Goal: Task Accomplishment & Management: Manage account settings

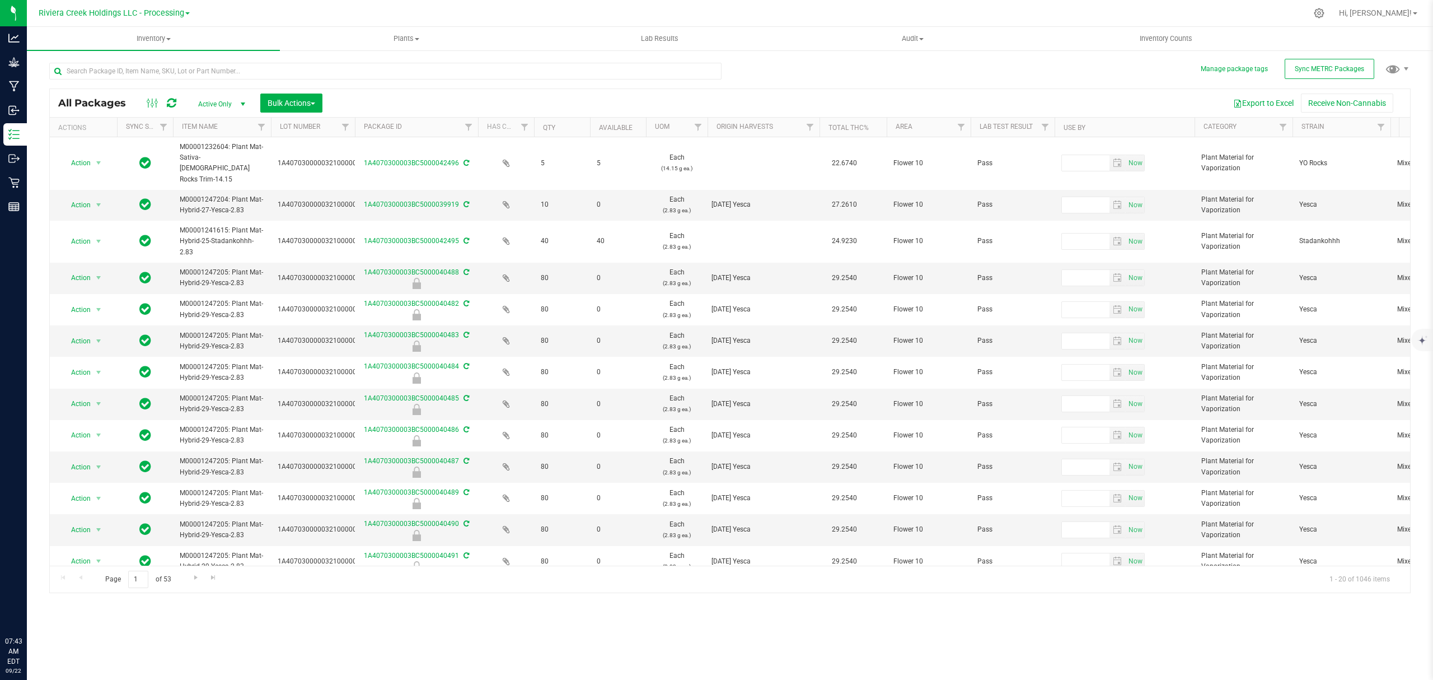
click at [148, 27] on uib-tab-heading "Inventory All packages All inventory Waste log Create inventory" at bounding box center [153, 39] width 253 height 24
click at [125, 134] on li "From bill of materials" at bounding box center [153, 134] width 253 height 13
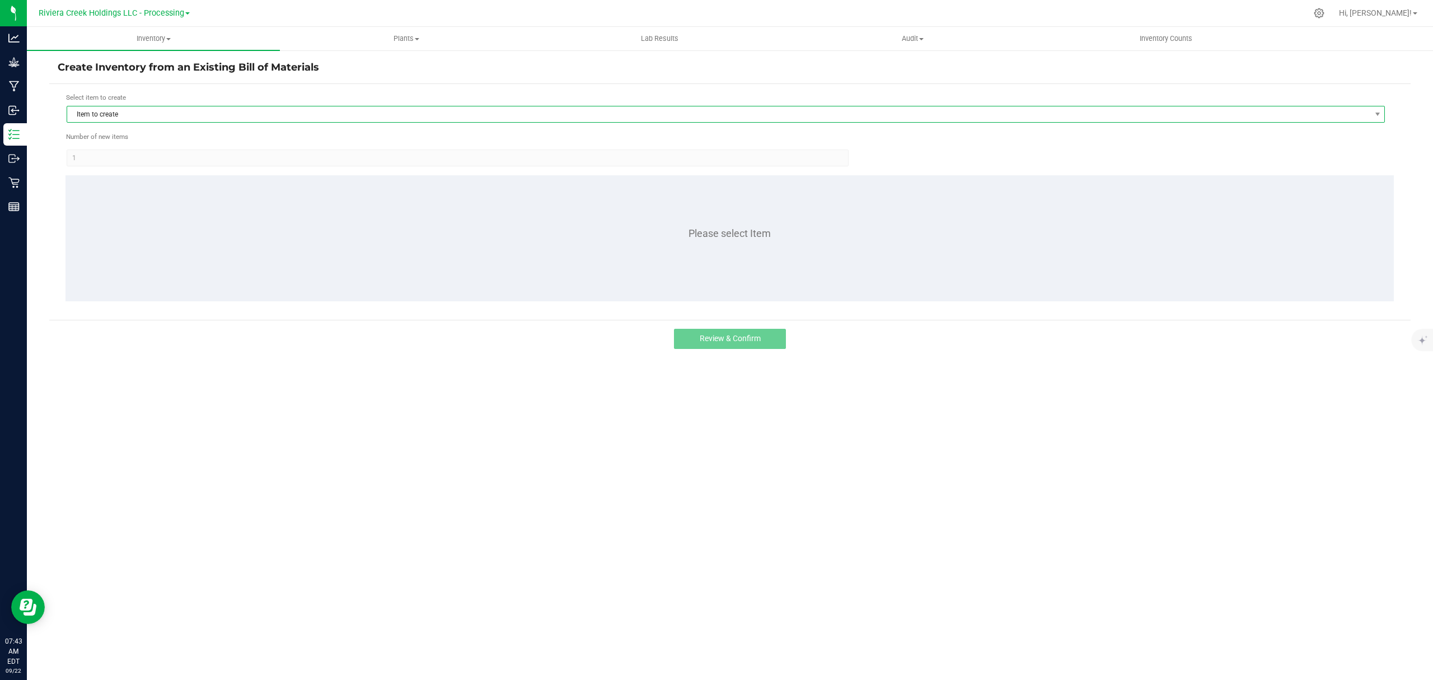
click at [274, 116] on span "Item to create" at bounding box center [718, 114] width 1303 height 16
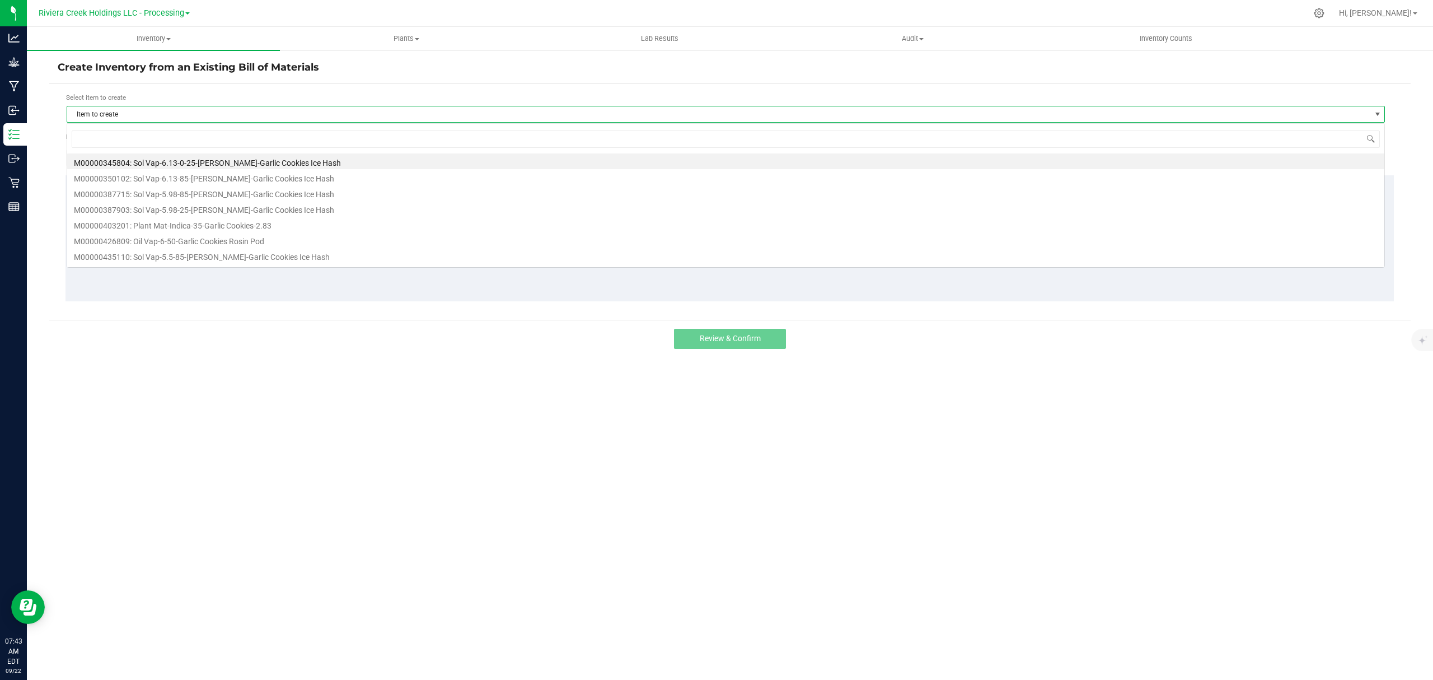
scroll to position [17, 1319]
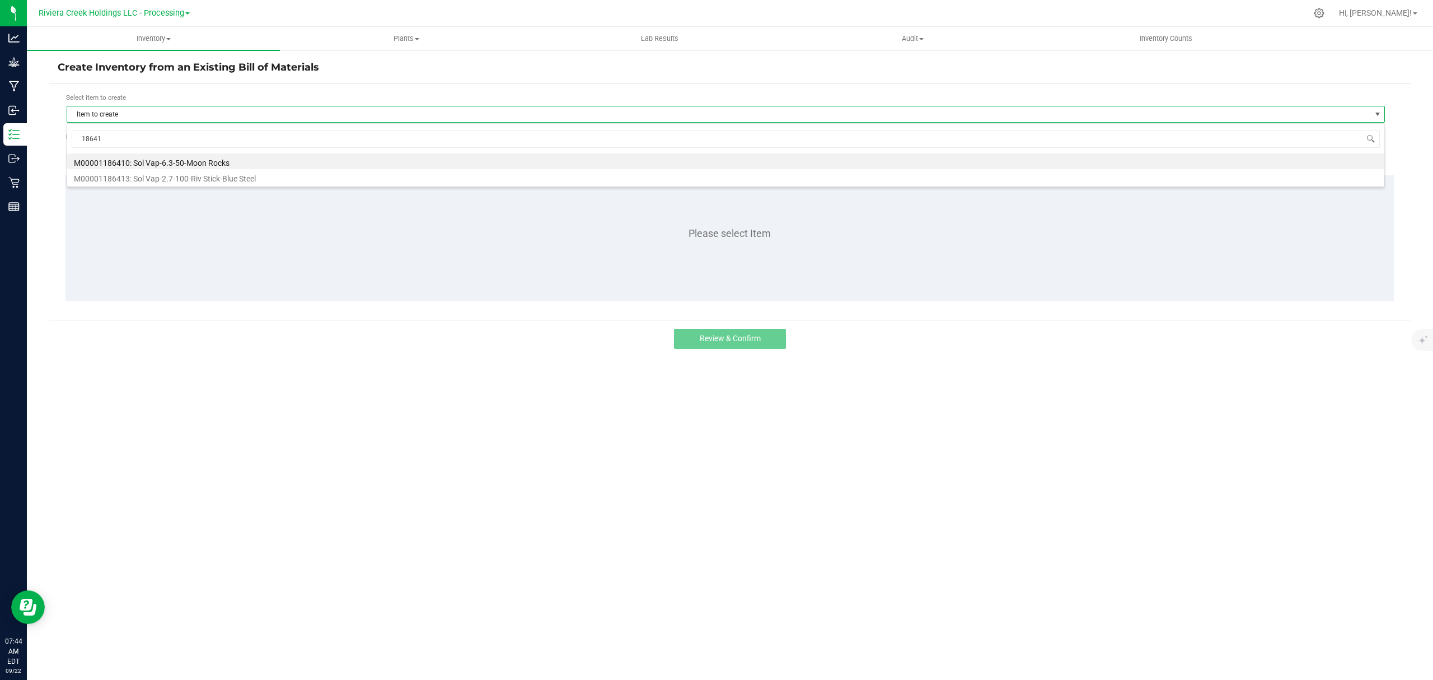
type input "186413"
click at [222, 171] on div "186413 M00001186413: Sol Vap-2.7-100-Riv Stick-Blue Steel" at bounding box center [726, 147] width 1318 height 48
click at [223, 164] on li "M00001186413: Sol Vap-2.7-100-Riv Stick-Blue Steel" at bounding box center [725, 161] width 1317 height 16
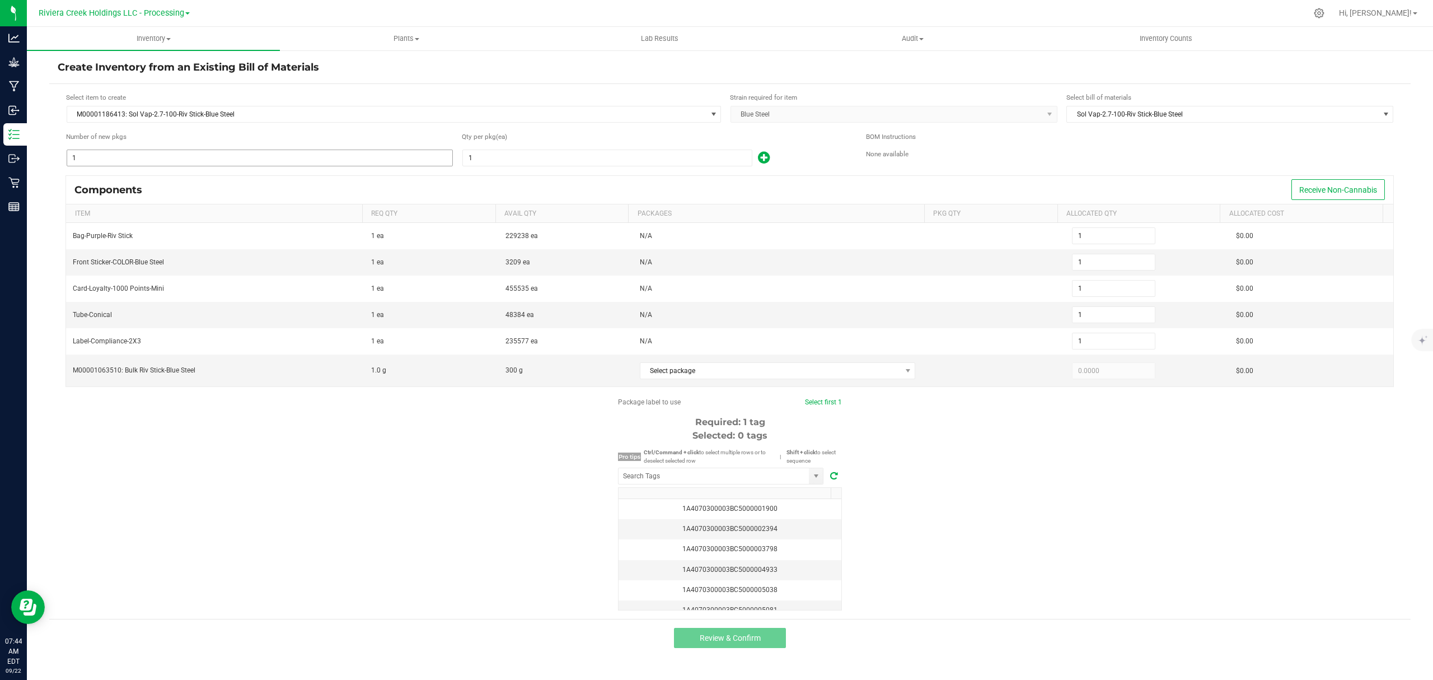
click at [191, 158] on input "1" at bounding box center [259, 158] width 385 height 16
type input "3"
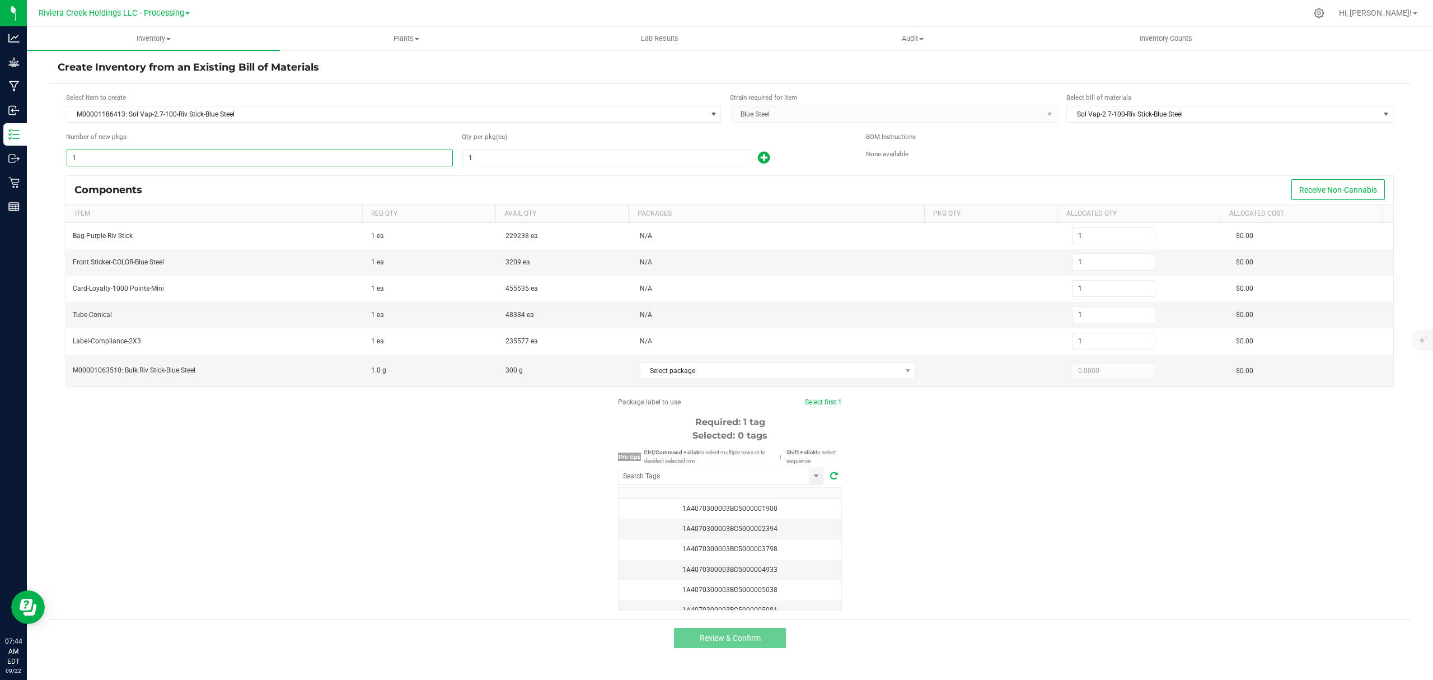
type input "3"
click at [608, 161] on input "1" at bounding box center [607, 158] width 289 height 16
type input "10"
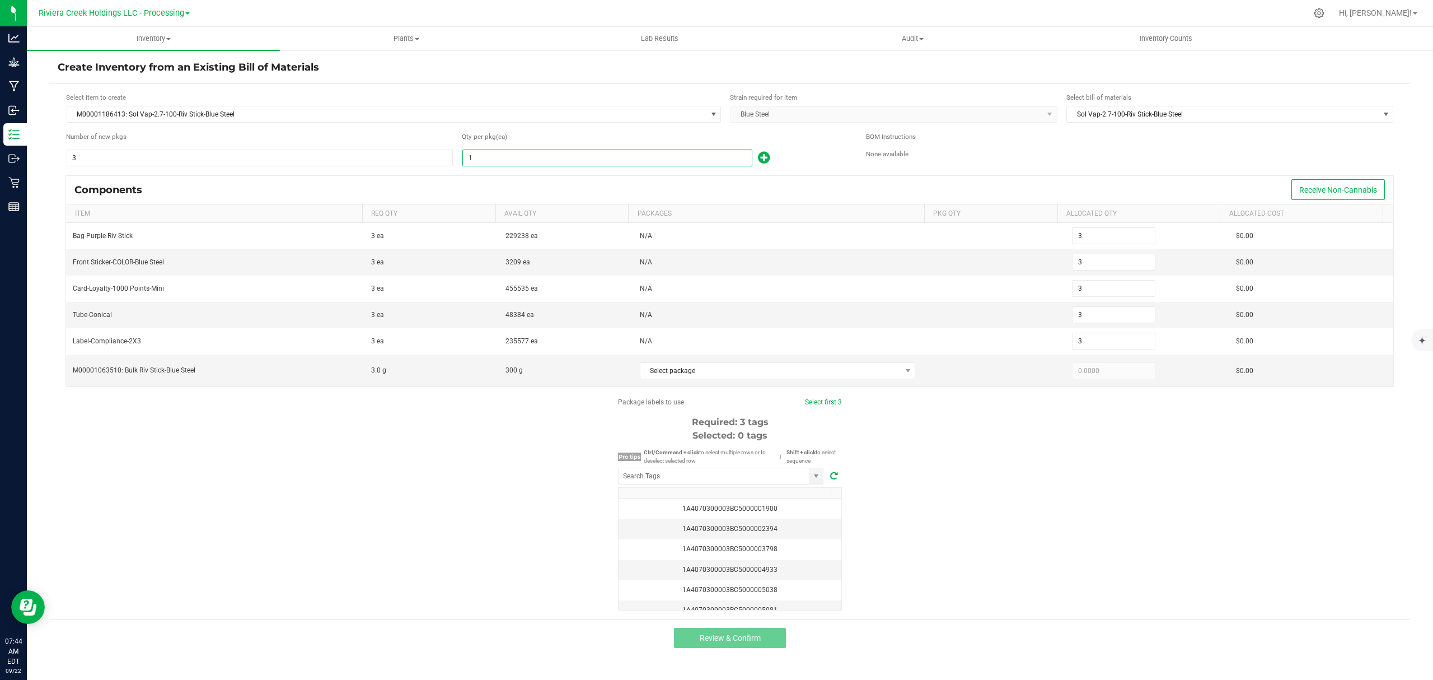
type input "30"
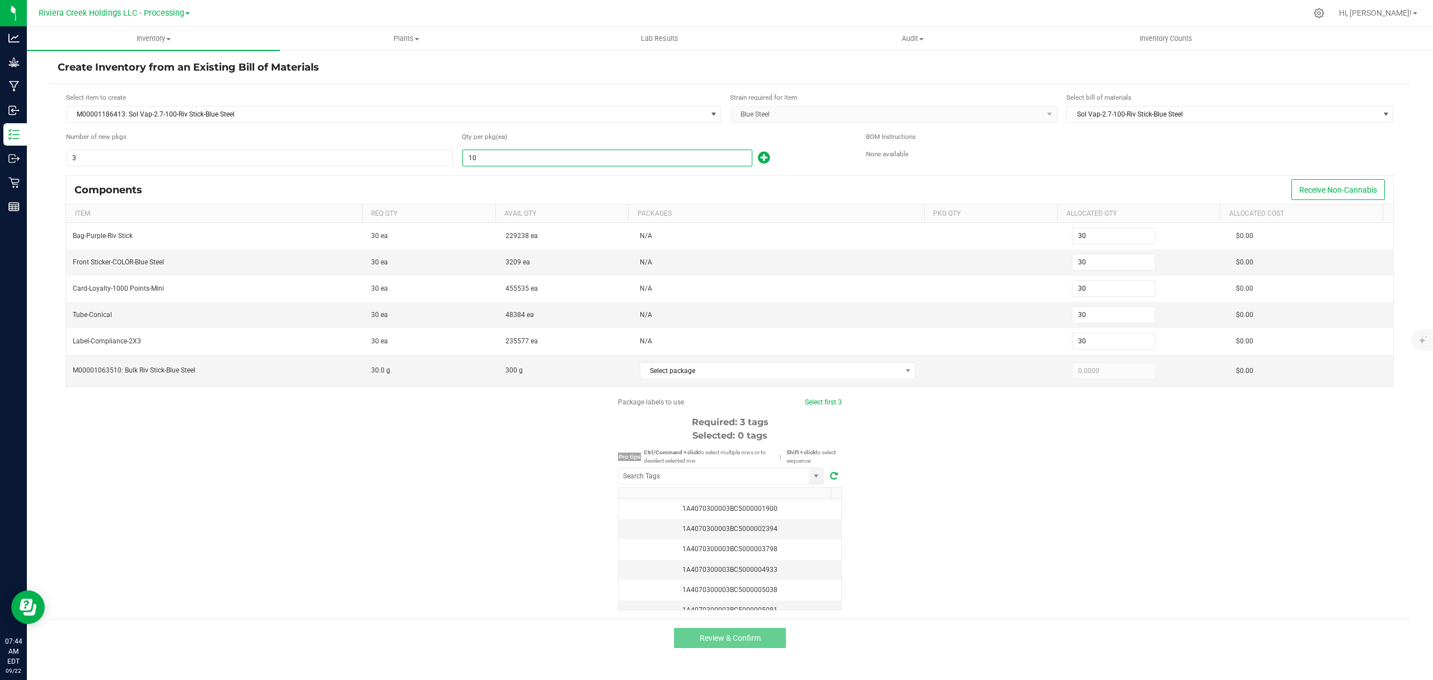
type input "100"
type input "300"
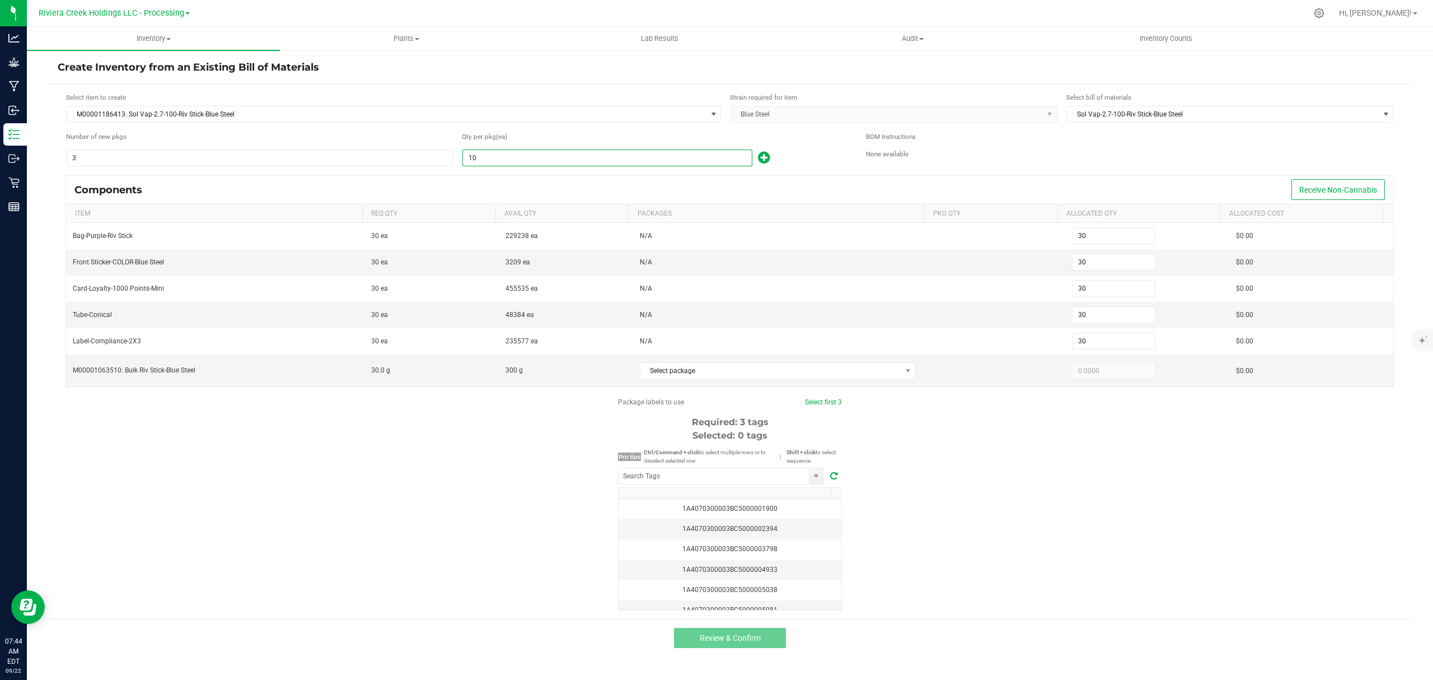
type input "300"
type input "100"
click at [757, 157] on span at bounding box center [760, 160] width 17 height 8
type input "301"
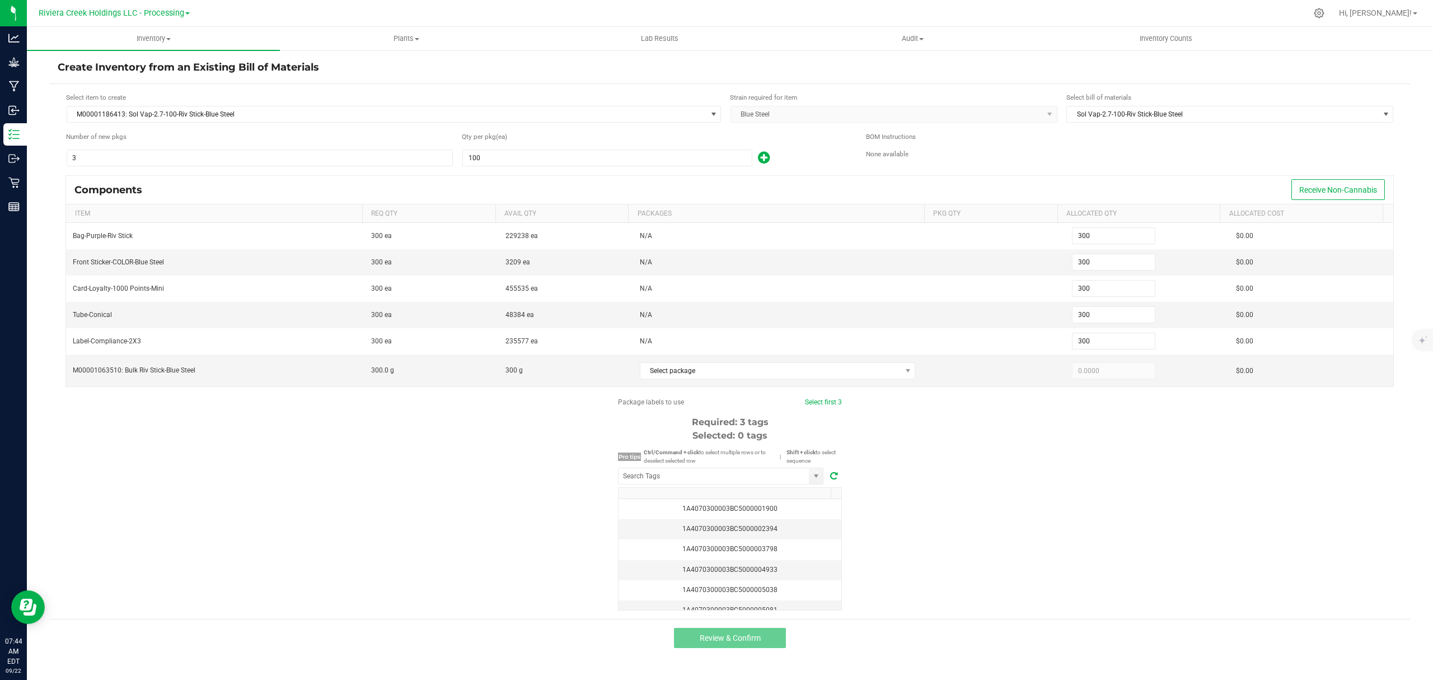
type input "301"
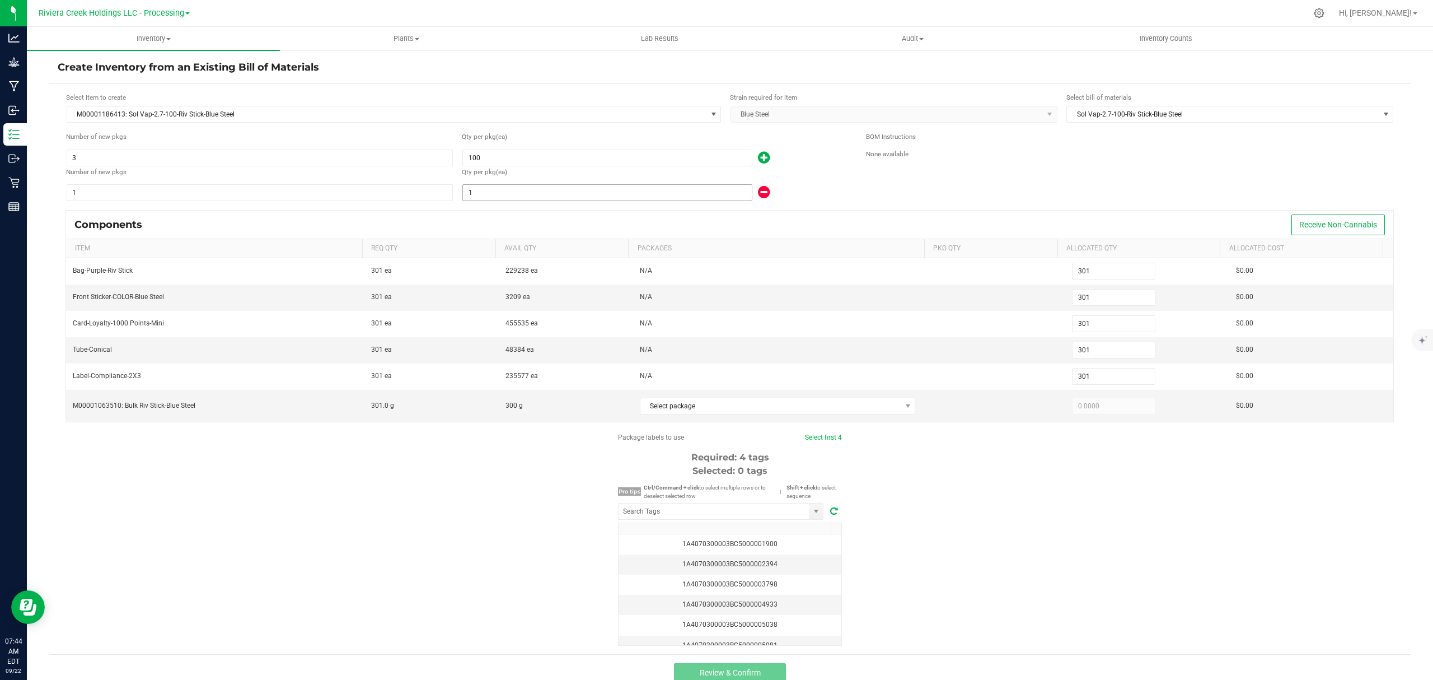
click at [655, 193] on input "1" at bounding box center [607, 193] width 289 height 16
type input "308"
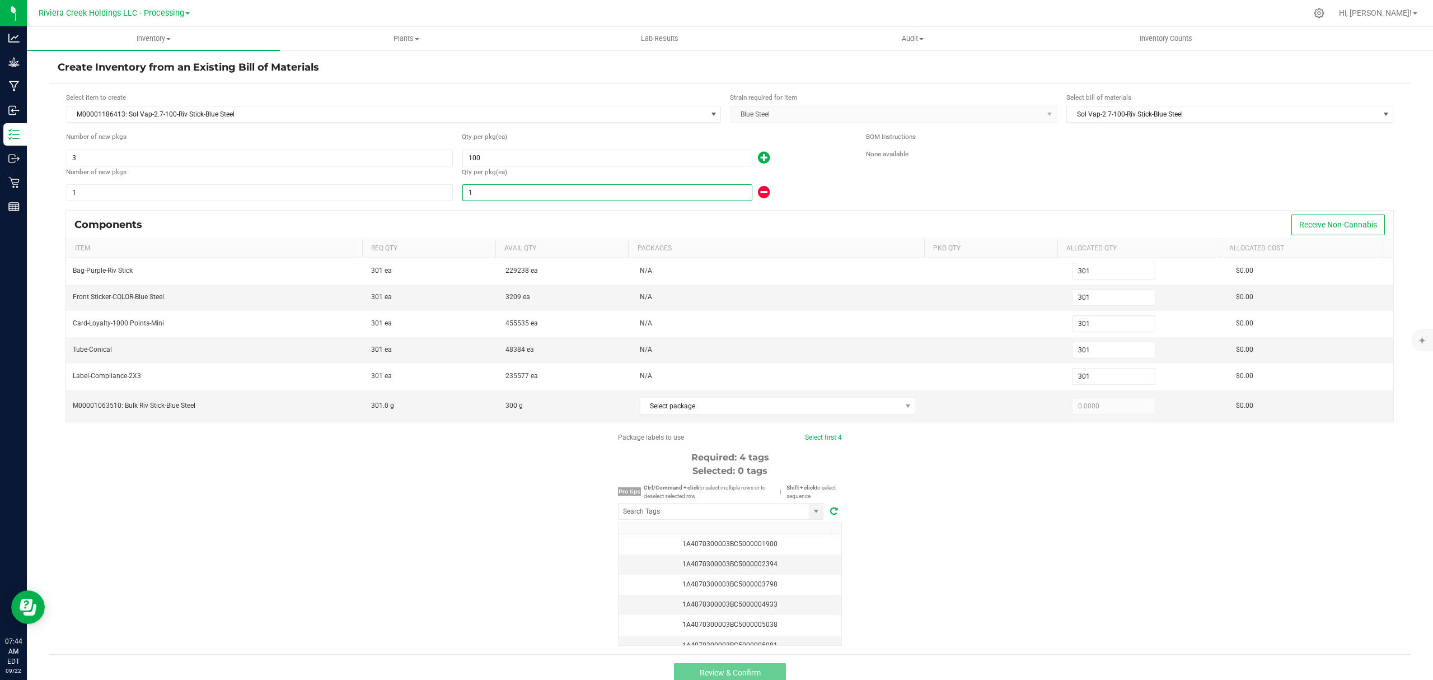
type input "308"
type input "80"
type input "380"
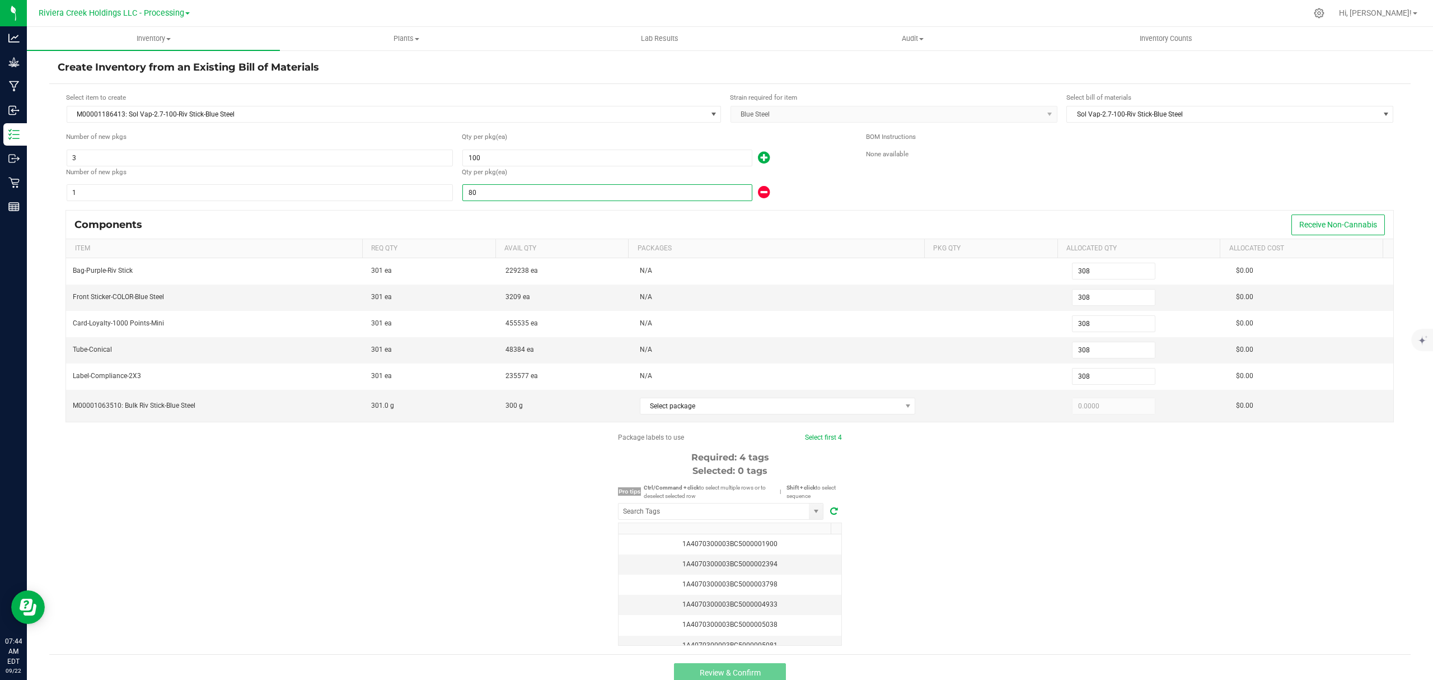
type input "380"
type input "80"
click at [825, 165] on div "100" at bounding box center [655, 158] width 387 height 18
click at [760, 410] on span "Select package" at bounding box center [770, 406] width 261 height 16
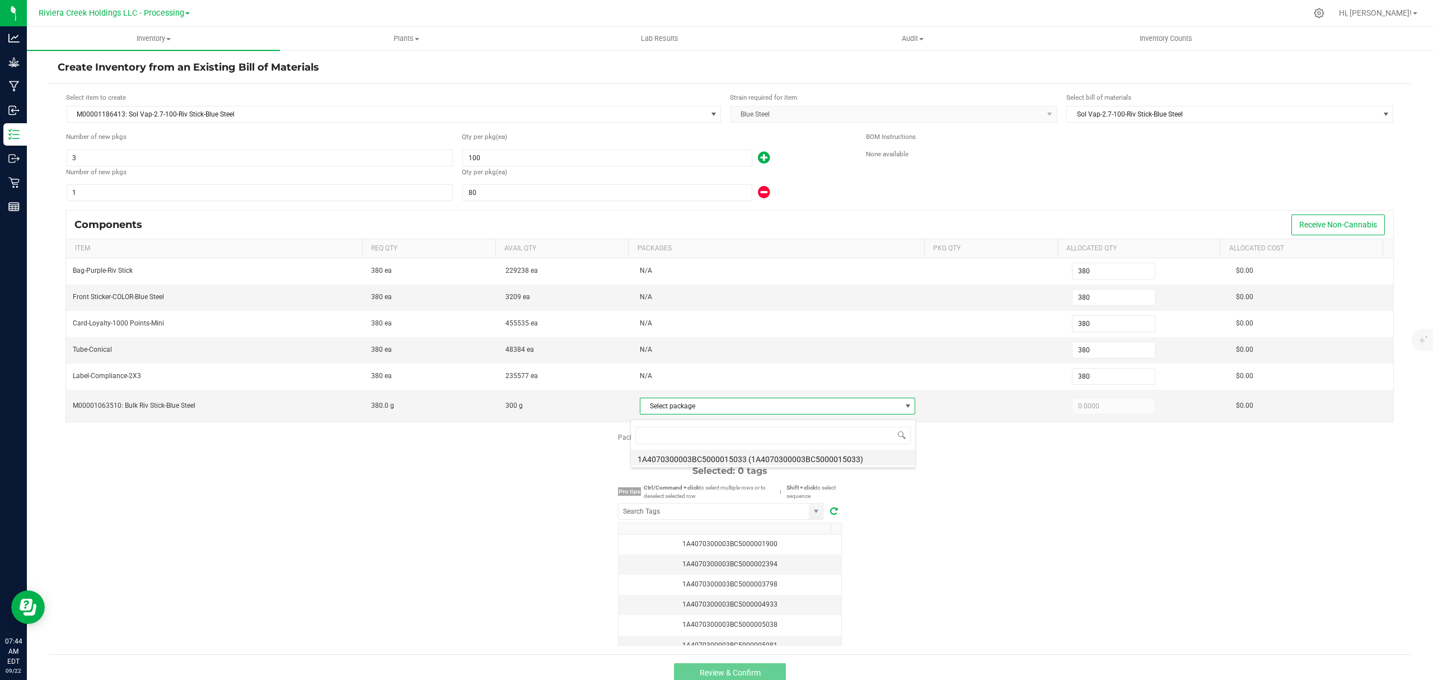
scroll to position [17, 270]
click at [762, 451] on li "1A4070300003BC5000015033 (1A4070300003BC5000015033)" at bounding box center [773, 458] width 284 height 16
type input "300.0000"
click at [896, 500] on div "Package labels to use Select first 4 Required: 4 tags Selected: 0 tags Pro tips…" at bounding box center [730, 538] width 1362 height 213
click at [738, 519] on input "NO DATA FOUND" at bounding box center [714, 511] width 190 height 16
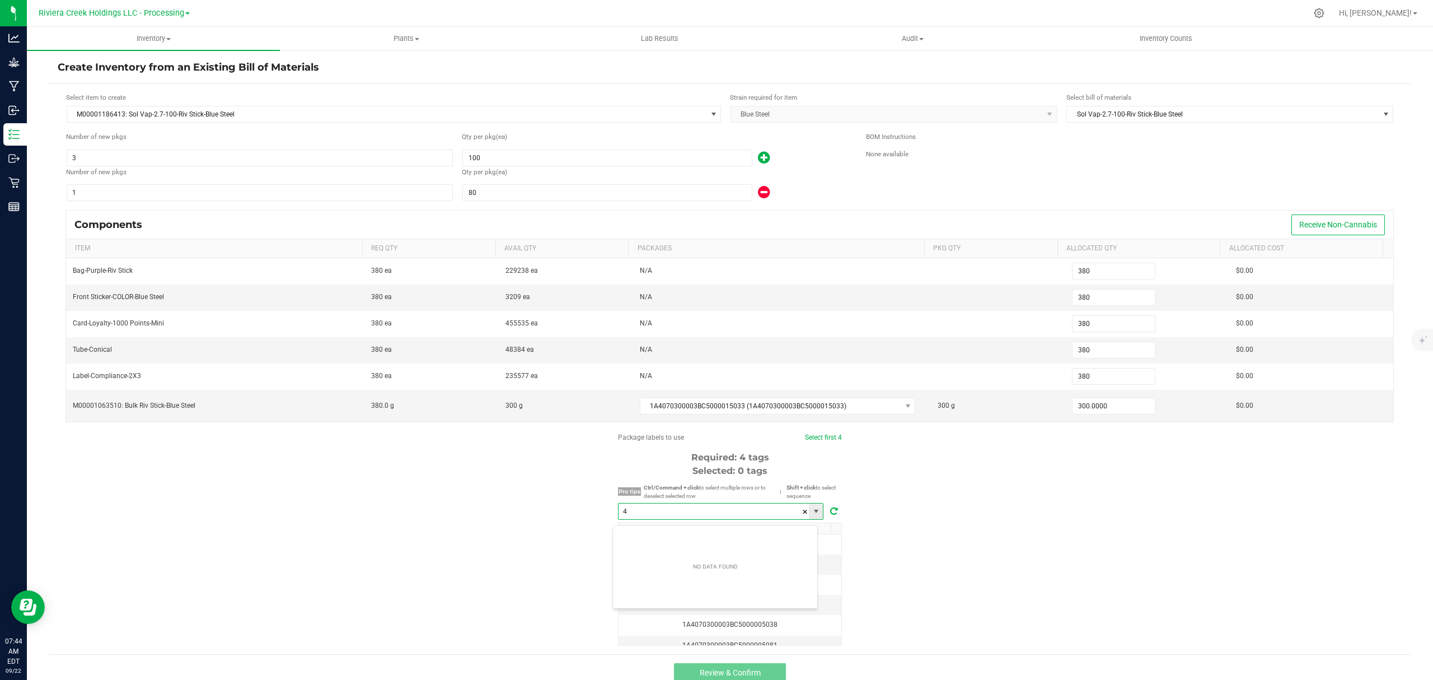
scroll to position [17, 205]
click at [726, 546] on li "1A4070300003BC5000040494" at bounding box center [715, 537] width 204 height 19
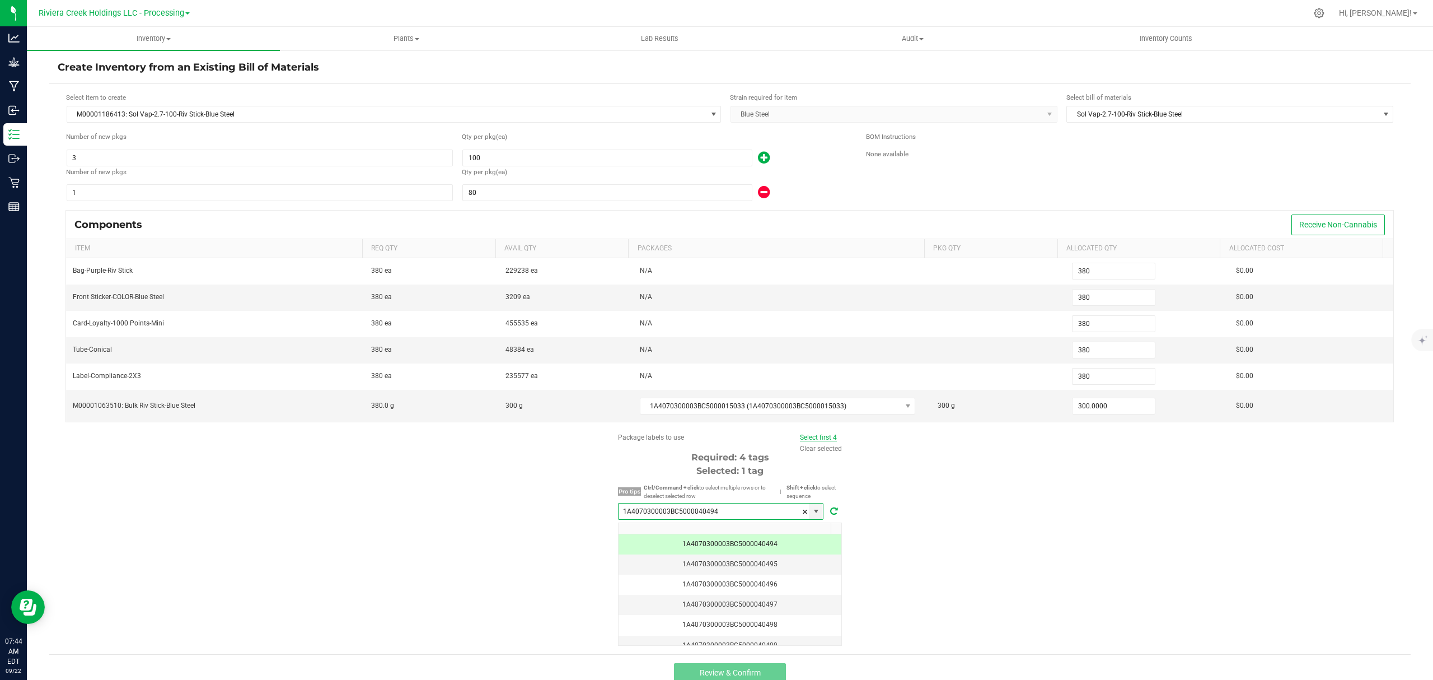
type input "1A4070300003BC5000040494"
click at [821, 441] on link "Select first 4" at bounding box center [818, 437] width 37 height 8
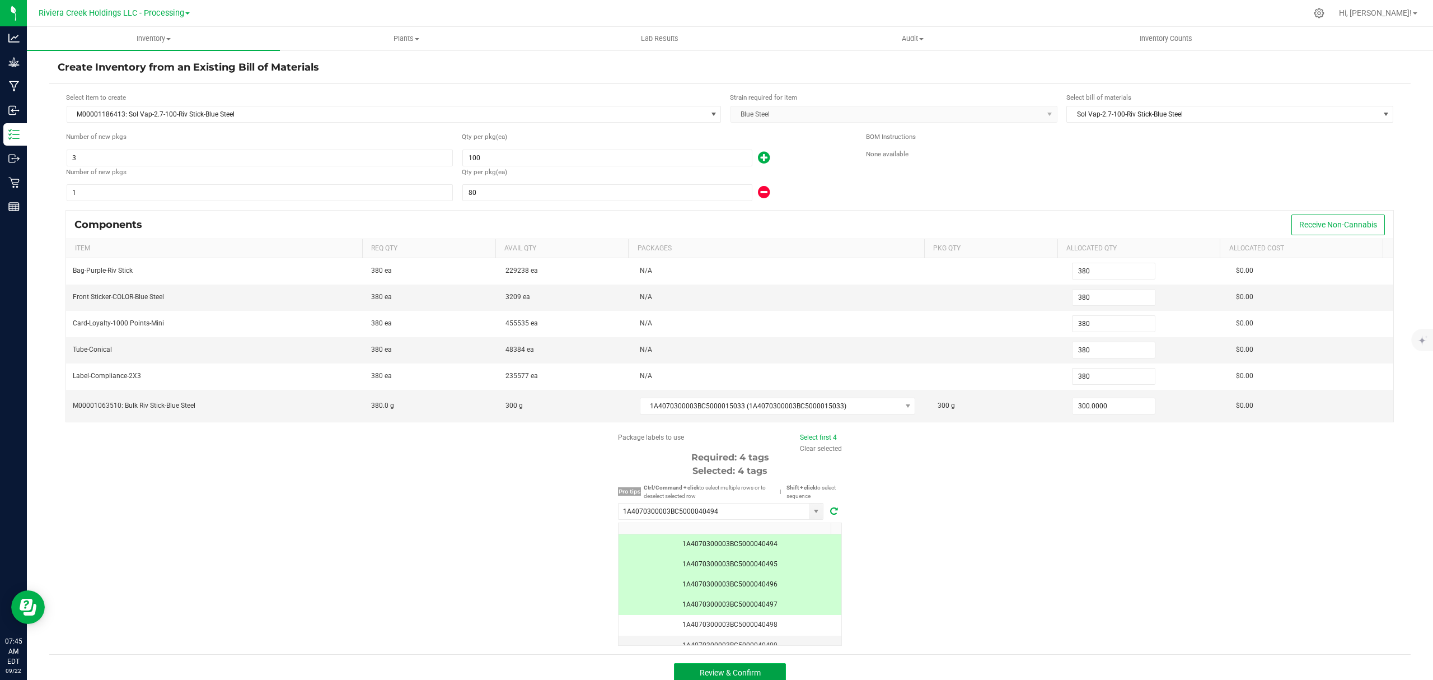
click at [773, 673] on button "Review & Confirm" at bounding box center [730, 673] width 112 height 20
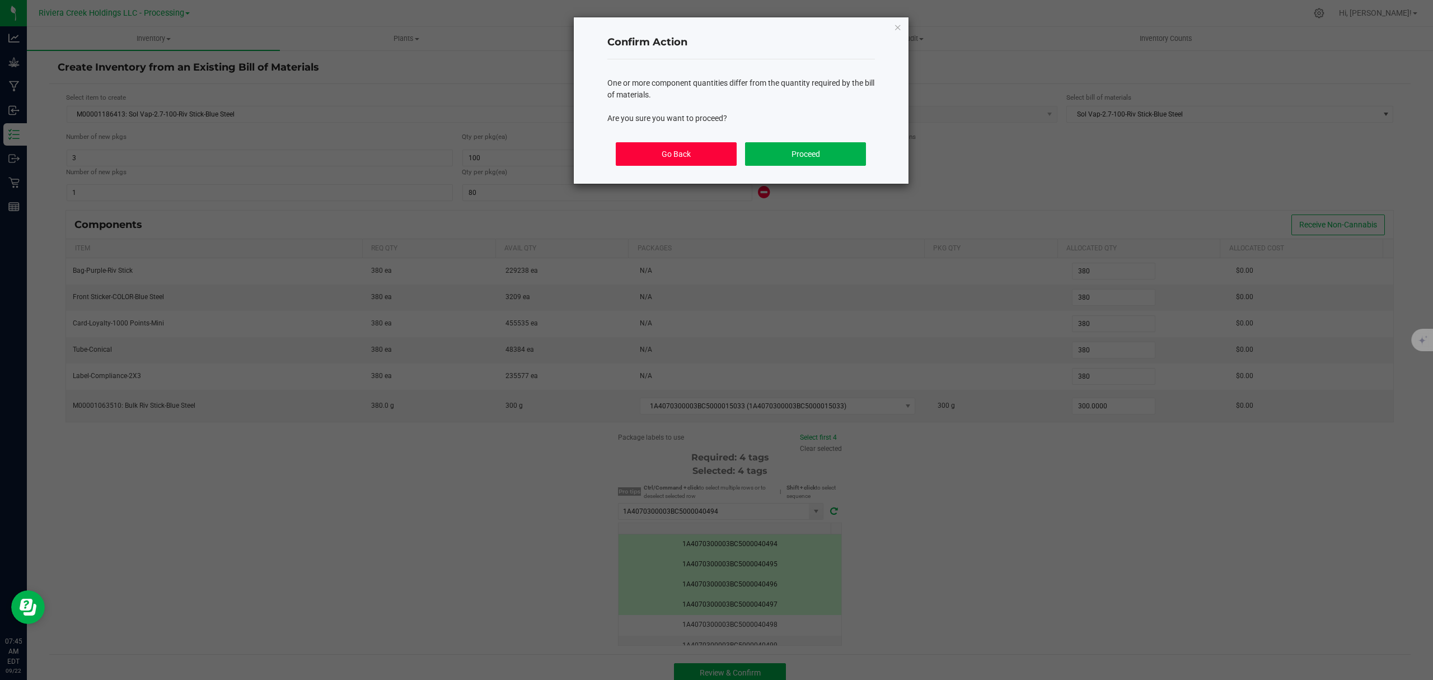
click at [688, 148] on button "Go Back" at bounding box center [676, 154] width 120 height 24
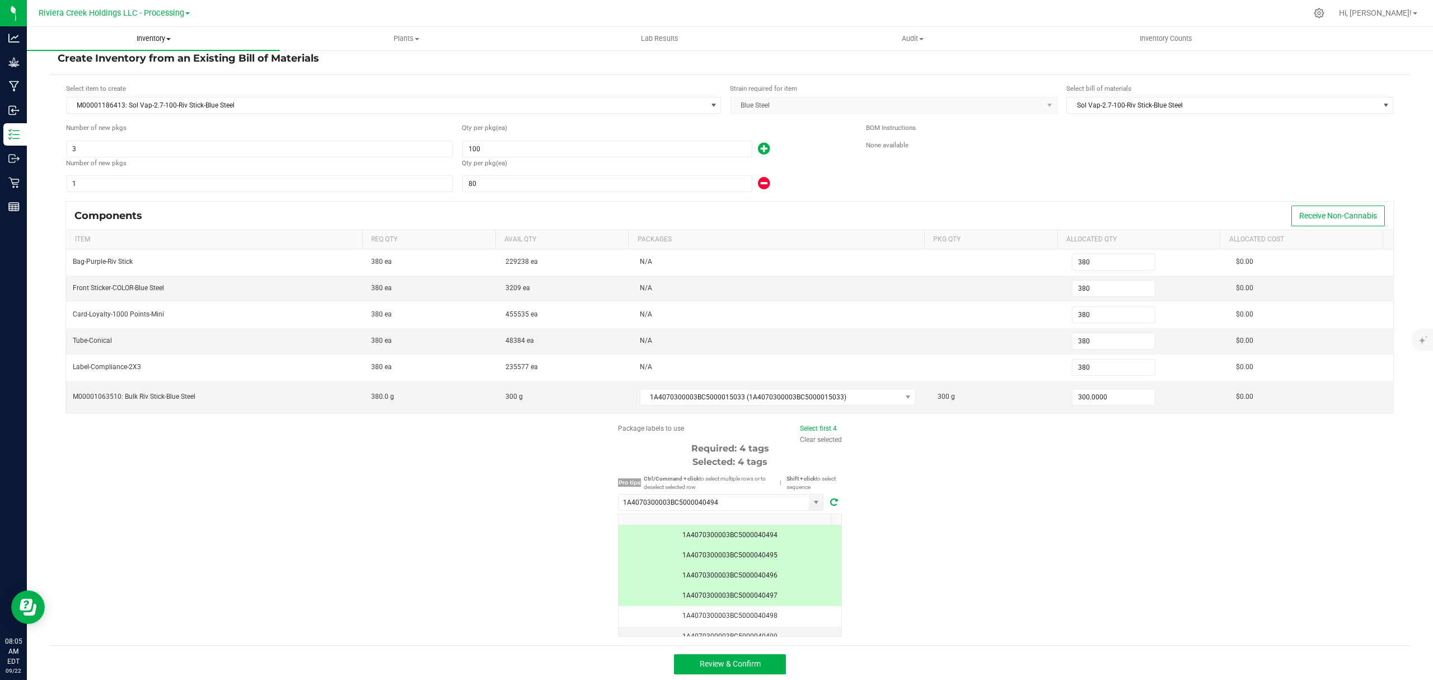
click at [160, 35] on span "Inventory" at bounding box center [153, 39] width 253 height 10
click at [125, 129] on li "From bill of materials" at bounding box center [153, 134] width 253 height 13
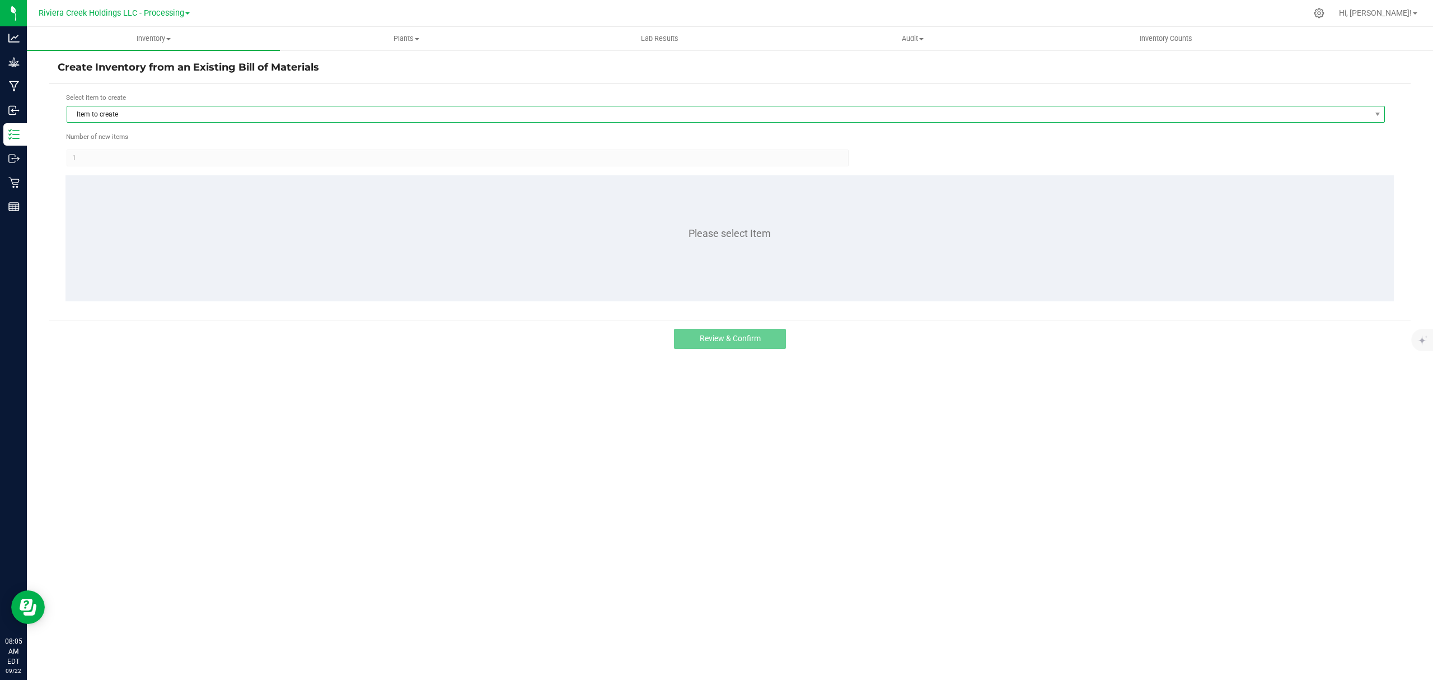
click at [166, 120] on span "Item to create" at bounding box center [718, 114] width 1303 height 16
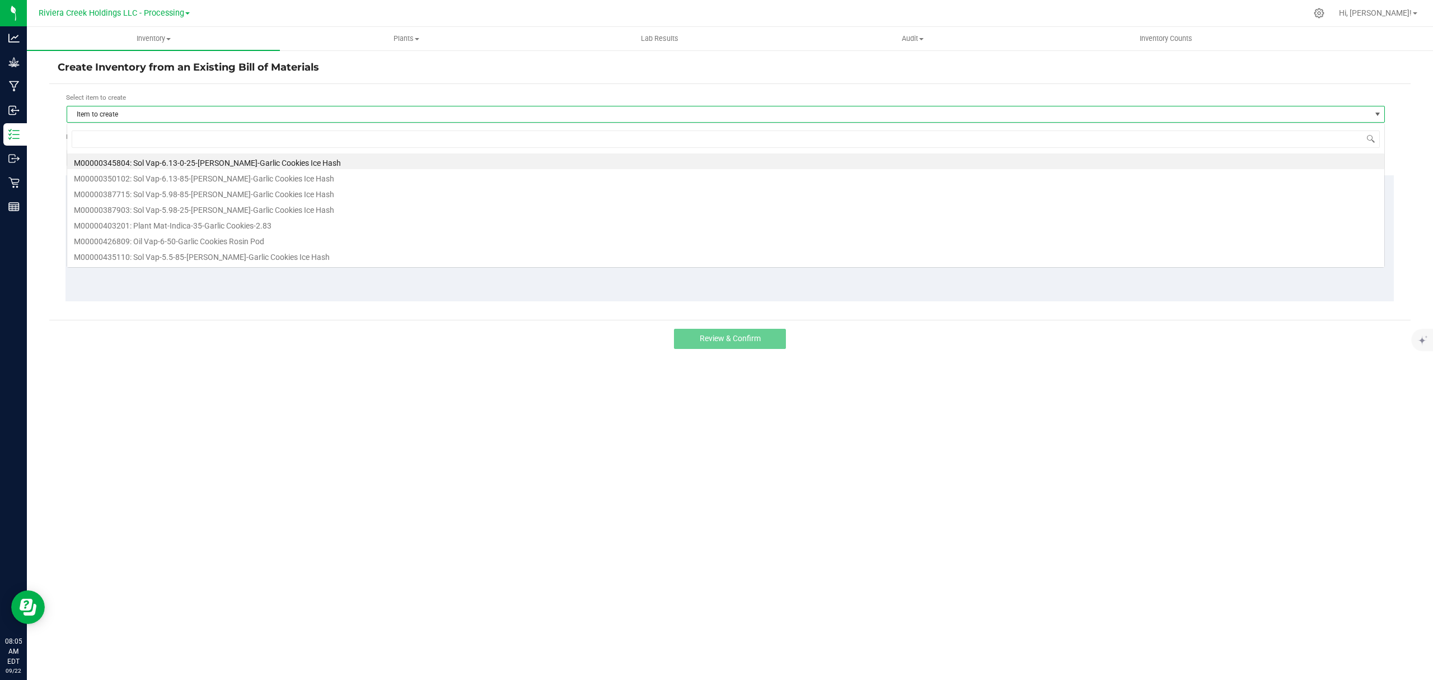
scroll to position [17, 1319]
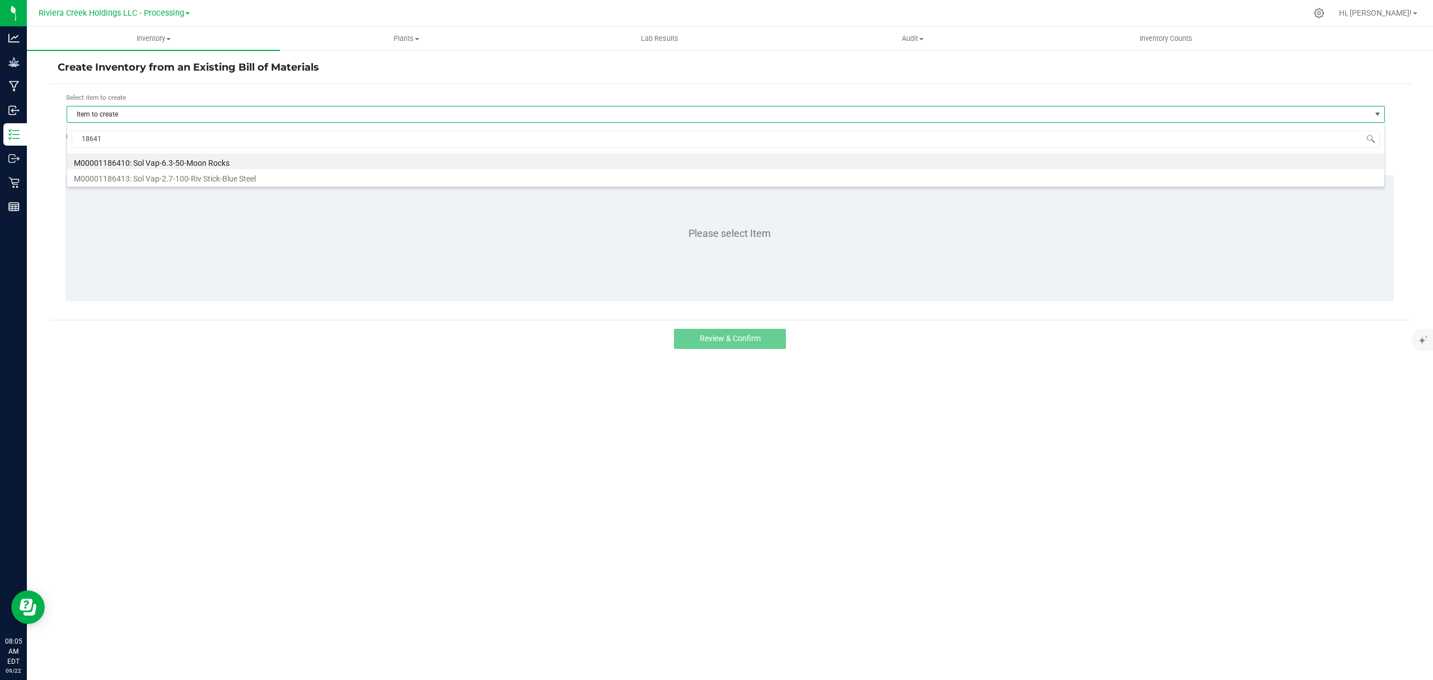
type input "186413"
click at [264, 162] on li "M00001186413: Sol Vap-2.7-100-Riv Stick-Blue Steel" at bounding box center [725, 161] width 1317 height 16
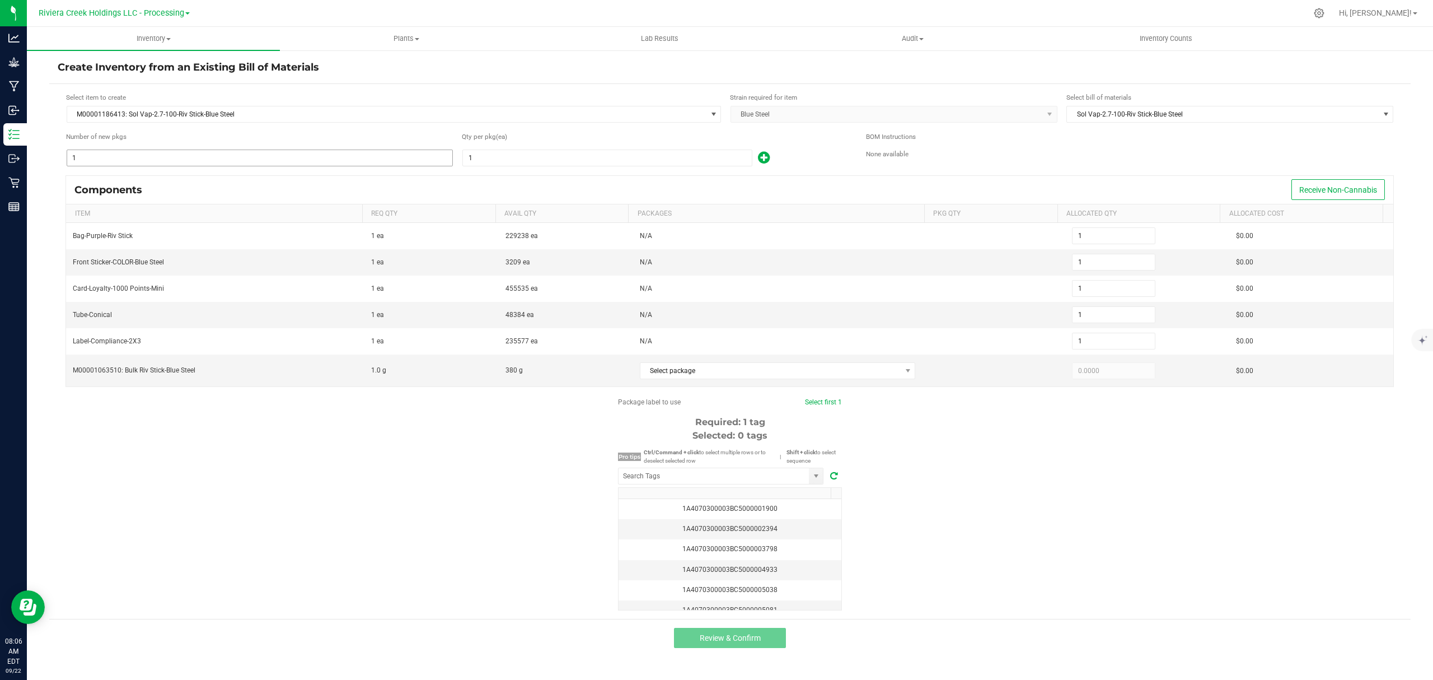
click at [222, 149] on span "1" at bounding box center [260, 157] width 386 height 17
click at [222, 153] on input "1" at bounding box center [259, 158] width 385 height 16
type input "3"
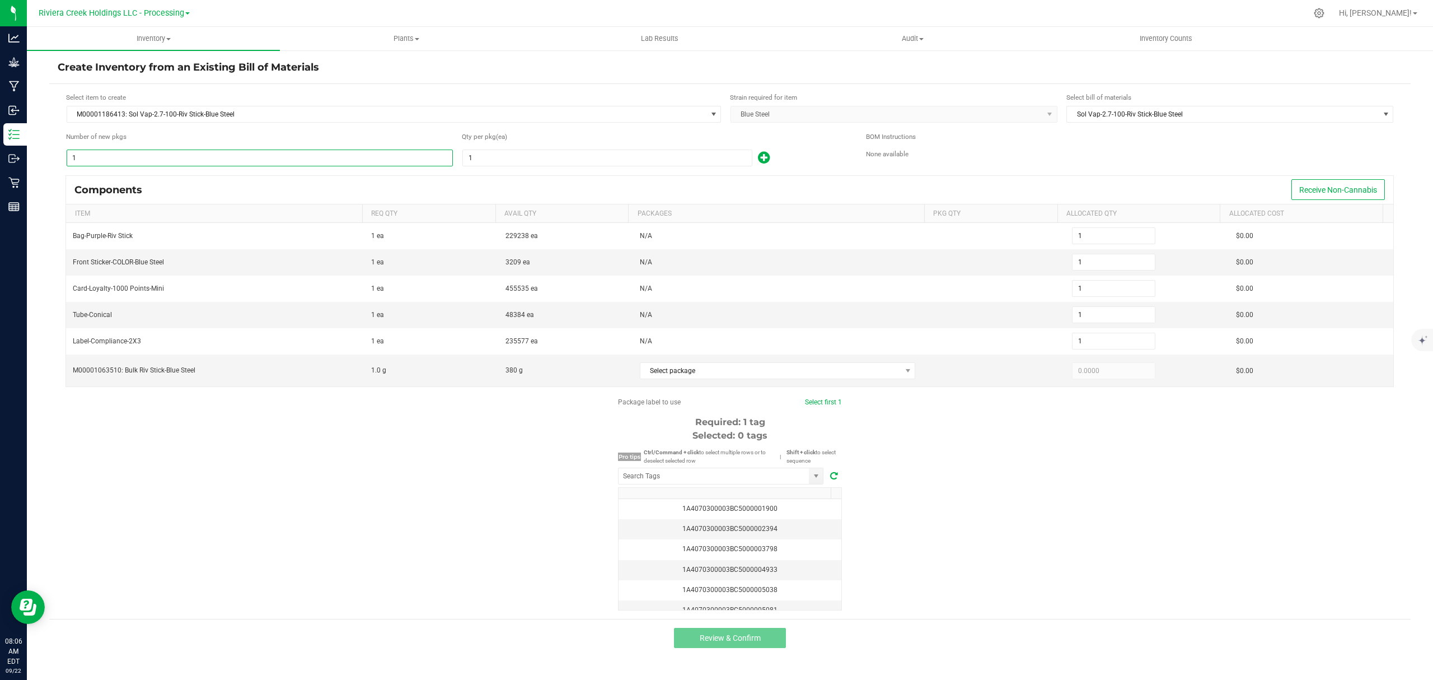
type input "3"
click at [484, 162] on input "1" at bounding box center [607, 158] width 289 height 16
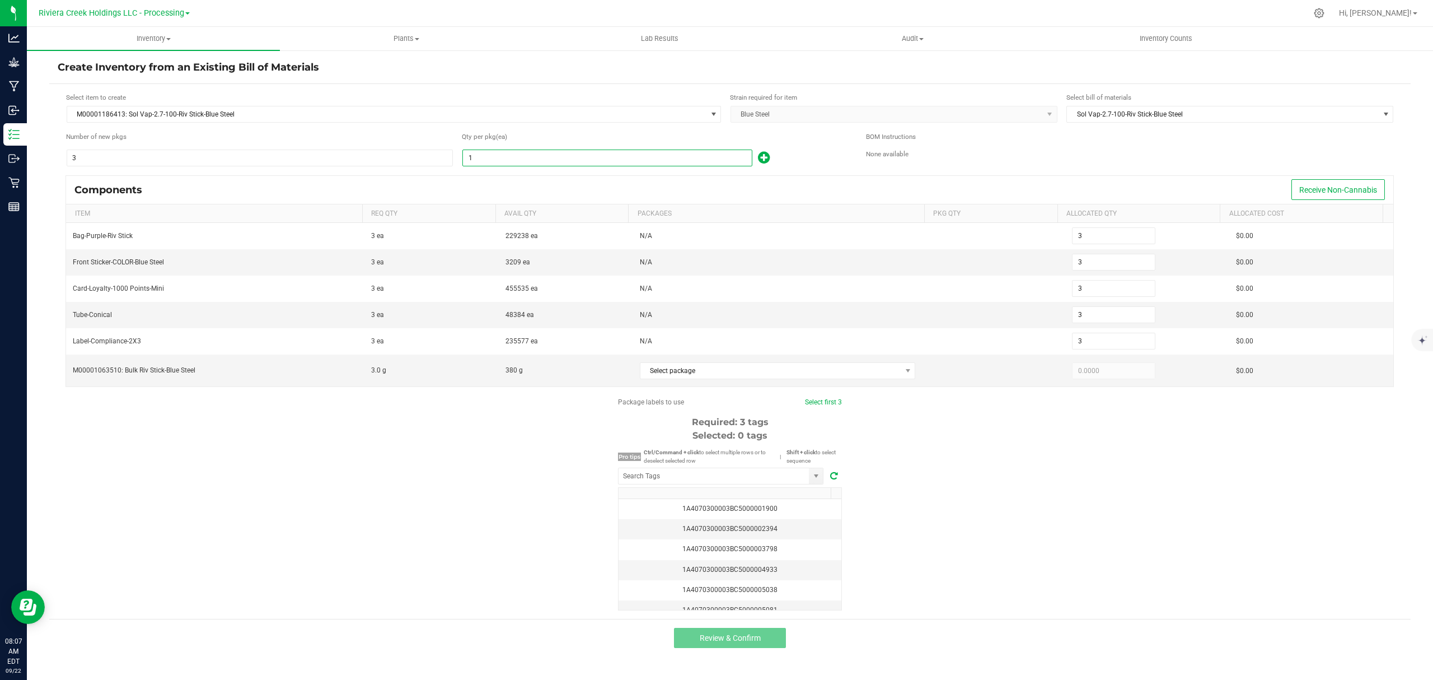
type input "10"
type input "30"
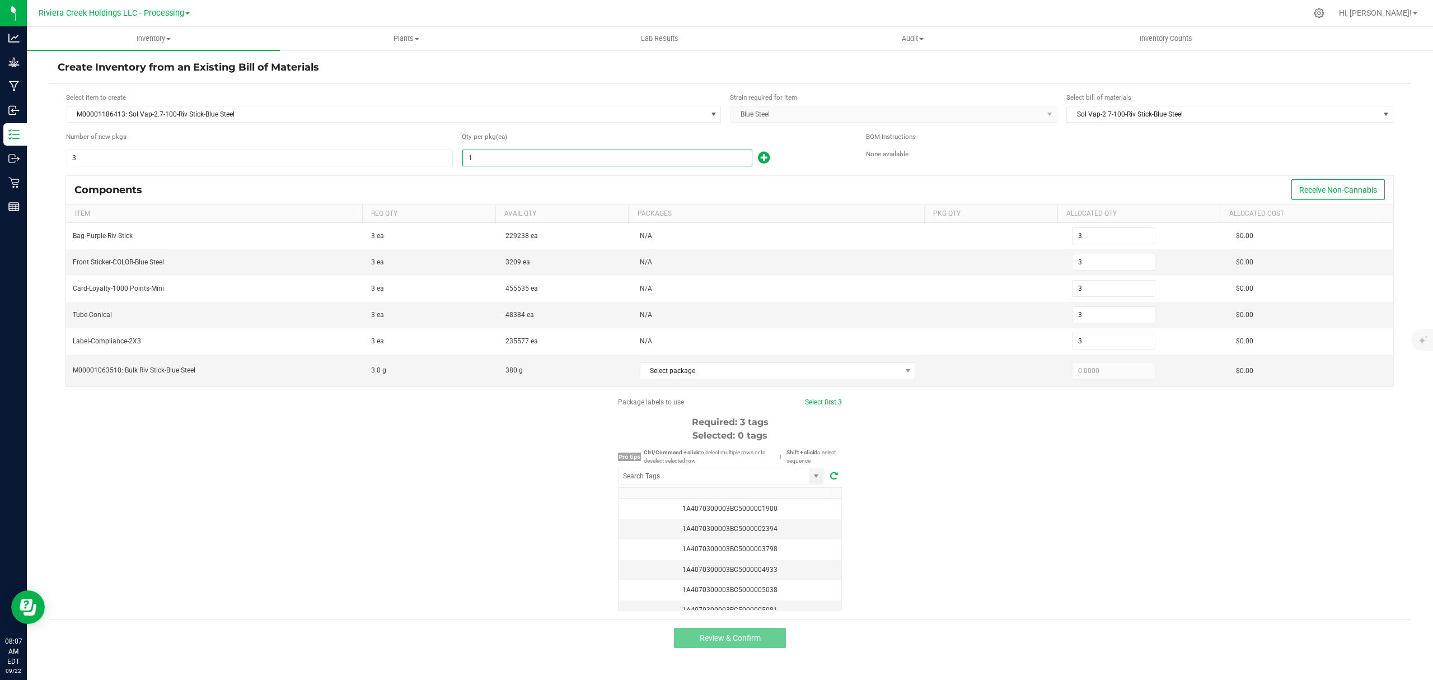
type input "30"
type input "100"
type input "300"
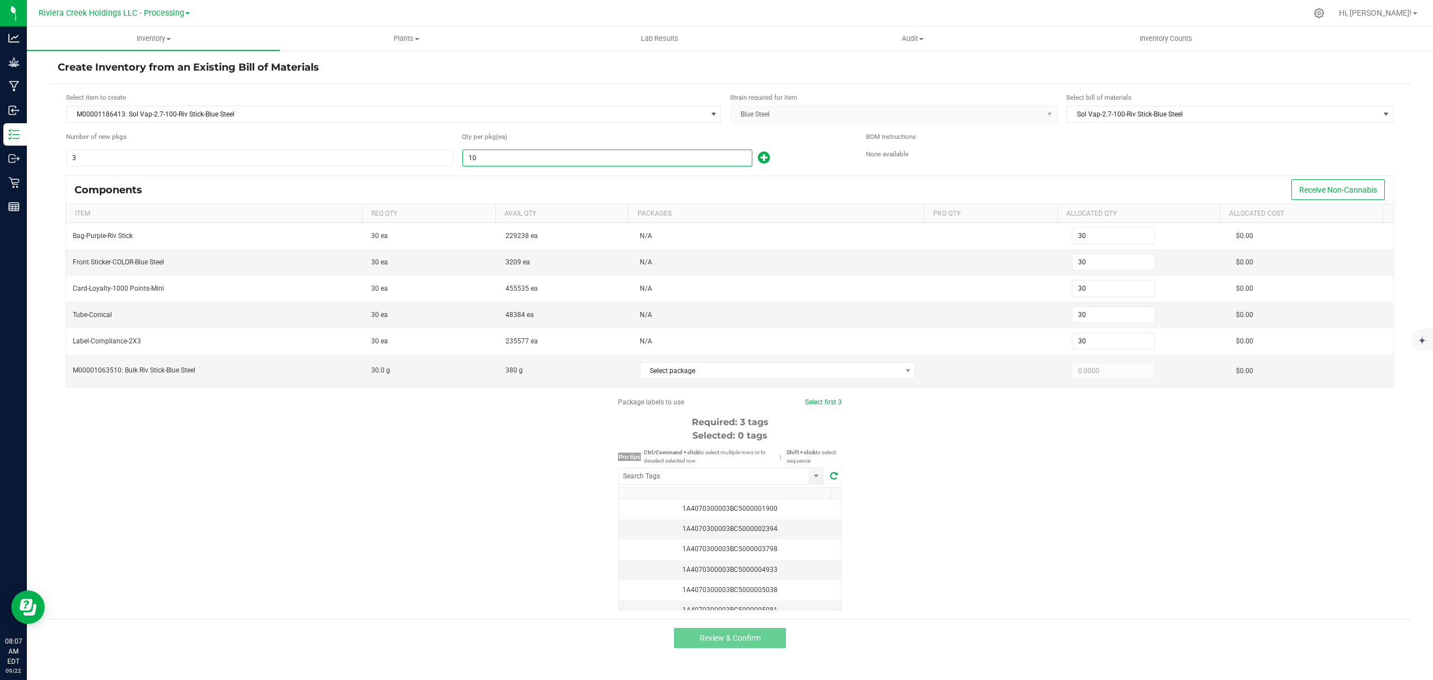
type input "300"
type input "100"
click at [766, 155] on icon at bounding box center [764, 158] width 12 height 14
type input "301"
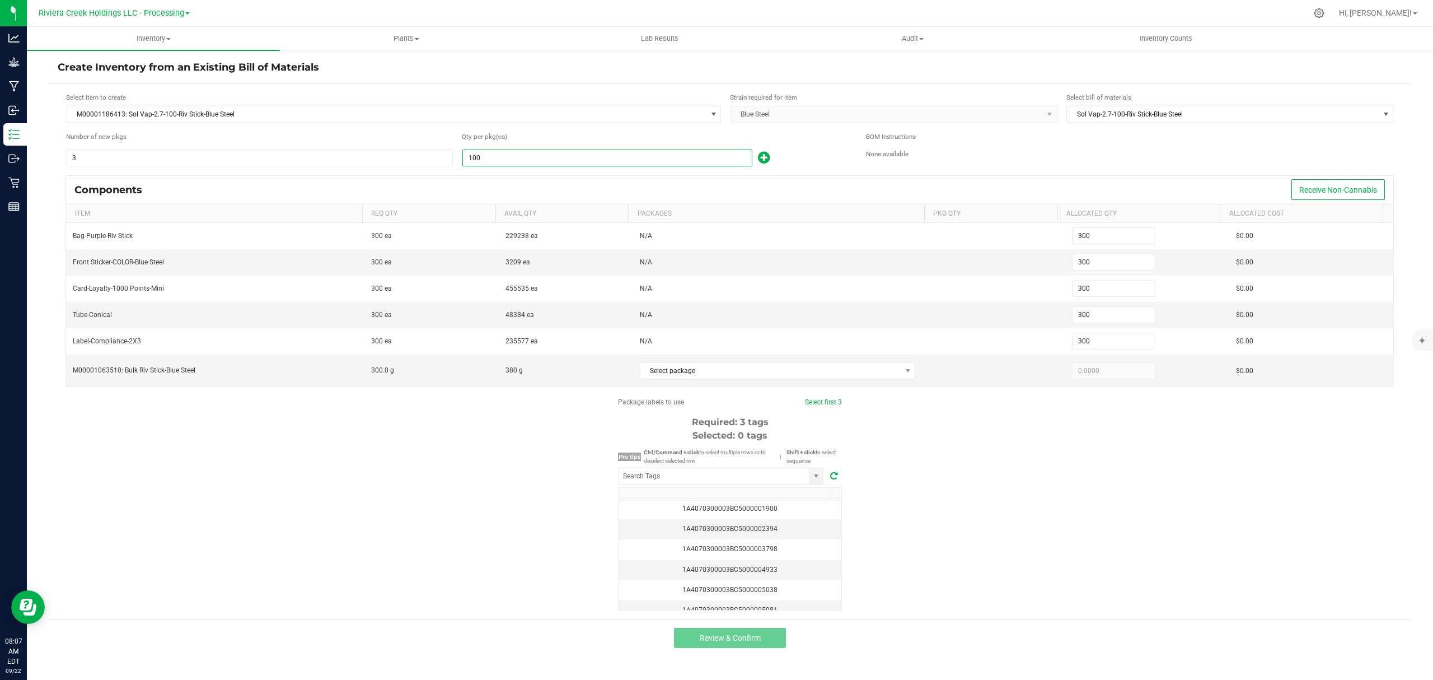
type input "301"
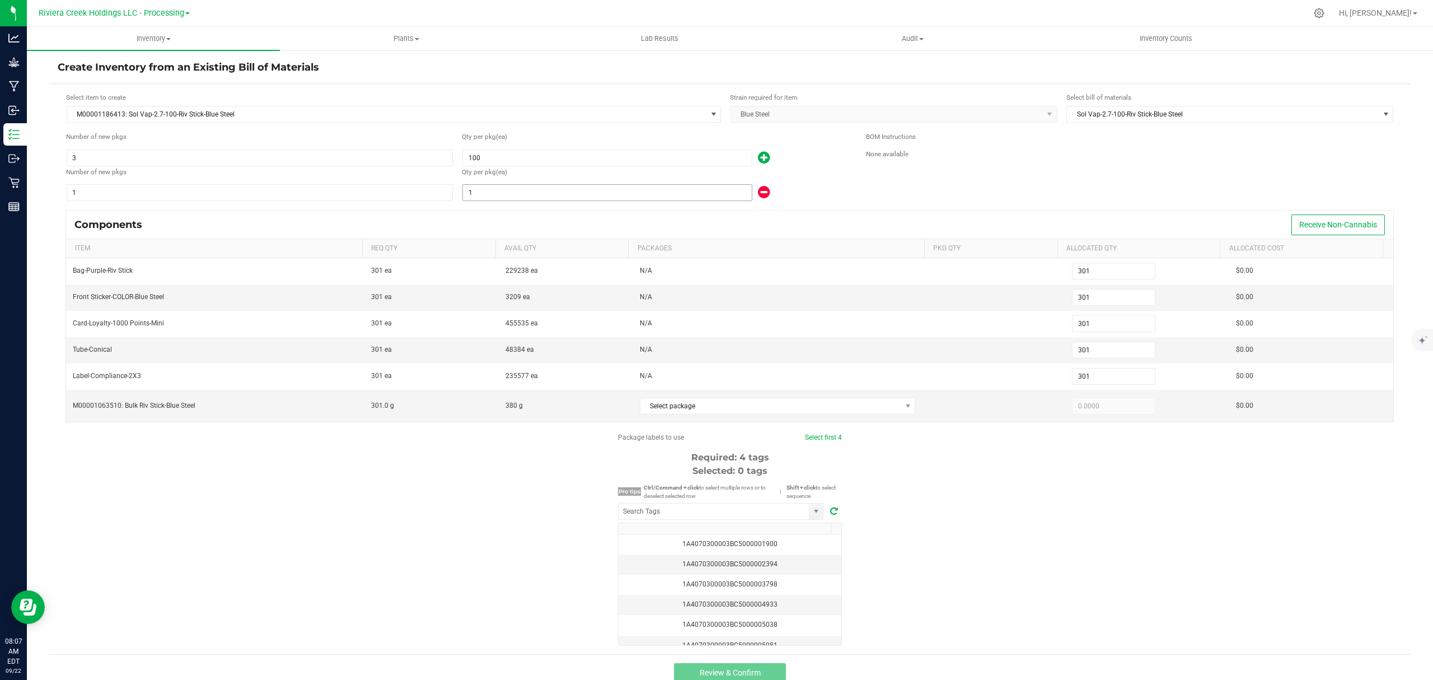
click at [634, 197] on input "1" at bounding box center [607, 193] width 289 height 16
type input "308"
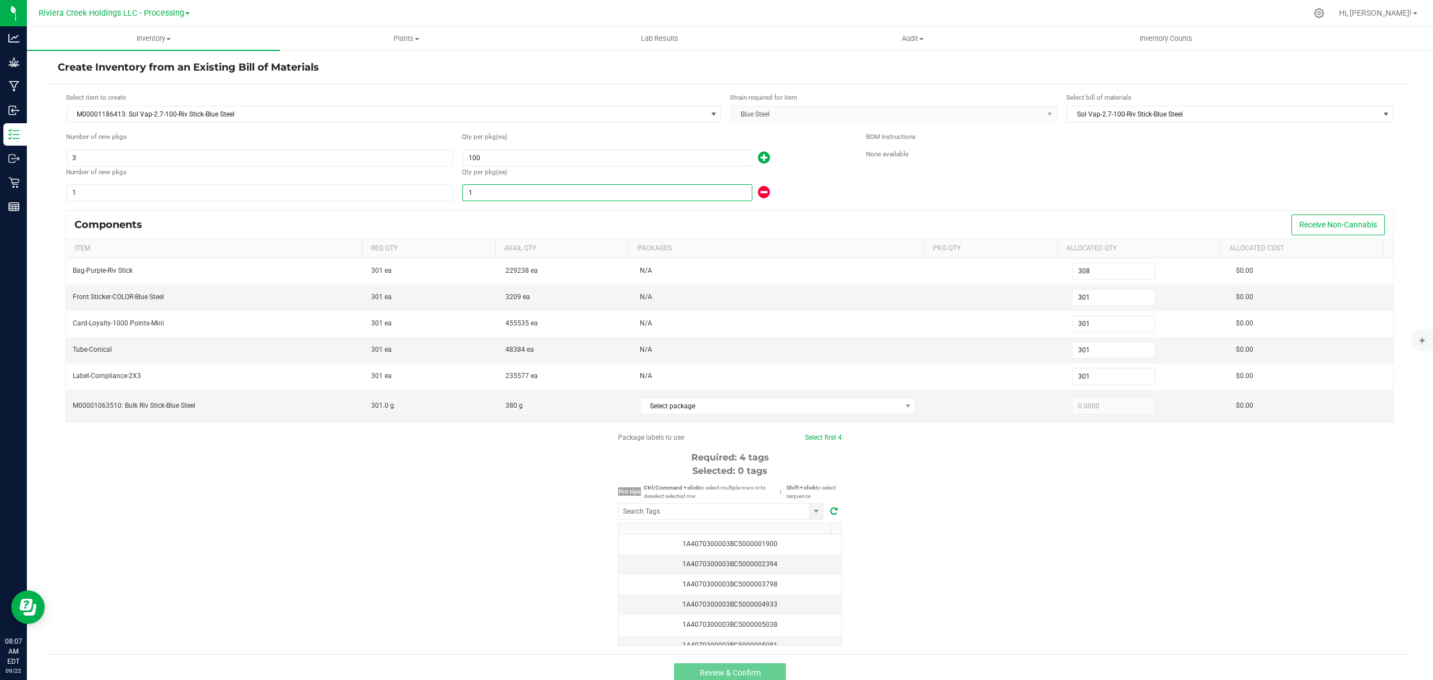
type input "308"
type input "8"
type input "380"
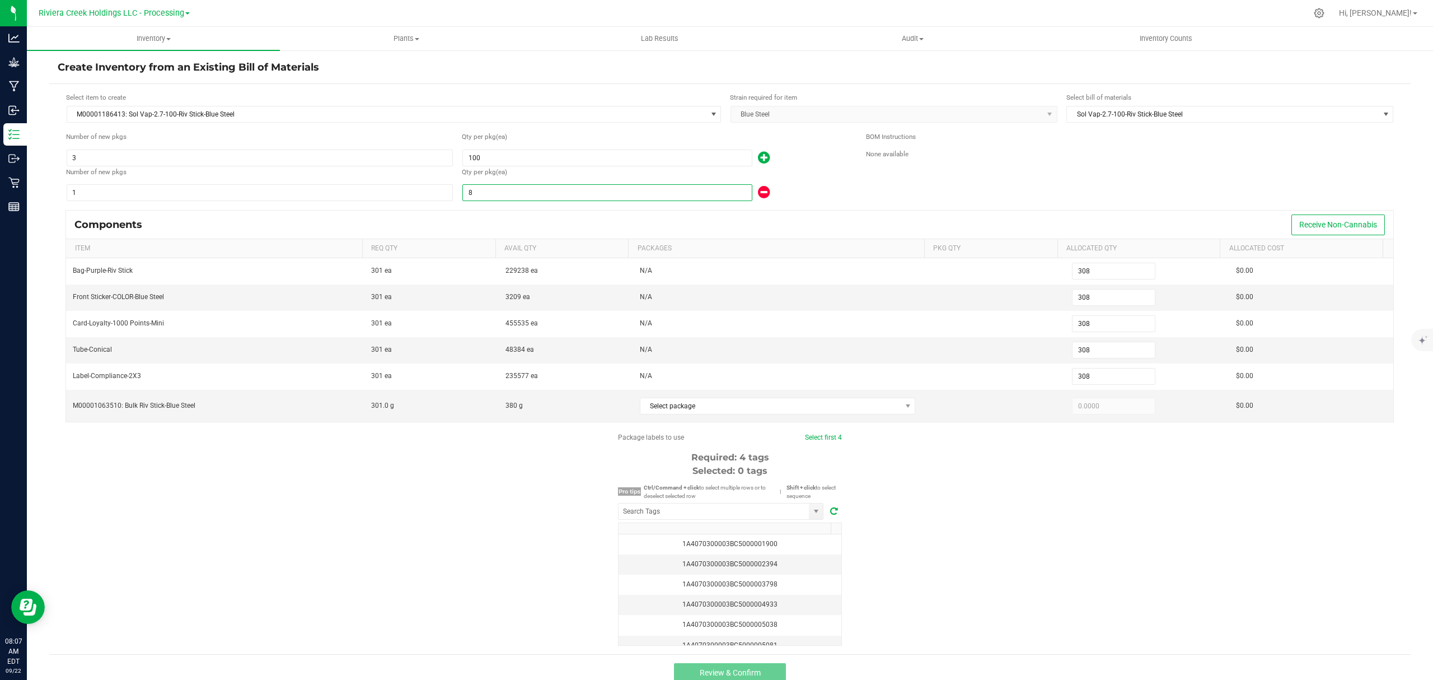
type input "380"
type input "80"
click at [831, 169] on div "Qty per pkg (ea)" at bounding box center [655, 172] width 387 height 11
click at [775, 403] on span "Select package" at bounding box center [770, 406] width 261 height 16
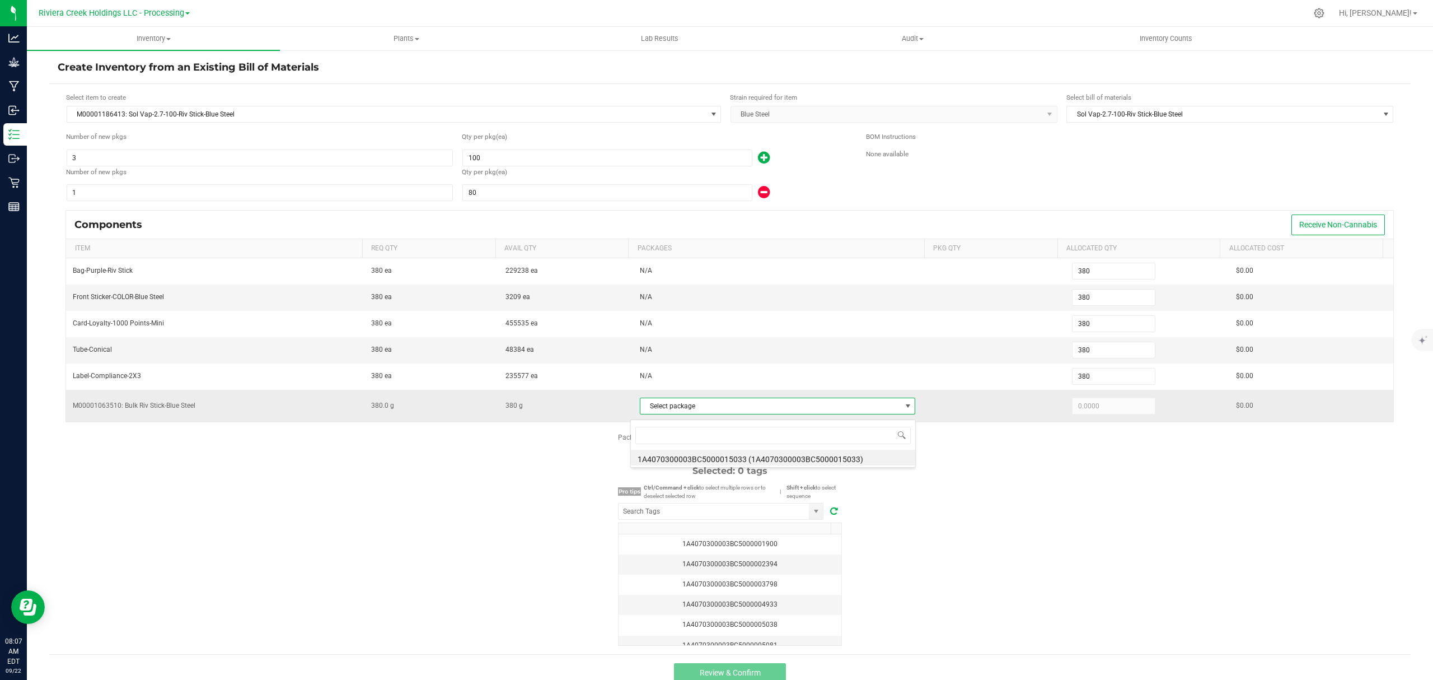
scroll to position [17, 270]
click at [791, 464] on li "1A4070300003BC5000015033 (1A4070300003BC5000015033)" at bounding box center [773, 458] width 284 height 16
type input "380.0000"
click at [1027, 506] on div "Package labels to use Select first 4 Required: 4 tags Selected: 0 tags Pro tips…" at bounding box center [730, 538] width 1362 height 213
click at [731, 519] on input "NO DATA FOUND" at bounding box center [714, 511] width 190 height 16
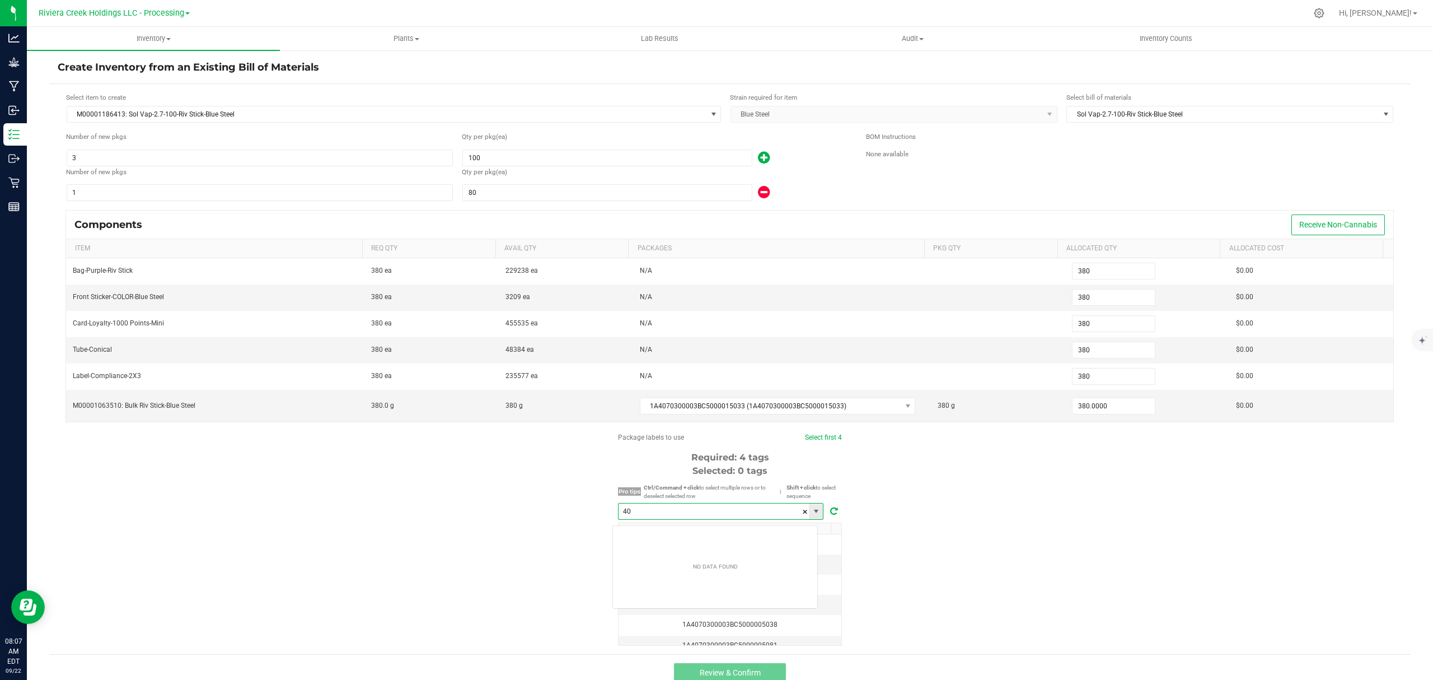
scroll to position [17, 205]
click at [733, 545] on li "1A4070300003BC5000040494" at bounding box center [715, 537] width 204 height 19
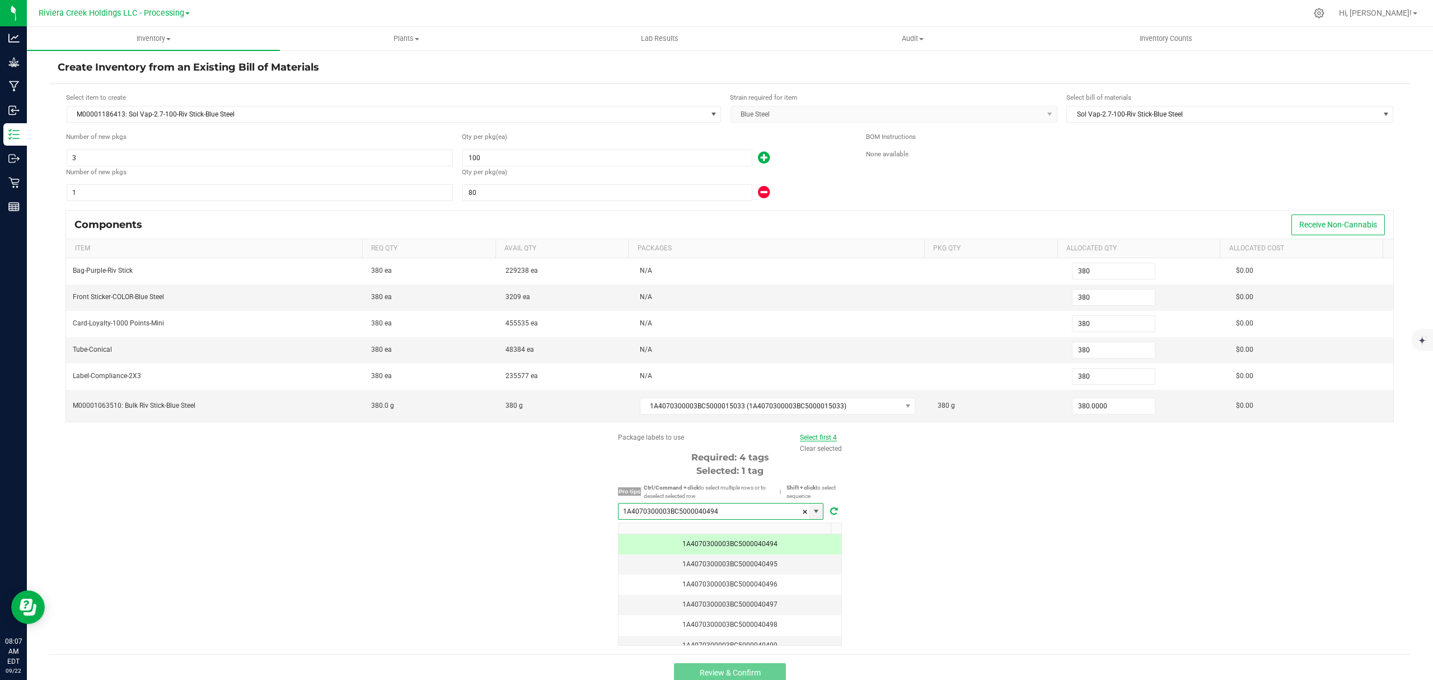
type input "1A4070300003BC5000040494"
click at [825, 441] on link "Select first 4" at bounding box center [818, 437] width 37 height 8
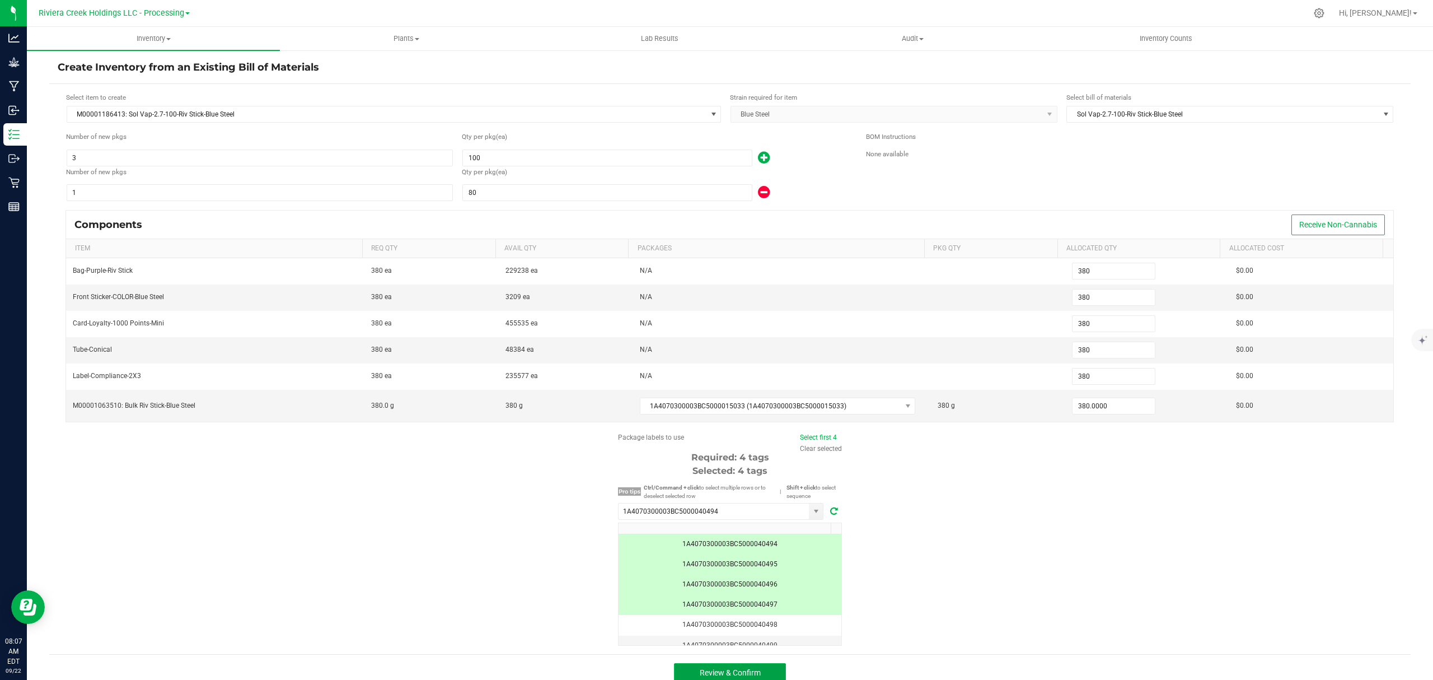
click at [755, 670] on button "Review & Confirm" at bounding box center [730, 673] width 112 height 20
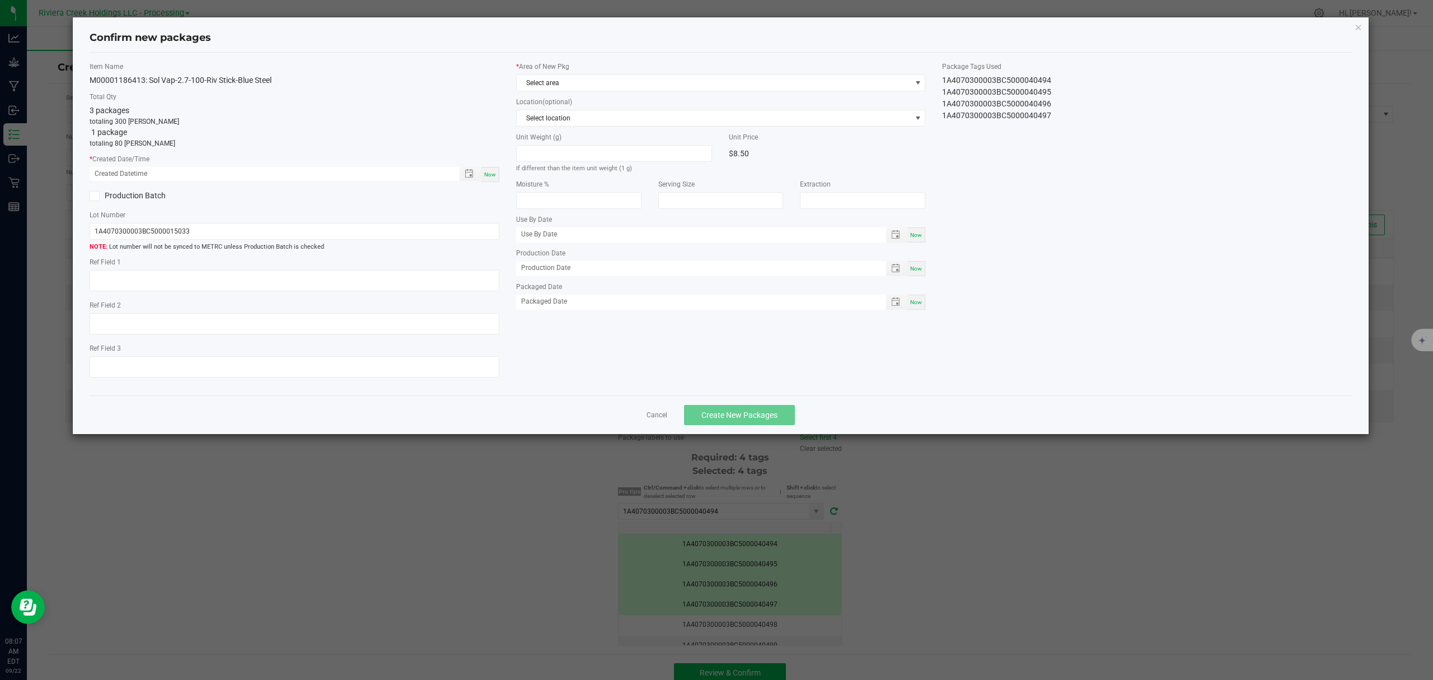
type input "[DATE]"
click at [481, 175] on div "Now" at bounding box center [490, 174] width 18 height 15
type input "[DATE] 08:07 AM"
click at [665, 83] on span "Select area" at bounding box center [714, 83] width 395 height 16
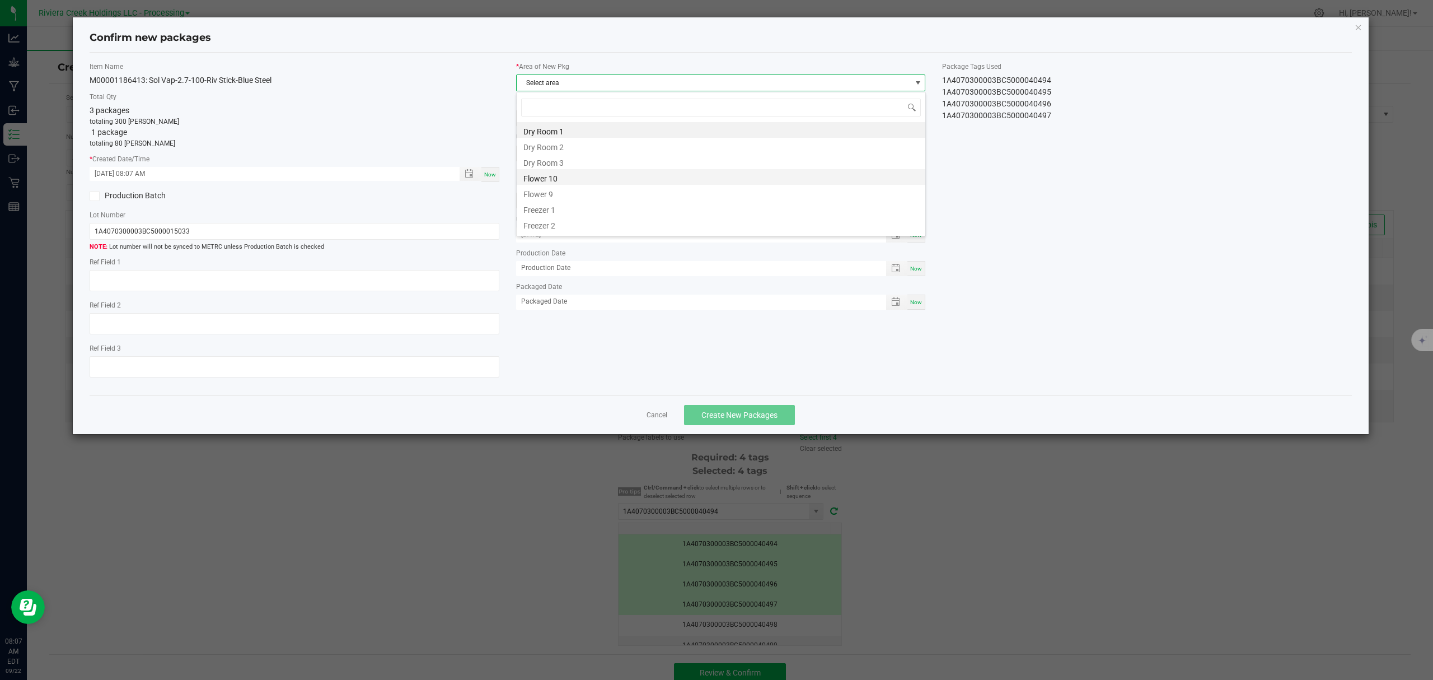
scroll to position [17, 409]
click at [626, 187] on li "Flower 9" at bounding box center [721, 193] width 409 height 16
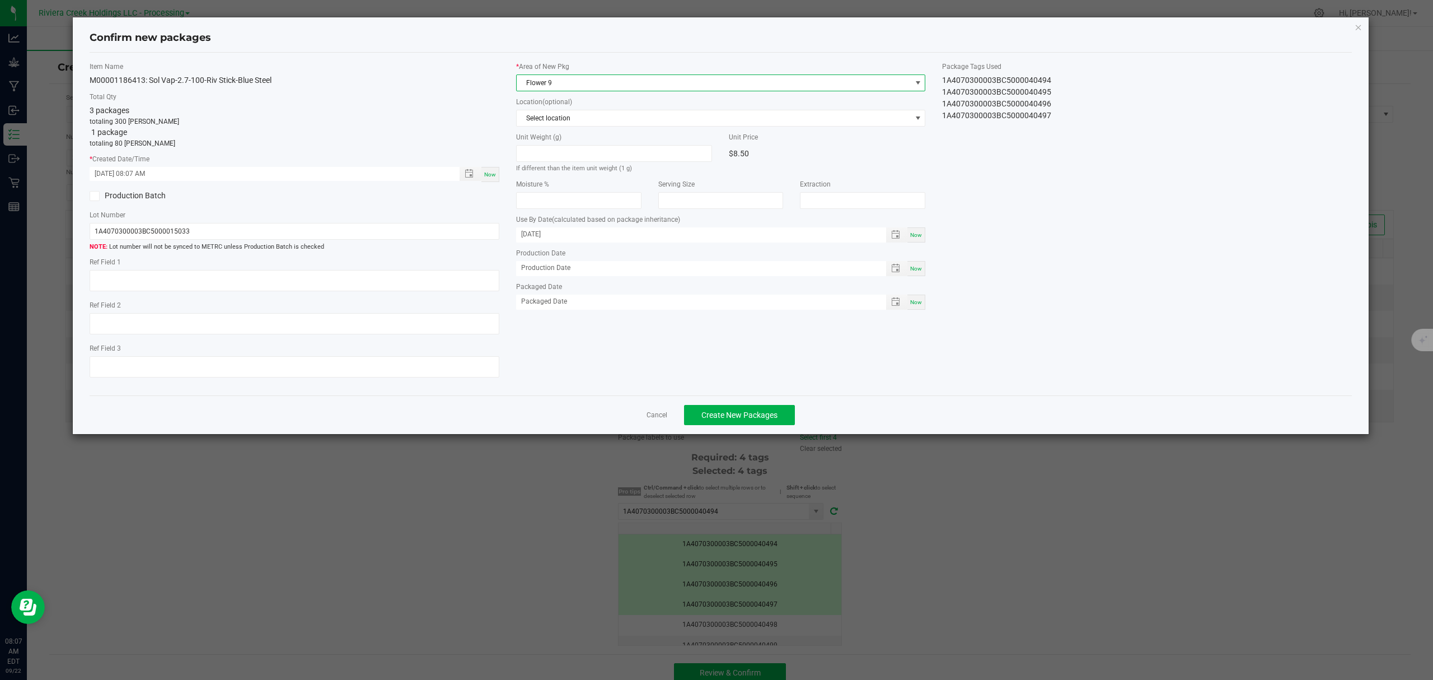
click at [628, 75] on span "Flower 9" at bounding box center [714, 83] width 395 height 16
click at [605, 175] on li "Flower 10" at bounding box center [721, 177] width 409 height 16
click at [732, 419] on span "Create New Packages" at bounding box center [739, 414] width 76 height 9
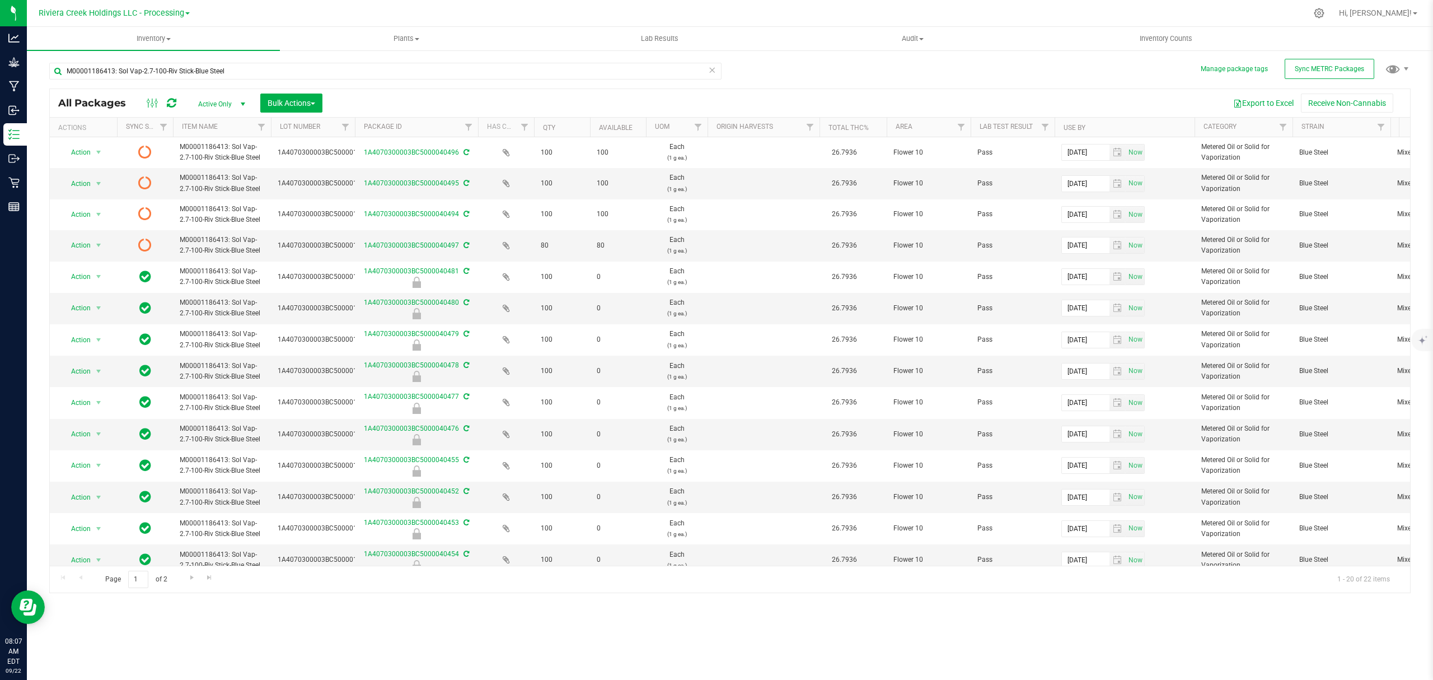
click at [168, 101] on icon at bounding box center [172, 102] width 10 height 11
click at [236, 74] on input "M00001186413: Sol Vap-2.7-100-Riv Stick-Blue Steel" at bounding box center [385, 71] width 672 height 17
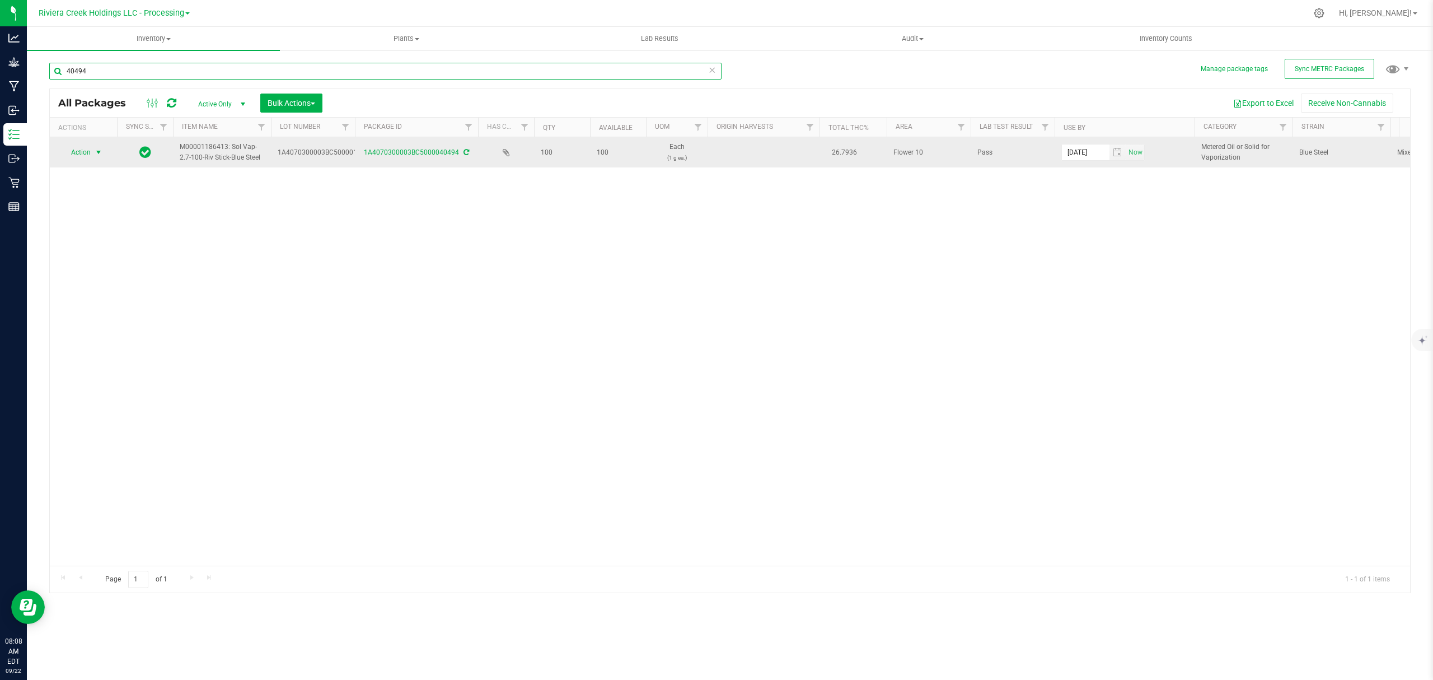
type input "40494"
click at [84, 157] on span "Action" at bounding box center [76, 152] width 30 height 16
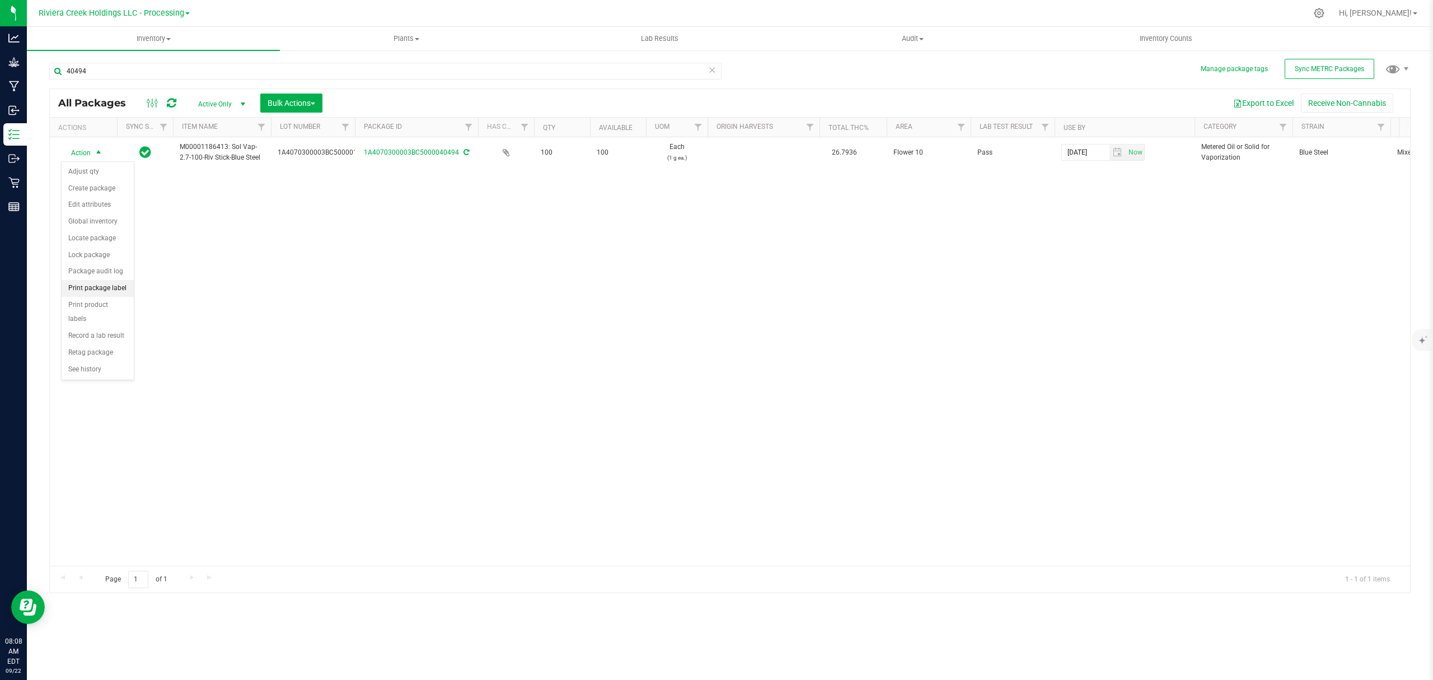
click at [101, 289] on li "Print package label" at bounding box center [98, 288] width 72 height 17
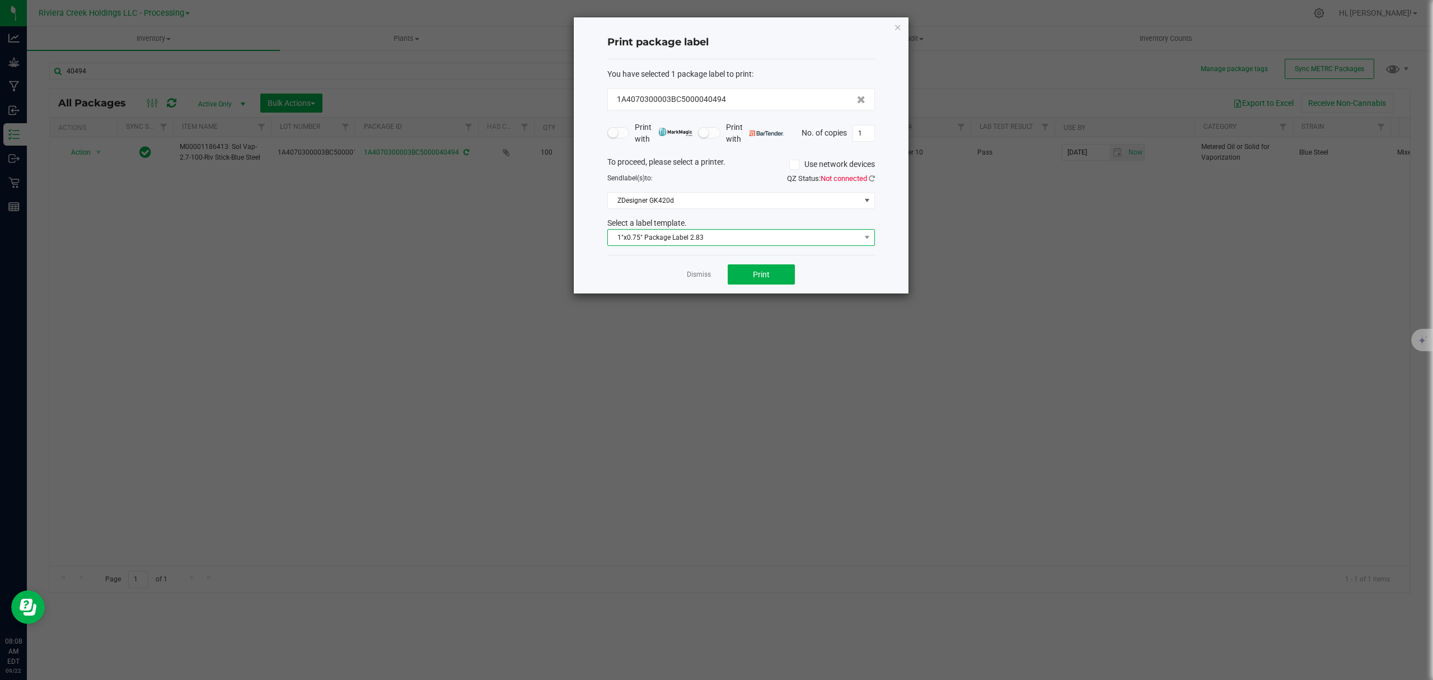
click at [752, 238] on span "1"x0.75" Package Label 2.83" at bounding box center [734, 238] width 252 height 16
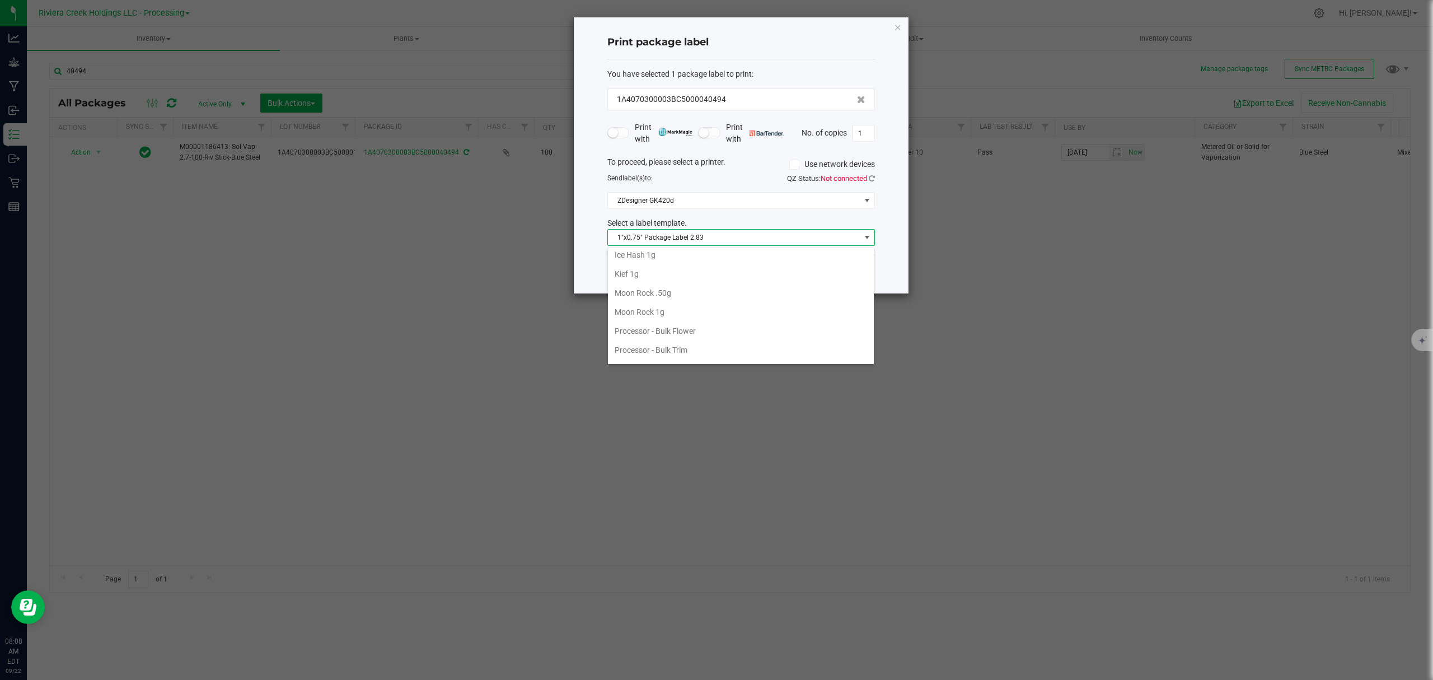
scroll to position [548, 0]
click at [670, 258] on li "Riv Stick 1g" at bounding box center [741, 256] width 266 height 19
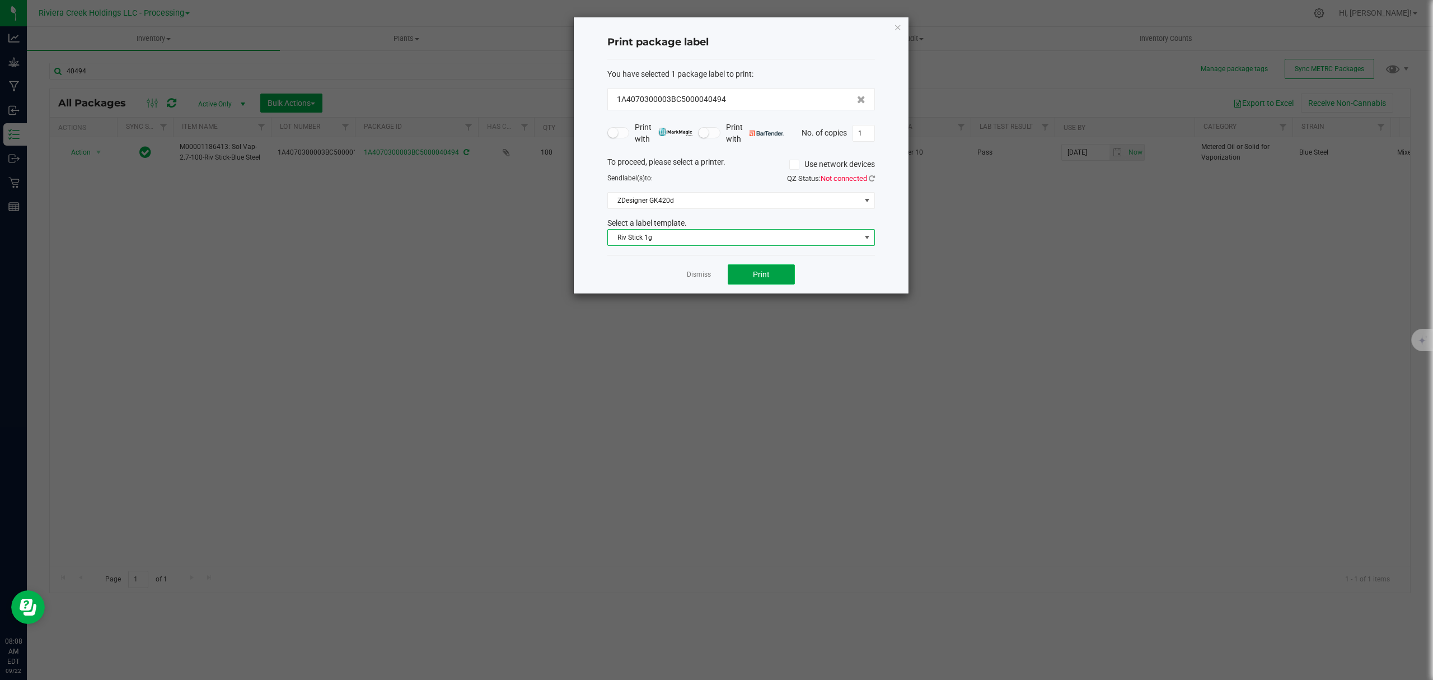
click at [771, 267] on button "Print" at bounding box center [761, 274] width 67 height 20
click at [895, 26] on icon "button" at bounding box center [898, 26] width 8 height 13
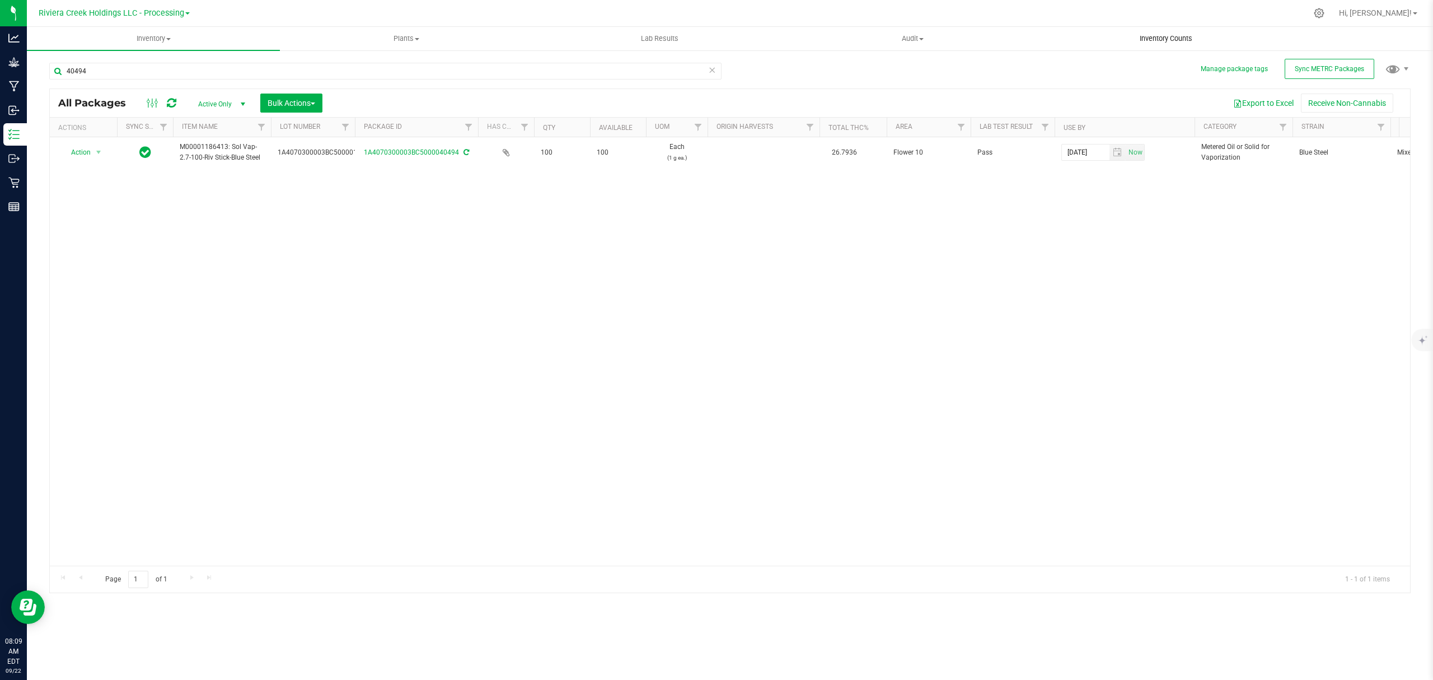
click at [1153, 39] on span "Inventory Counts" at bounding box center [1166, 39] width 83 height 10
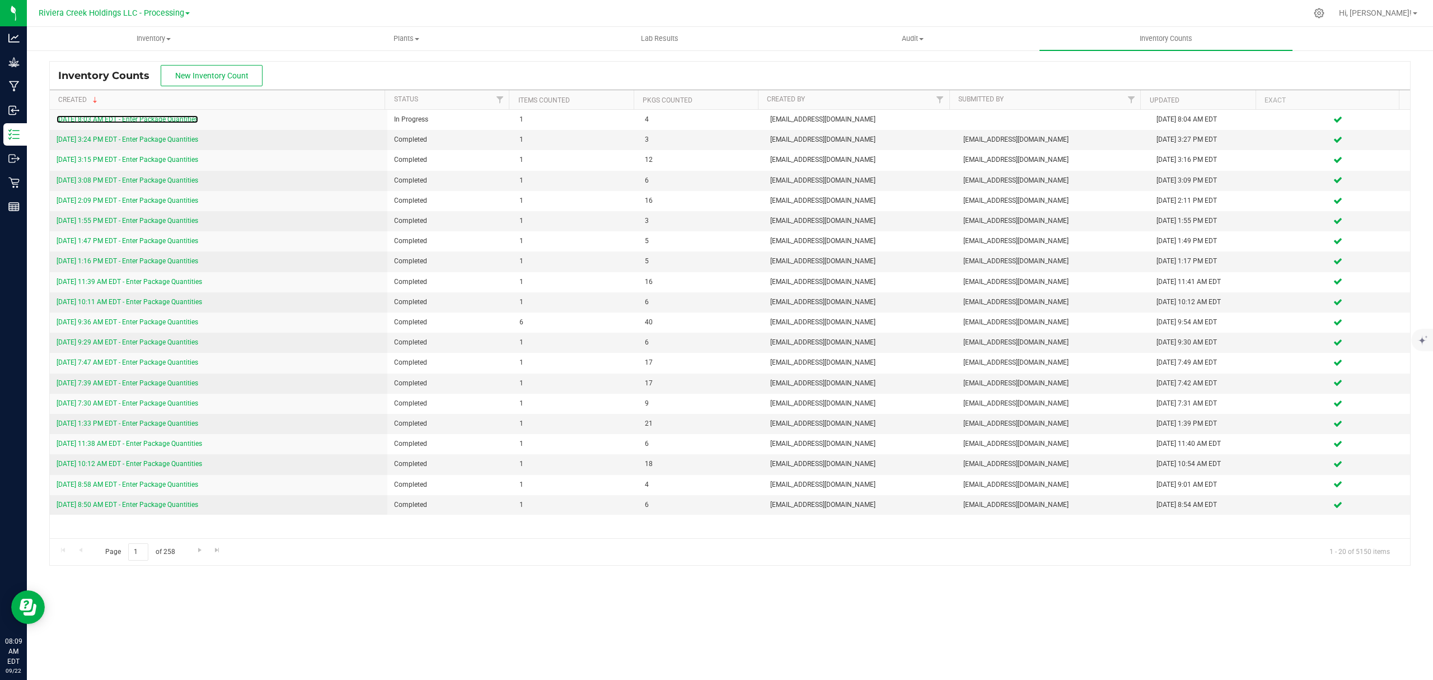
click at [157, 115] on link "[DATE] 8:03 AM EDT - Enter Package Quantities" at bounding box center [128, 119] width 142 height 8
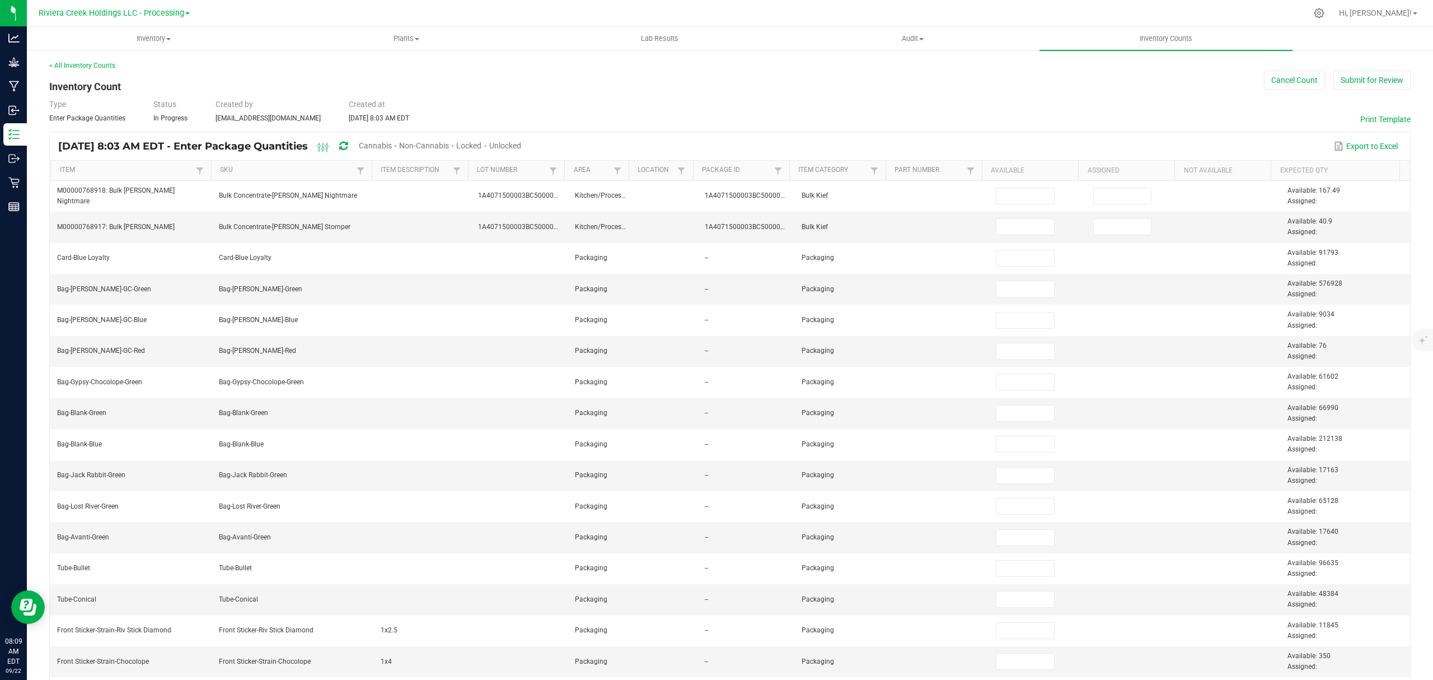
type input "80"
type input "0"
type input "100"
type input "0"
type input "100"
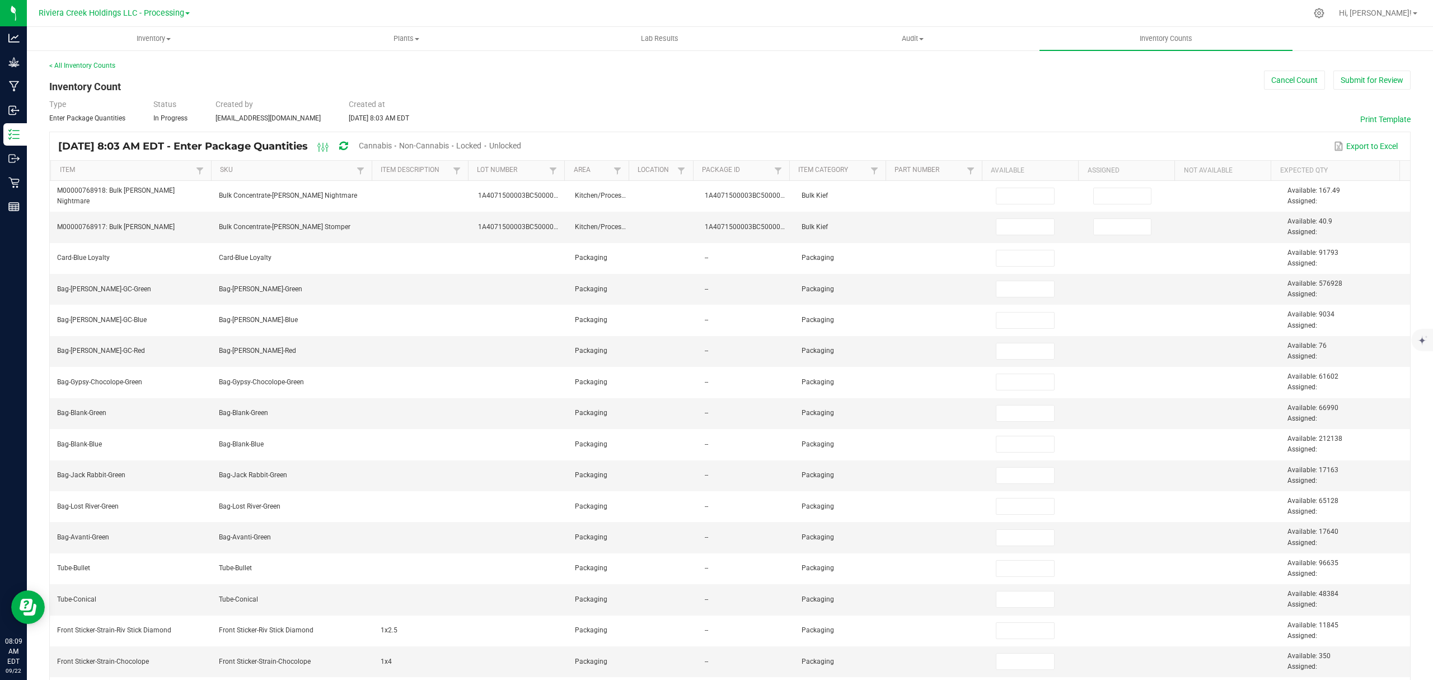
type input "100"
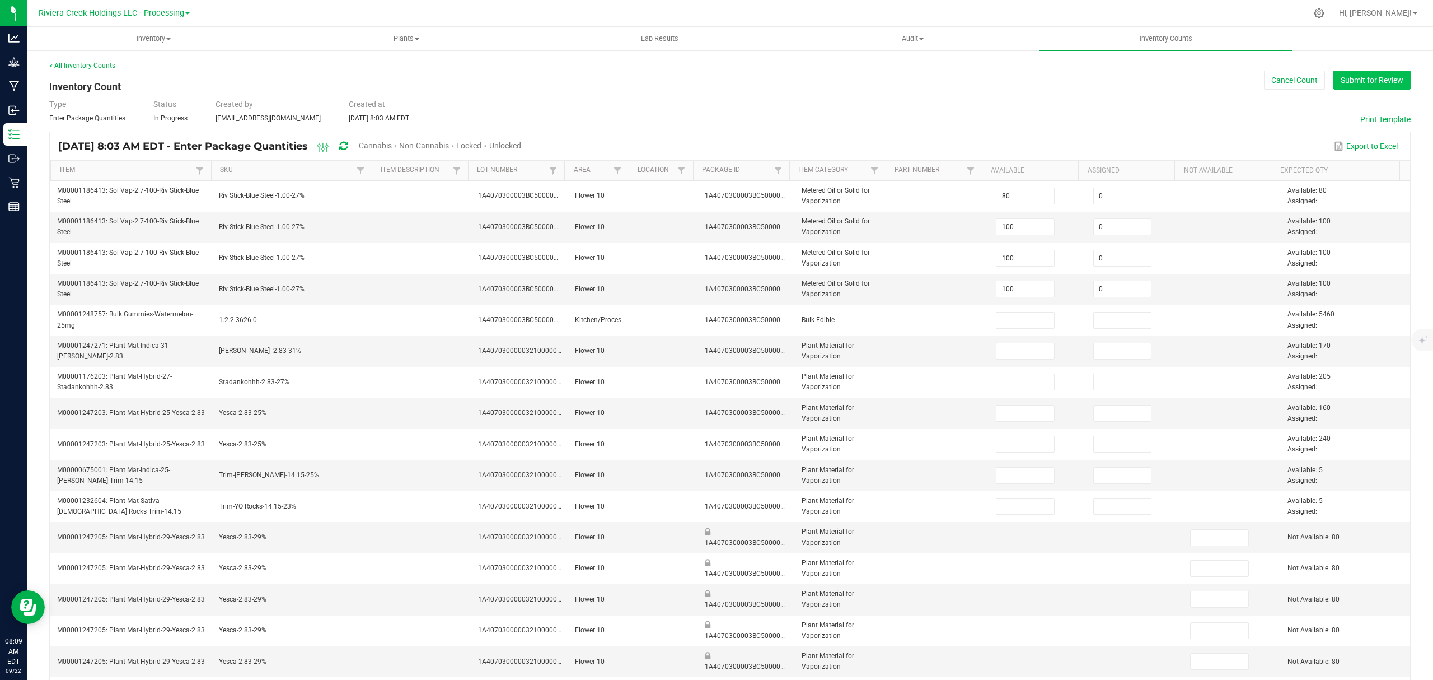
click at [1377, 75] on button "Submit for Review" at bounding box center [1372, 80] width 77 height 19
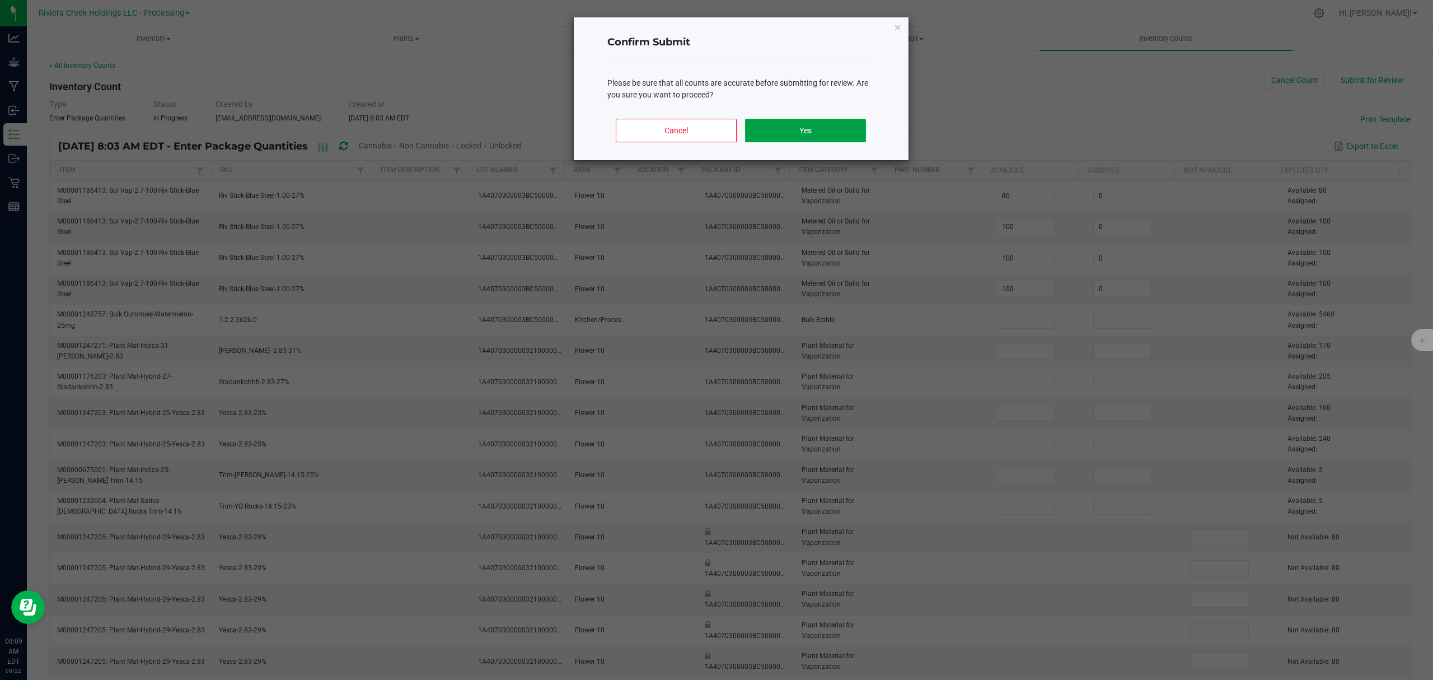
click at [751, 131] on button "Yes" at bounding box center [805, 131] width 120 height 24
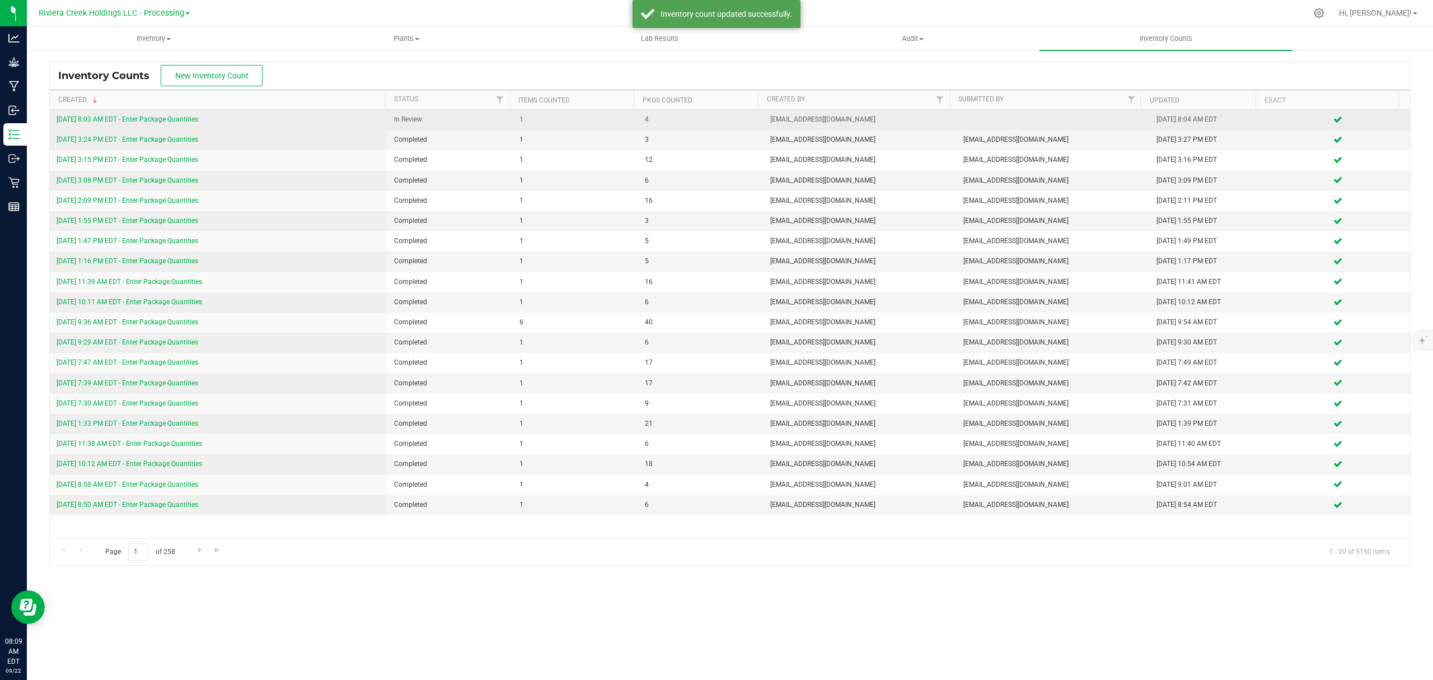
click at [179, 116] on link "[DATE] 8:03 AM EDT - Enter Package Quantities" at bounding box center [128, 119] width 142 height 8
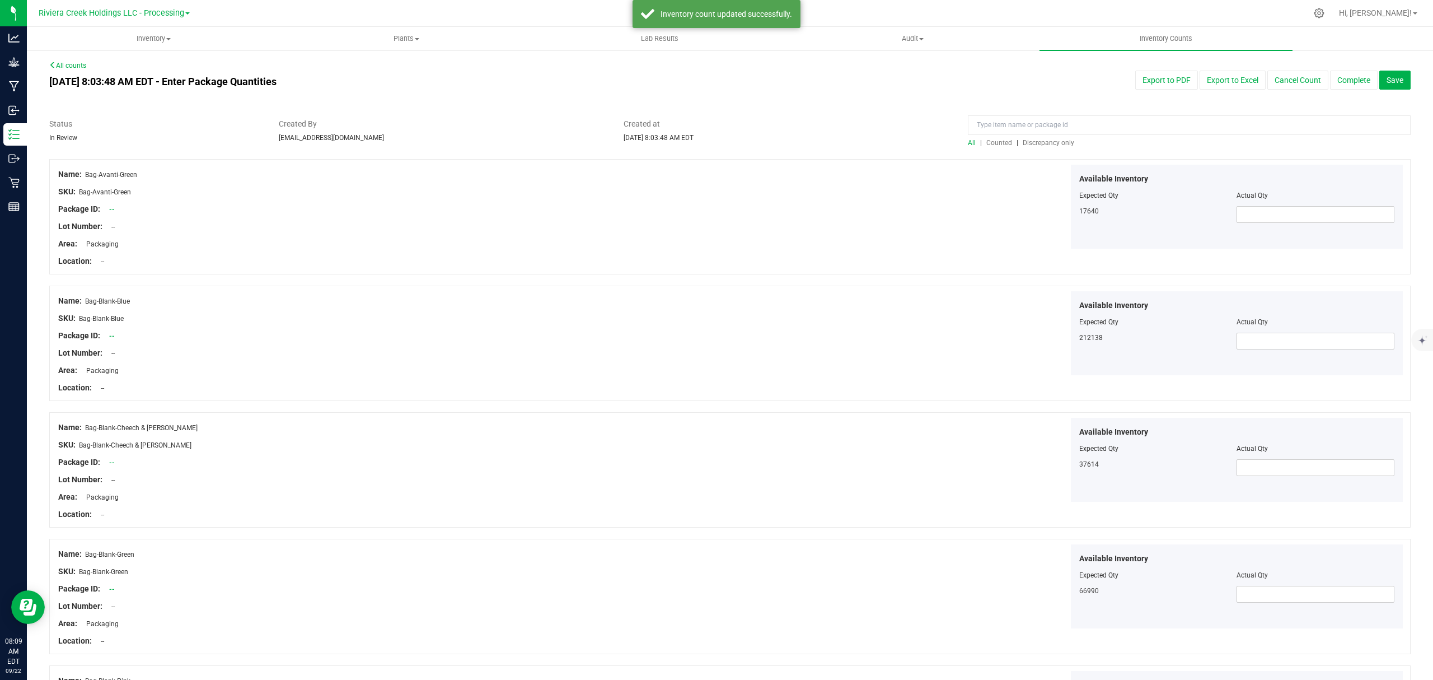
click at [986, 140] on span "Counted" at bounding box center [999, 143] width 26 height 8
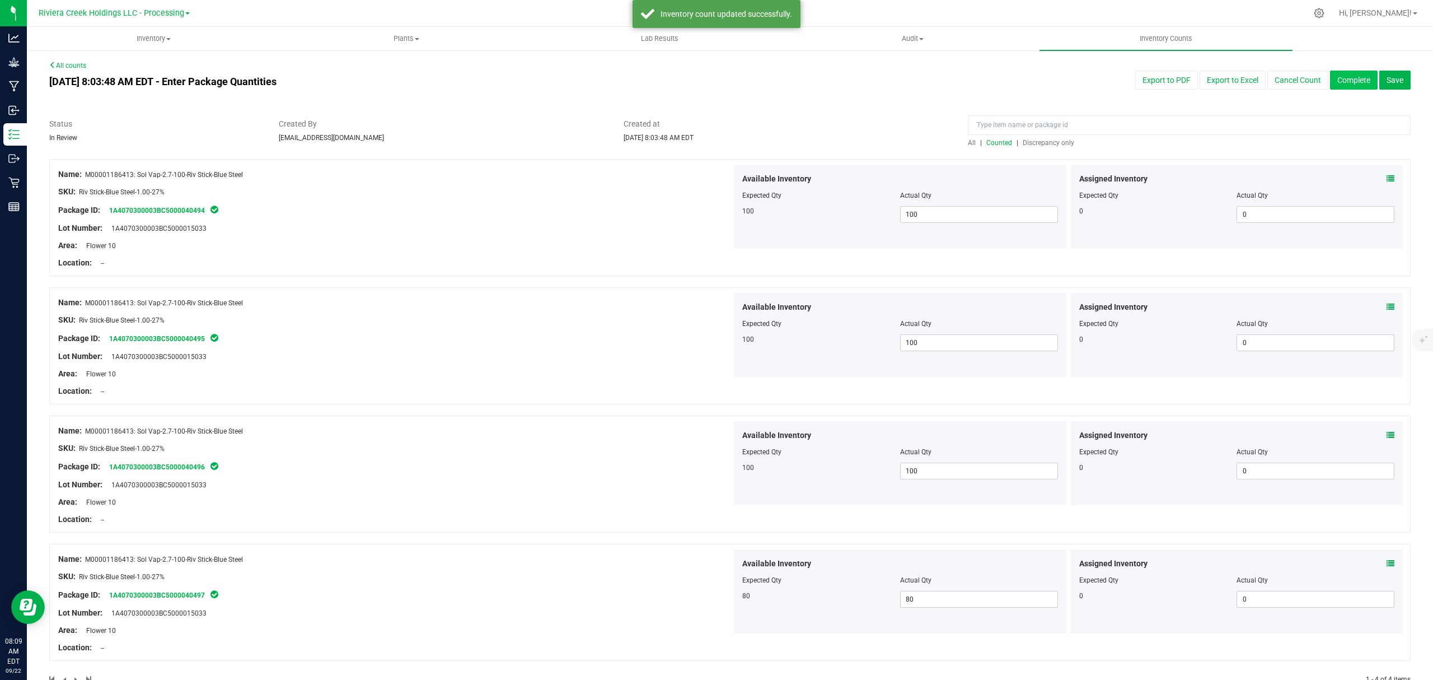
click at [1330, 79] on button "Complete" at bounding box center [1354, 80] width 48 height 19
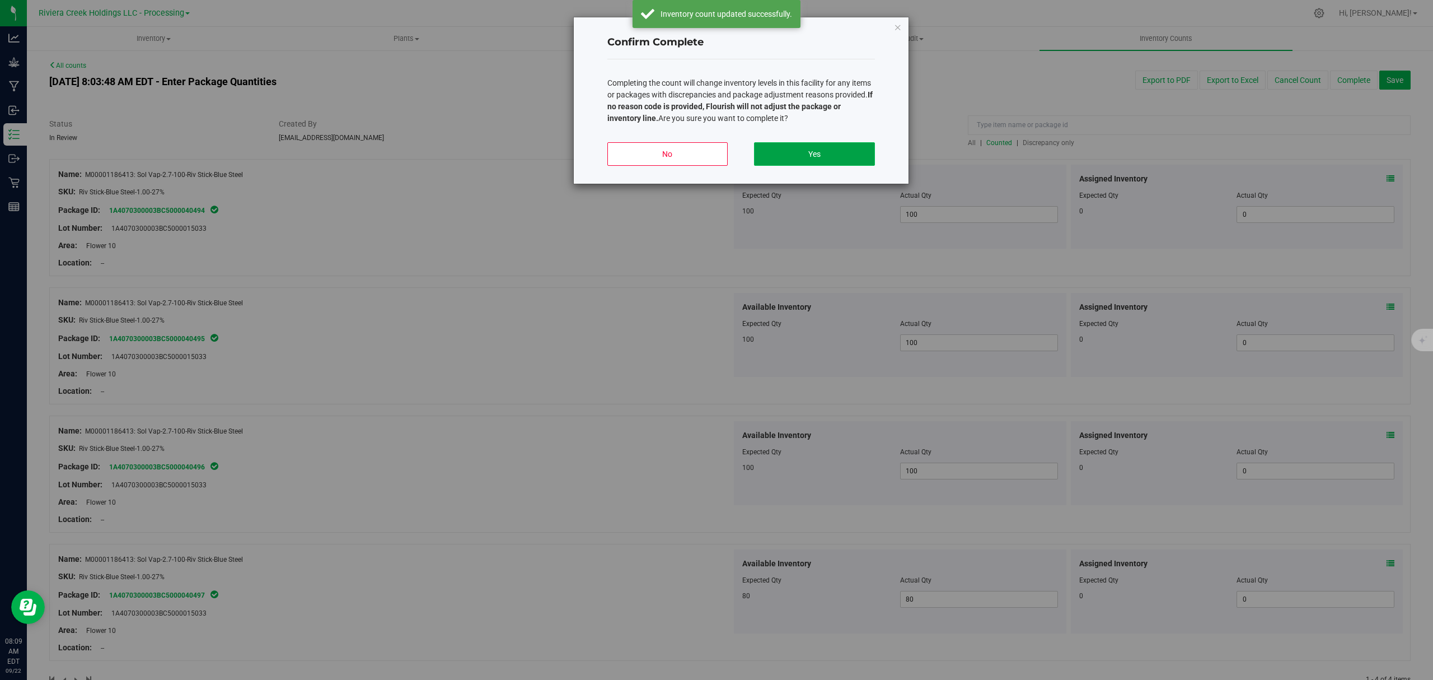
click at [848, 157] on button "Yes" at bounding box center [814, 154] width 120 height 24
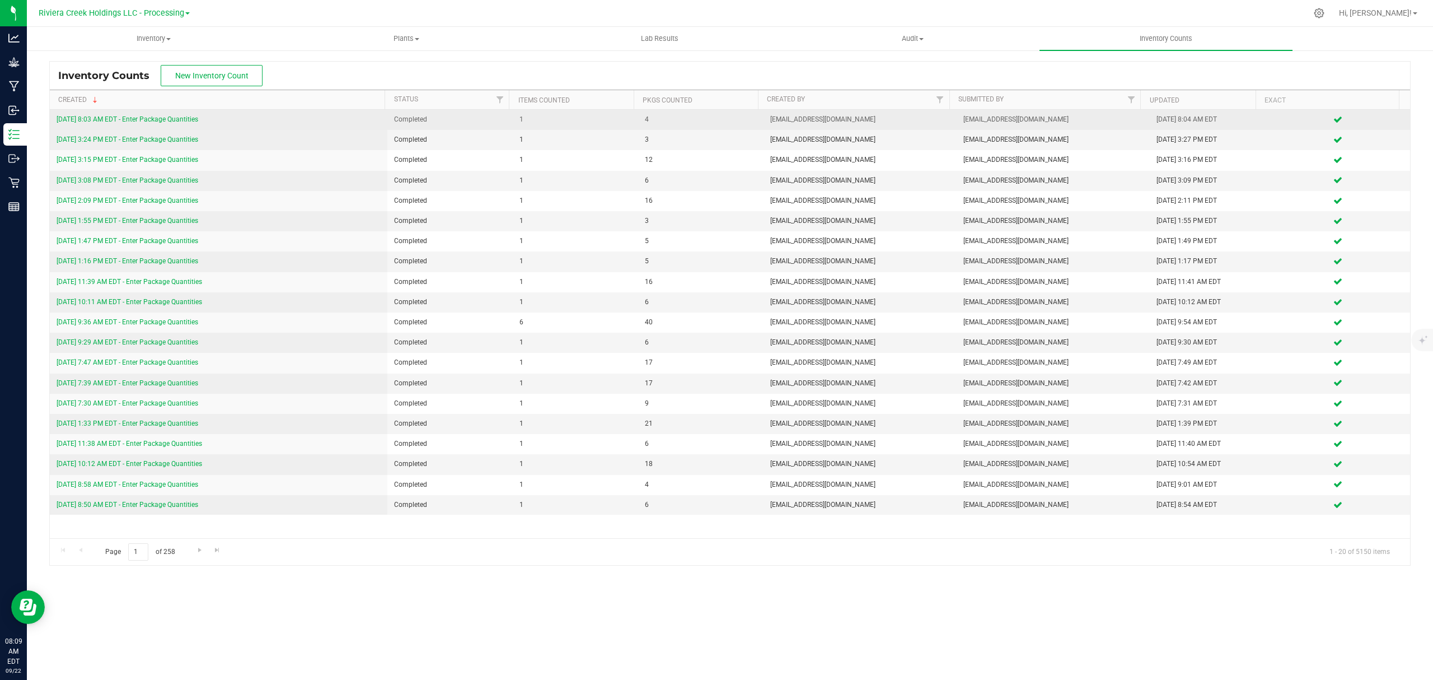
click at [178, 117] on link "[DATE] 8:03 AM EDT - Enter Package Quantities" at bounding box center [128, 119] width 142 height 8
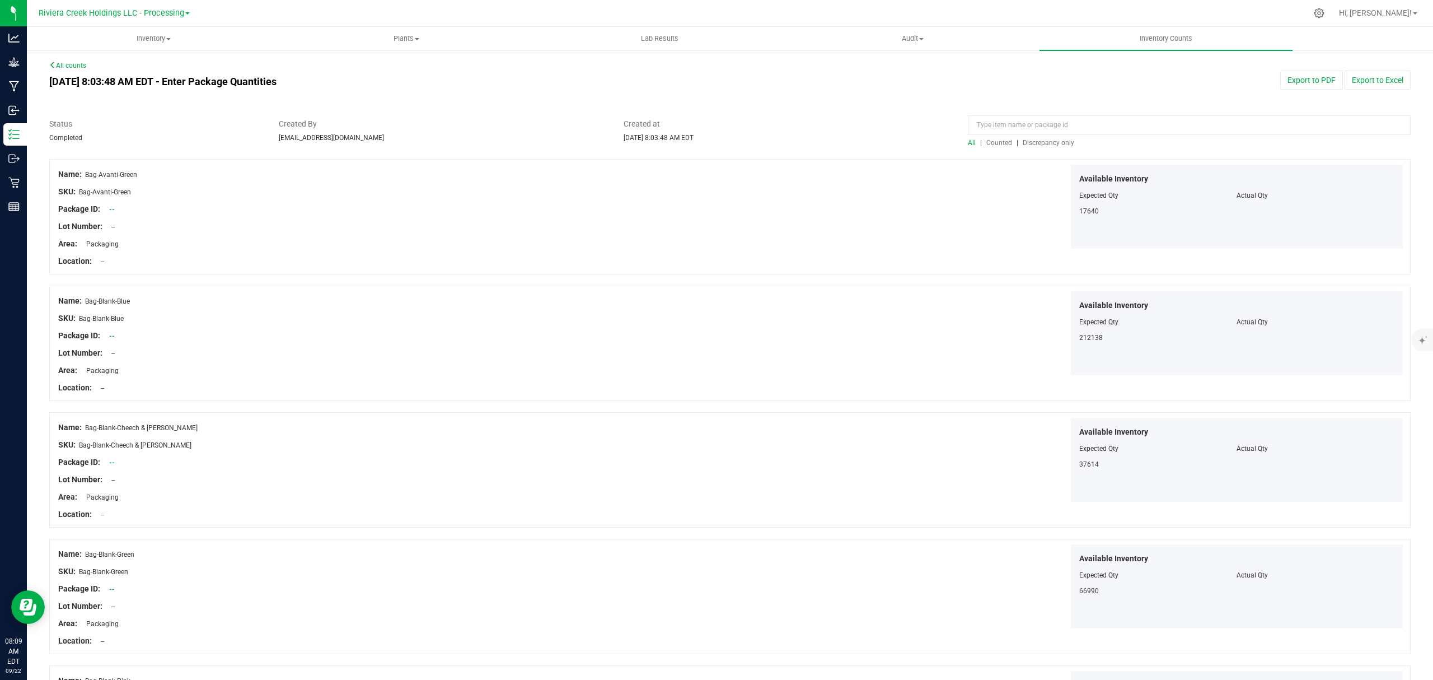
click at [986, 142] on span "Counted" at bounding box center [999, 143] width 26 height 8
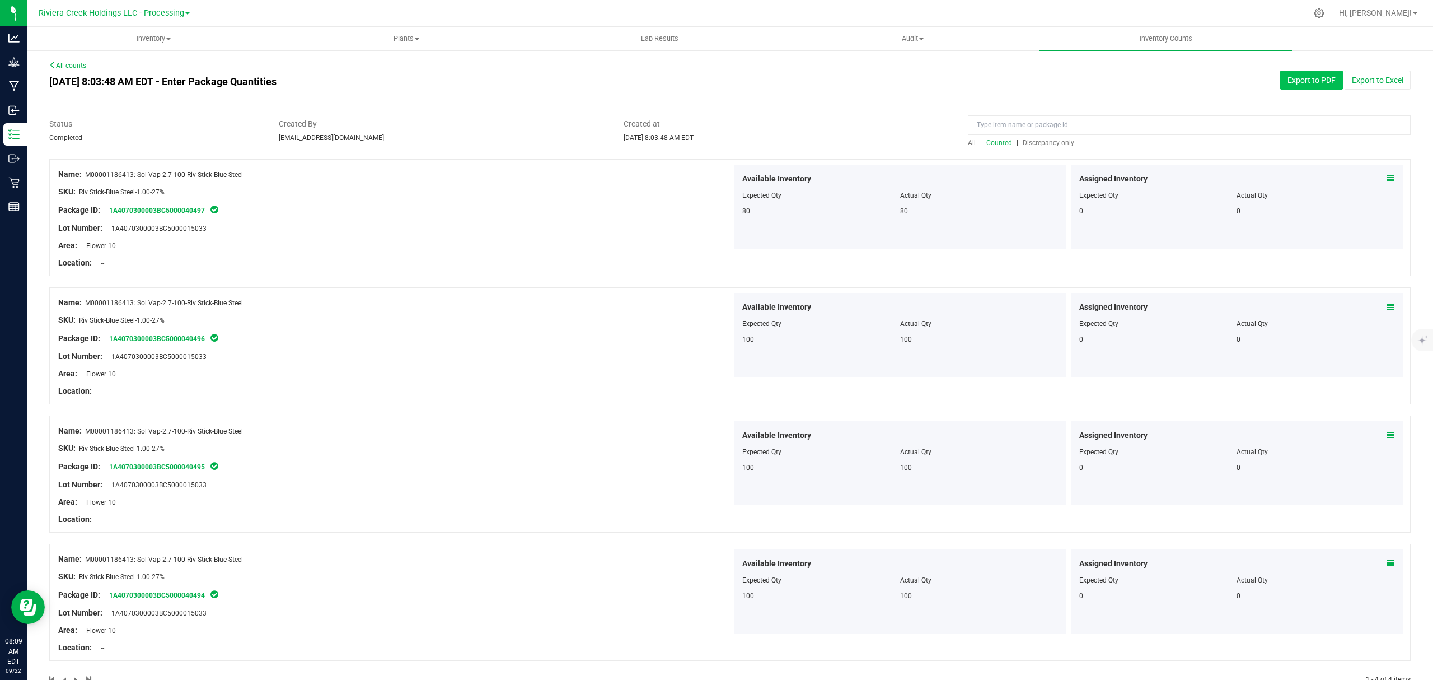
click at [1284, 86] on button "Export to PDF" at bounding box center [1311, 80] width 63 height 19
click at [135, 34] on span "Inventory" at bounding box center [153, 39] width 252 height 10
click at [130, 63] on li "All packages" at bounding box center [153, 67] width 253 height 13
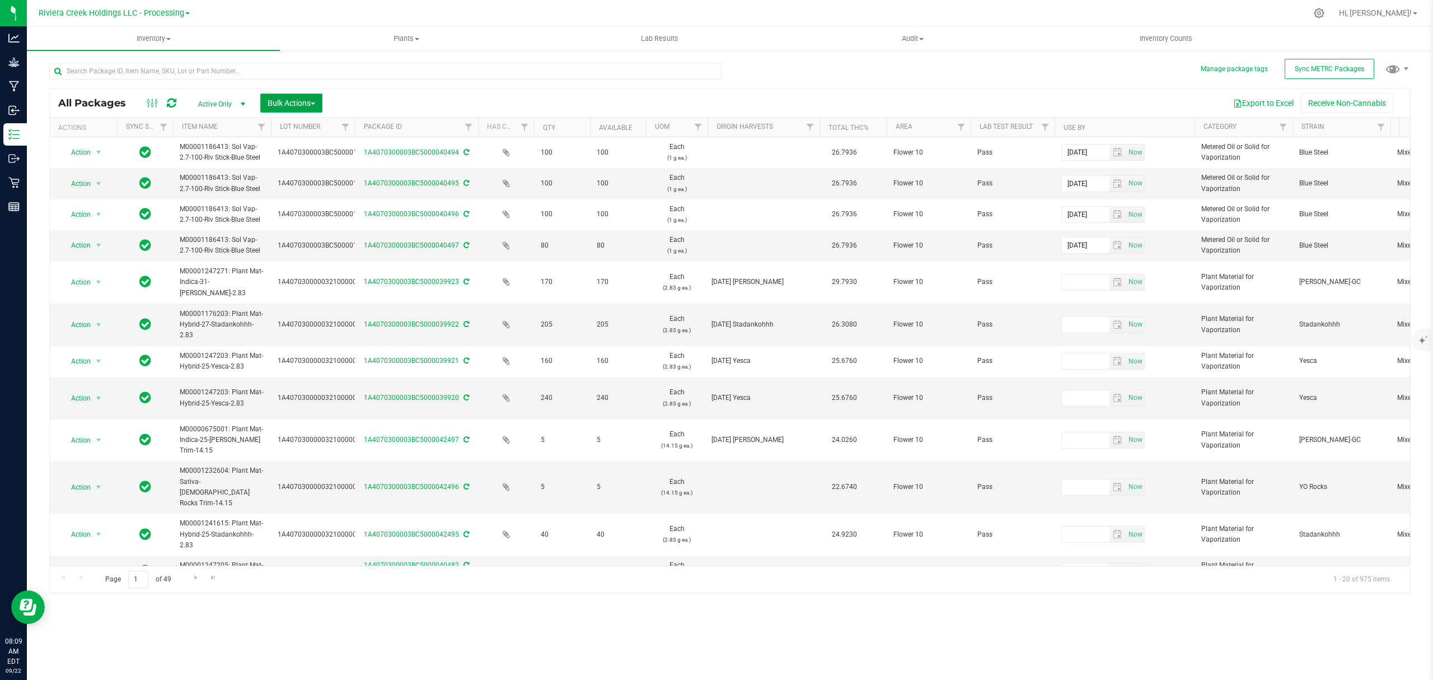
click at [287, 104] on span "Bulk Actions" at bounding box center [292, 103] width 48 height 9
click at [296, 209] on span "Lock/Unlock packages" at bounding box center [305, 210] width 77 height 9
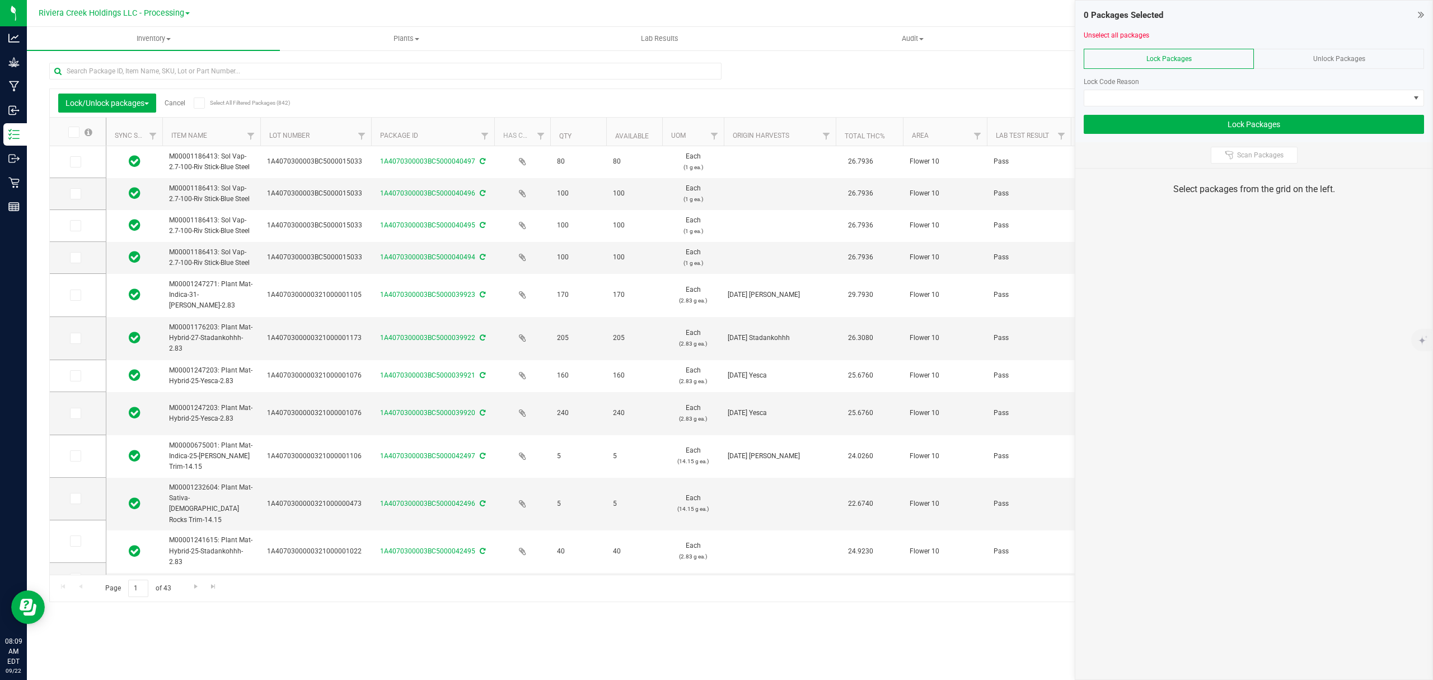
drag, startPoint x: 345, startPoint y: 130, endPoint x: 378, endPoint y: 126, distance: 33.9
click at [77, 162] on icon at bounding box center [74, 162] width 7 height 0
click at [0, 0] on input "checkbox" at bounding box center [0, 0] width 0 height 0
click at [77, 199] on span at bounding box center [75, 193] width 11 height 11
click at [0, 0] on input "checkbox" at bounding box center [0, 0] width 0 height 0
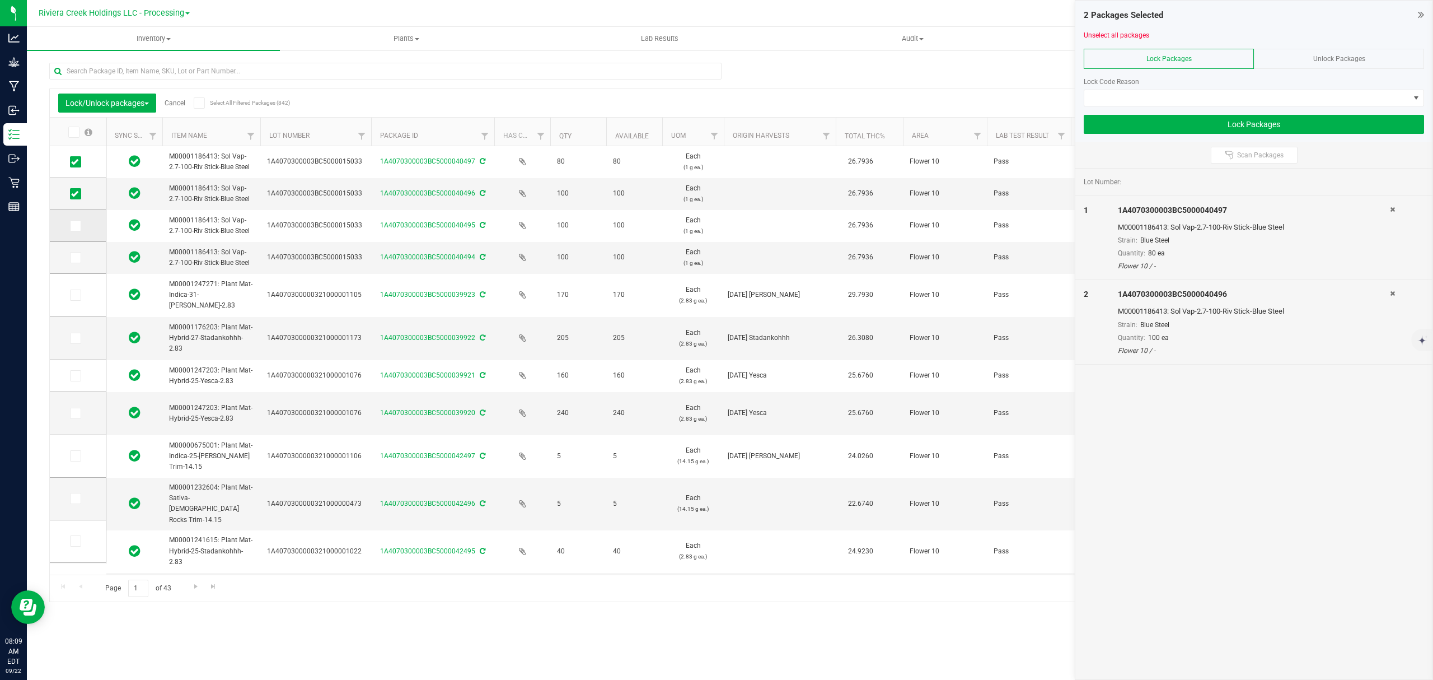
click at [73, 226] on icon at bounding box center [74, 226] width 7 height 0
click at [0, 0] on input "checkbox" at bounding box center [0, 0] width 0 height 0
click at [75, 265] on td at bounding box center [78, 258] width 56 height 32
click at [74, 258] on icon at bounding box center [74, 258] width 7 height 0
click at [0, 0] on input "checkbox" at bounding box center [0, 0] width 0 height 0
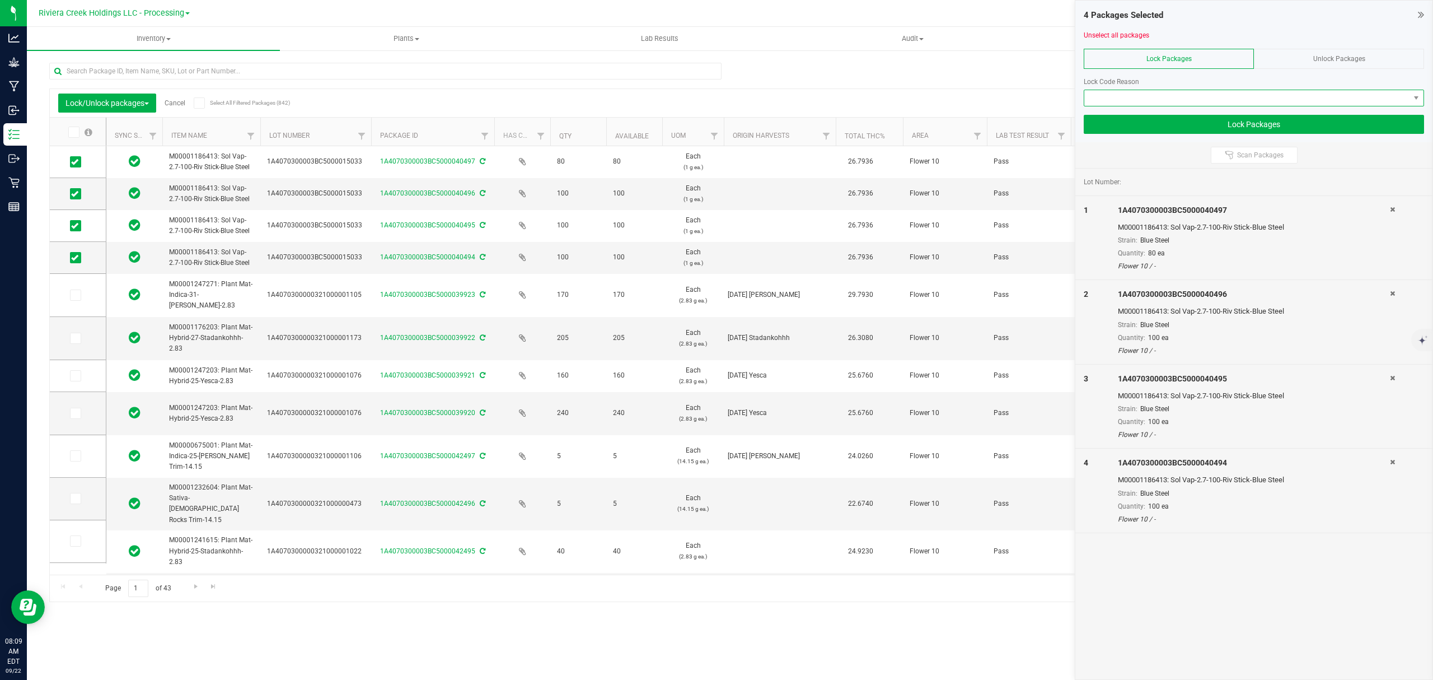
click at [1158, 97] on span at bounding box center [1246, 98] width 325 height 16
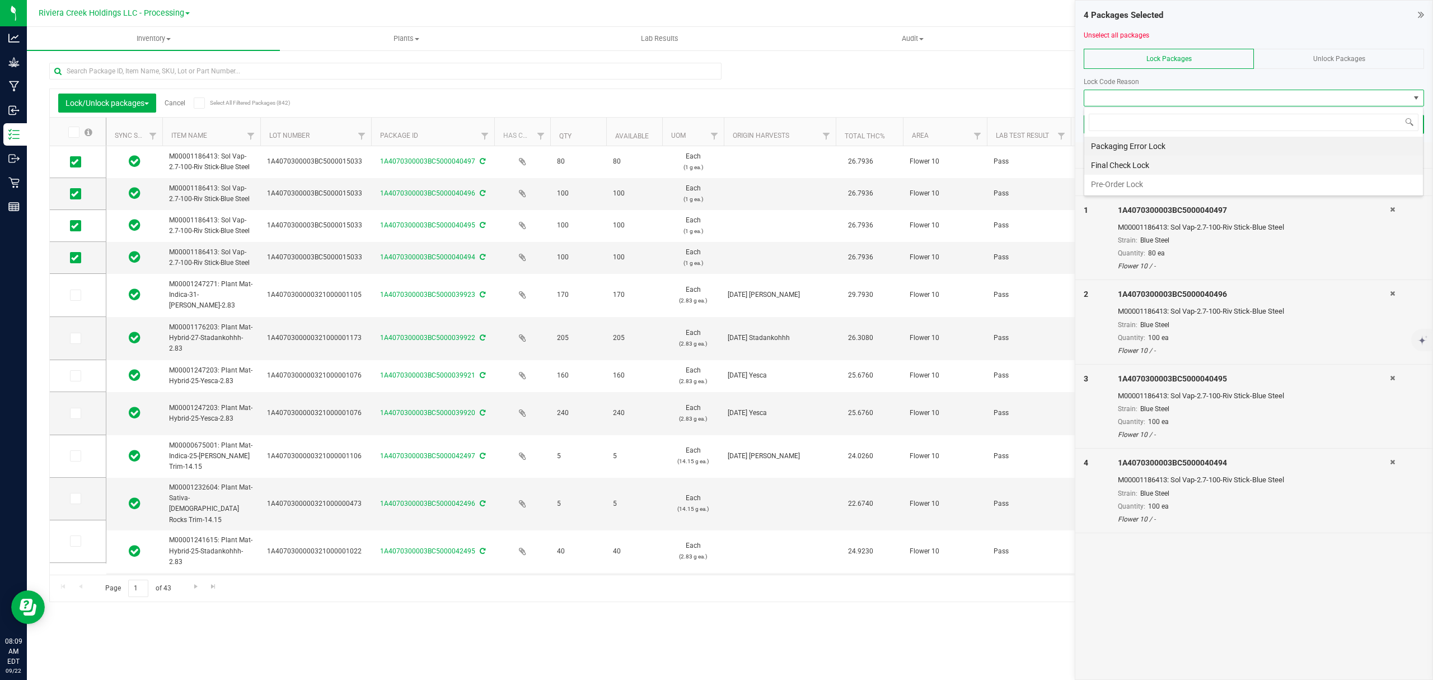
scroll to position [17, 339]
click at [1125, 171] on li "Final Check Lock" at bounding box center [1253, 165] width 339 height 19
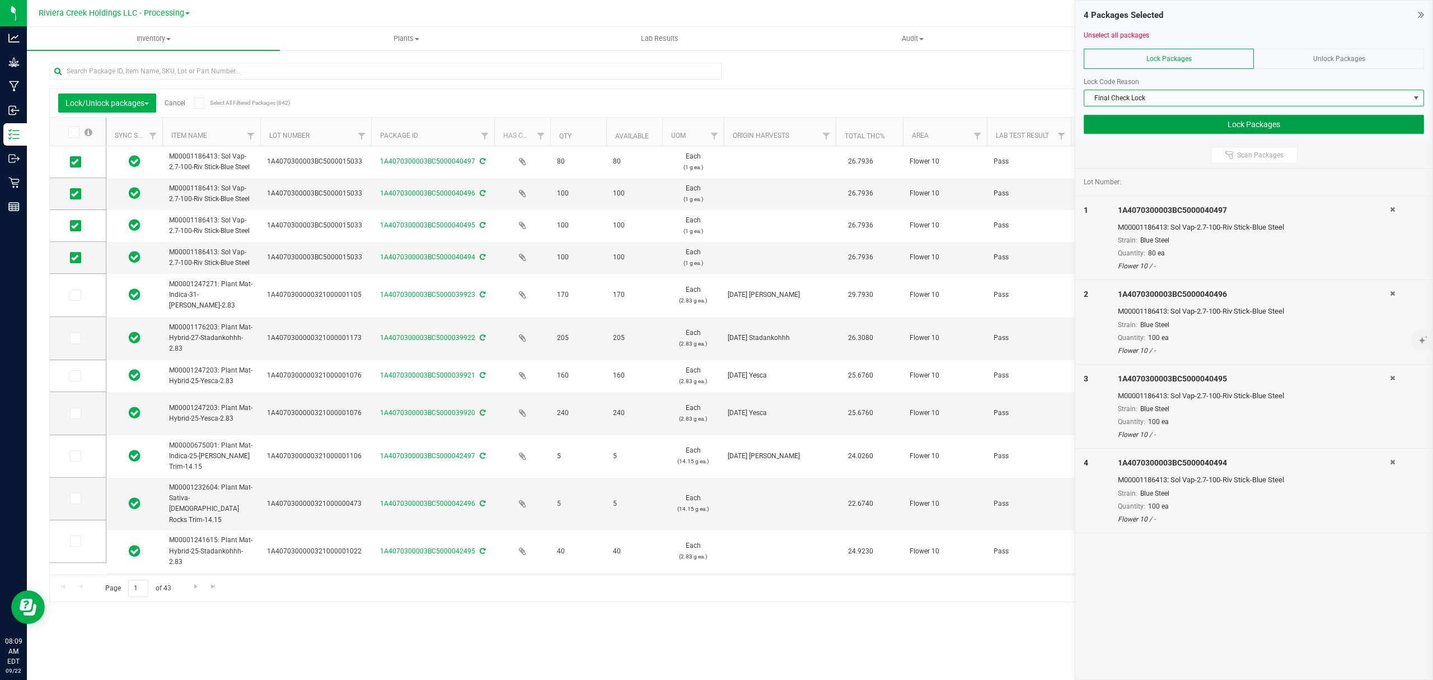
click at [1129, 128] on button "Lock Packages" at bounding box center [1254, 124] width 340 height 19
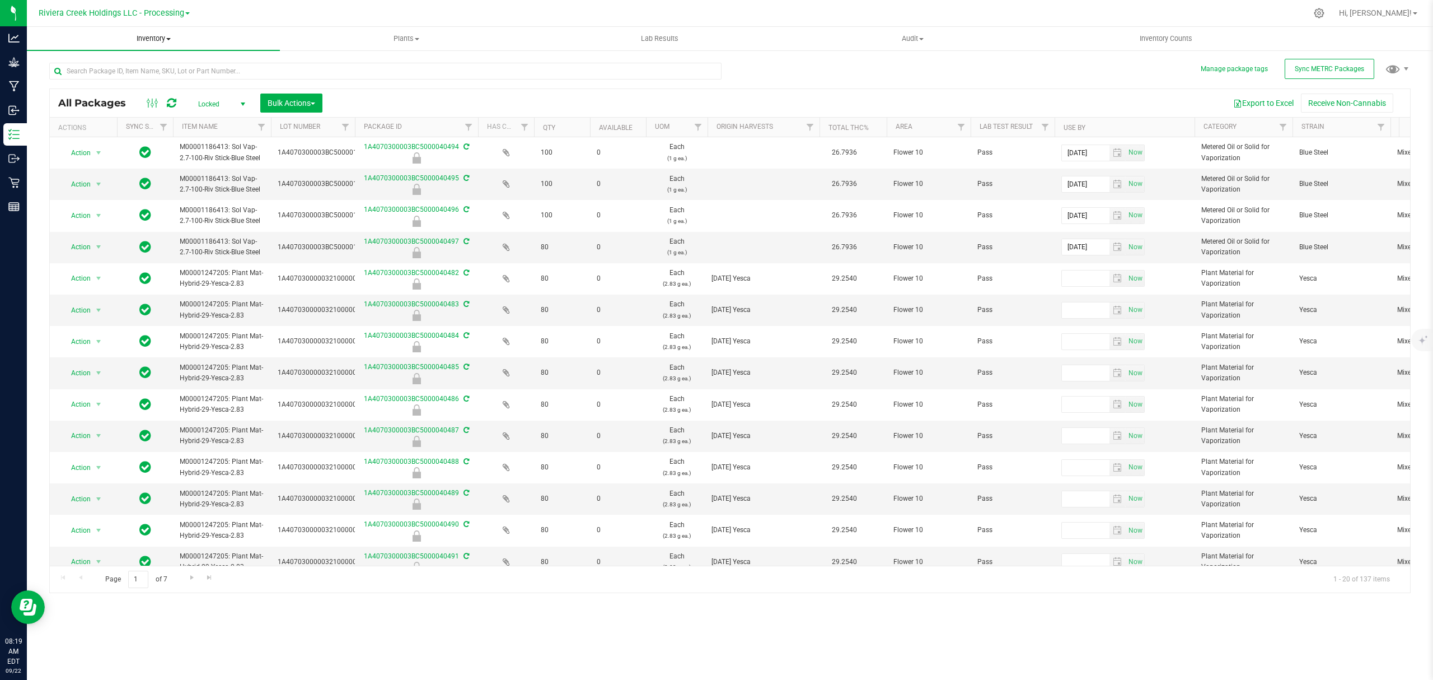
click at [153, 39] on span "Inventory" at bounding box center [153, 39] width 253 height 10
click at [122, 133] on span "From bill of materials" at bounding box center [77, 135] width 101 height 10
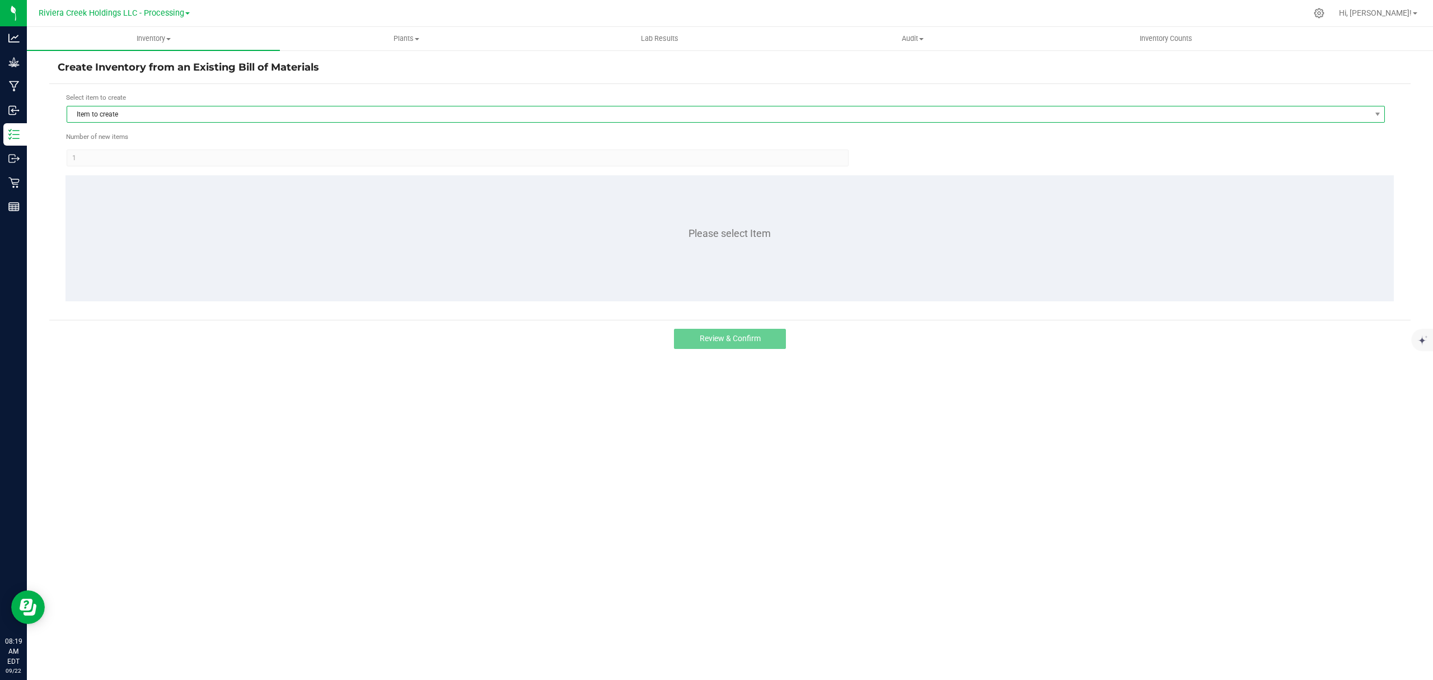
click at [171, 114] on span "Item to create" at bounding box center [718, 114] width 1303 height 16
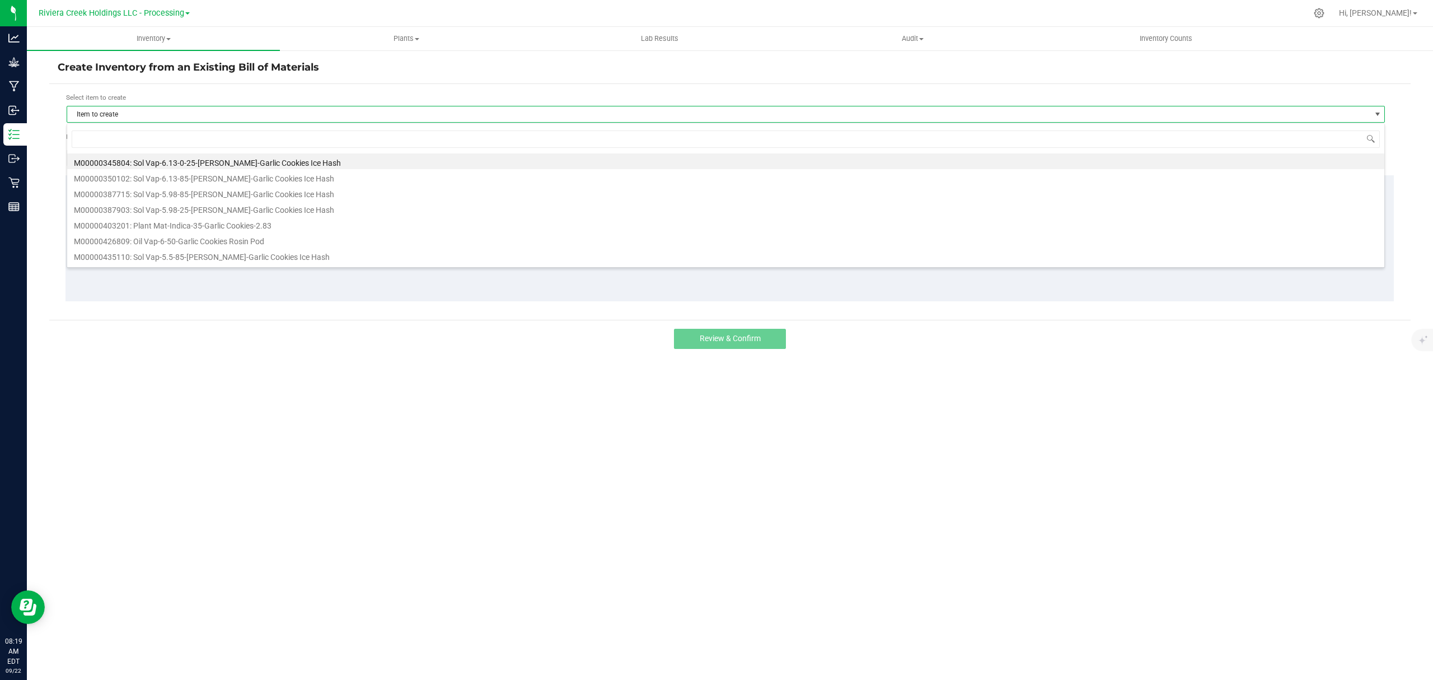
scroll to position [17, 1319]
type input "247120"
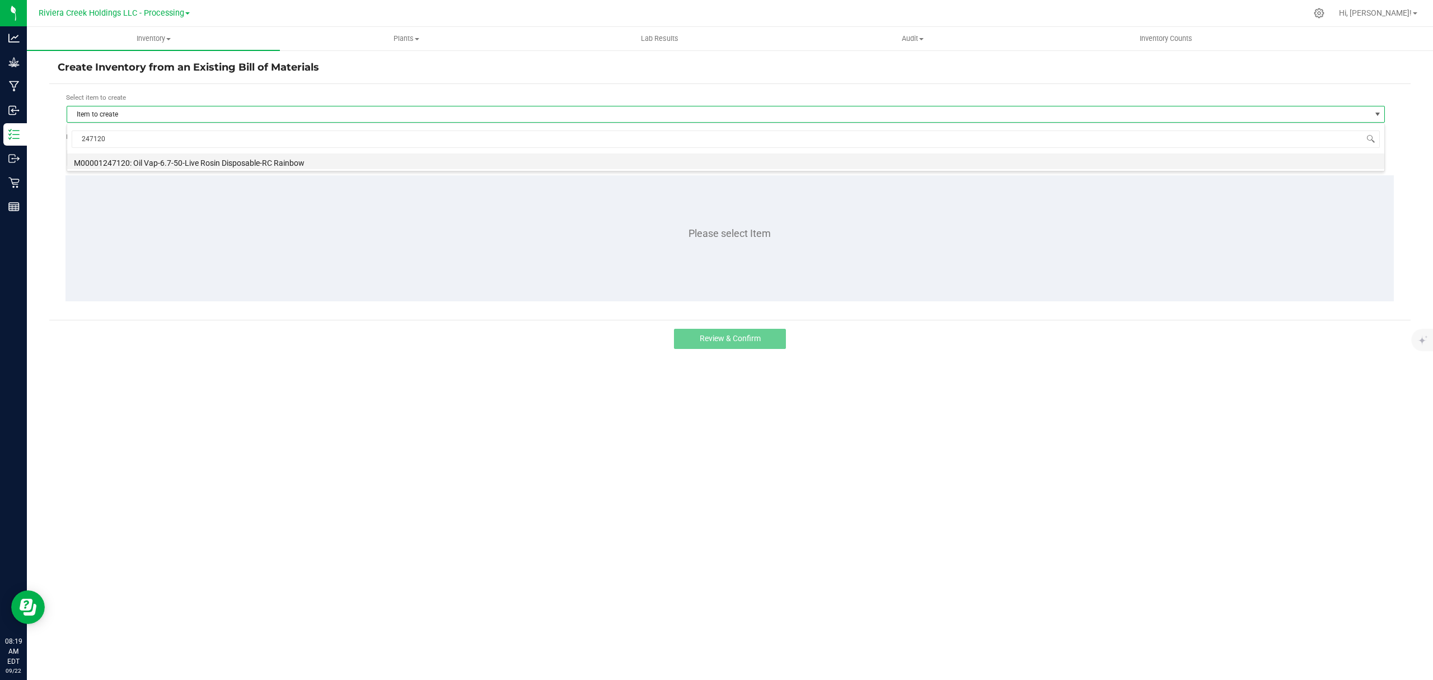
click at [162, 166] on li "M00001247120: Oil Vap-6.7-50-Live Rosin Disposable-RC Rainbow" at bounding box center [725, 161] width 1317 height 16
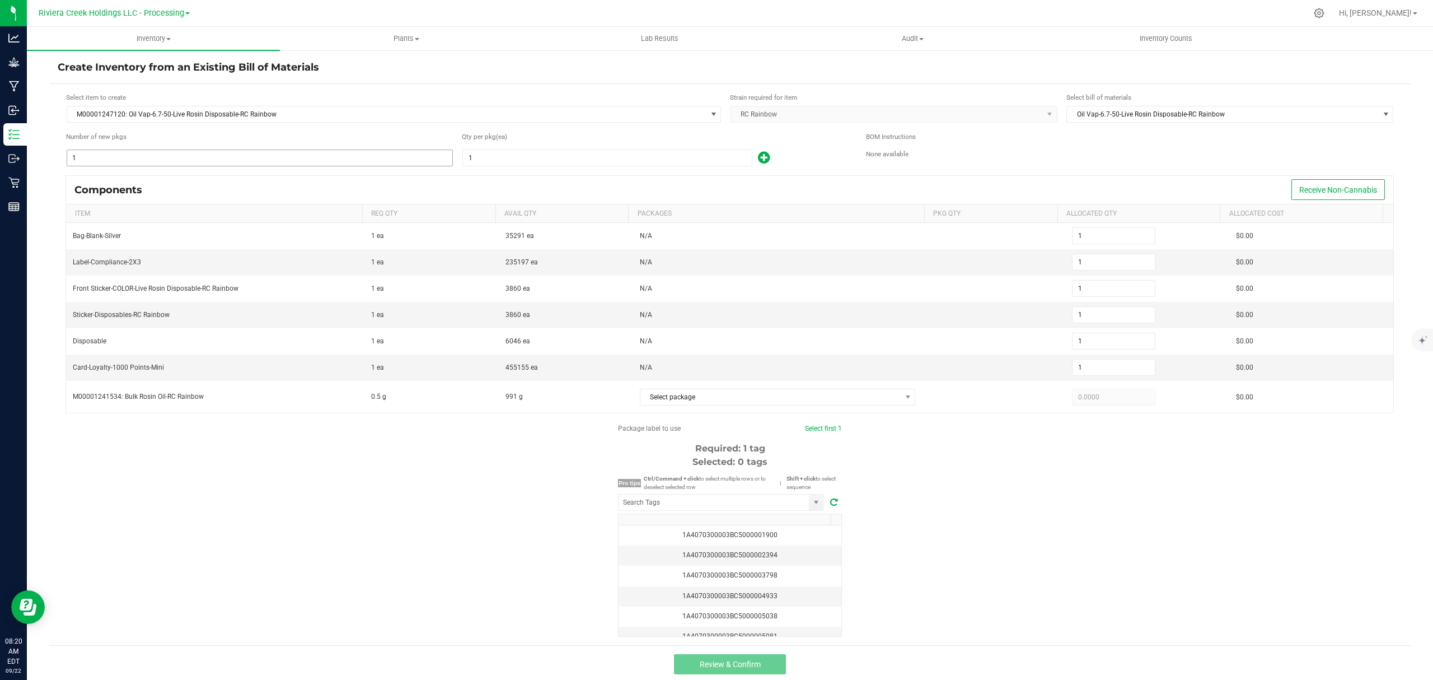
click at [177, 160] on input "1" at bounding box center [259, 158] width 385 height 16
type input "10"
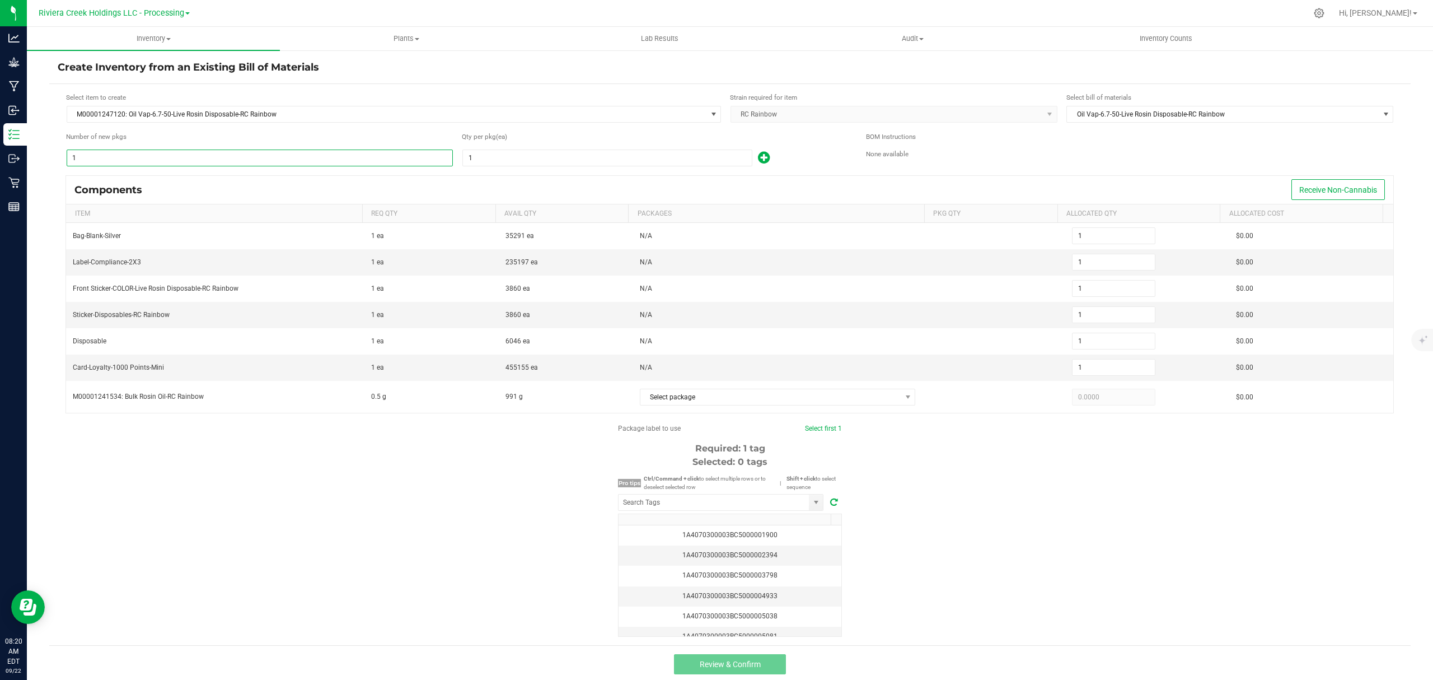
type input "10"
click at [493, 155] on input "1" at bounding box center [607, 158] width 289 height 16
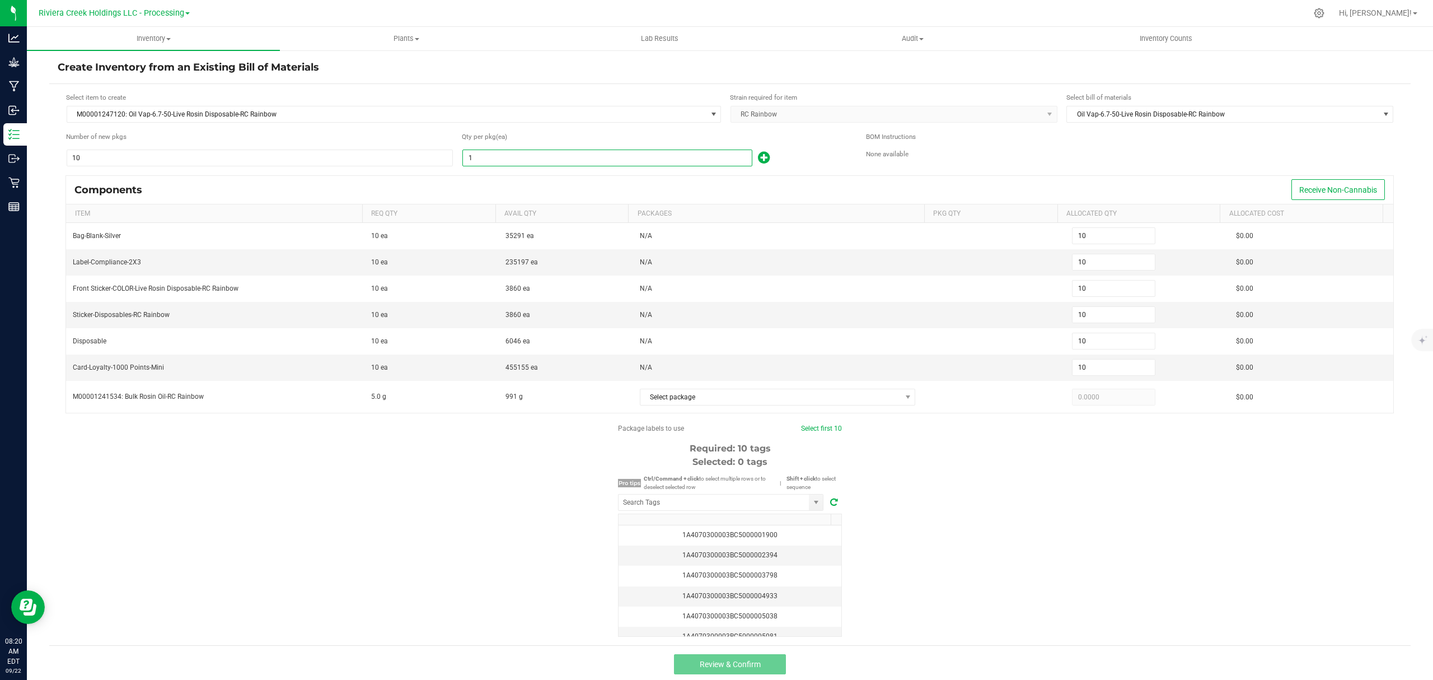
type input "10"
type input "100"
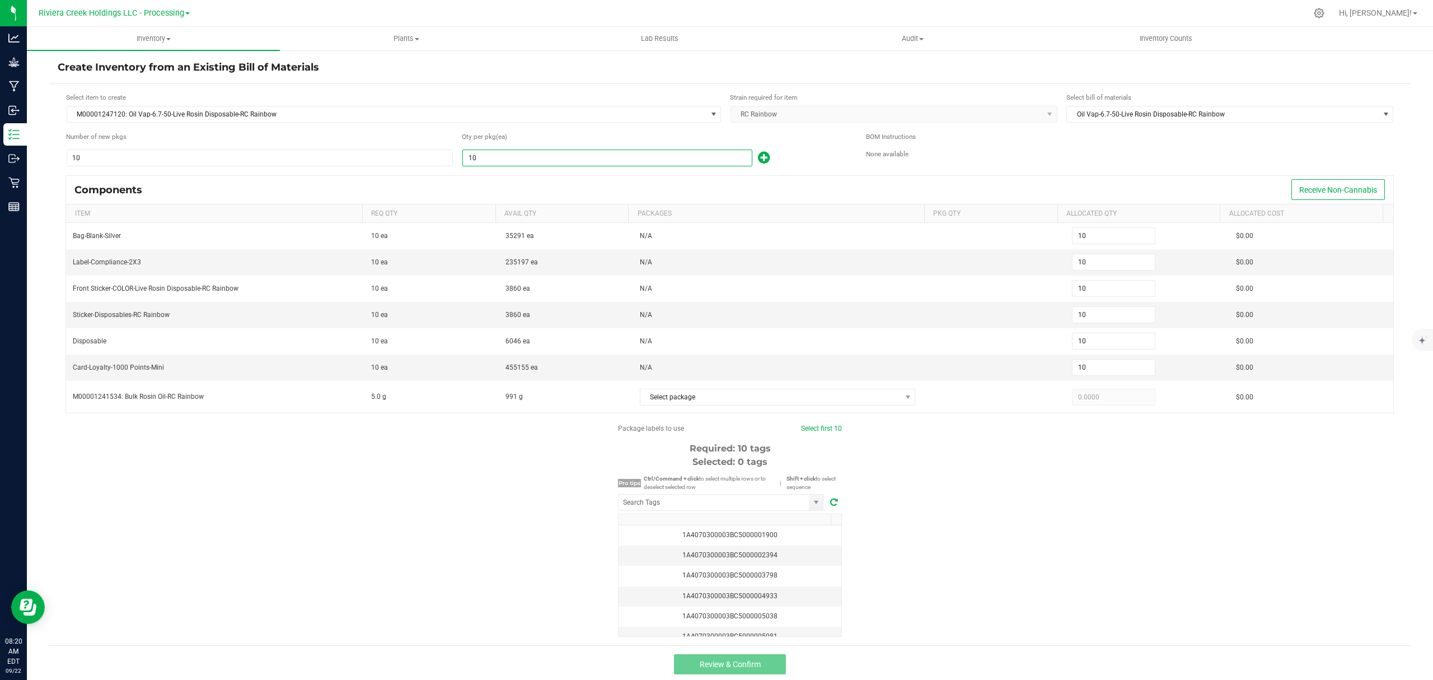
type input "100"
type input "1,000"
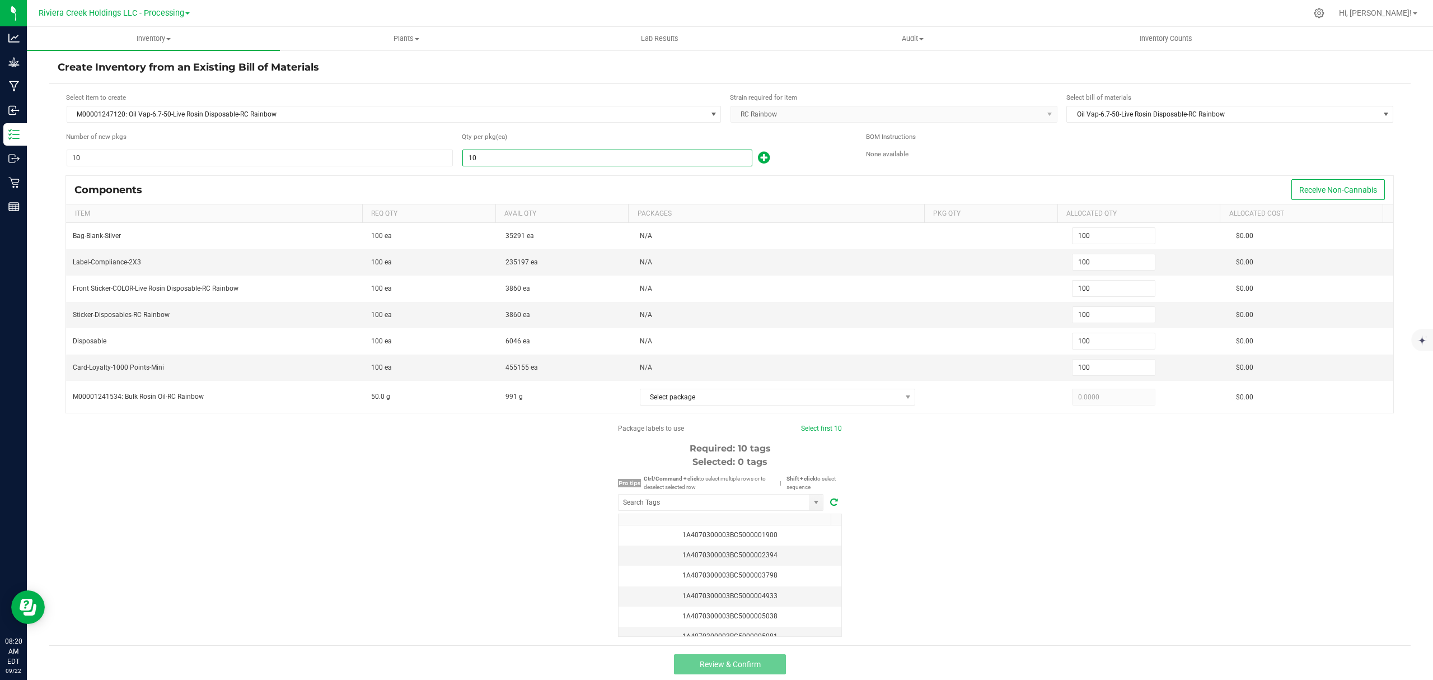
type input "1,000"
type input "100"
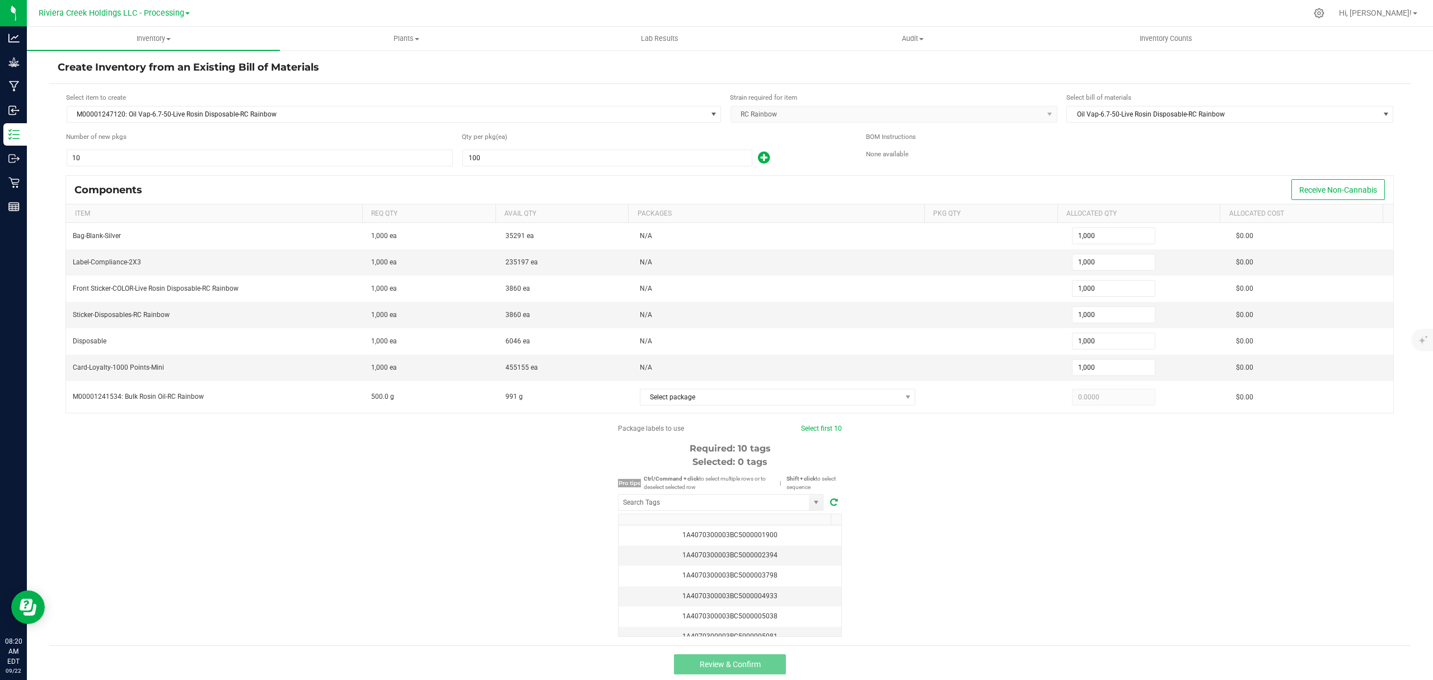
click at [759, 157] on icon at bounding box center [764, 158] width 12 height 14
type input "1,001"
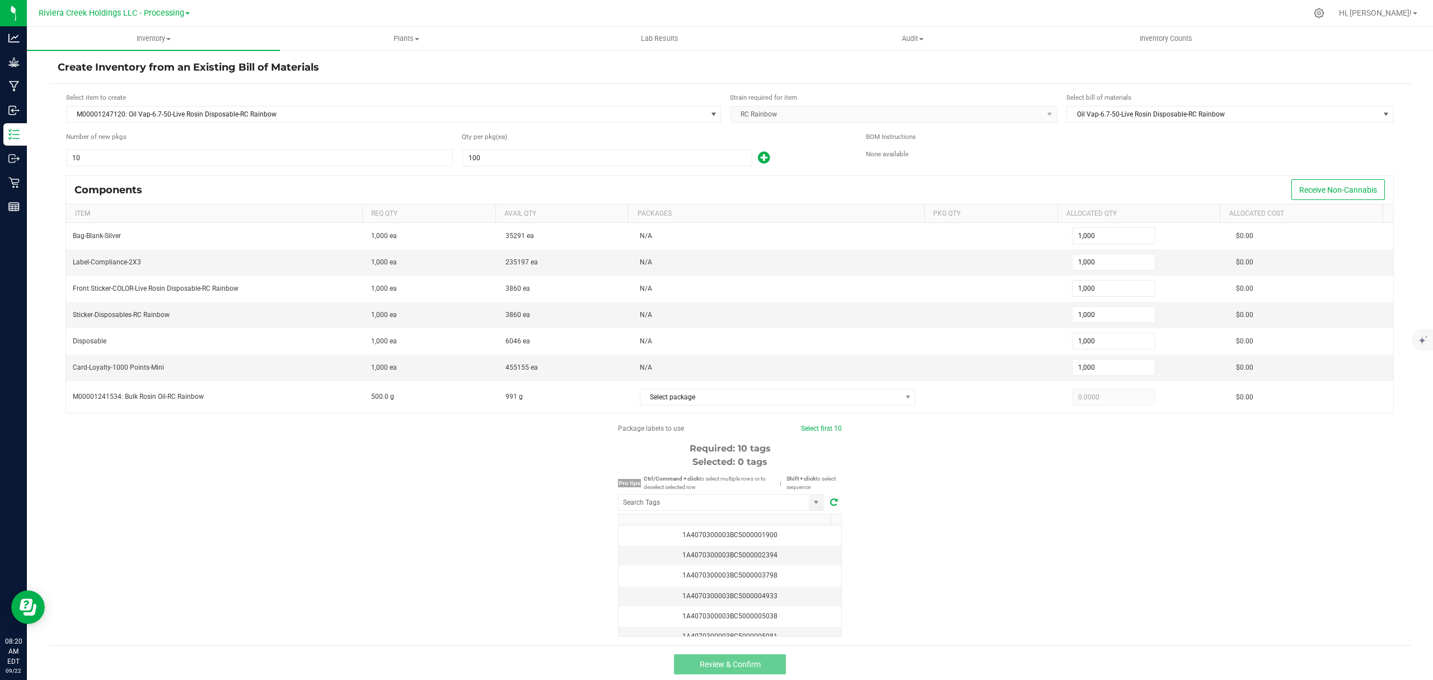
type input "1,001"
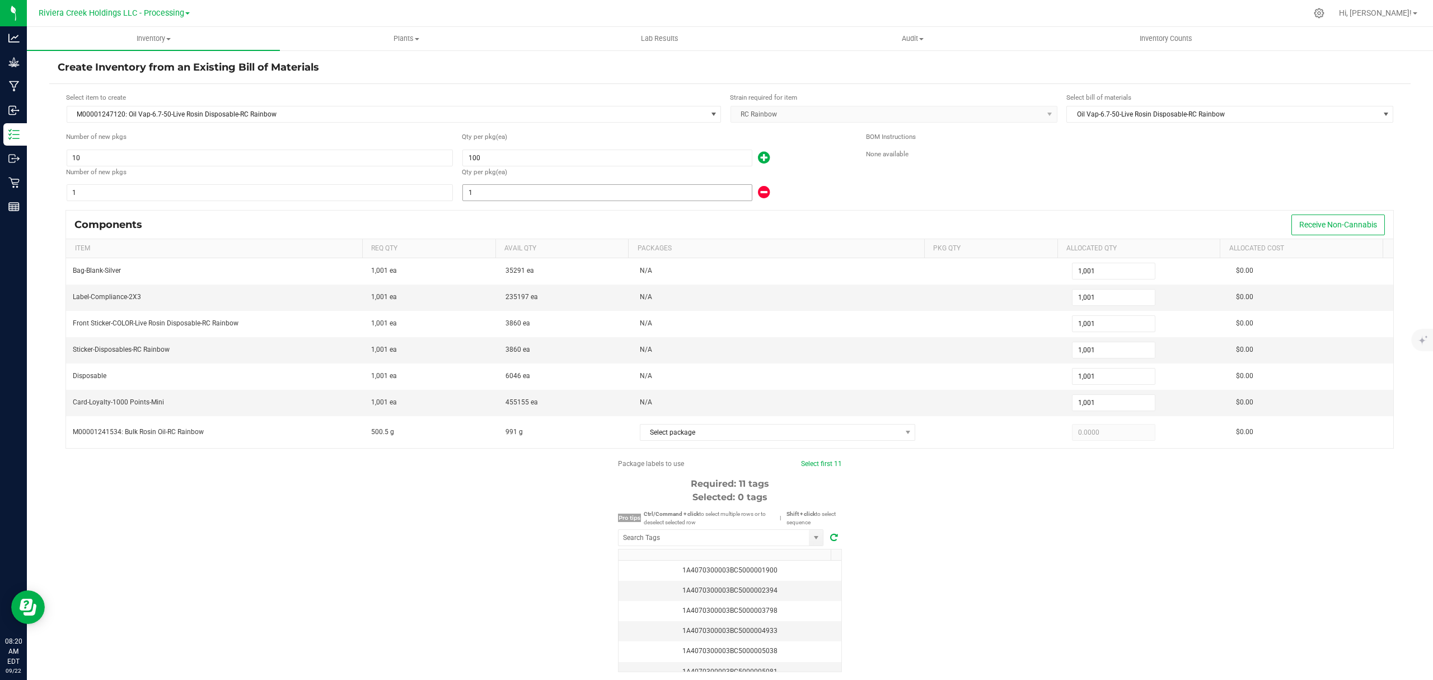
click at [616, 196] on input "1" at bounding box center [607, 193] width 289 height 16
click at [826, 184] on div "1" at bounding box center [655, 193] width 387 height 18
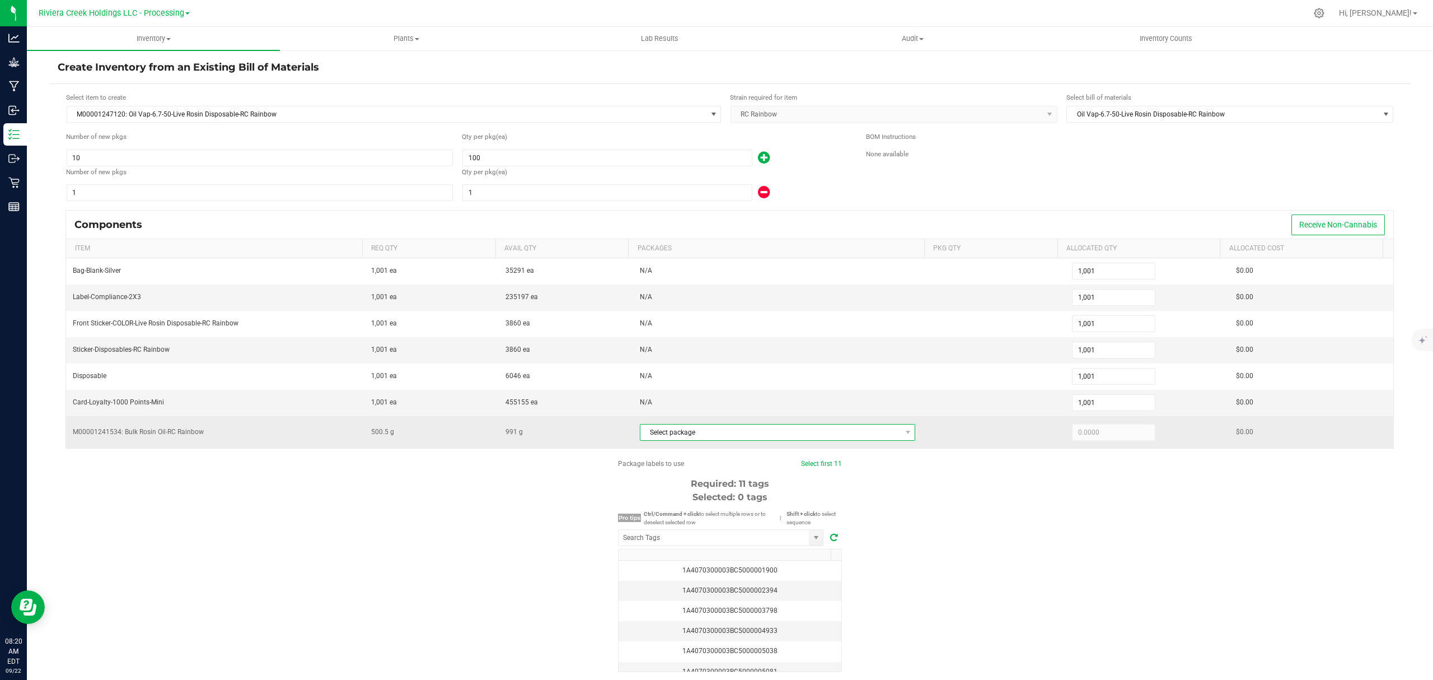
click at [808, 432] on span "Select package" at bounding box center [770, 432] width 261 height 16
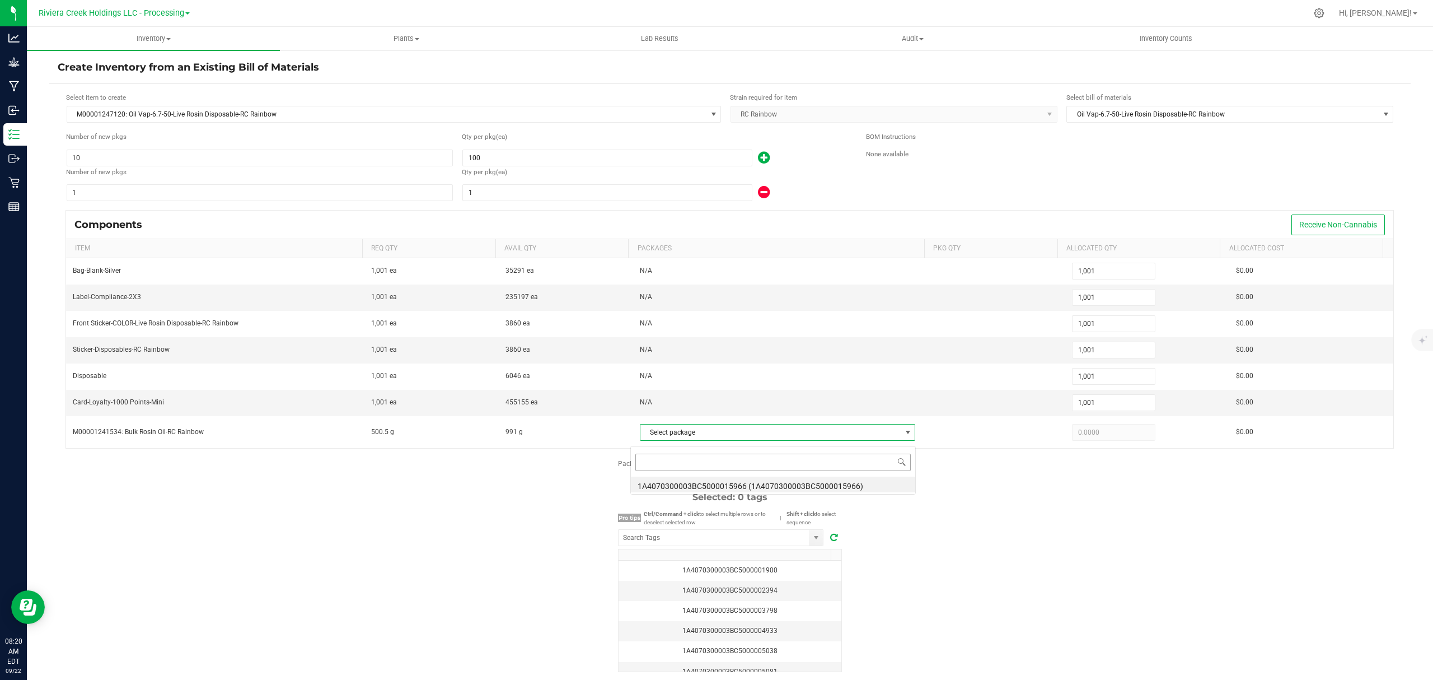
scroll to position [17, 270]
click at [796, 489] on li "1A4070300003BC5000015966 (1A4070300003BC5000015966)" at bounding box center [773, 484] width 284 height 16
type input "500.5000"
click at [722, 545] on input "NO DATA FOUND" at bounding box center [714, 538] width 190 height 16
click at [137, 34] on span "Inventory" at bounding box center [153, 39] width 253 height 10
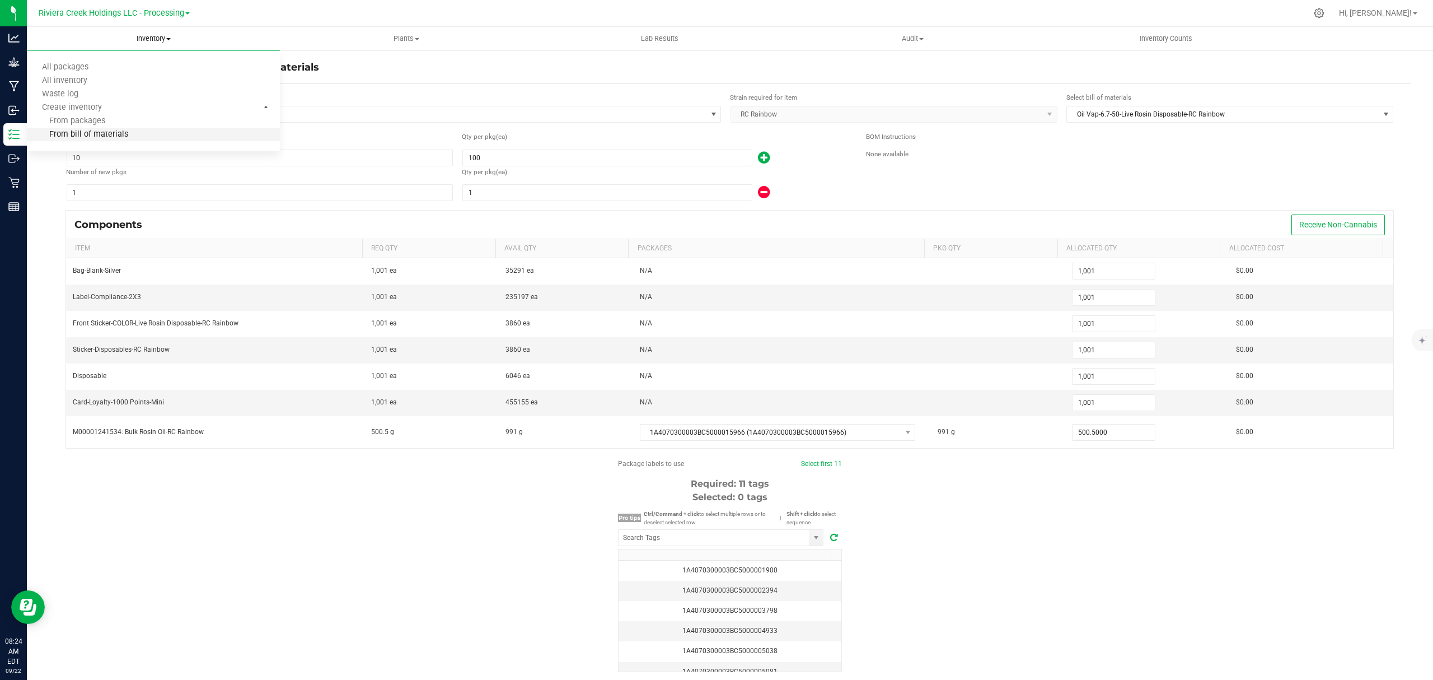
click at [121, 131] on span "From bill of materials" at bounding box center [77, 135] width 101 height 10
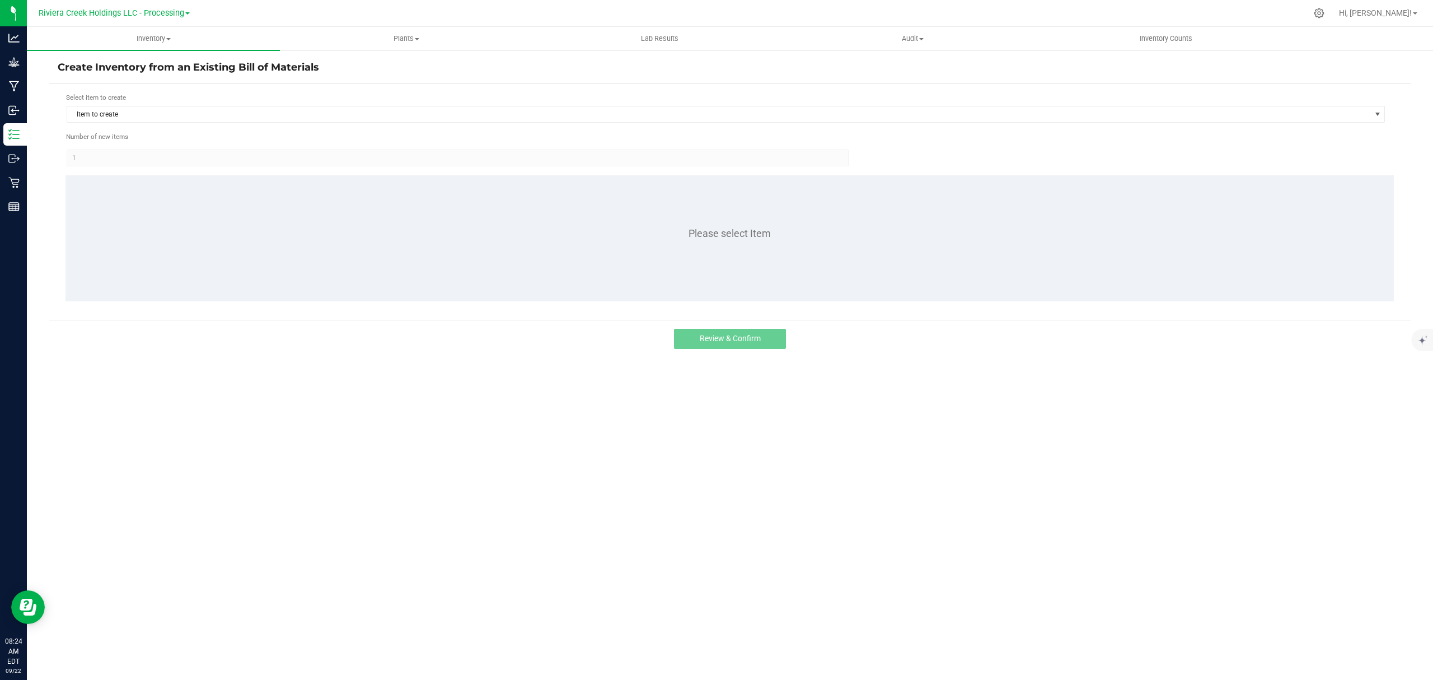
click at [299, 104] on div "Select item to create Item to create" at bounding box center [726, 107] width 1320 height 31
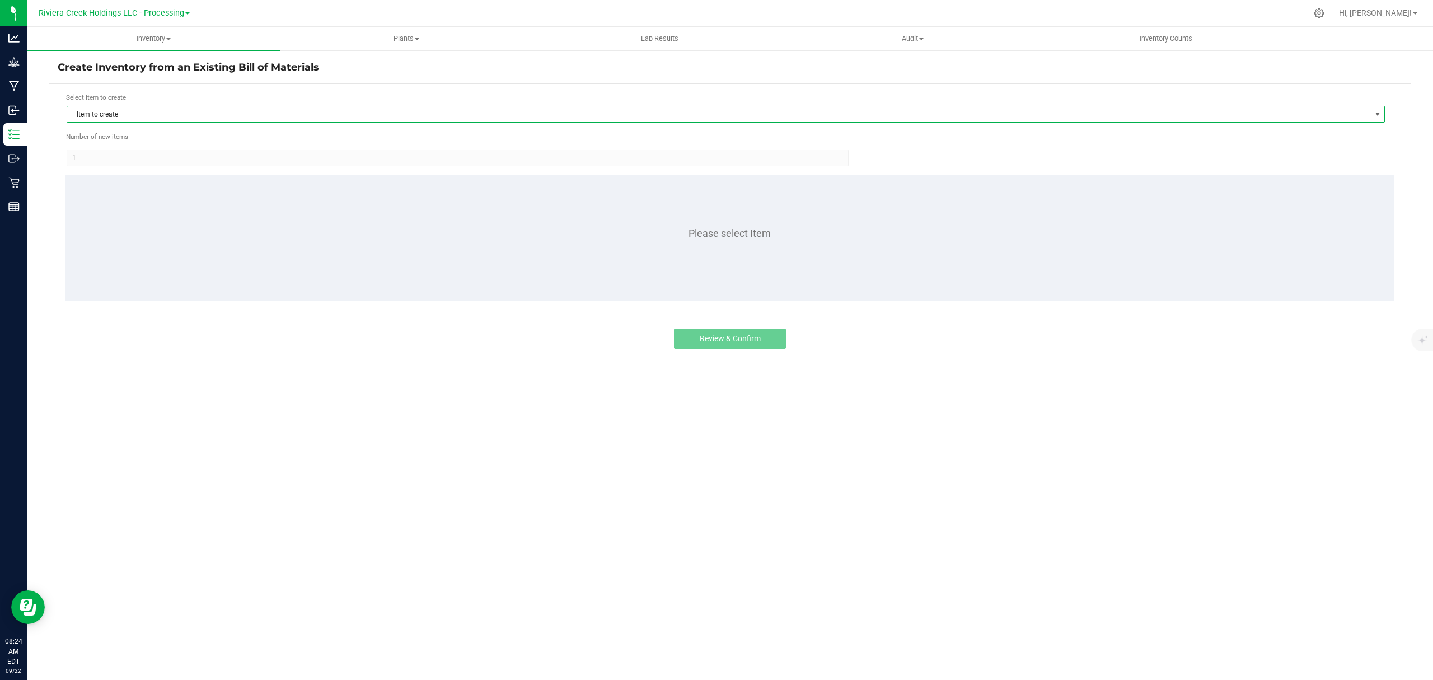
click at [299, 114] on span "Item to create" at bounding box center [718, 114] width 1303 height 16
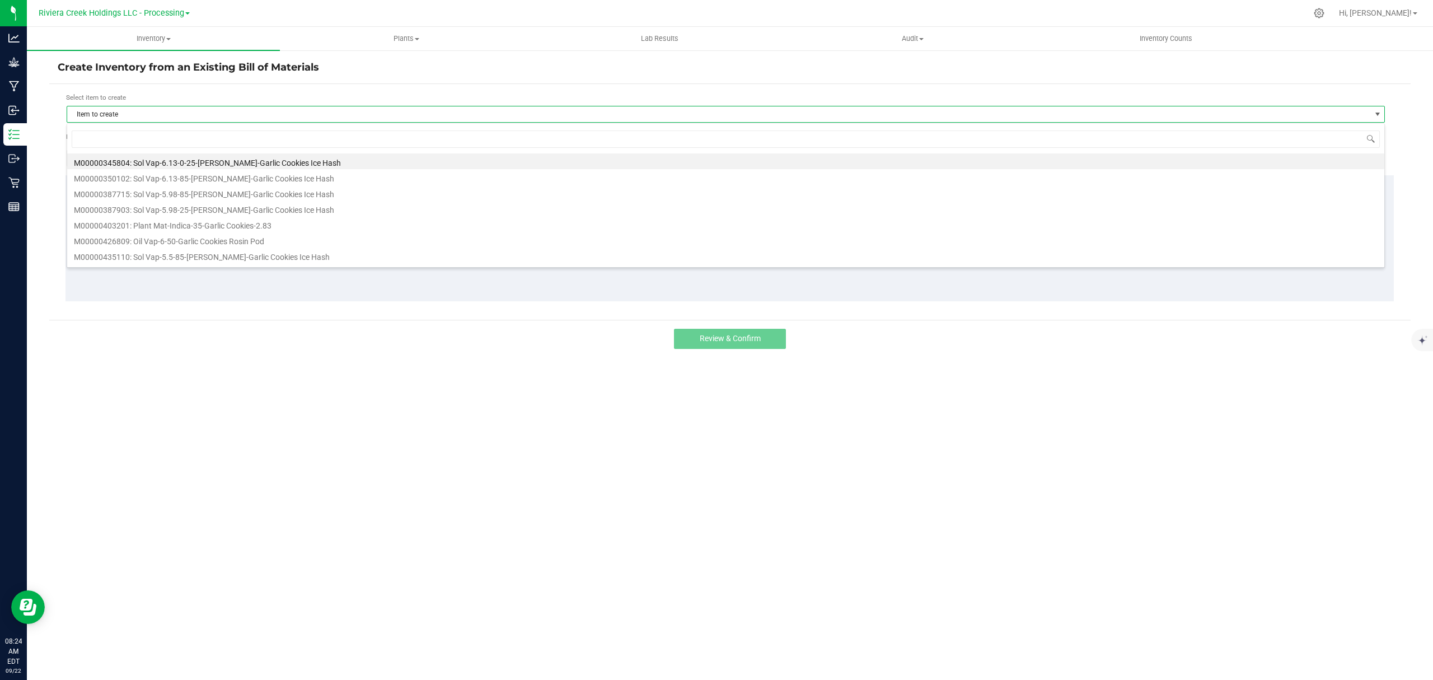
scroll to position [17, 1319]
type input "247120"
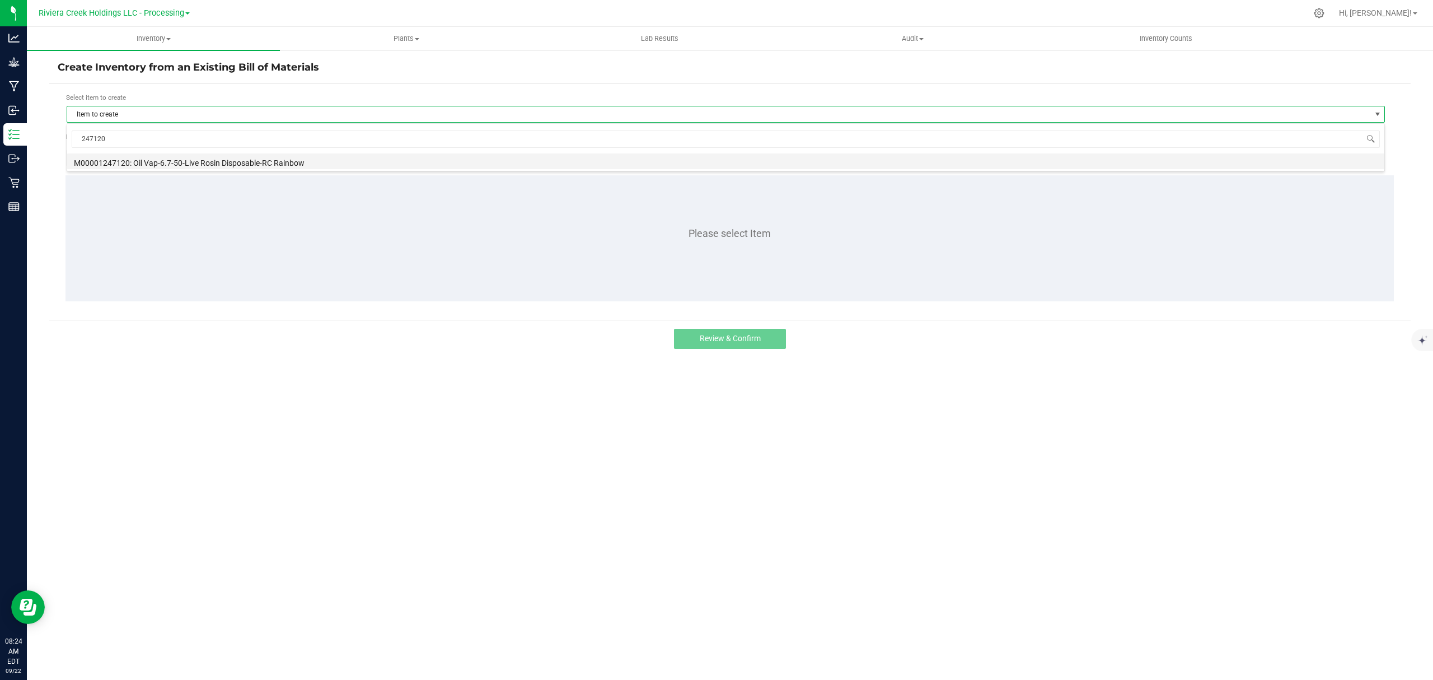
click at [294, 162] on li "M00001247120: Oil Vap-6.7-50-Live Rosin Disposable-RC Rainbow" at bounding box center [725, 161] width 1317 height 16
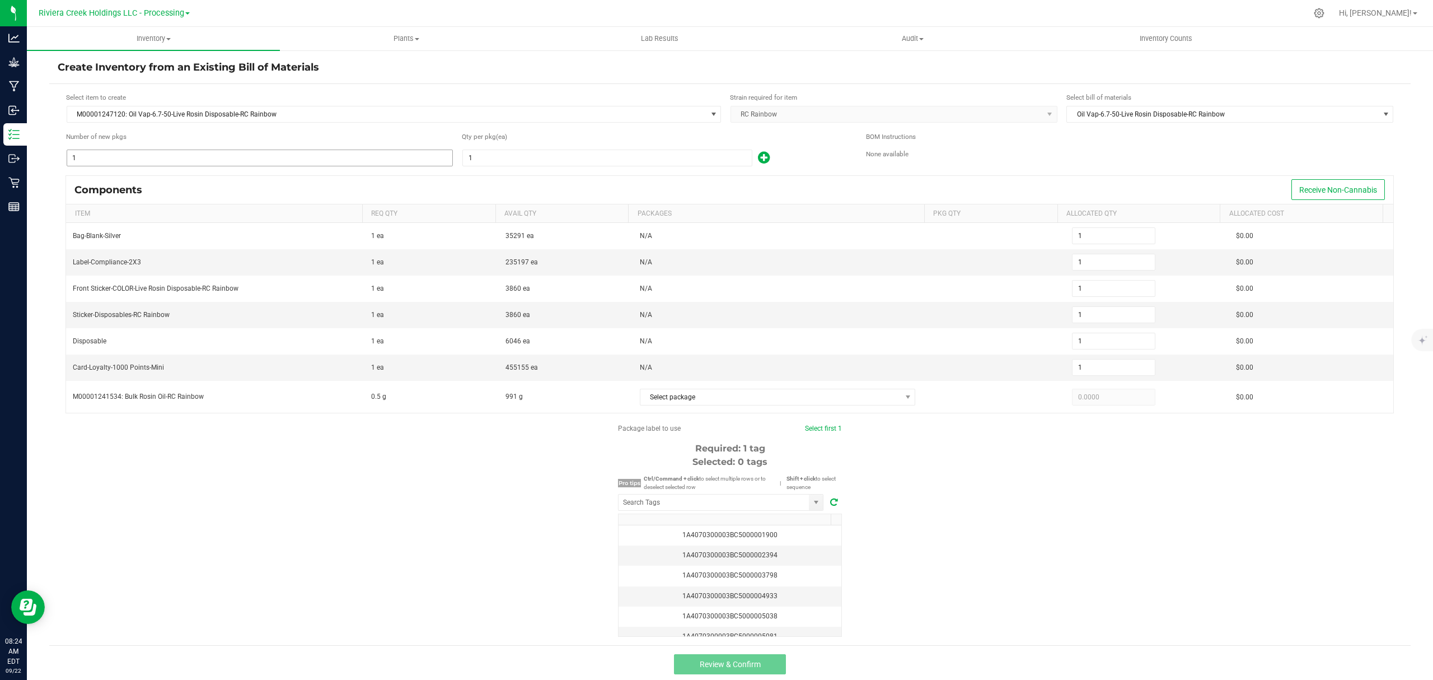
click at [184, 162] on input "1" at bounding box center [259, 158] width 385 height 16
type input "10"
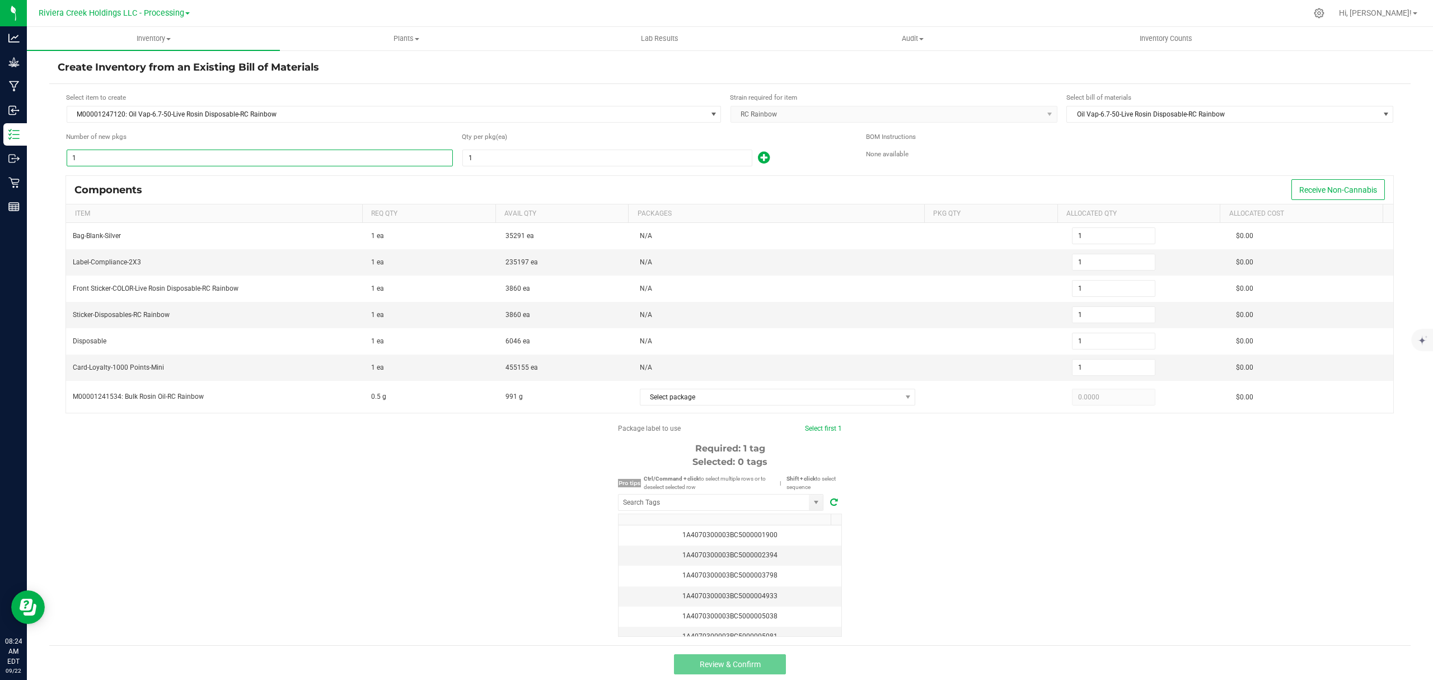
type input "10"
click at [514, 159] on input "1" at bounding box center [607, 158] width 289 height 16
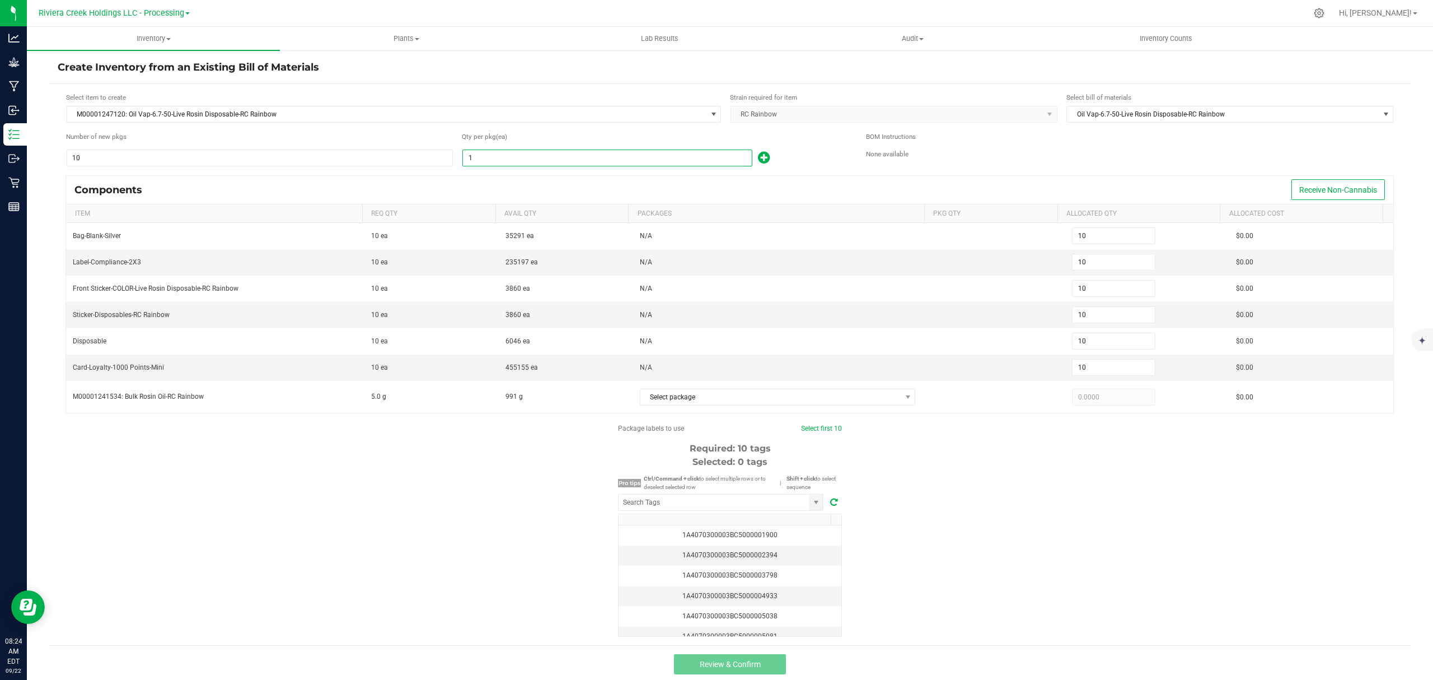
type input "10"
type input "100"
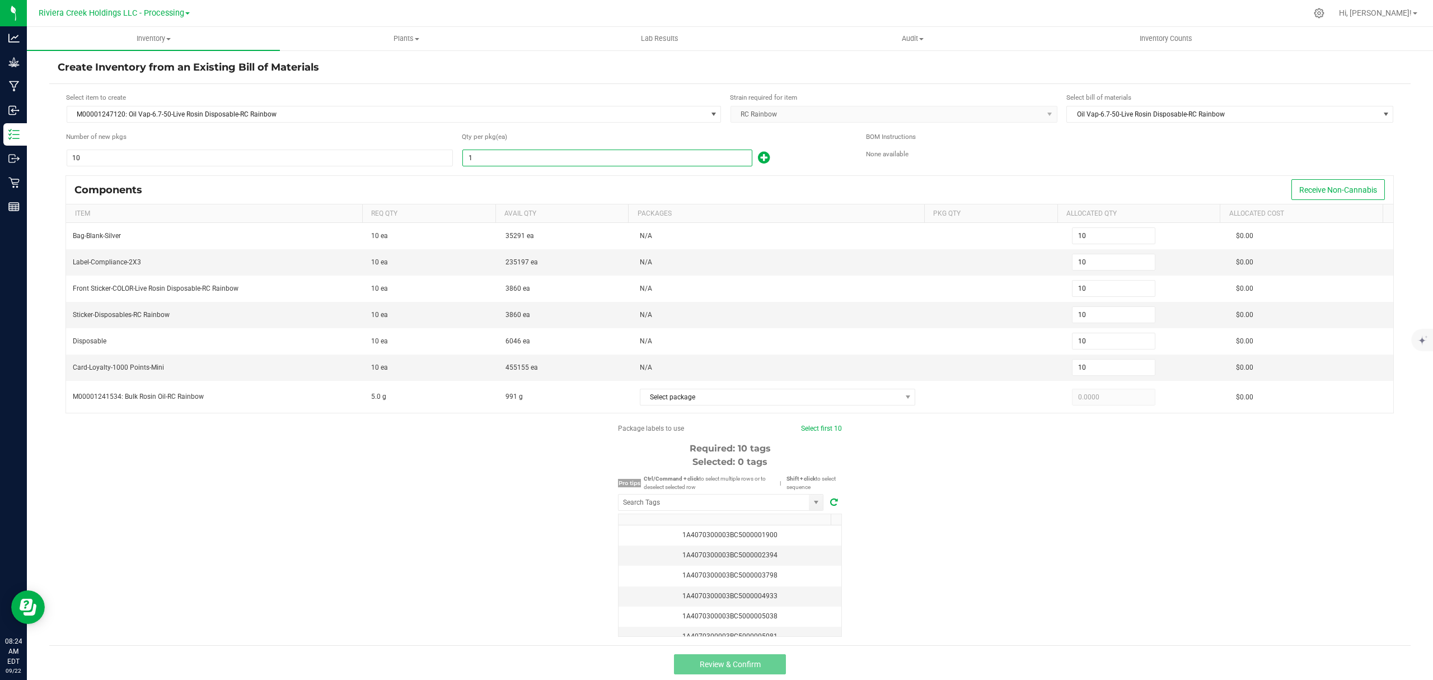
type input "100"
type input "1,000"
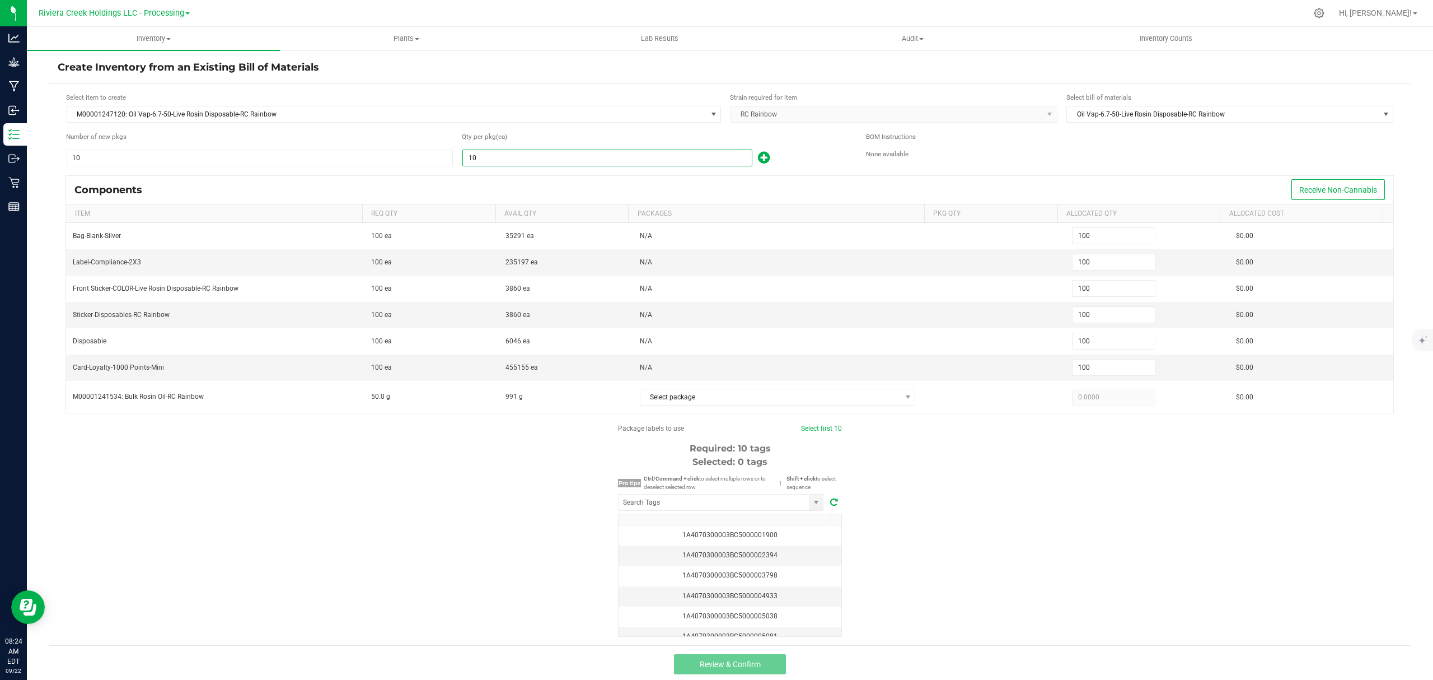
type input "1,000"
type input "100"
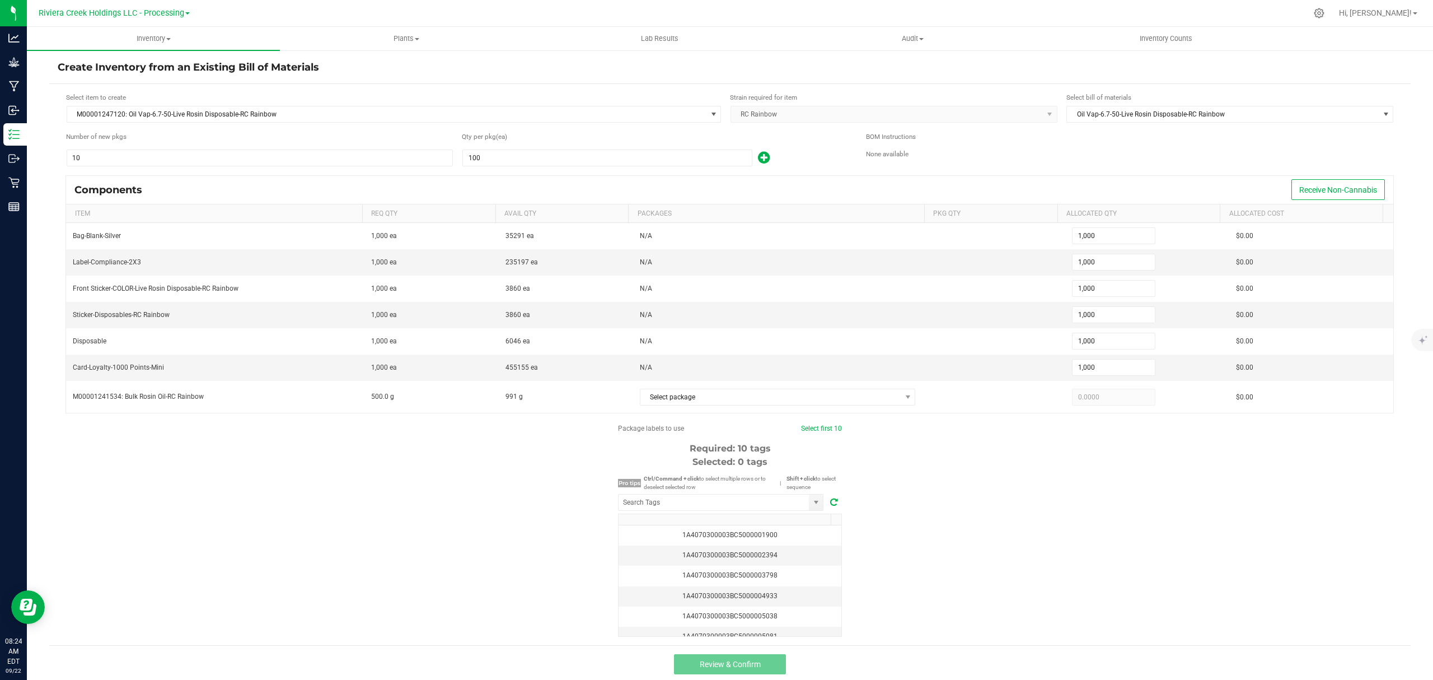
click at [793, 159] on div "100" at bounding box center [655, 158] width 387 height 18
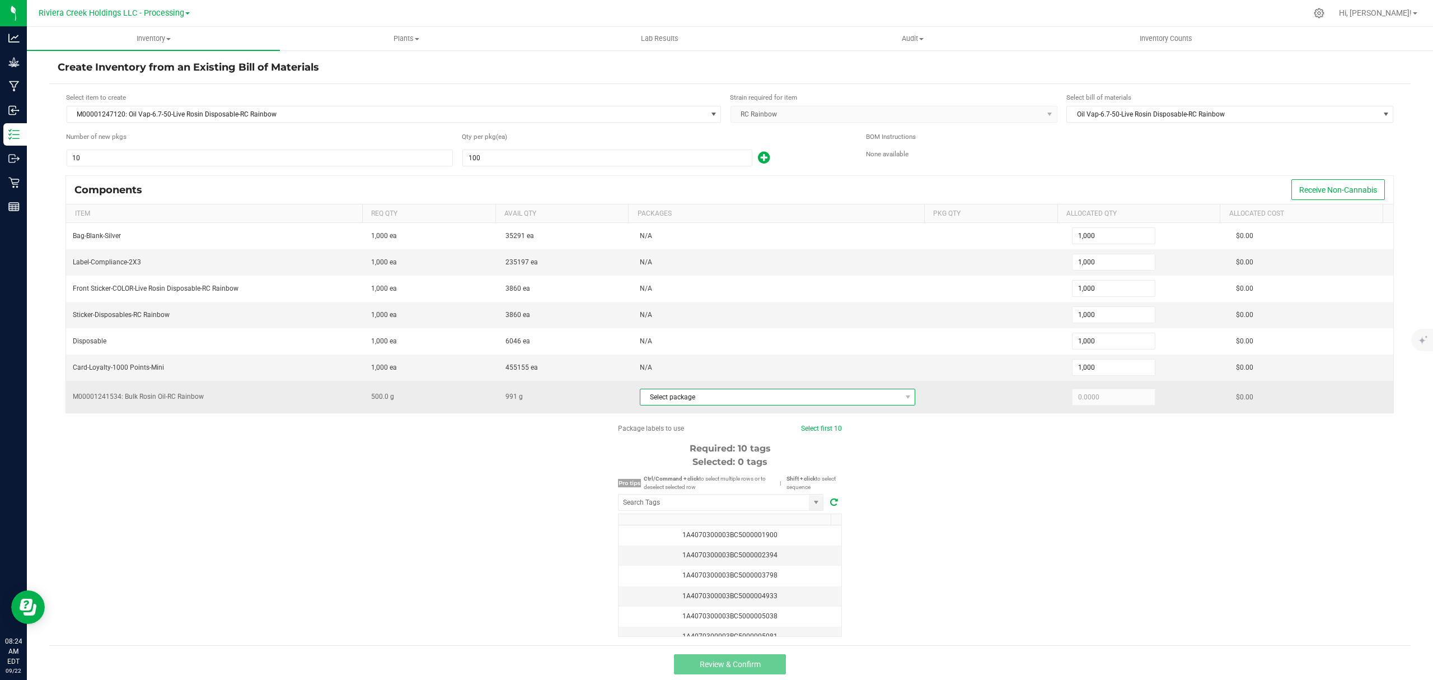
click at [793, 404] on span "Select package" at bounding box center [770, 397] width 261 height 16
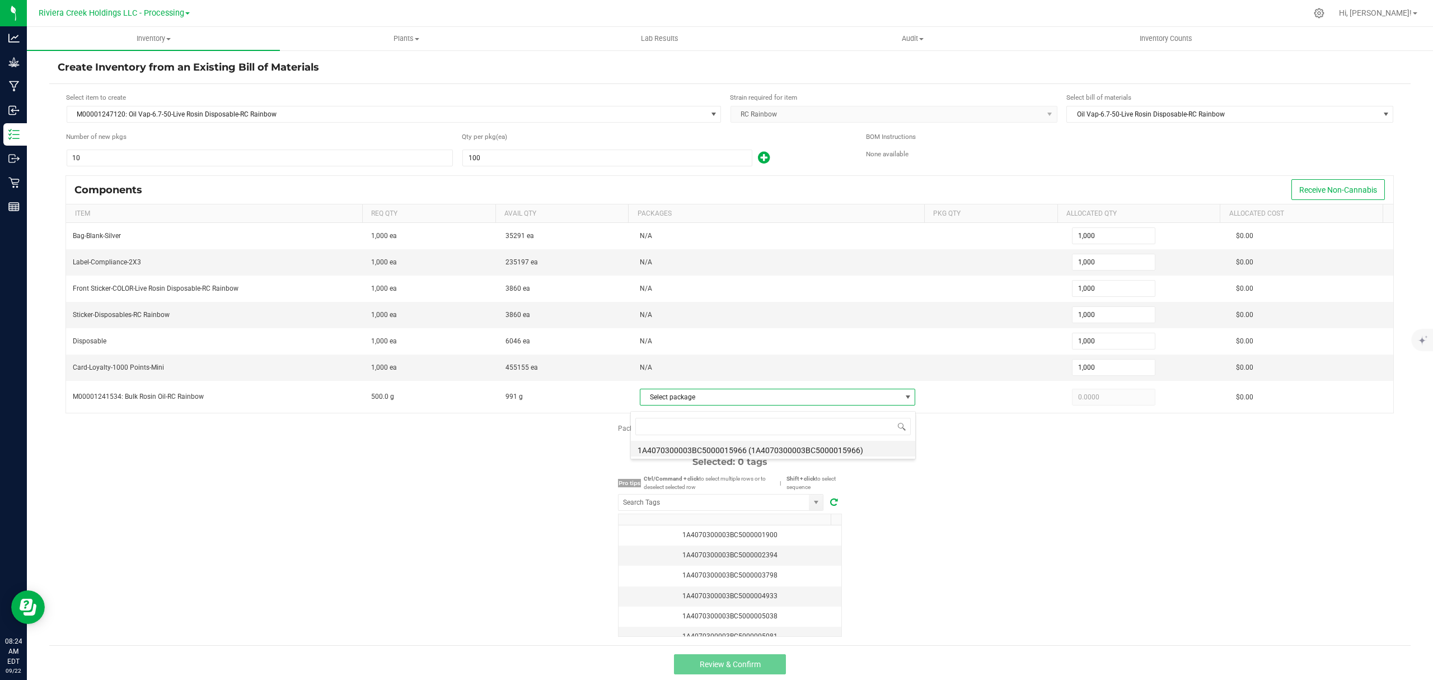
click at [804, 446] on li "1A4070300003BC5000015966 (1A4070300003BC5000015966)" at bounding box center [773, 449] width 284 height 16
type input "500.0000"
click at [1036, 513] on div "Package labels to use Select first 10 Required: 10 tags Selected: 0 tags Pro ti…" at bounding box center [730, 529] width 1362 height 213
click at [767, 510] on input "NO DATA FOUND" at bounding box center [714, 502] width 190 height 16
click at [728, 510] on input "NO DATA FOUND" at bounding box center [714, 502] width 190 height 16
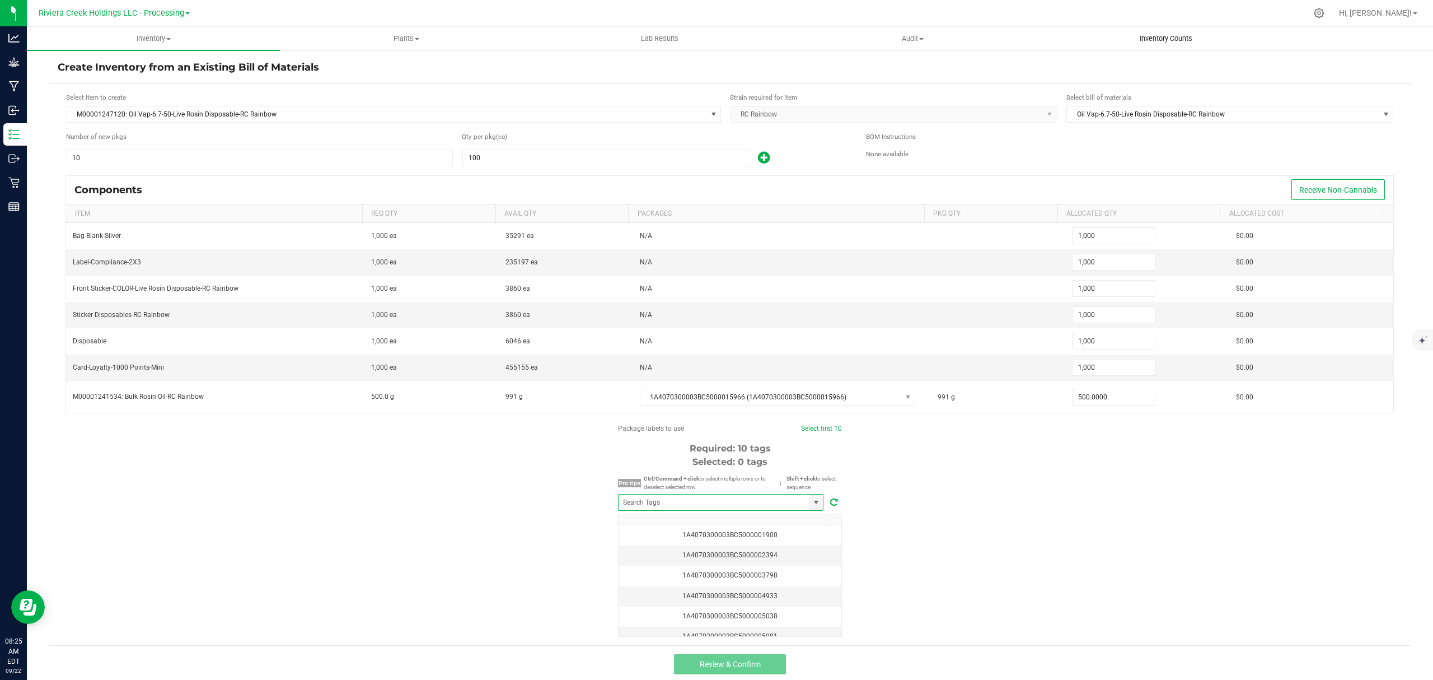
click at [1149, 36] on span "Inventory Counts" at bounding box center [1166, 39] width 83 height 10
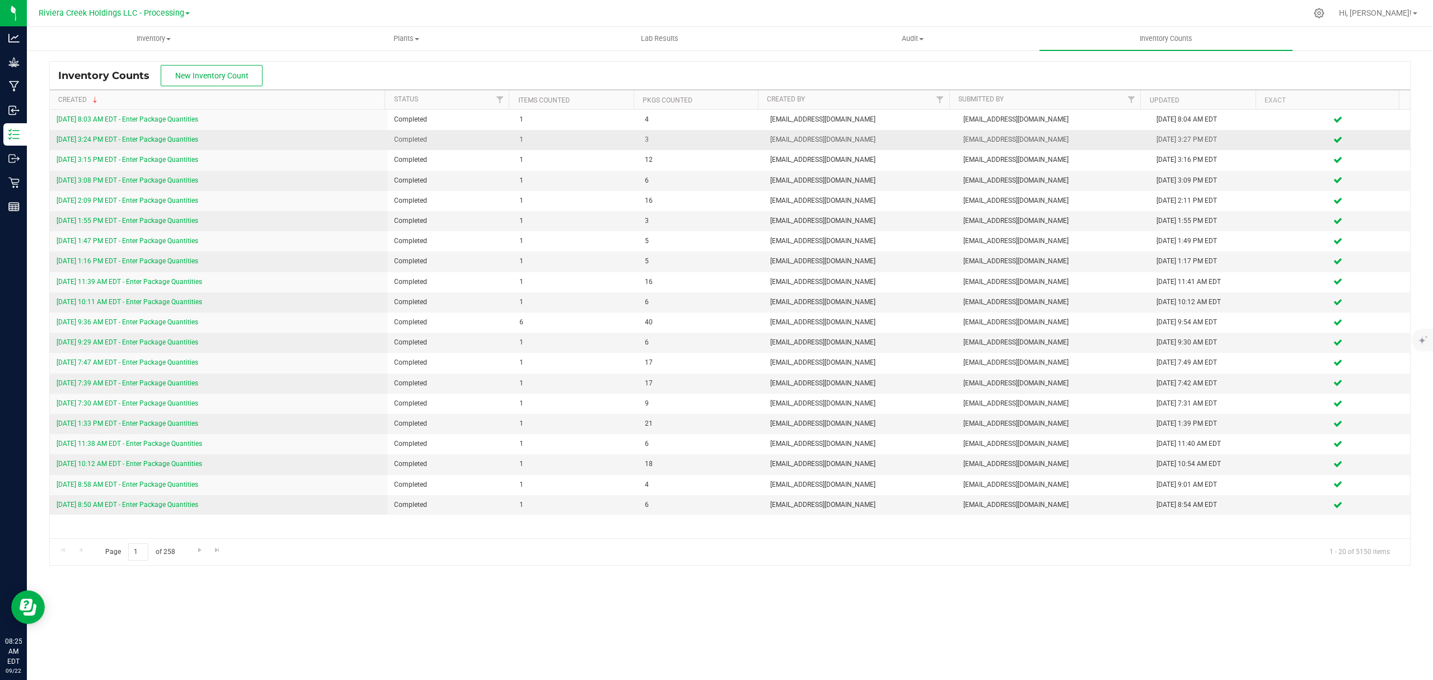
click at [162, 139] on link "[DATE] 3:24 PM EDT - Enter Package Quantities" at bounding box center [128, 139] width 142 height 8
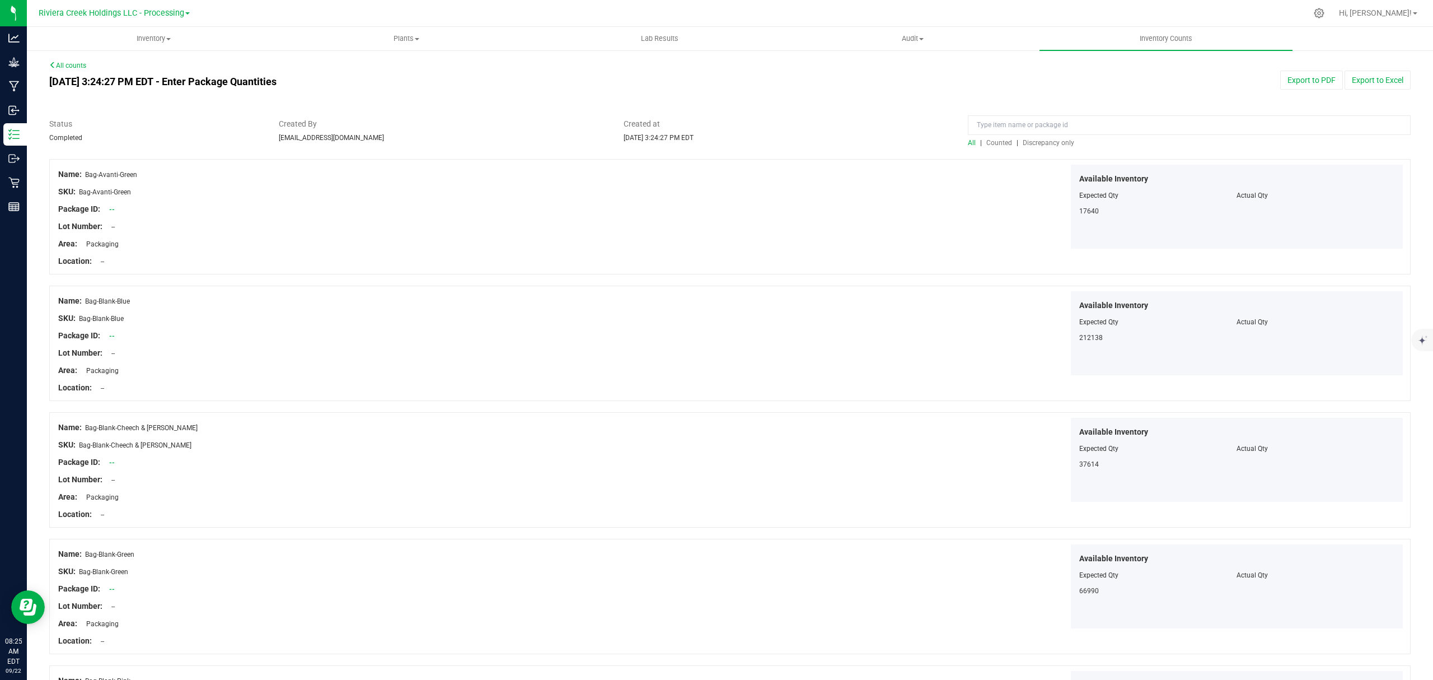
click at [996, 143] on span "Counted" at bounding box center [999, 143] width 26 height 8
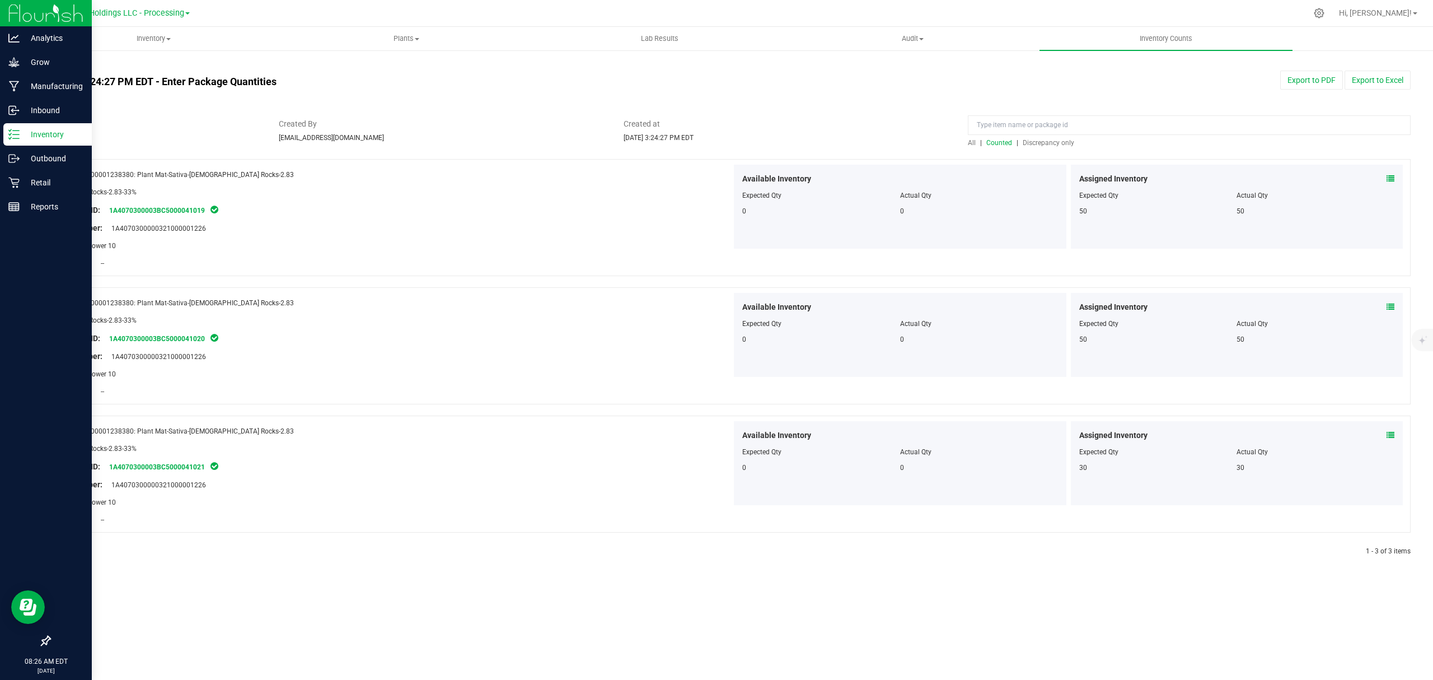
click at [34, 139] on p "Inventory" at bounding box center [53, 134] width 67 height 13
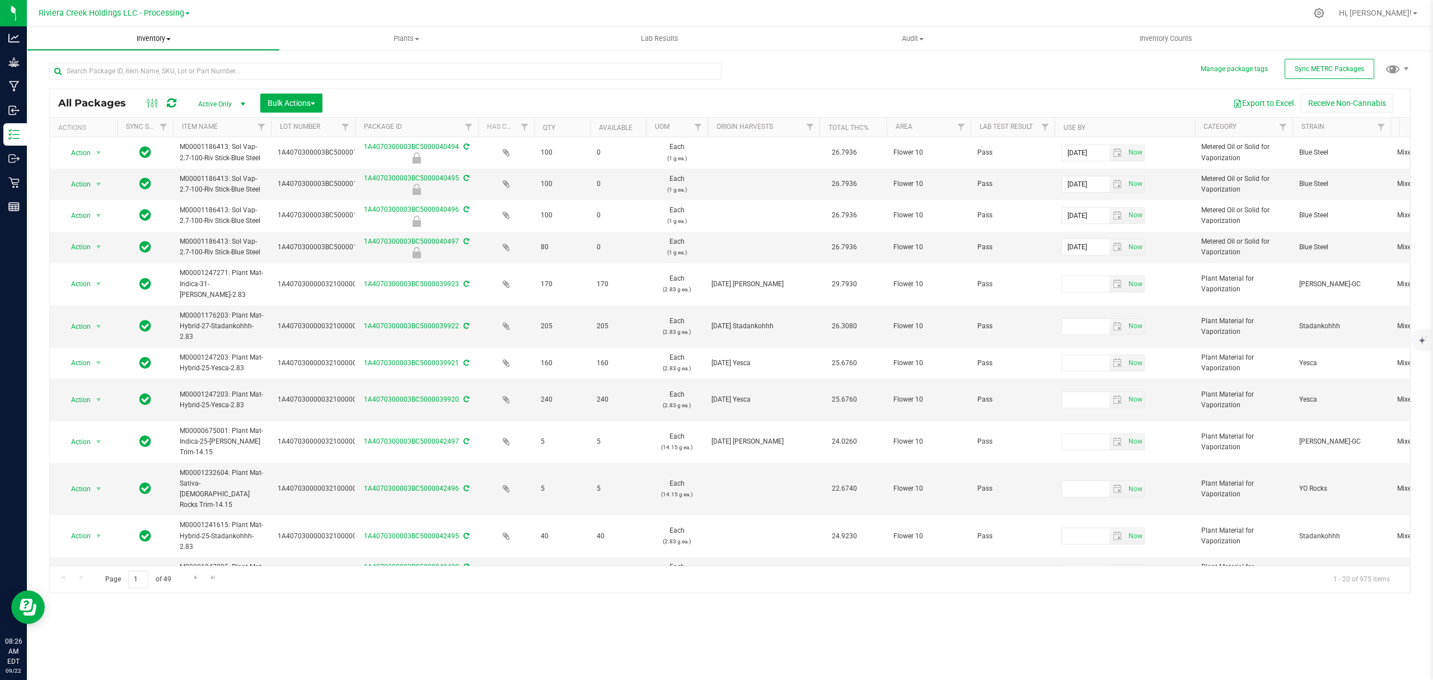
click at [152, 36] on span "Inventory" at bounding box center [153, 39] width 252 height 10
click at [135, 137] on li "From bill of materials" at bounding box center [153, 134] width 253 height 13
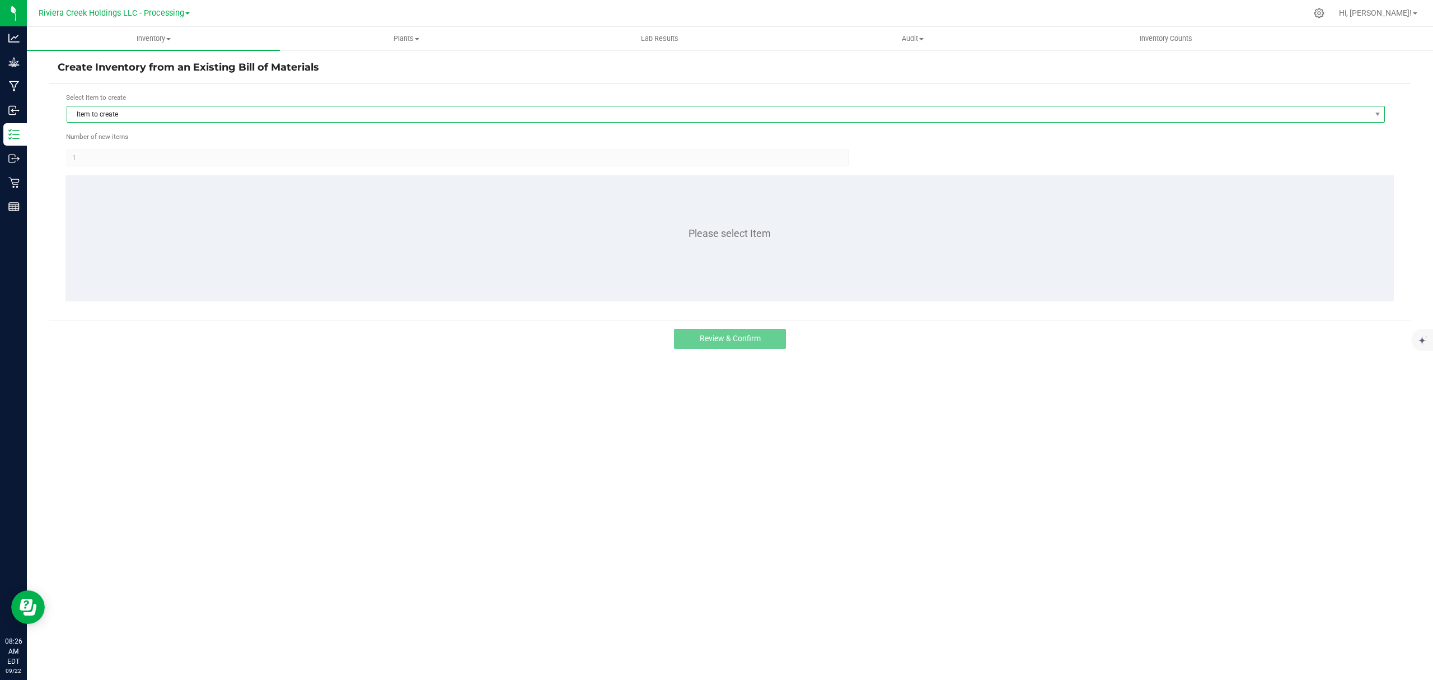
click at [196, 113] on span "Item to create" at bounding box center [718, 114] width 1303 height 16
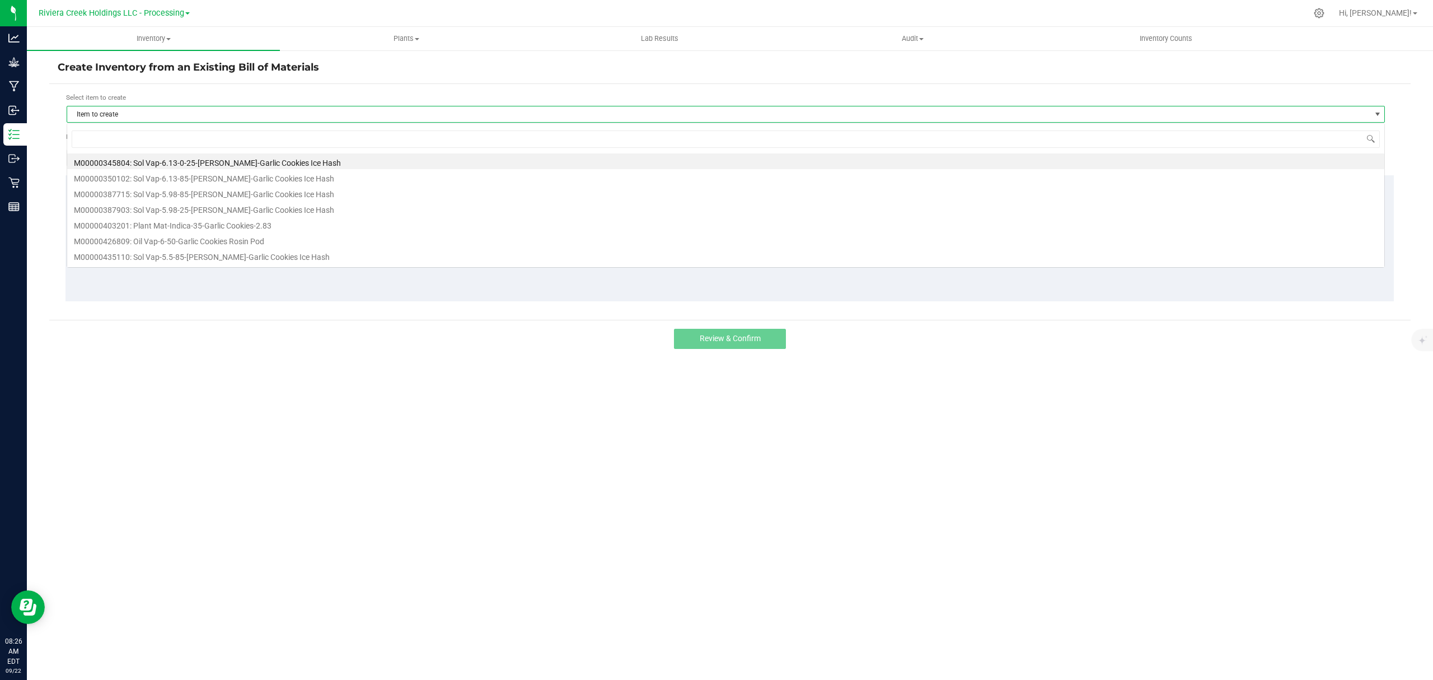
scroll to position [17, 1319]
type input "247120"
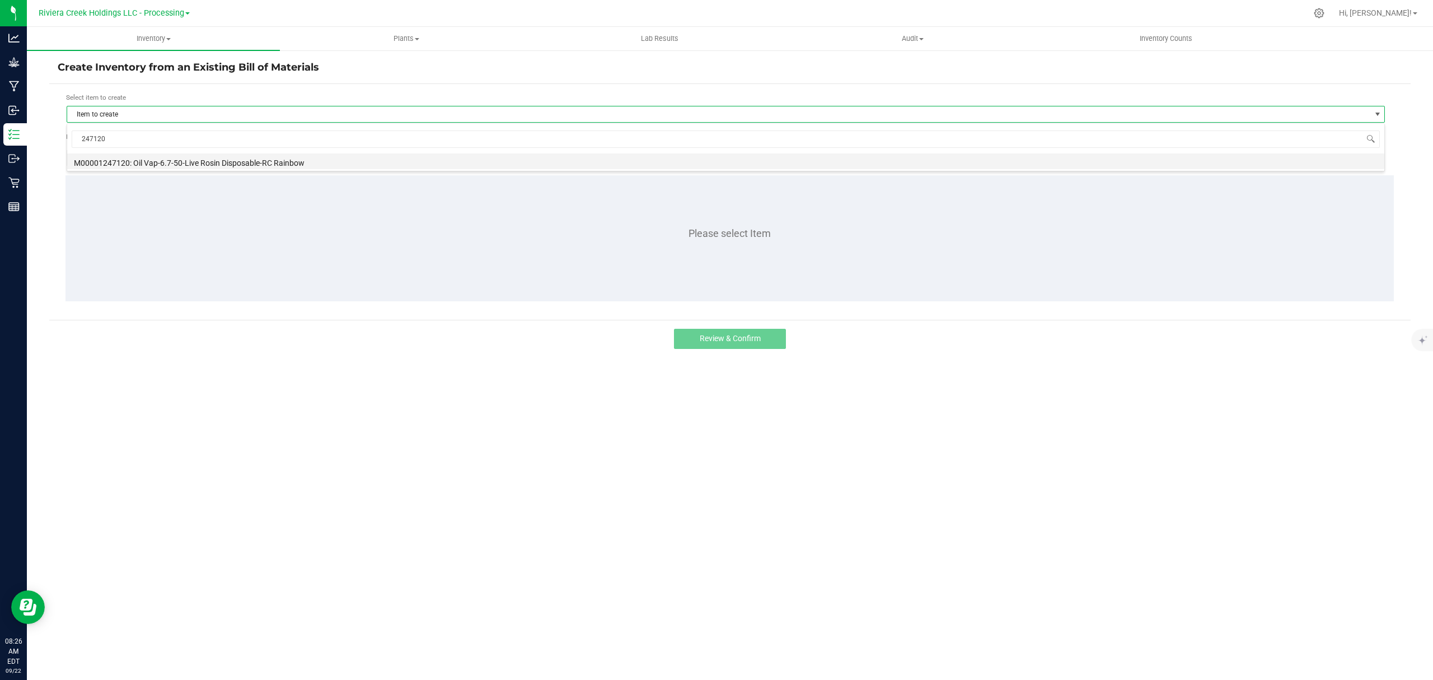
click at [247, 161] on li "M00001247120: Oil Vap-6.7-50-Live Rosin Disposable-RC Rainbow" at bounding box center [725, 161] width 1317 height 16
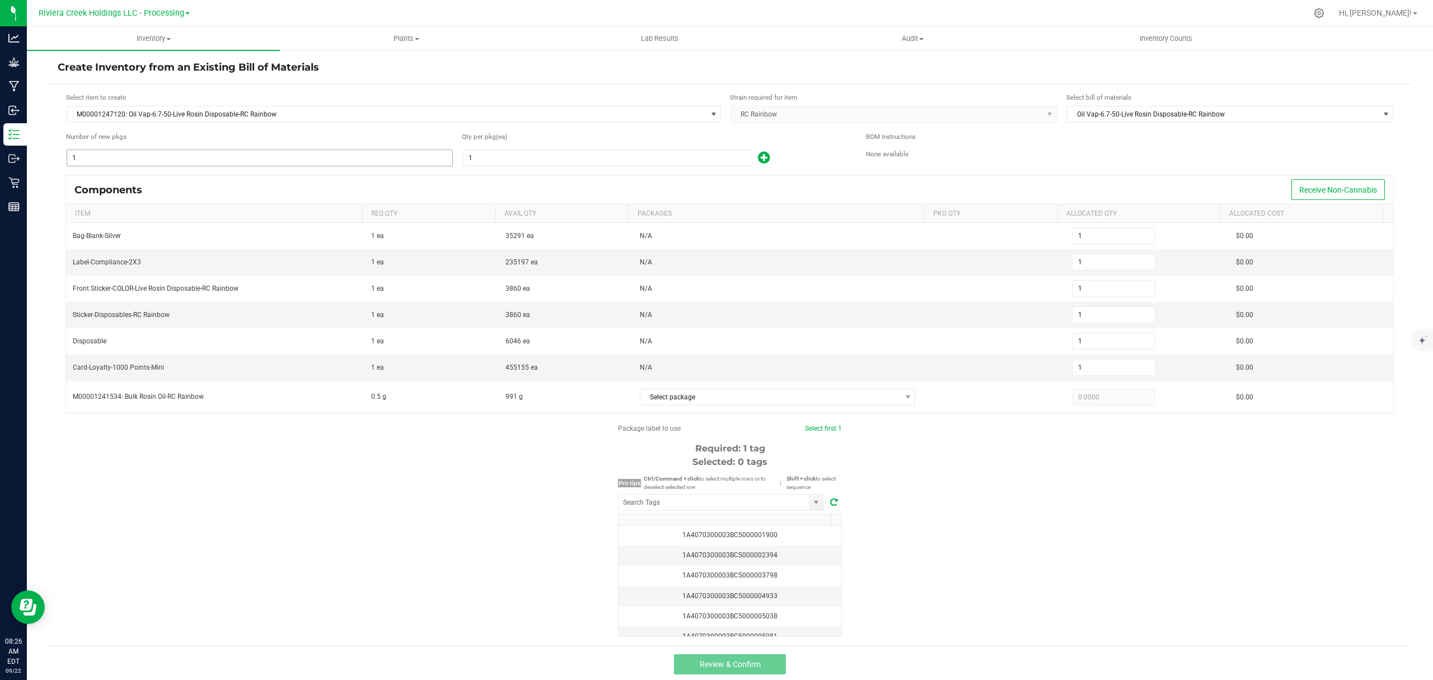
click at [156, 158] on input "1" at bounding box center [259, 158] width 385 height 16
type input "10"
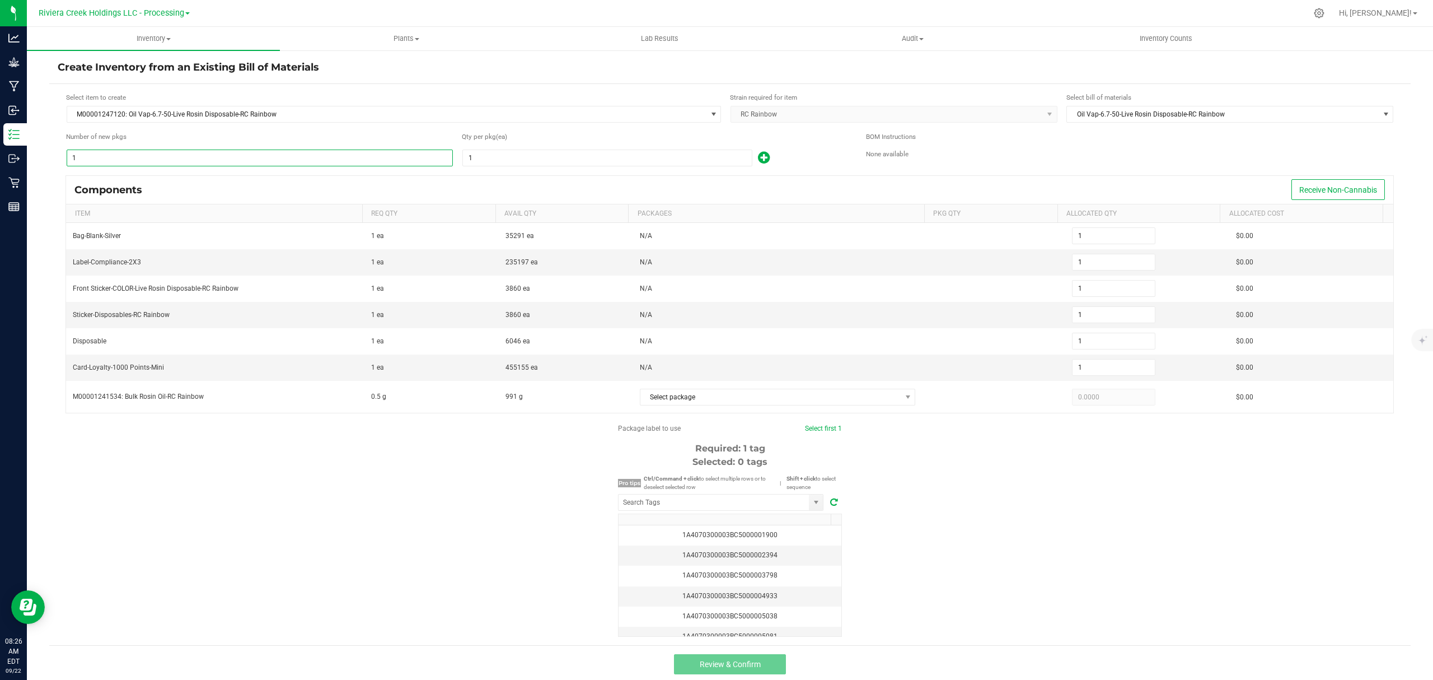
type input "10"
click at [527, 155] on input "1" at bounding box center [607, 158] width 289 height 16
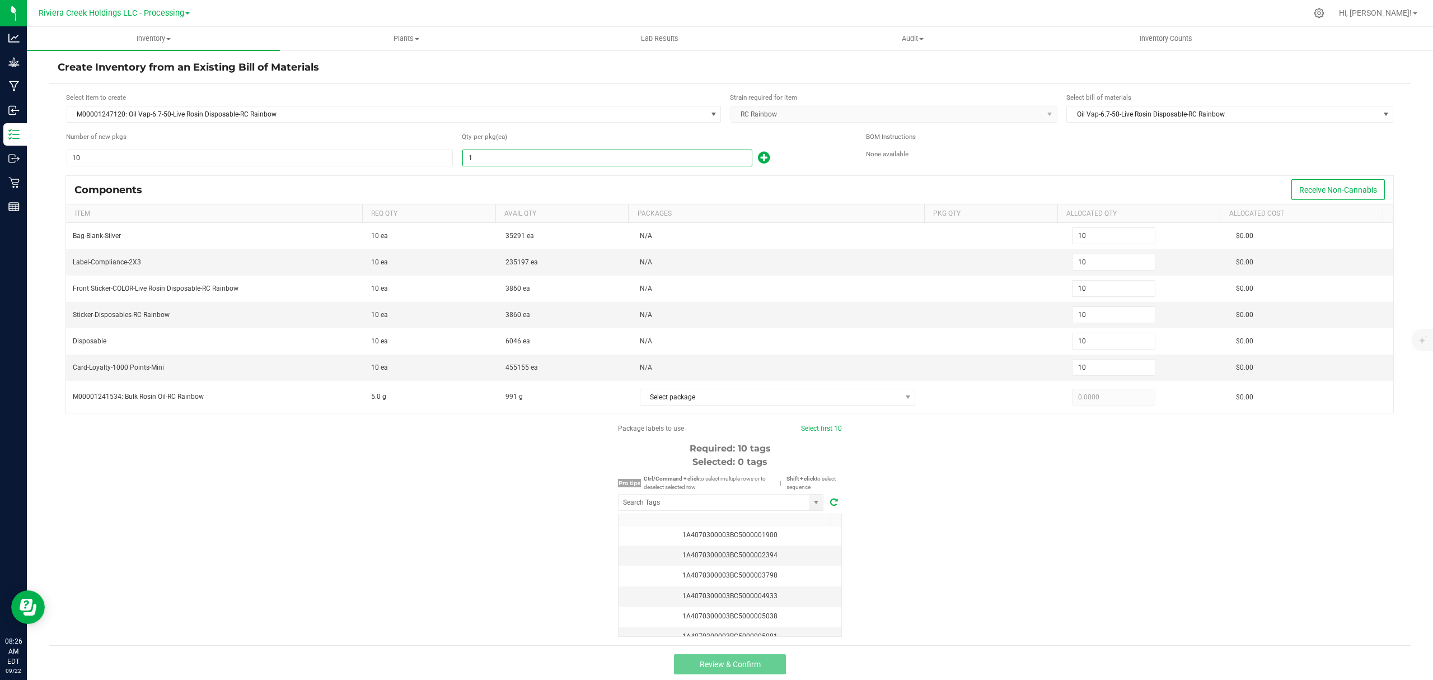
type input "10"
type input "100"
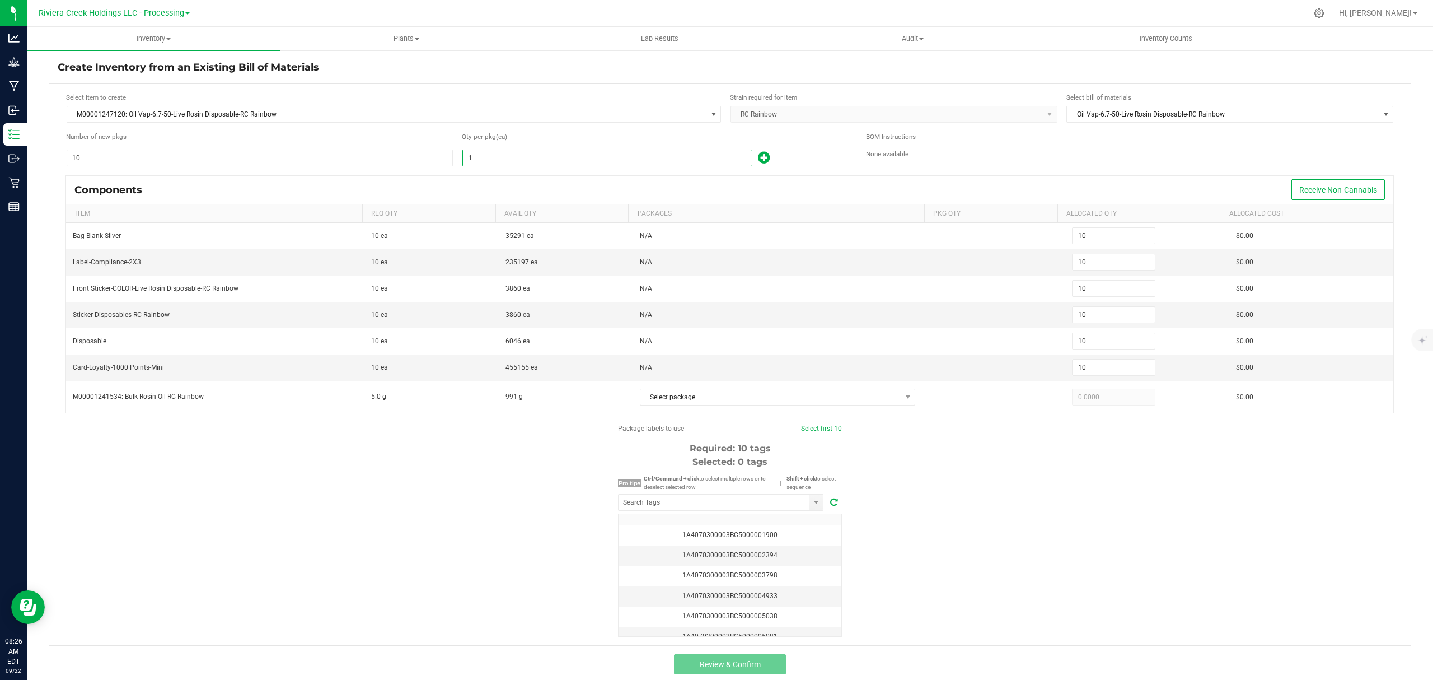
type input "100"
type input "1,000"
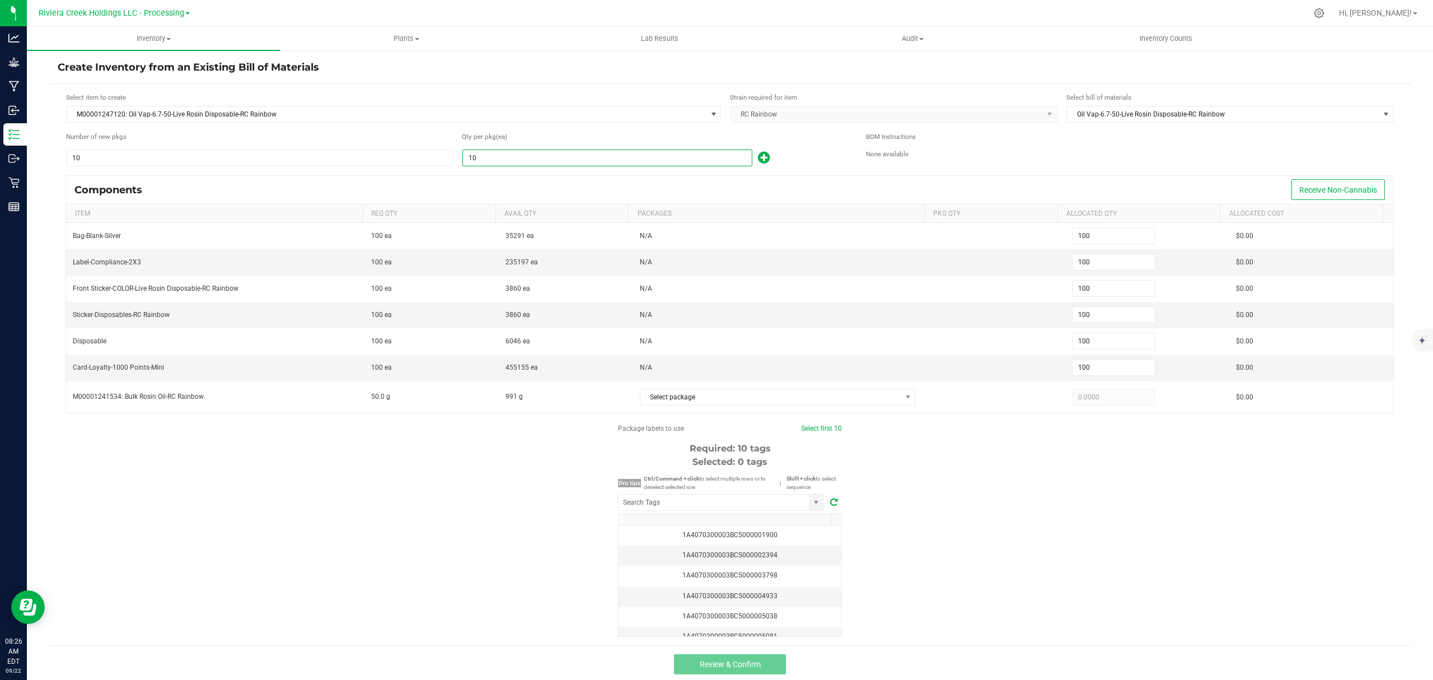
type input "1,000"
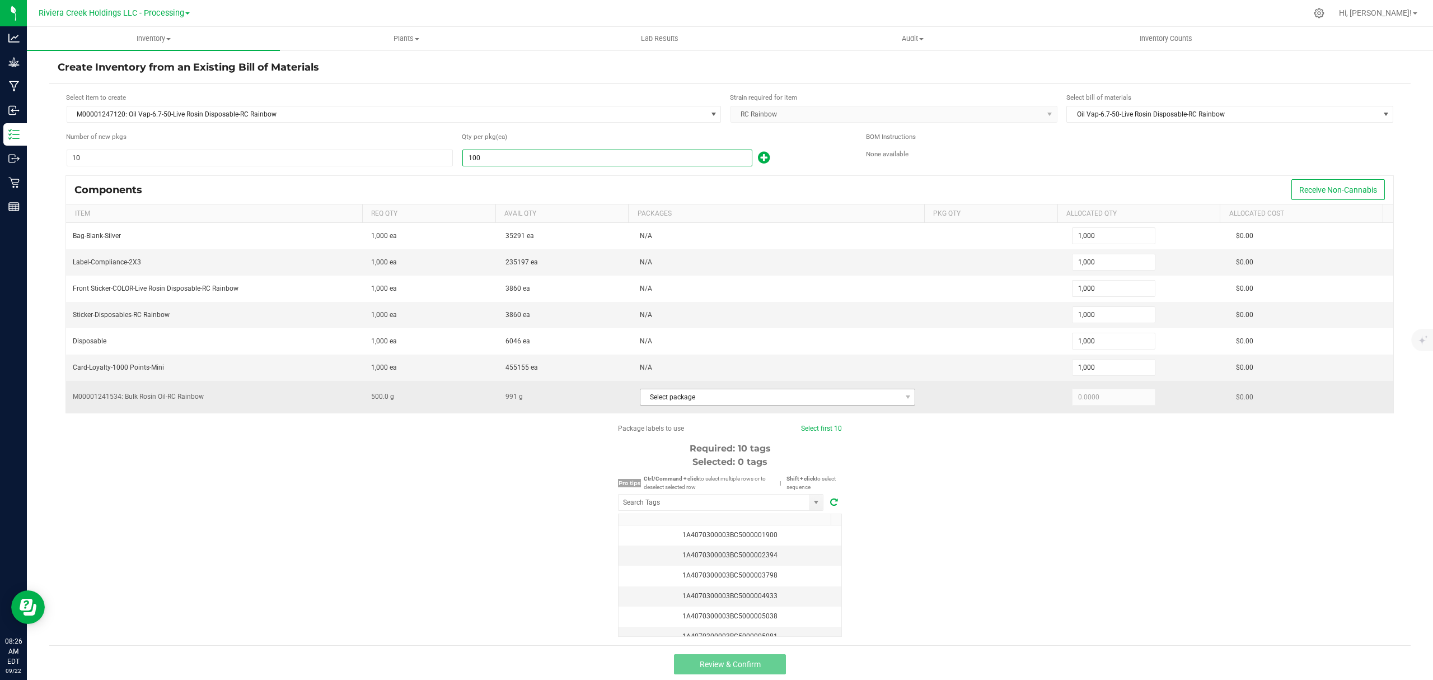
type input "100"
click at [686, 405] on span "Select package" at bounding box center [770, 397] width 261 height 16
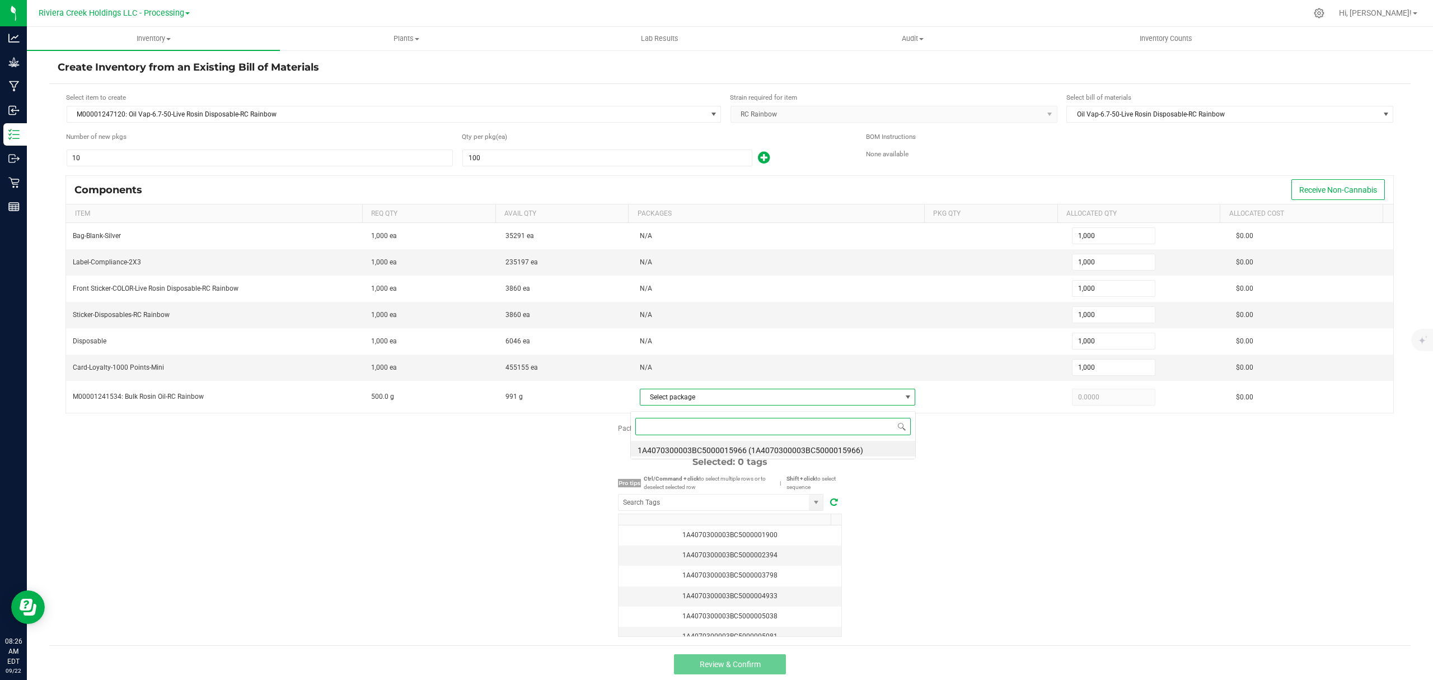
scroll to position [17, 270]
click at [736, 449] on li "1A4070300003BC5000015966 (1A4070300003BC5000015966)" at bounding box center [773, 449] width 284 height 16
type input "500.0000"
click at [1136, 555] on div "Package labels to use Select first 10 Required: 10 tags Selected: 0 tags Pro ti…" at bounding box center [730, 529] width 1362 height 213
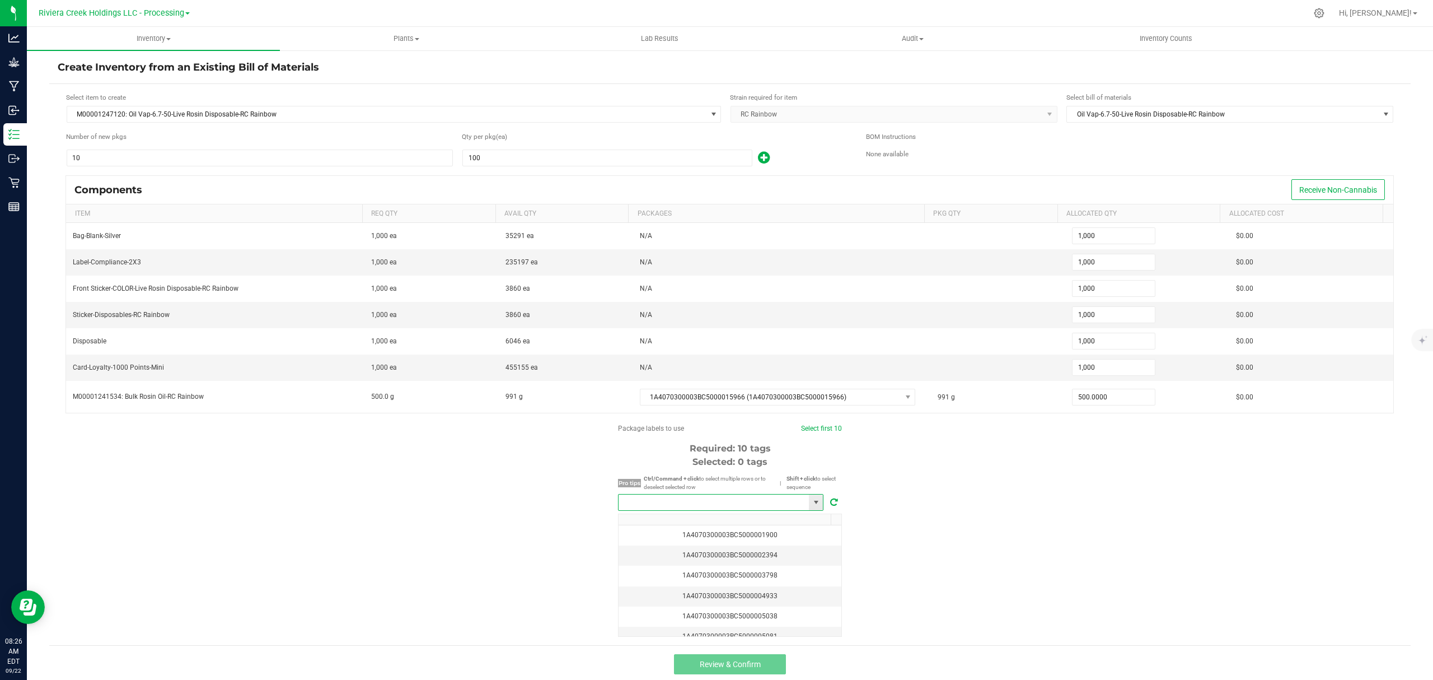
click at [737, 508] on input "NO DATA FOUND" at bounding box center [714, 502] width 190 height 16
click at [737, 527] on li "1A4070300003BC5000040498" at bounding box center [715, 528] width 204 height 19
type input "1A4070300003BC5000040498"
click at [829, 433] on span "Select first 10" at bounding box center [820, 428] width 41 height 10
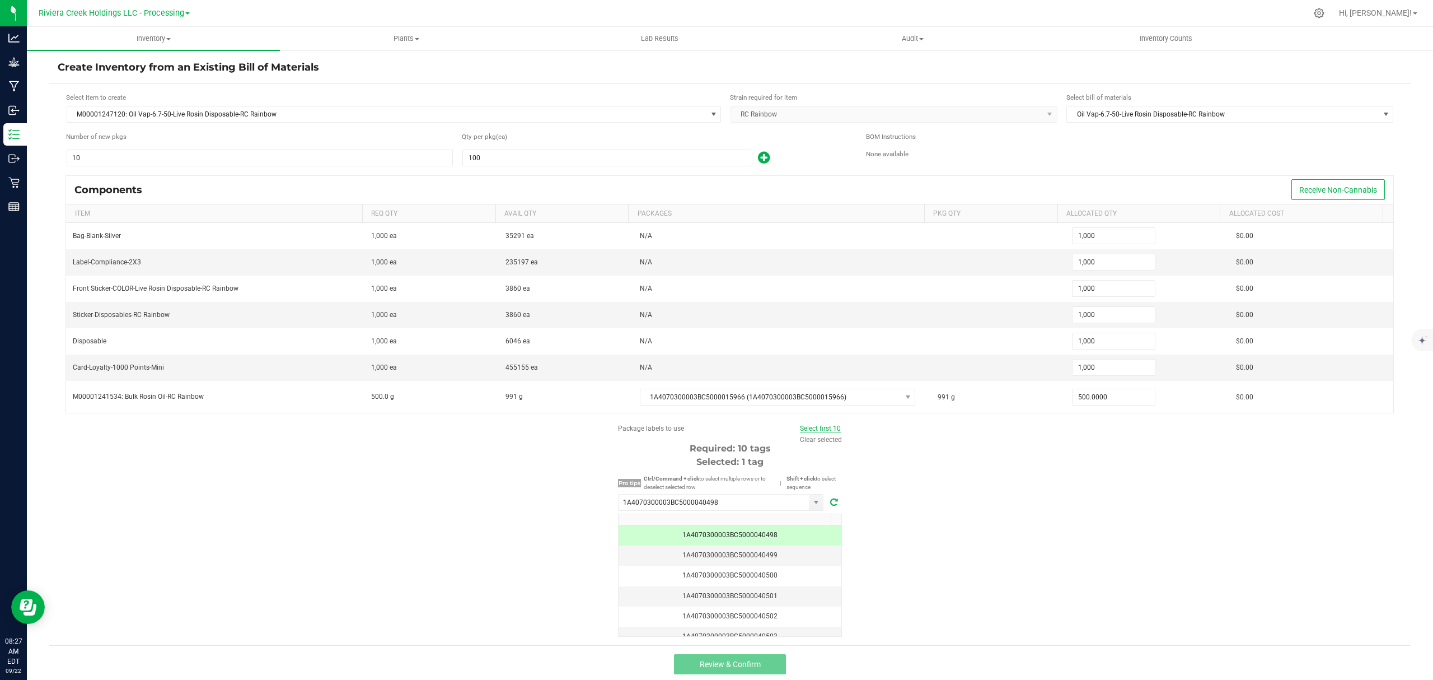
click at [829, 432] on link "Select first 10" at bounding box center [820, 428] width 41 height 8
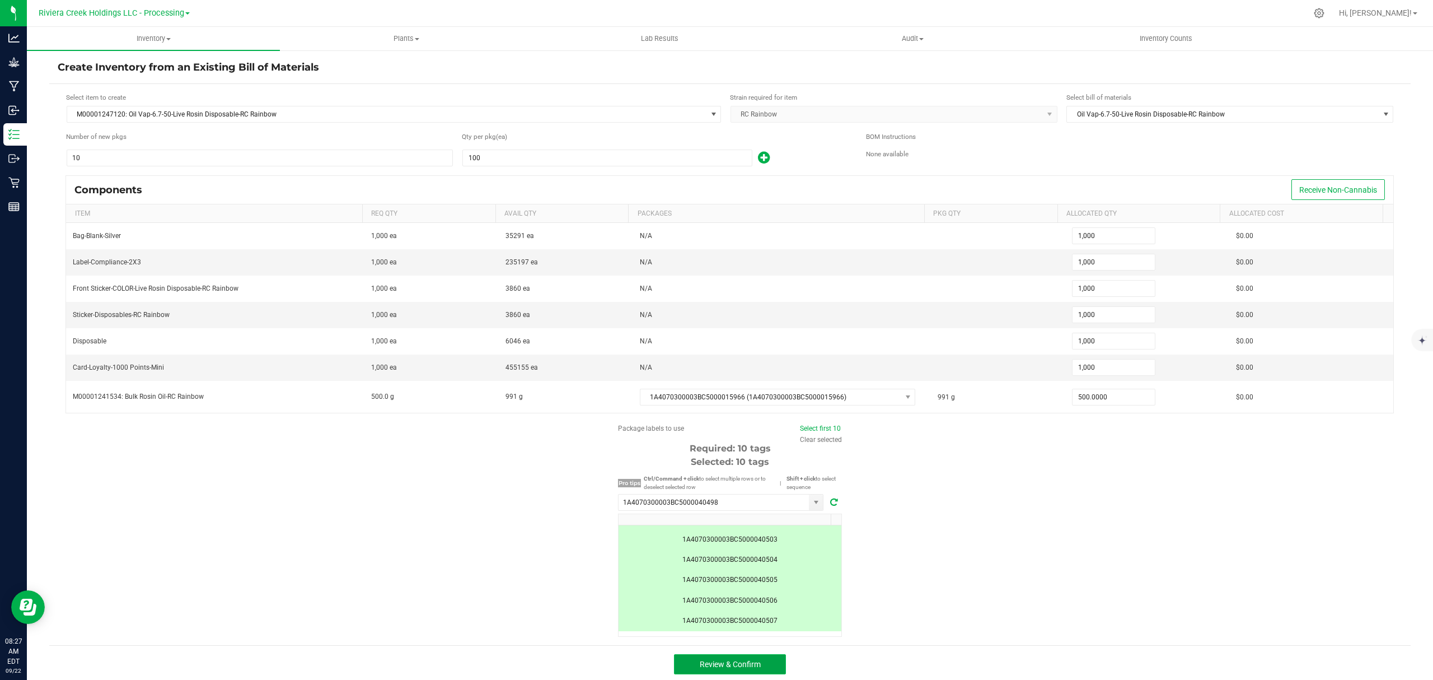
click at [761, 667] on button "Review & Confirm" at bounding box center [730, 664] width 112 height 20
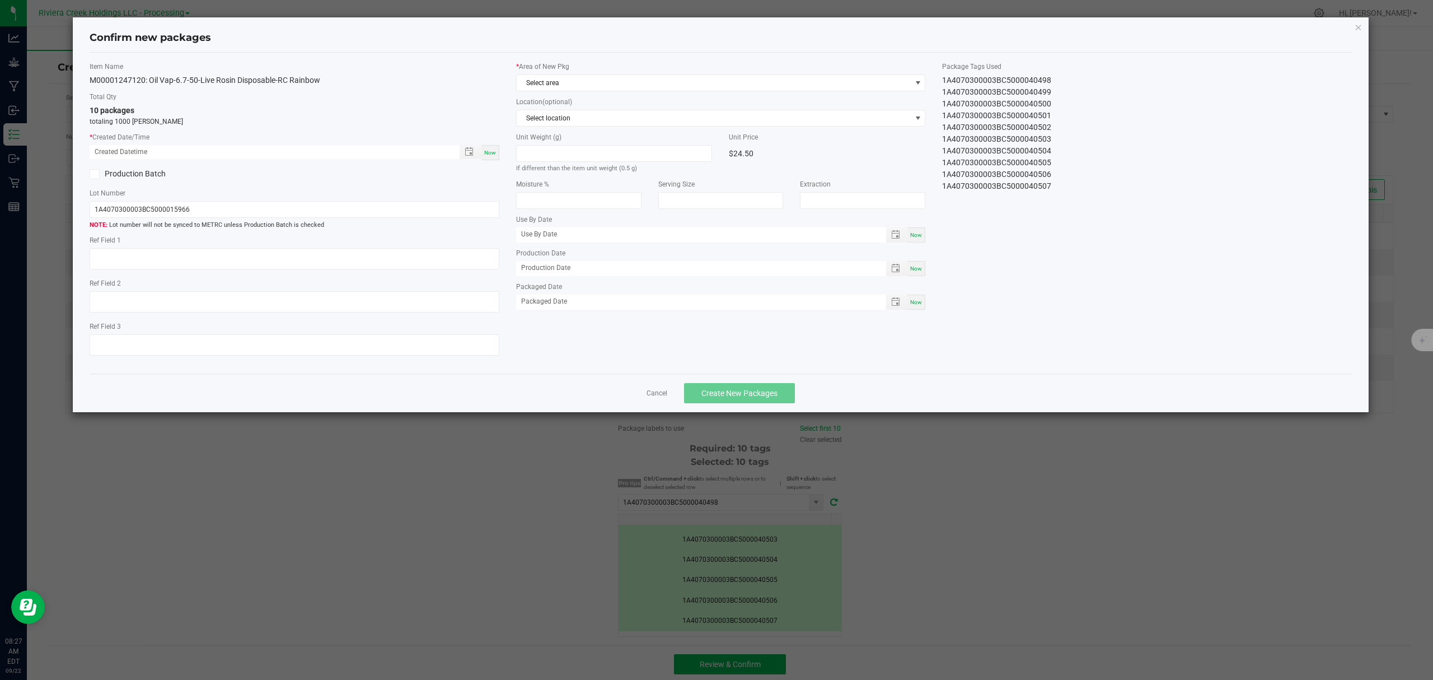
type input "[DATE]"
click at [498, 150] on div "Now" at bounding box center [490, 152] width 18 height 15
type input "[DATE] 08:27 AM"
click at [590, 77] on span "Select area" at bounding box center [714, 83] width 395 height 16
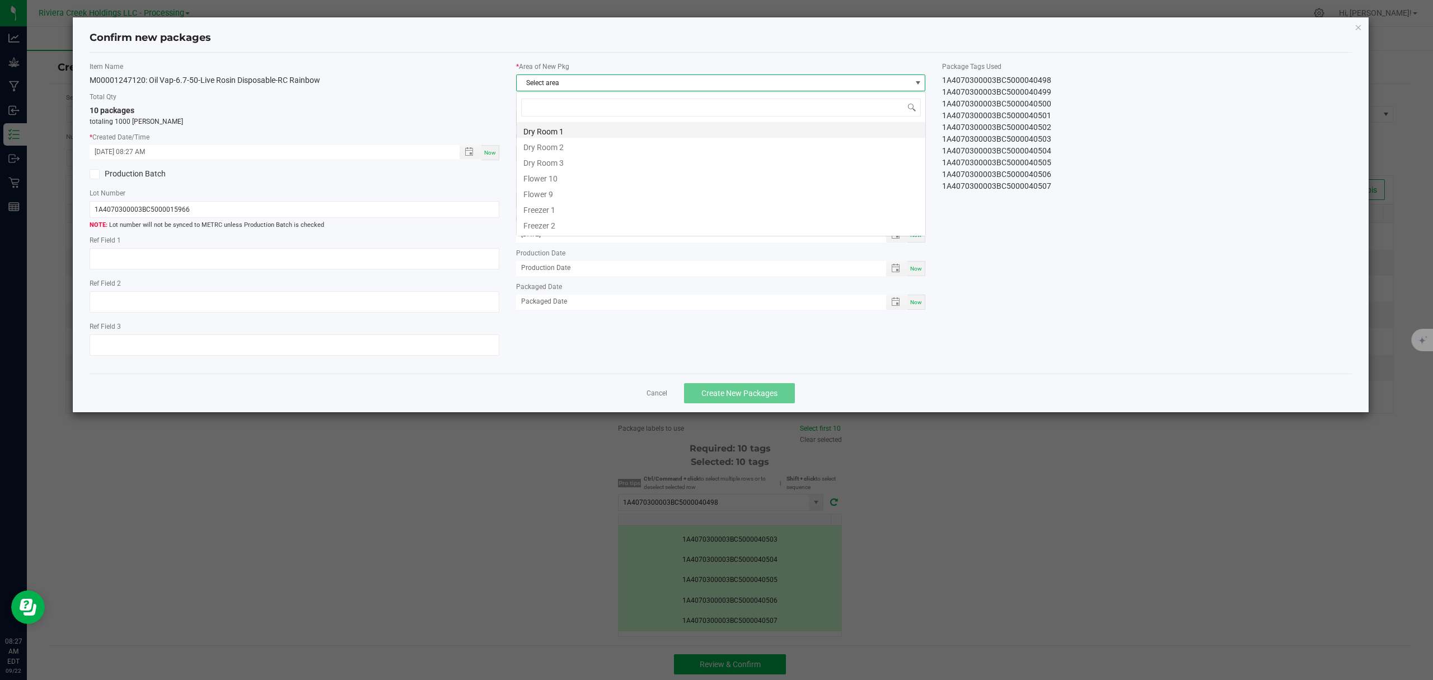
scroll to position [17, 409]
click at [549, 176] on li "Flower 10" at bounding box center [721, 177] width 409 height 16
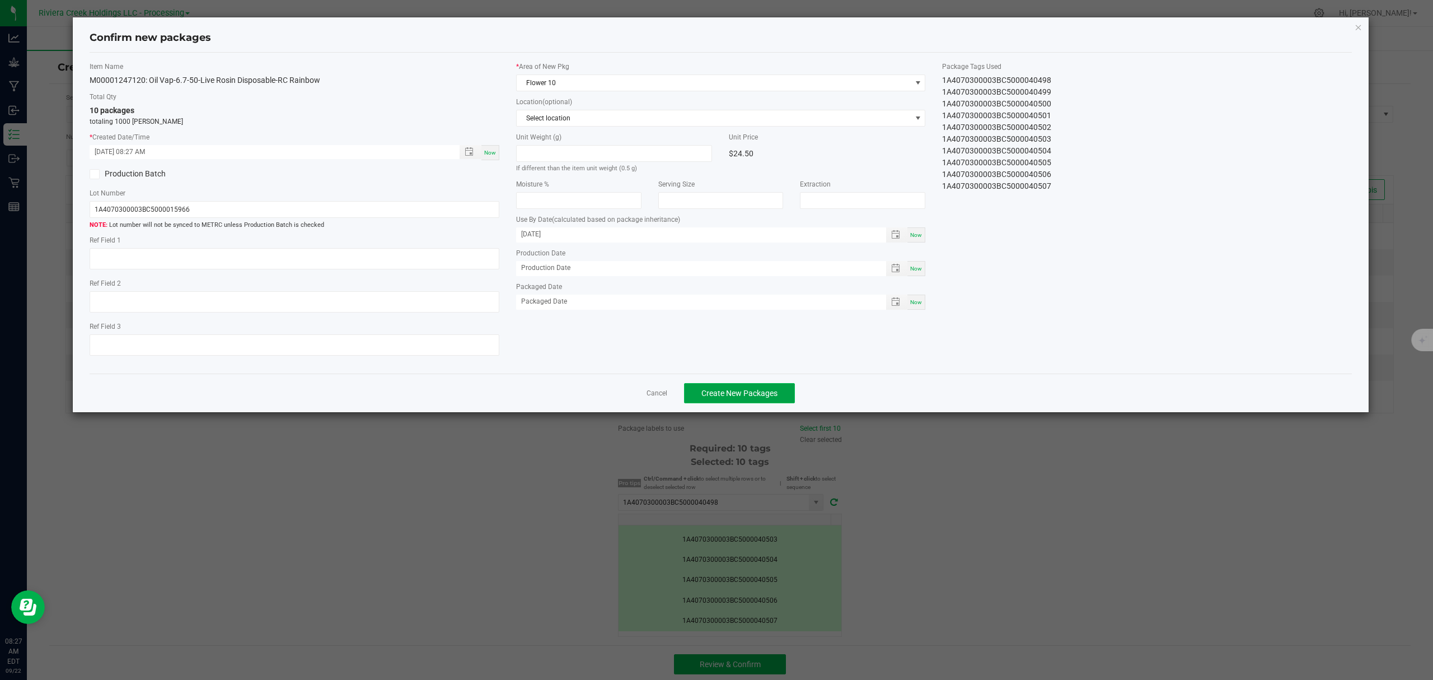
click at [754, 394] on span "Create New Packages" at bounding box center [739, 393] width 76 height 9
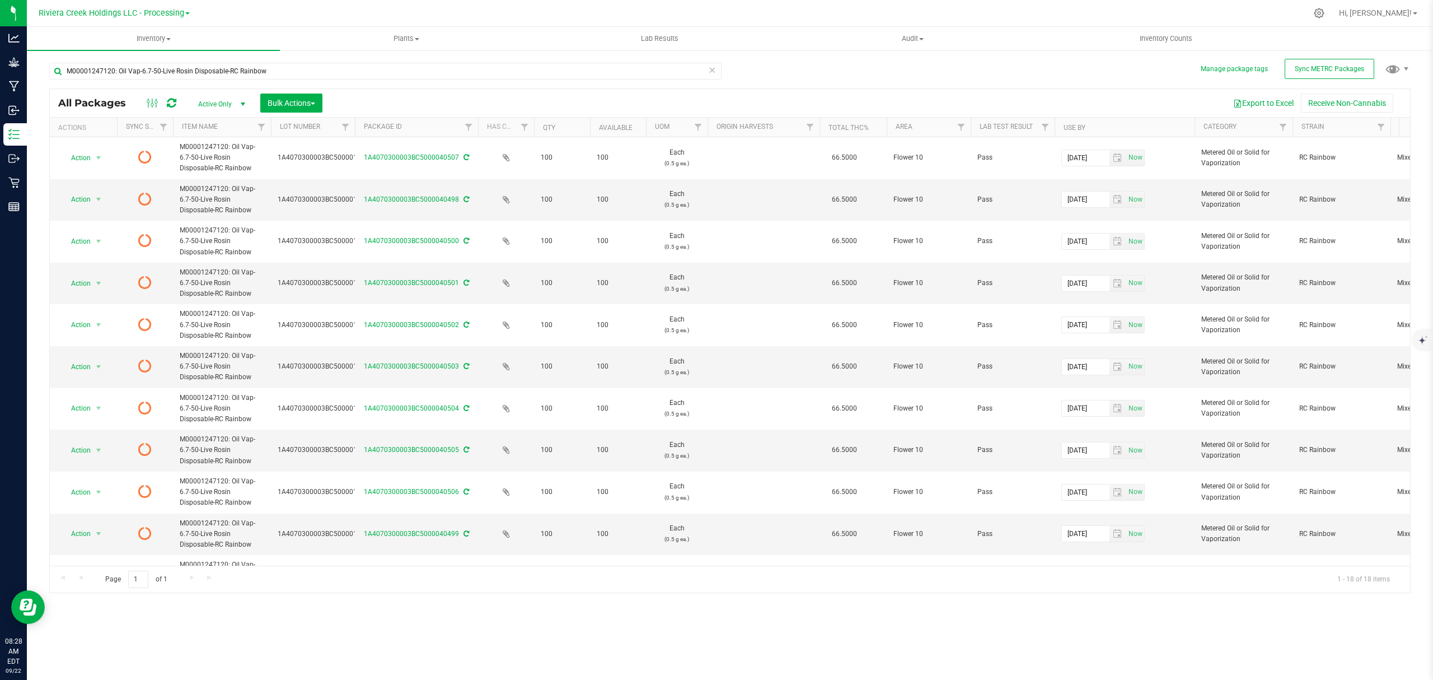
click at [172, 103] on icon at bounding box center [172, 102] width 10 height 11
click at [1156, 38] on span "Inventory Counts" at bounding box center [1166, 39] width 83 height 10
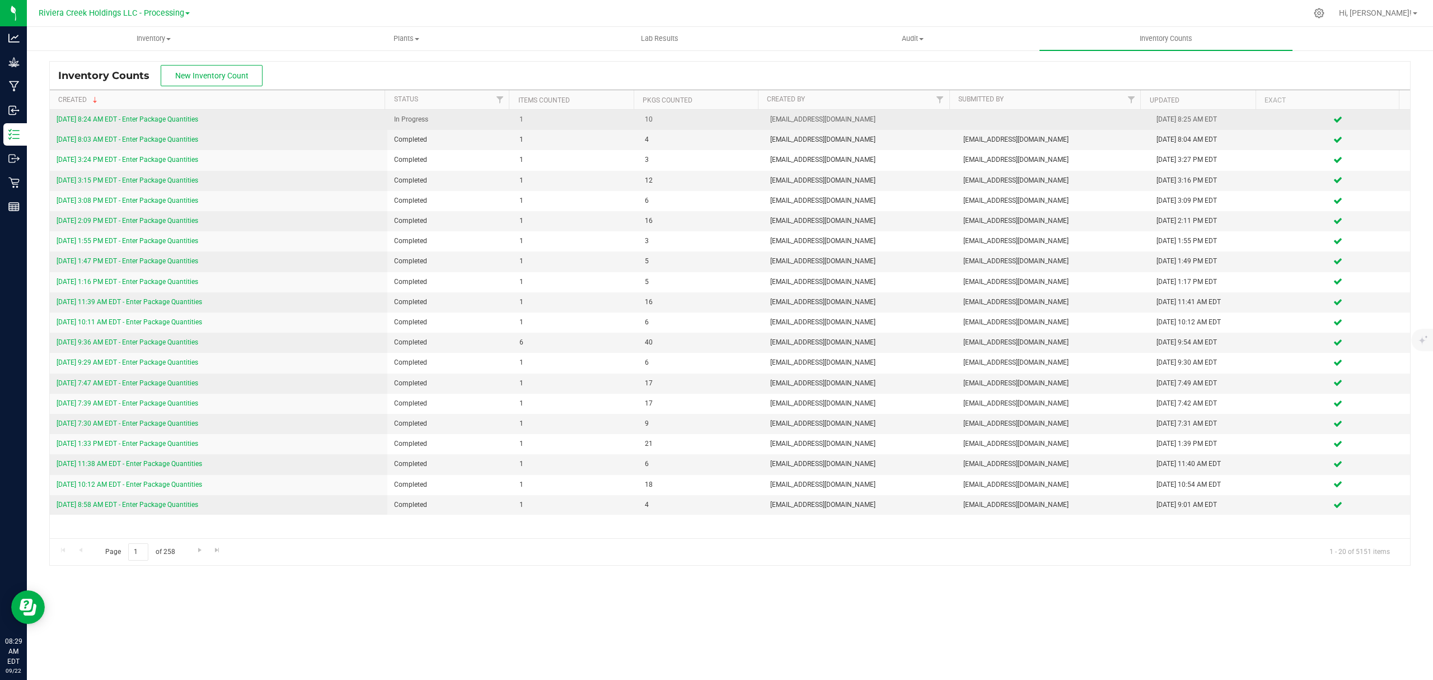
click at [175, 119] on link "[DATE] 8:24 AM EDT - Enter Package Quantities" at bounding box center [128, 119] width 142 height 8
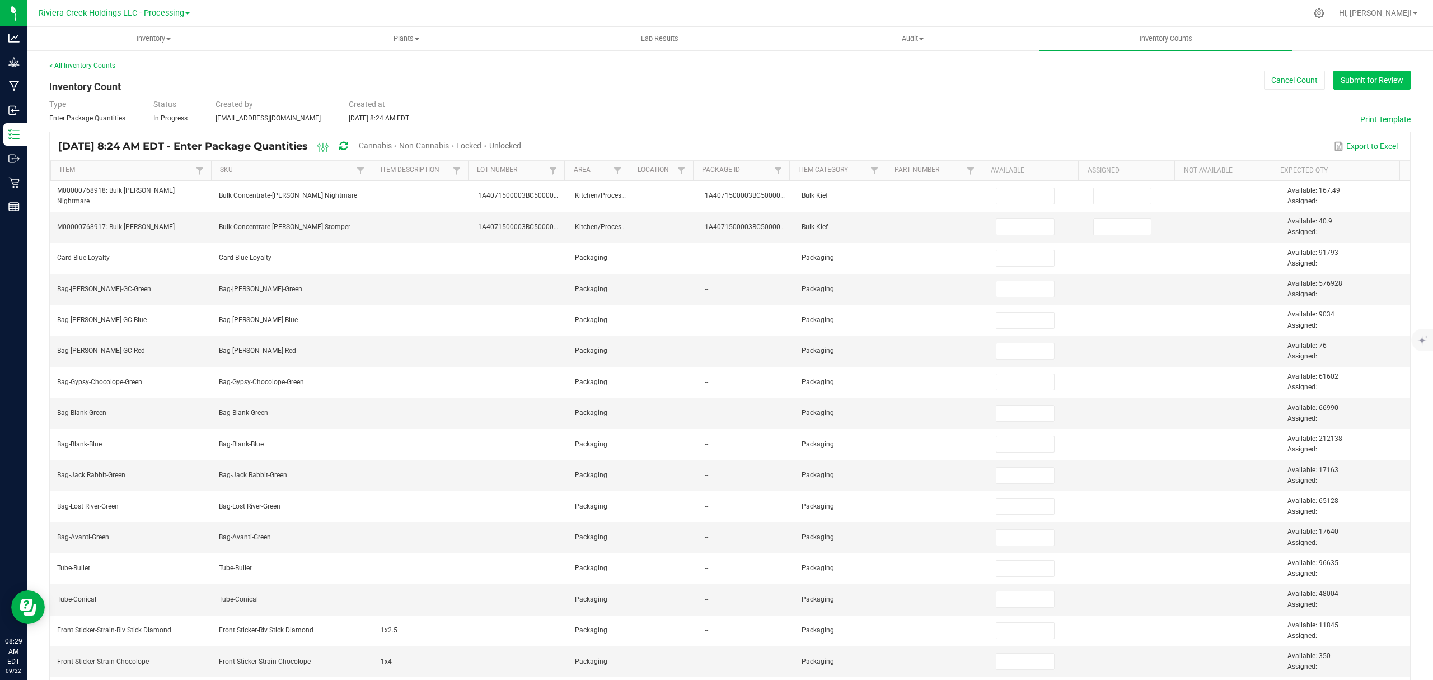
click at [1370, 74] on button "Submit for Review" at bounding box center [1372, 80] width 77 height 19
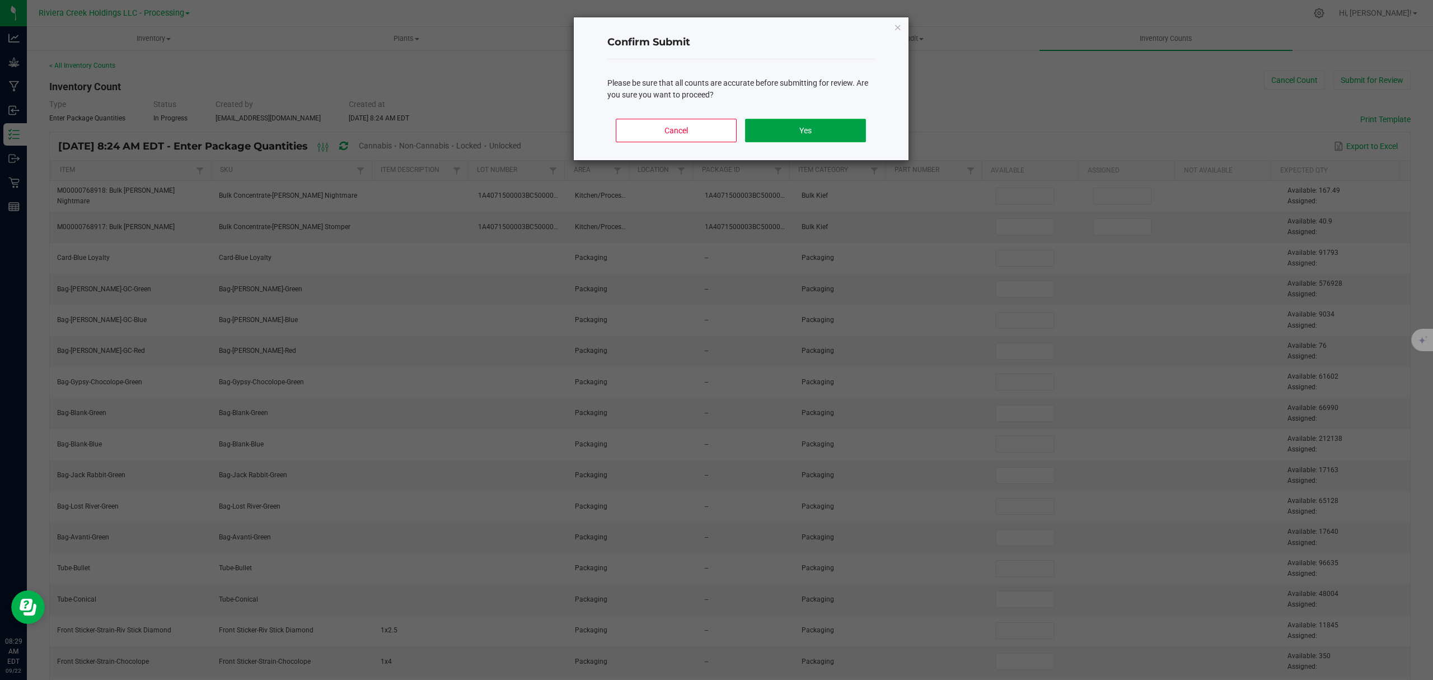
click at [845, 138] on button "Yes" at bounding box center [805, 131] width 120 height 24
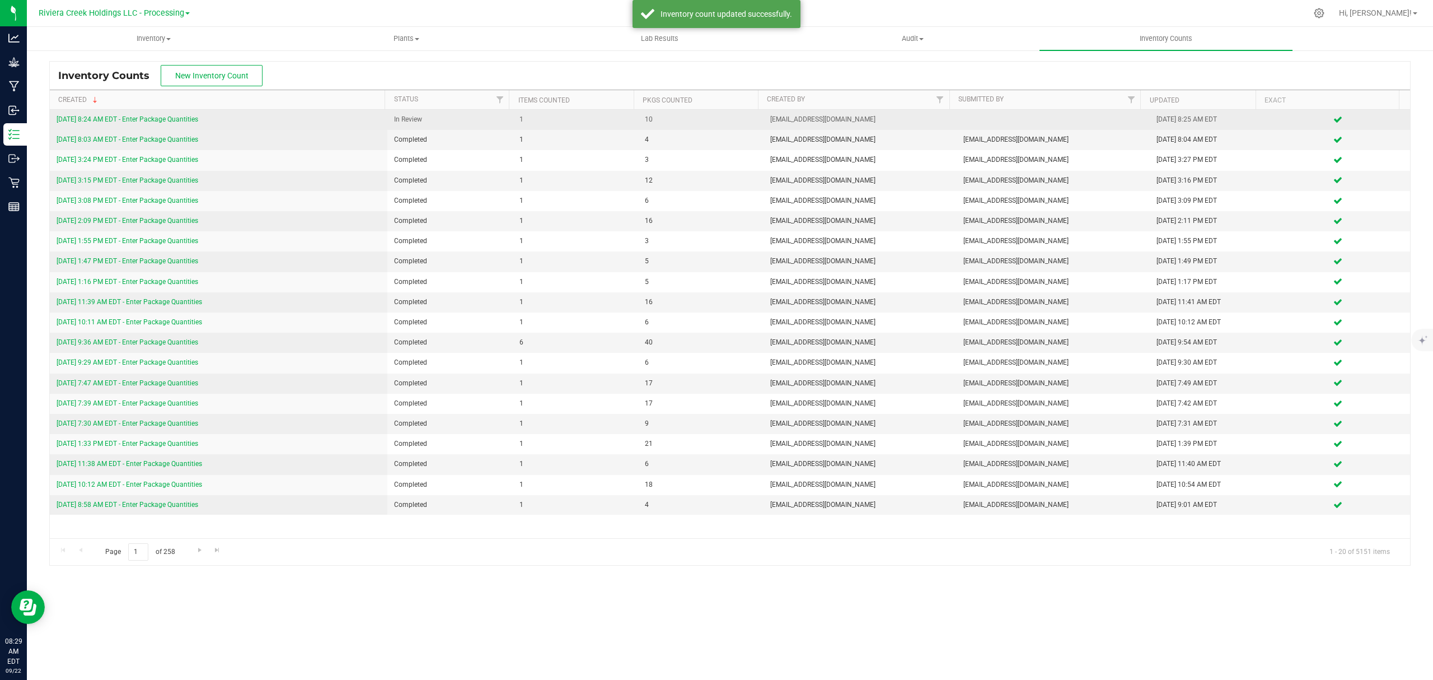
click at [194, 121] on link "[DATE] 8:24 AM EDT - Enter Package Quantities" at bounding box center [128, 119] width 142 height 8
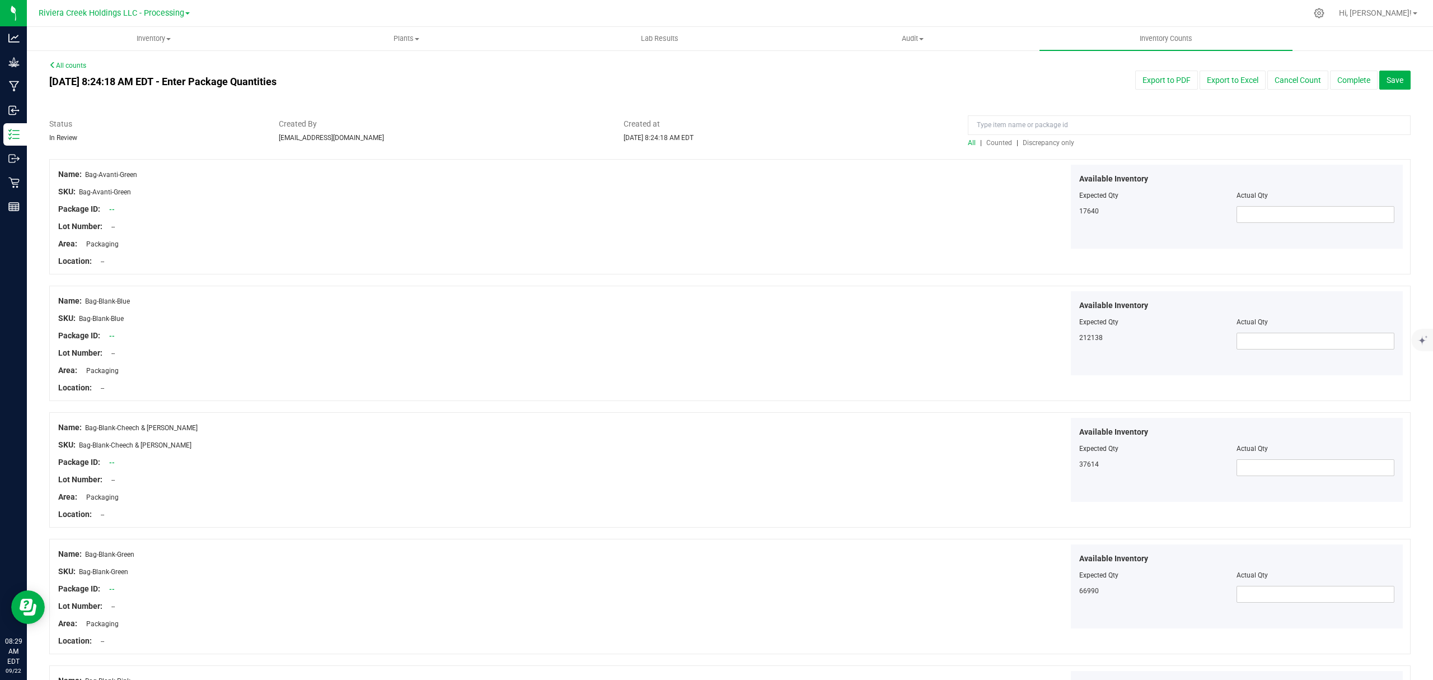
click at [986, 141] on span "Counted" at bounding box center [999, 143] width 26 height 8
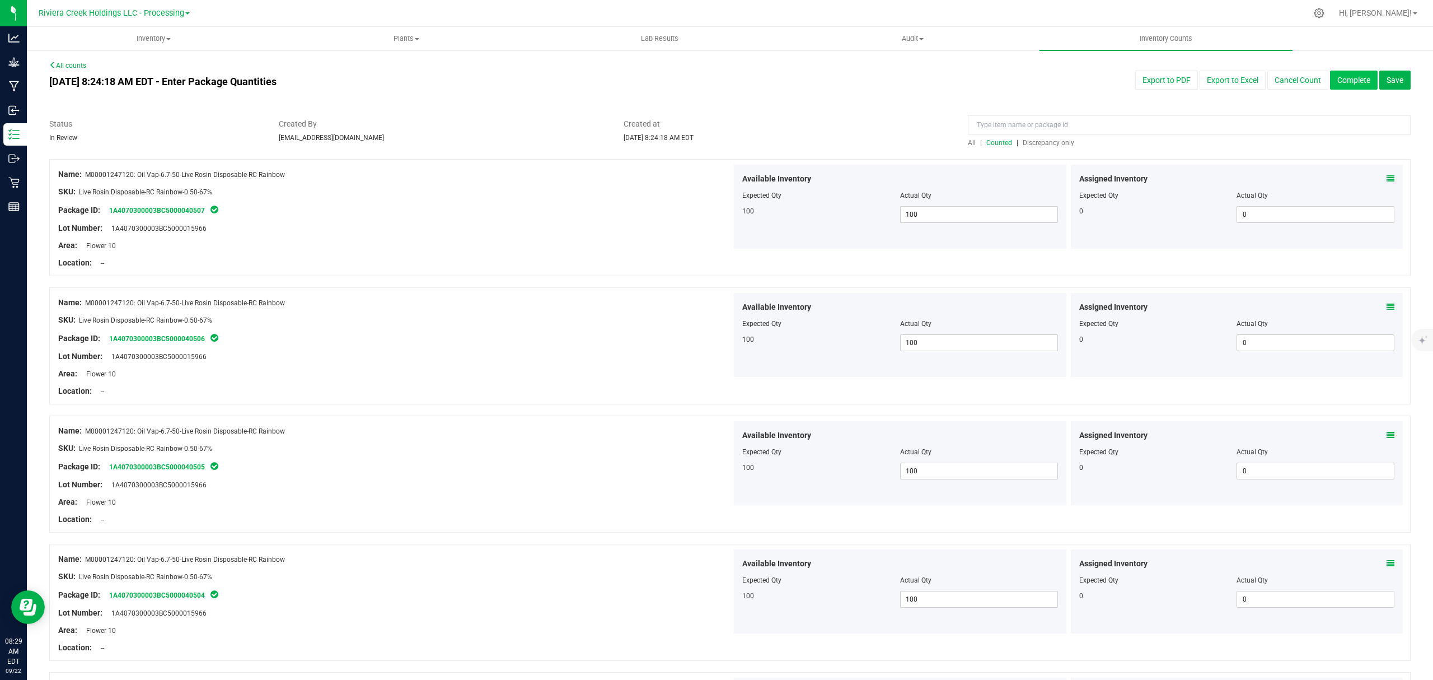
click at [1340, 72] on button "Complete" at bounding box center [1354, 80] width 48 height 19
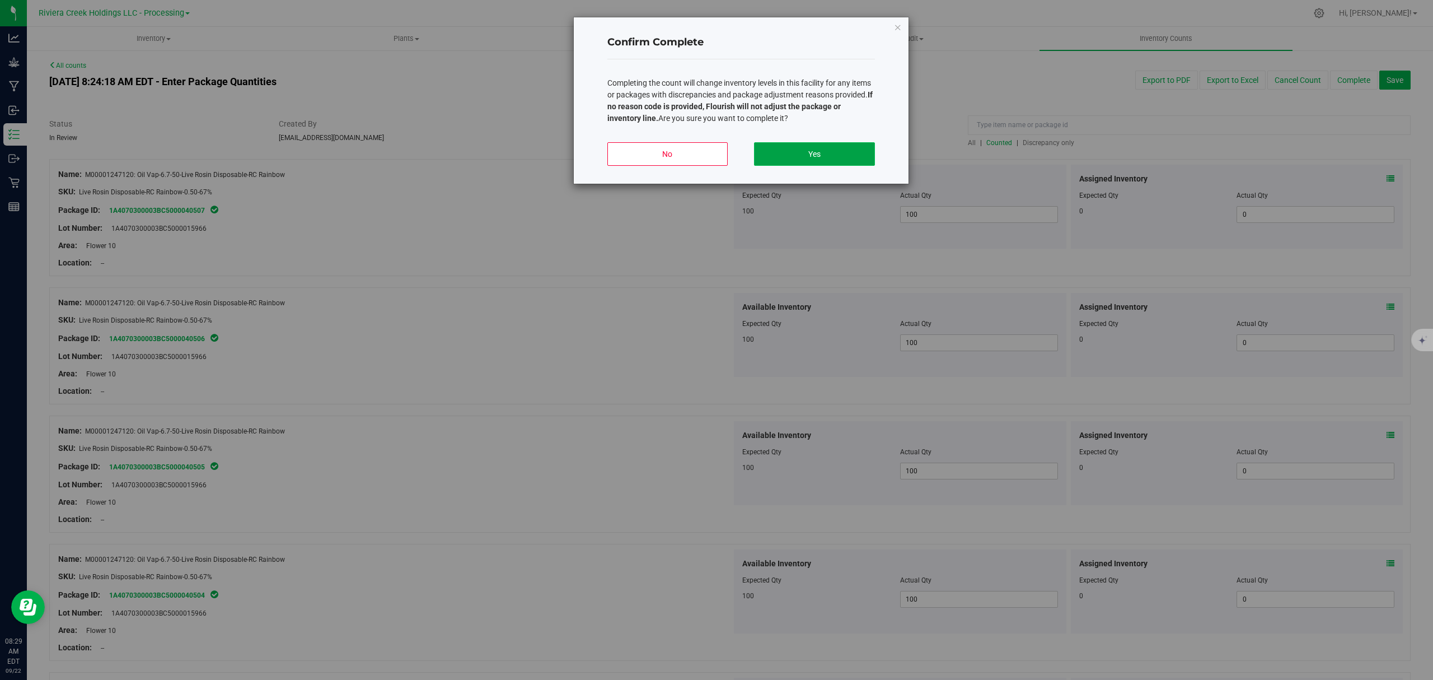
click at [834, 158] on button "Yes" at bounding box center [814, 154] width 120 height 24
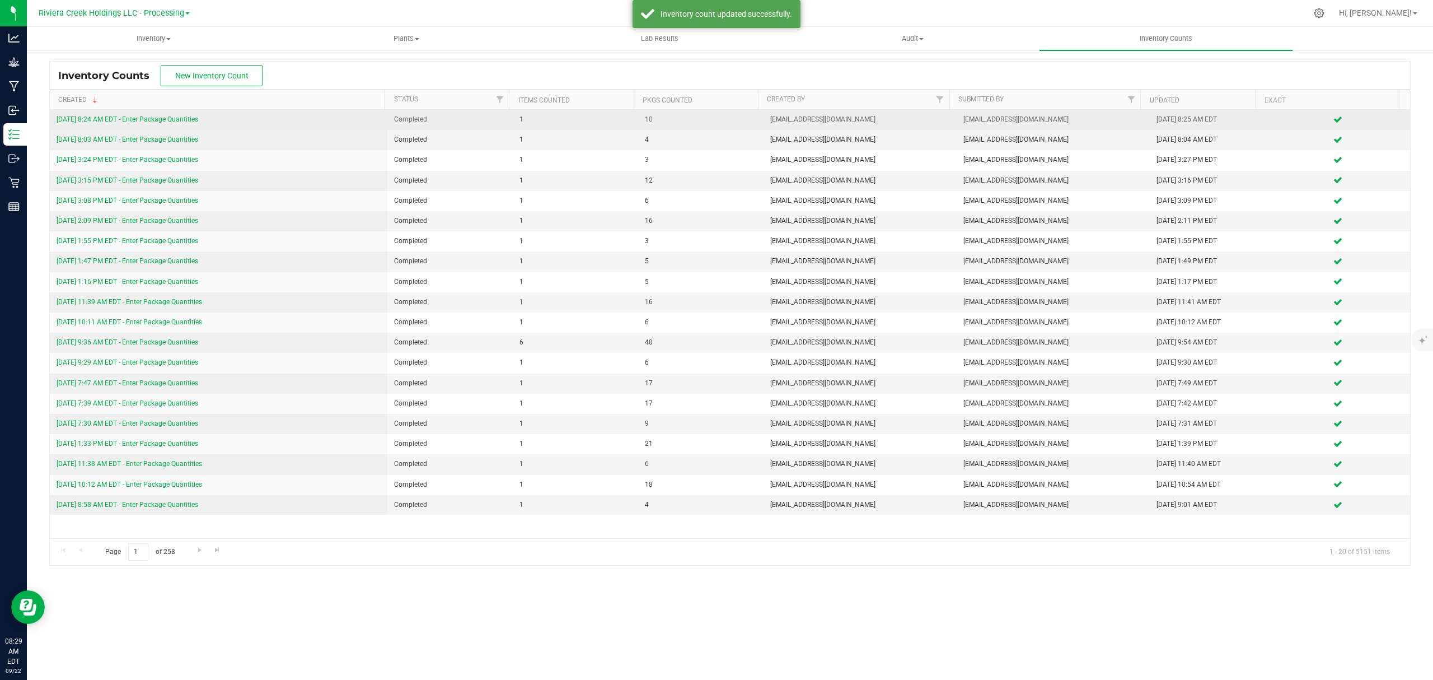
click at [168, 122] on link "[DATE] 8:24 AM EDT - Enter Package Quantities" at bounding box center [128, 119] width 142 height 8
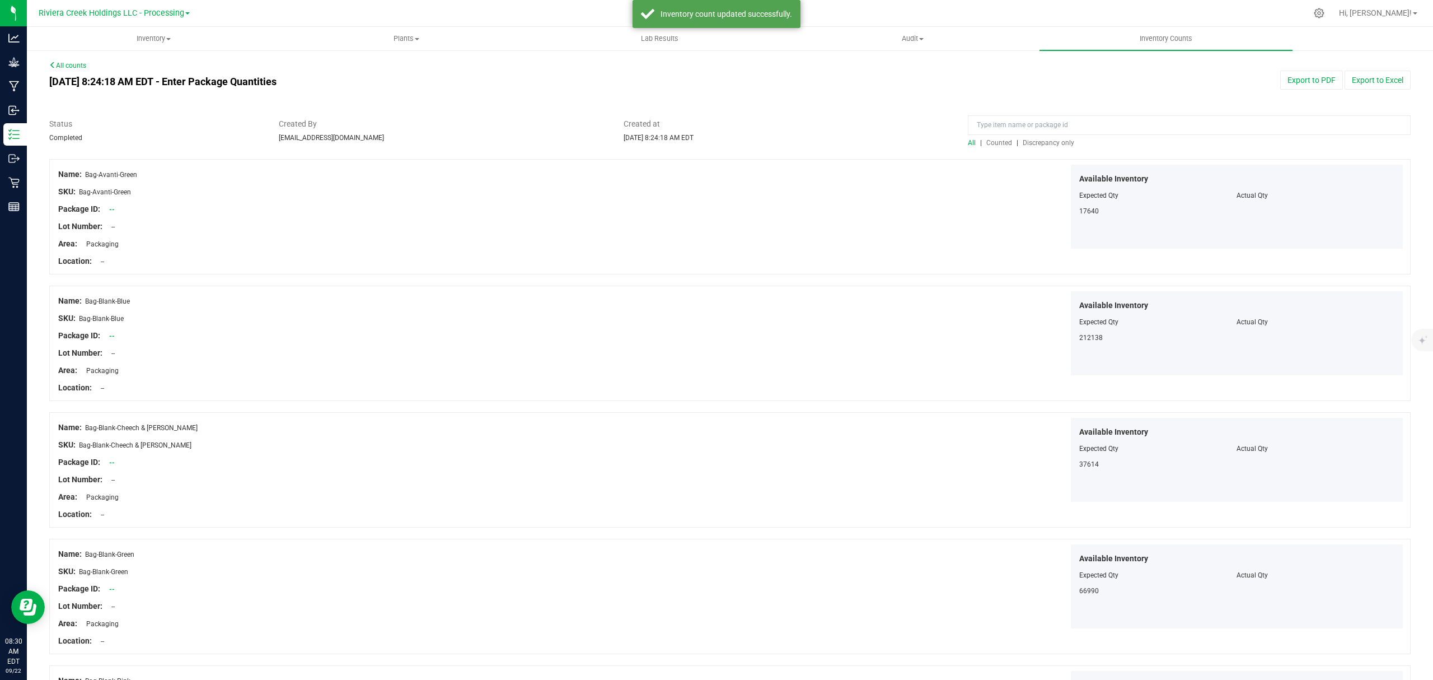
click at [986, 139] on span "Counted" at bounding box center [999, 143] width 26 height 8
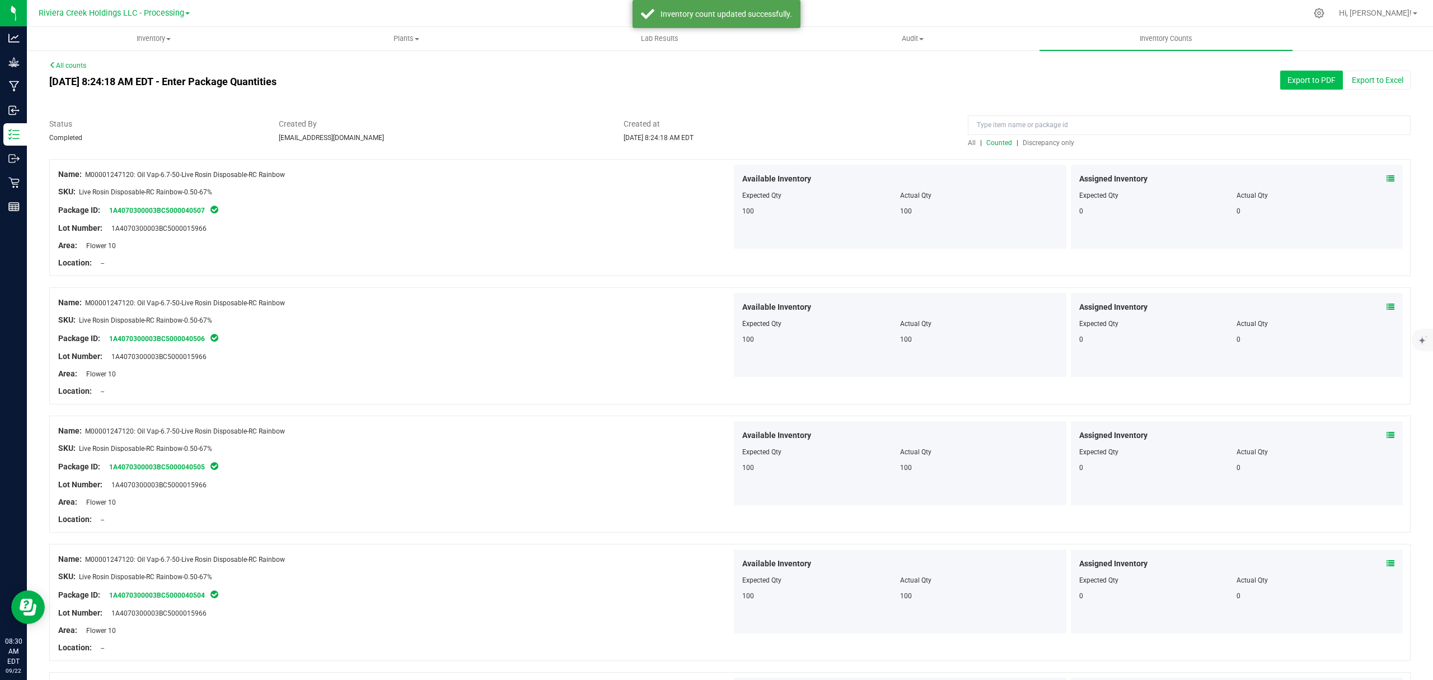
click at [1304, 82] on button "Export to PDF" at bounding box center [1311, 80] width 63 height 19
click at [143, 37] on span "Inventory" at bounding box center [153, 39] width 252 height 10
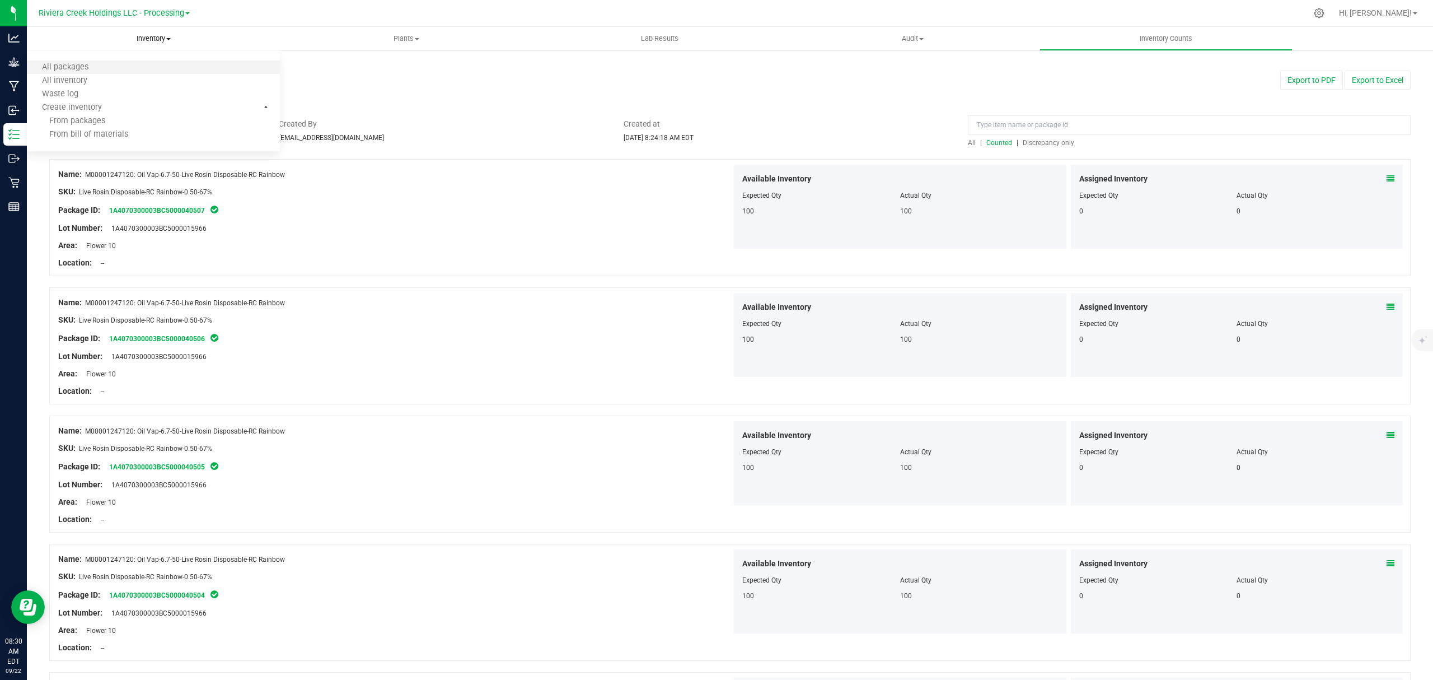
click at [137, 63] on li "All packages" at bounding box center [153, 67] width 253 height 13
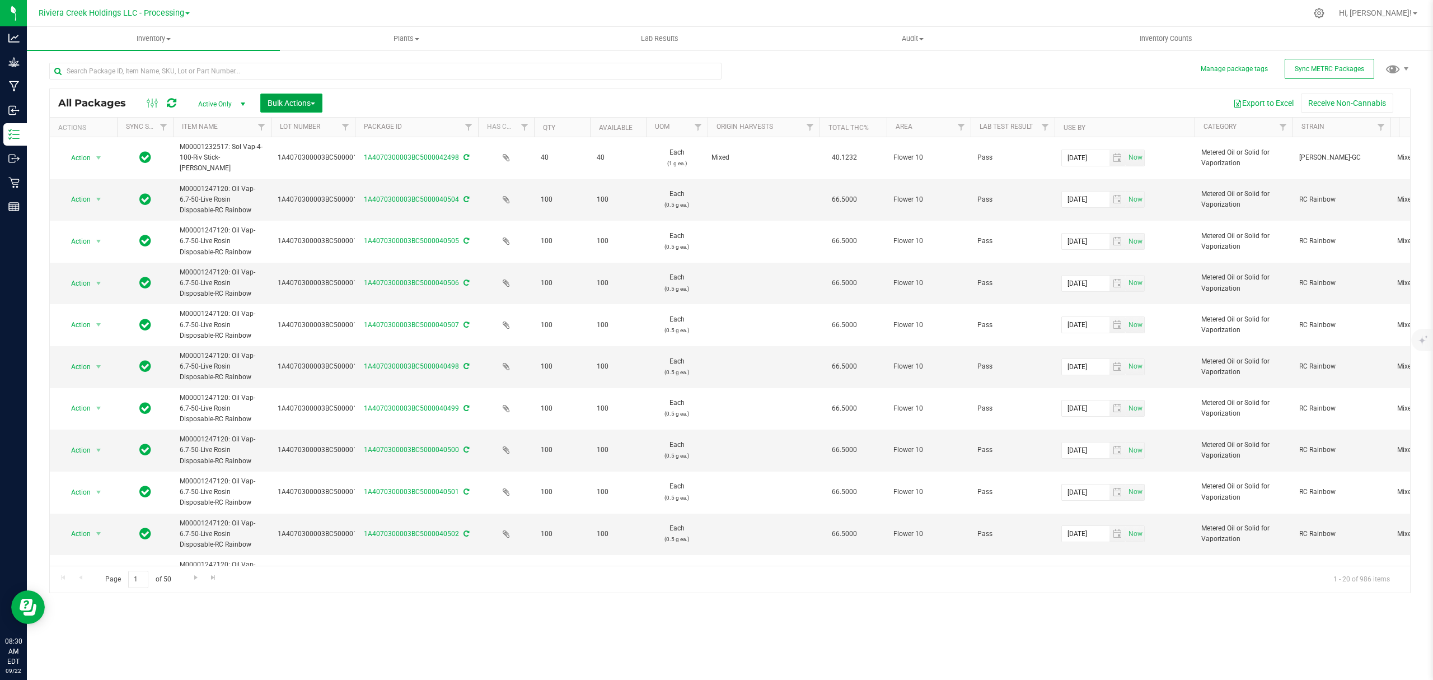
click at [283, 101] on span "Bulk Actions" at bounding box center [292, 103] width 48 height 9
click at [311, 212] on span "Lock/Unlock packages" at bounding box center [305, 210] width 77 height 9
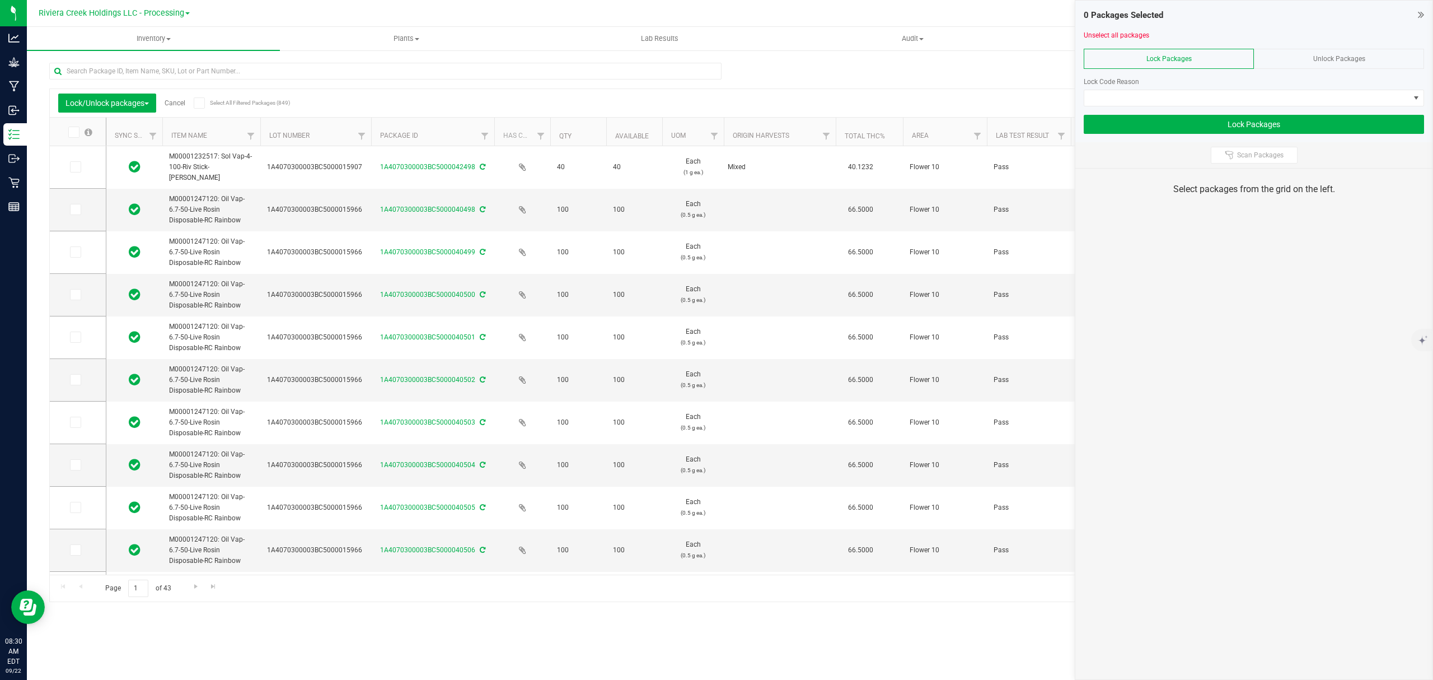
drag, startPoint x: 343, startPoint y: 125, endPoint x: 377, endPoint y: 137, distance: 35.4
click at [72, 209] on icon at bounding box center [74, 209] width 7 height 0
click at [0, 0] on input "checkbox" at bounding box center [0, 0] width 0 height 0
click at [79, 249] on span at bounding box center [75, 251] width 11 height 11
click at [0, 0] on input "checkbox" at bounding box center [0, 0] width 0 height 0
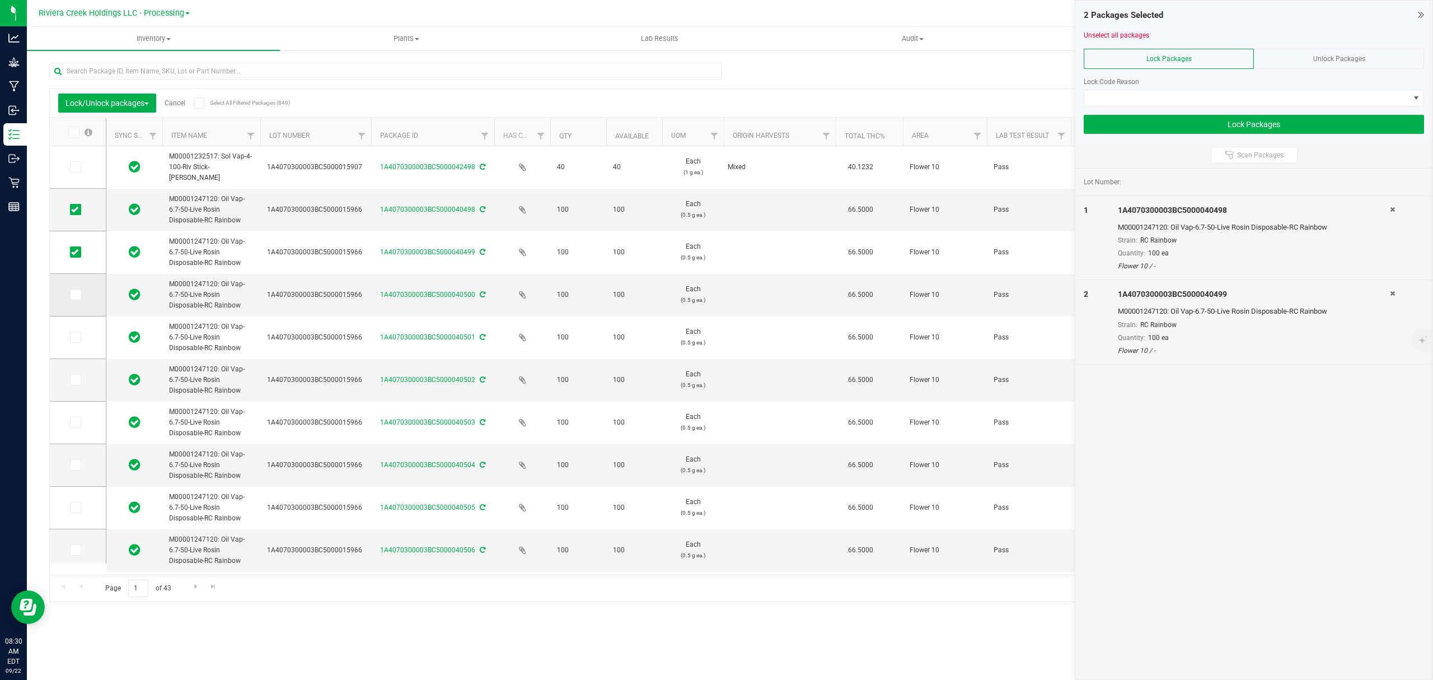
click at [75, 294] on icon at bounding box center [74, 294] width 7 height 0
click at [0, 0] on input "checkbox" at bounding box center [0, 0] width 0 height 0
click at [72, 337] on icon at bounding box center [74, 337] width 7 height 0
click at [0, 0] on input "checkbox" at bounding box center [0, 0] width 0 height 0
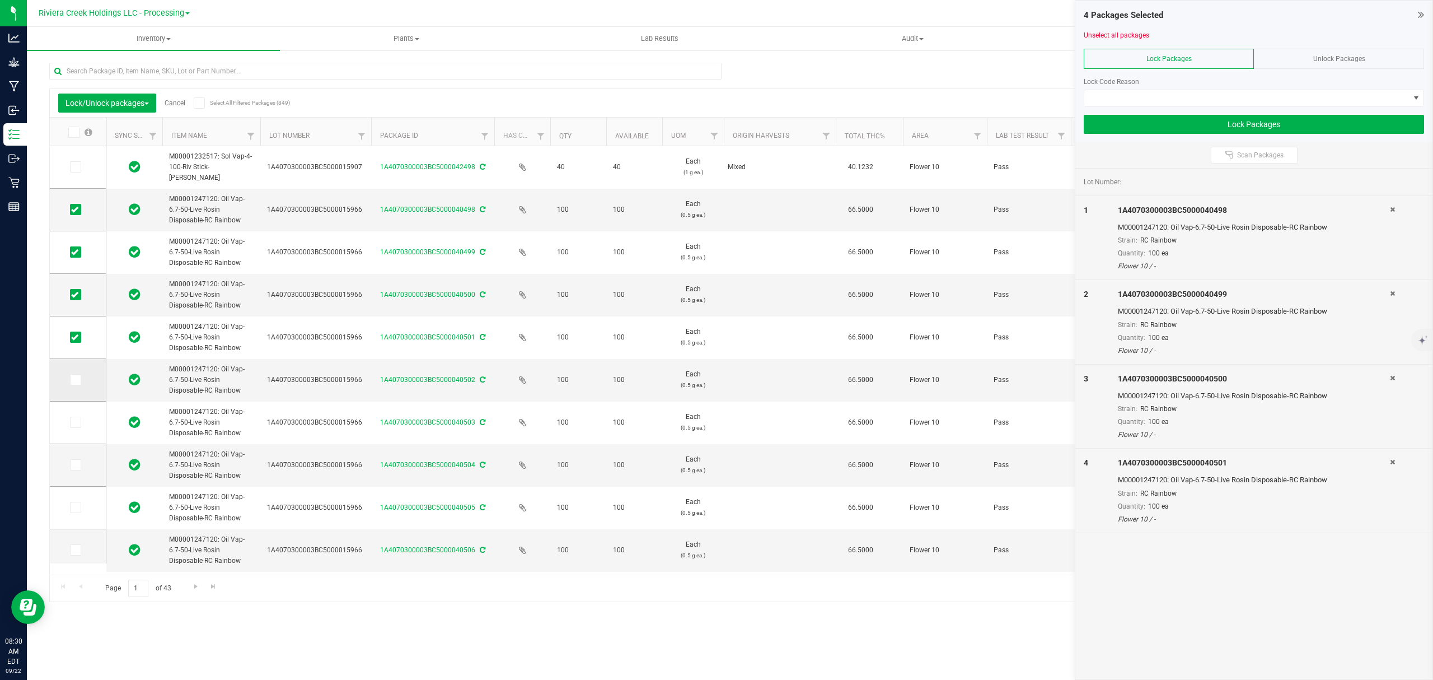
click at [72, 383] on span at bounding box center [75, 379] width 11 height 11
click at [0, 0] on input "checkbox" at bounding box center [0, 0] width 0 height 0
click at [77, 429] on td at bounding box center [78, 422] width 56 height 43
click at [74, 422] on icon at bounding box center [74, 422] width 7 height 0
click at [0, 0] on input "checkbox" at bounding box center [0, 0] width 0 height 0
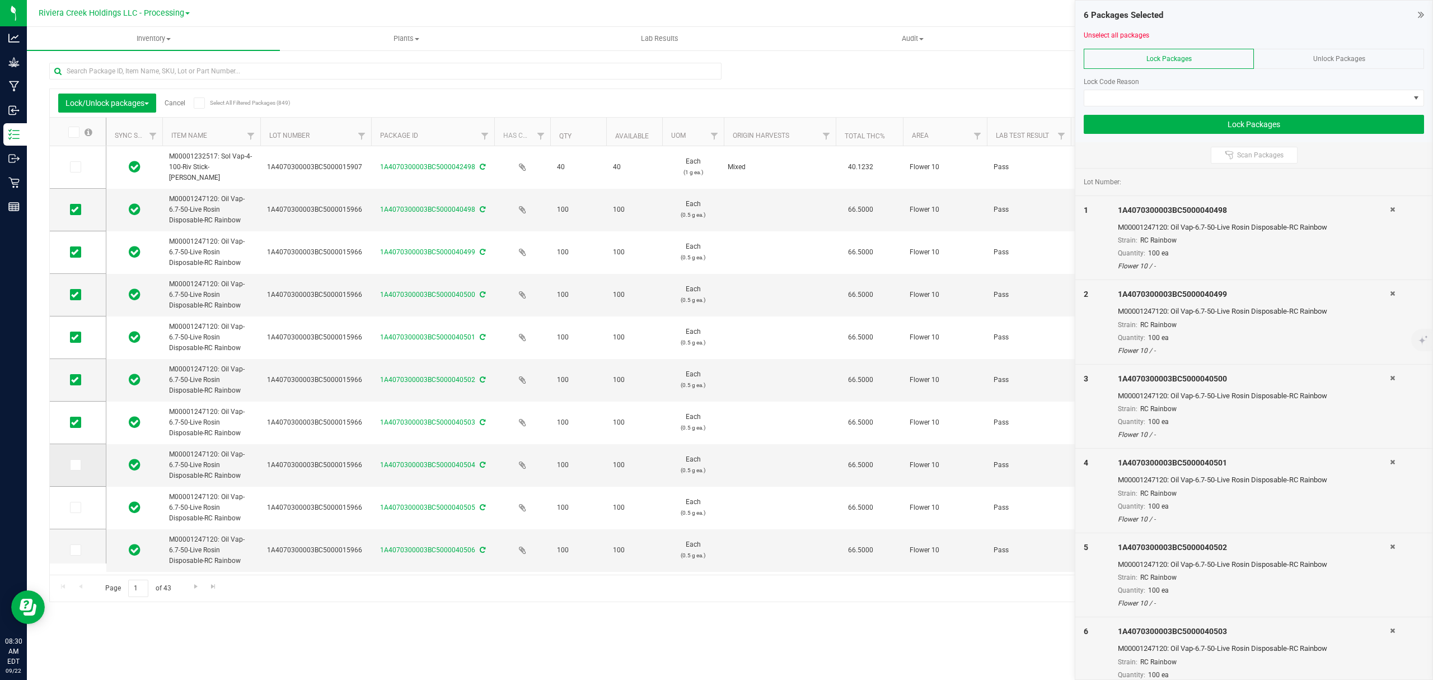
click at [73, 465] on icon at bounding box center [74, 465] width 7 height 0
click at [0, 0] on input "checkbox" at bounding box center [0, 0] width 0 height 0
click at [76, 513] on span at bounding box center [75, 507] width 11 height 11
click at [0, 0] on input "checkbox" at bounding box center [0, 0] width 0 height 0
click at [74, 550] on icon at bounding box center [74, 550] width 7 height 0
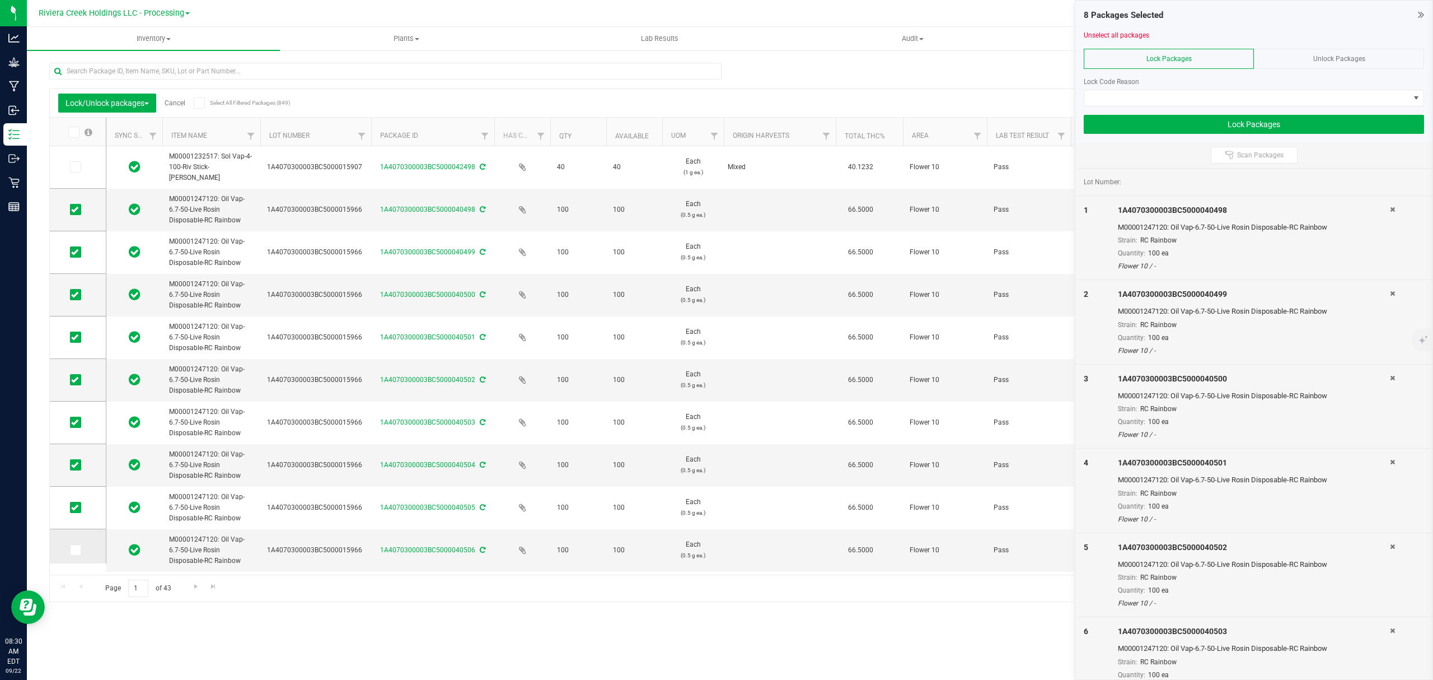
click at [0, 0] on input "checkbox" at bounding box center [0, 0] width 0 height 0
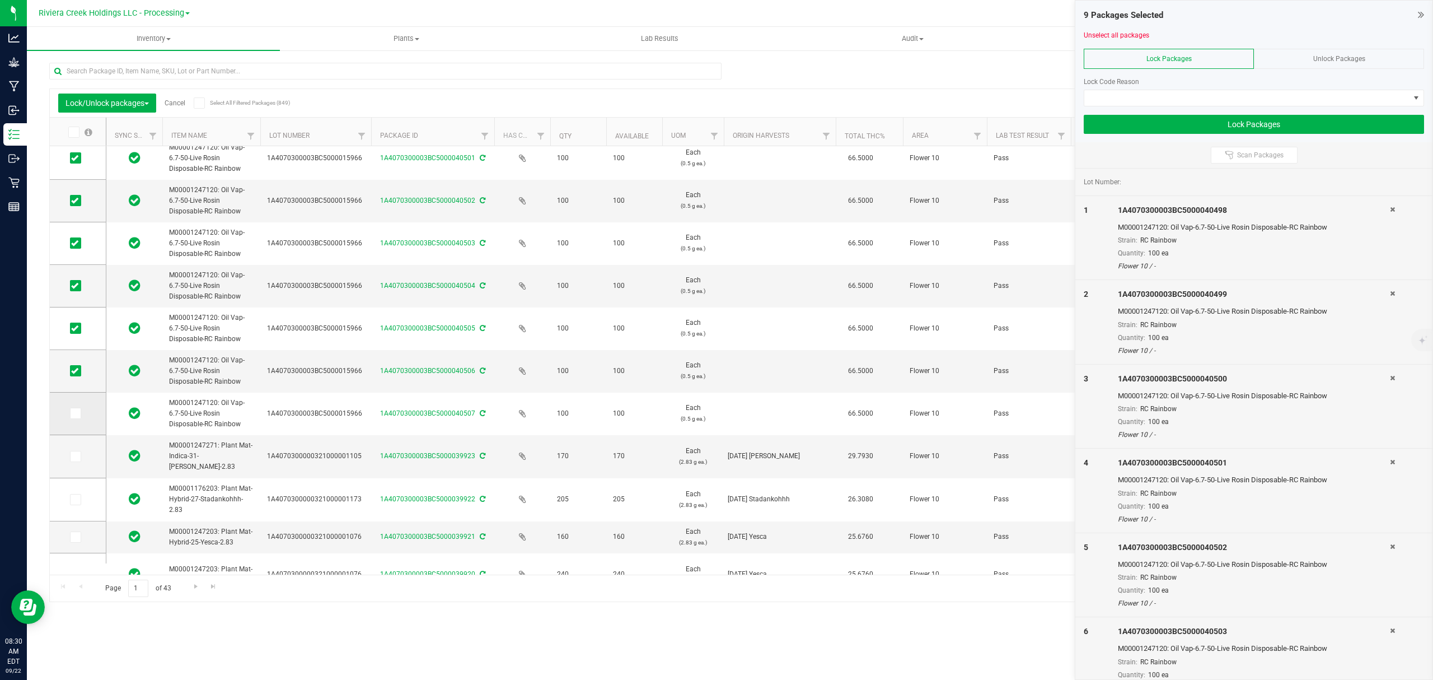
click at [76, 413] on icon at bounding box center [74, 413] width 7 height 0
click at [0, 0] on input "checkbox" at bounding box center [0, 0] width 0 height 0
click at [1129, 100] on span at bounding box center [1246, 98] width 325 height 16
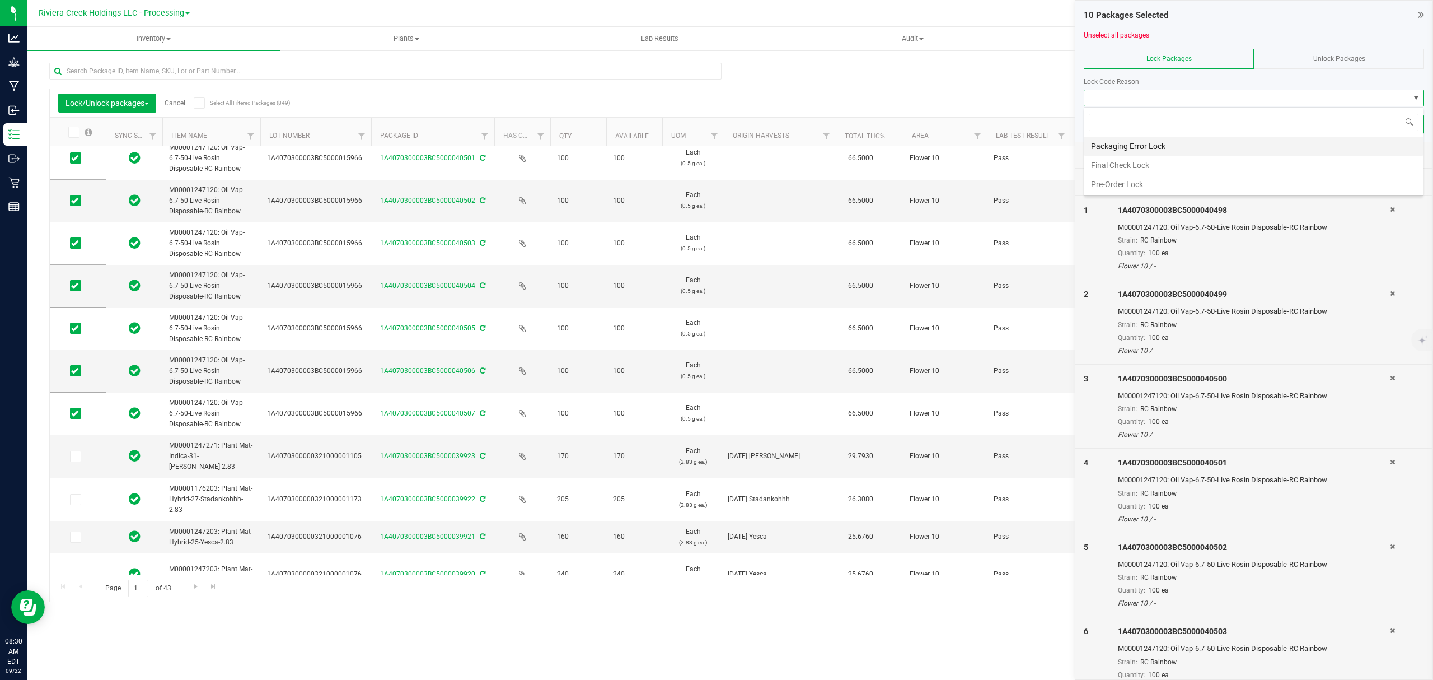
scroll to position [17, 339]
click at [1111, 168] on li "Final Check Lock" at bounding box center [1253, 165] width 339 height 19
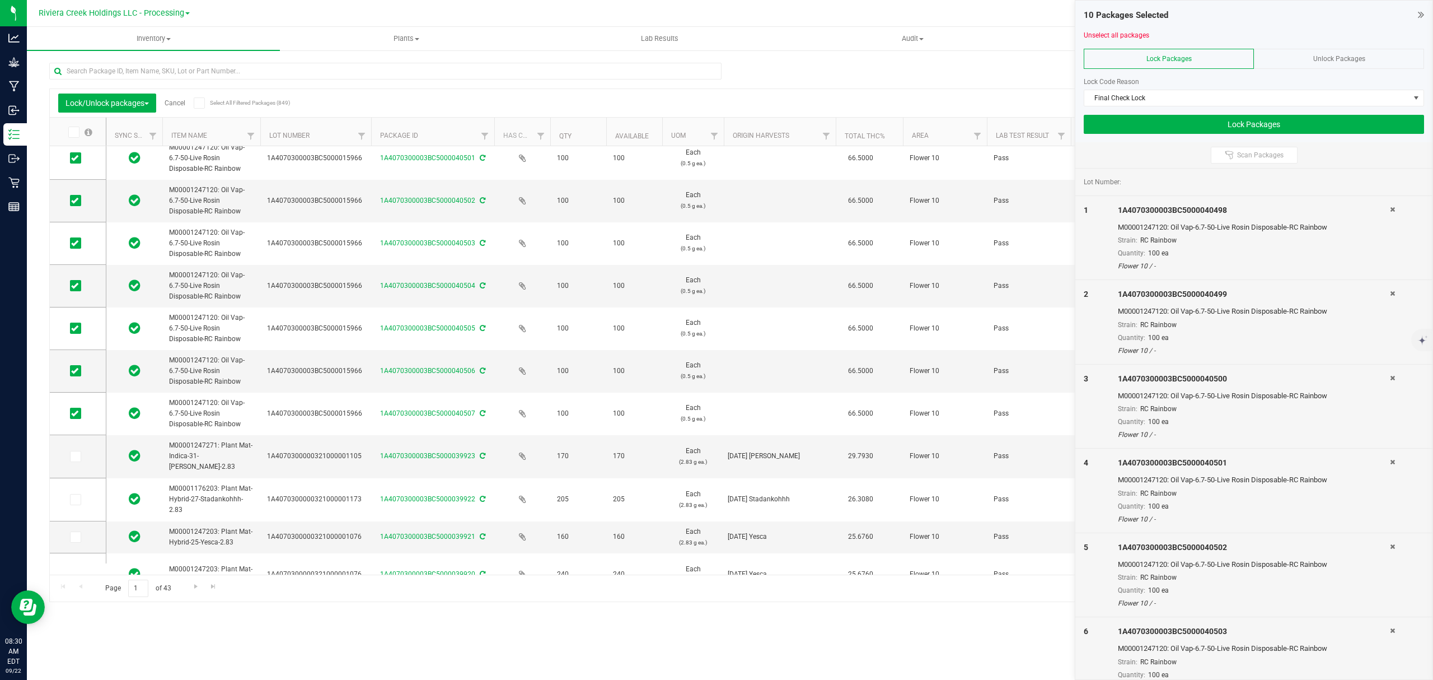
click at [1114, 111] on div at bounding box center [1254, 110] width 340 height 8
click at [1119, 123] on button "Lock Packages" at bounding box center [1254, 124] width 340 height 19
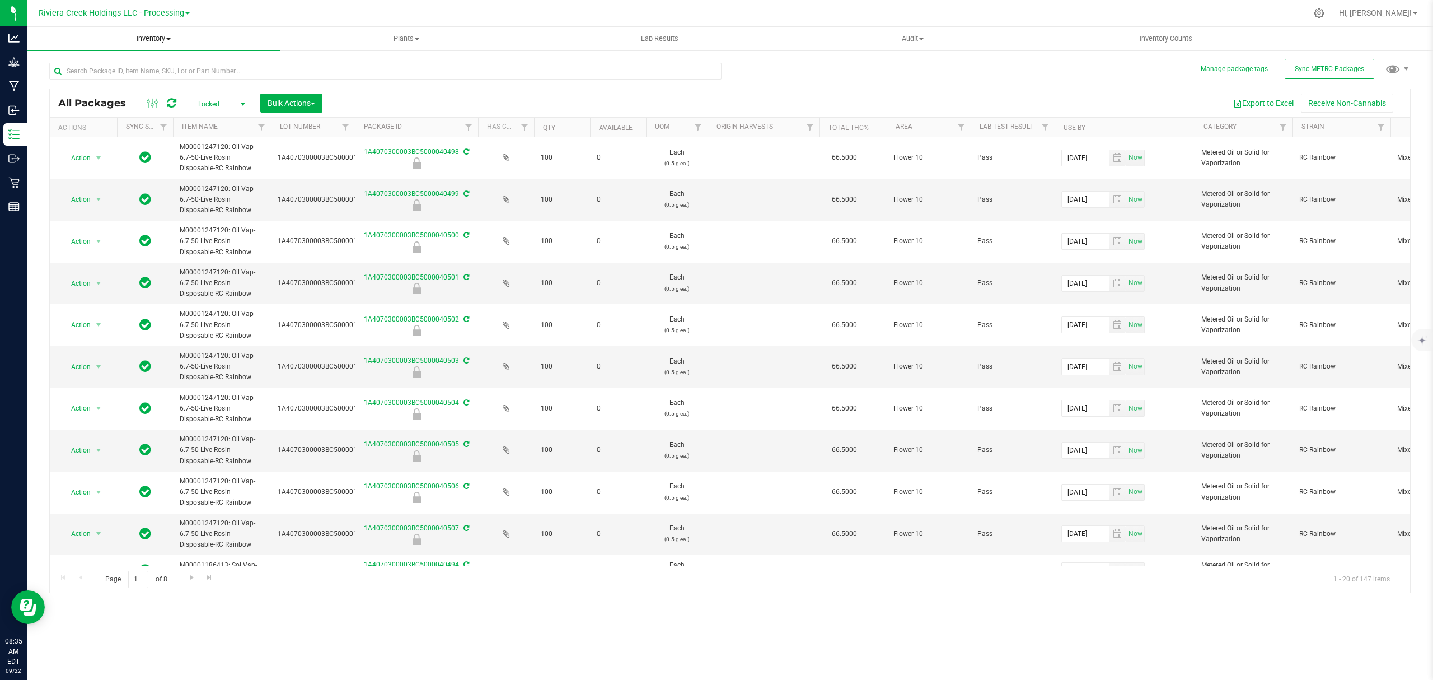
click at [150, 36] on span "Inventory" at bounding box center [153, 39] width 253 height 10
click at [104, 135] on span "From bill of materials" at bounding box center [77, 135] width 101 height 10
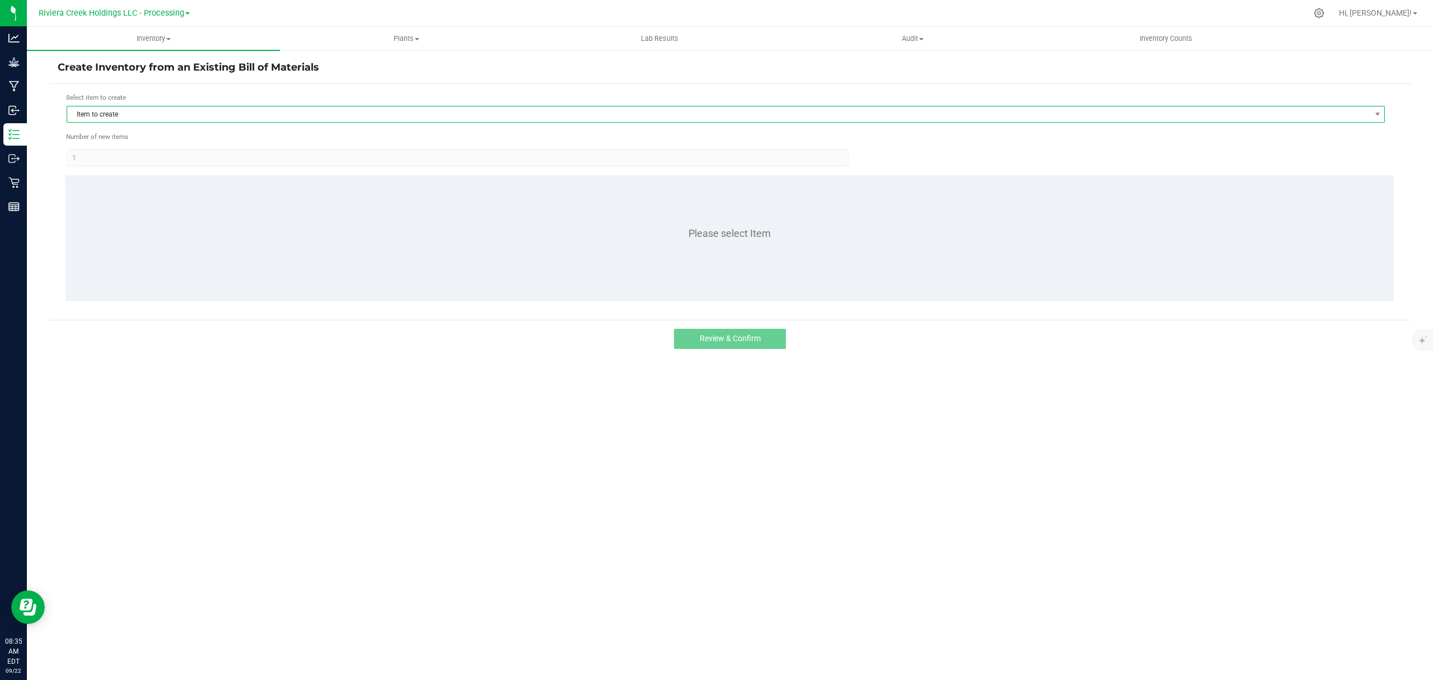
click at [165, 119] on span "Item to create" at bounding box center [718, 114] width 1303 height 16
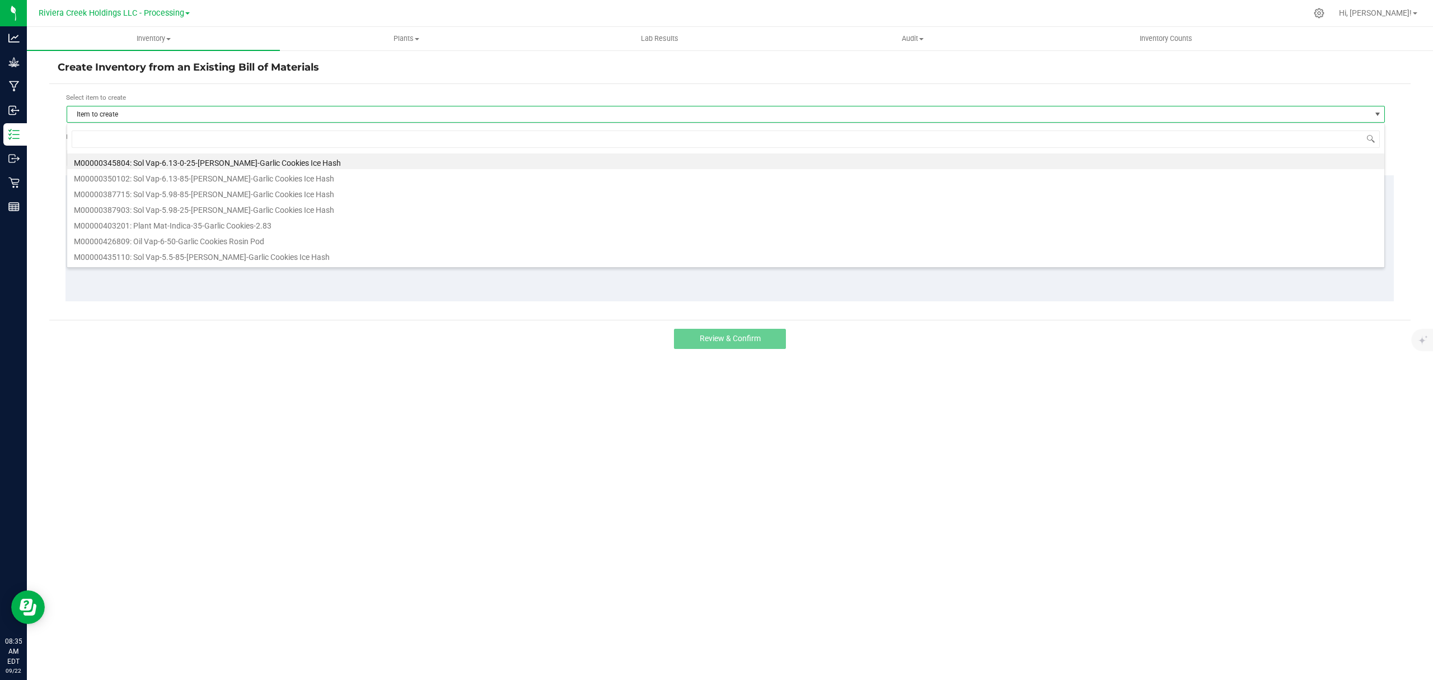
scroll to position [17, 1319]
type input "247120"
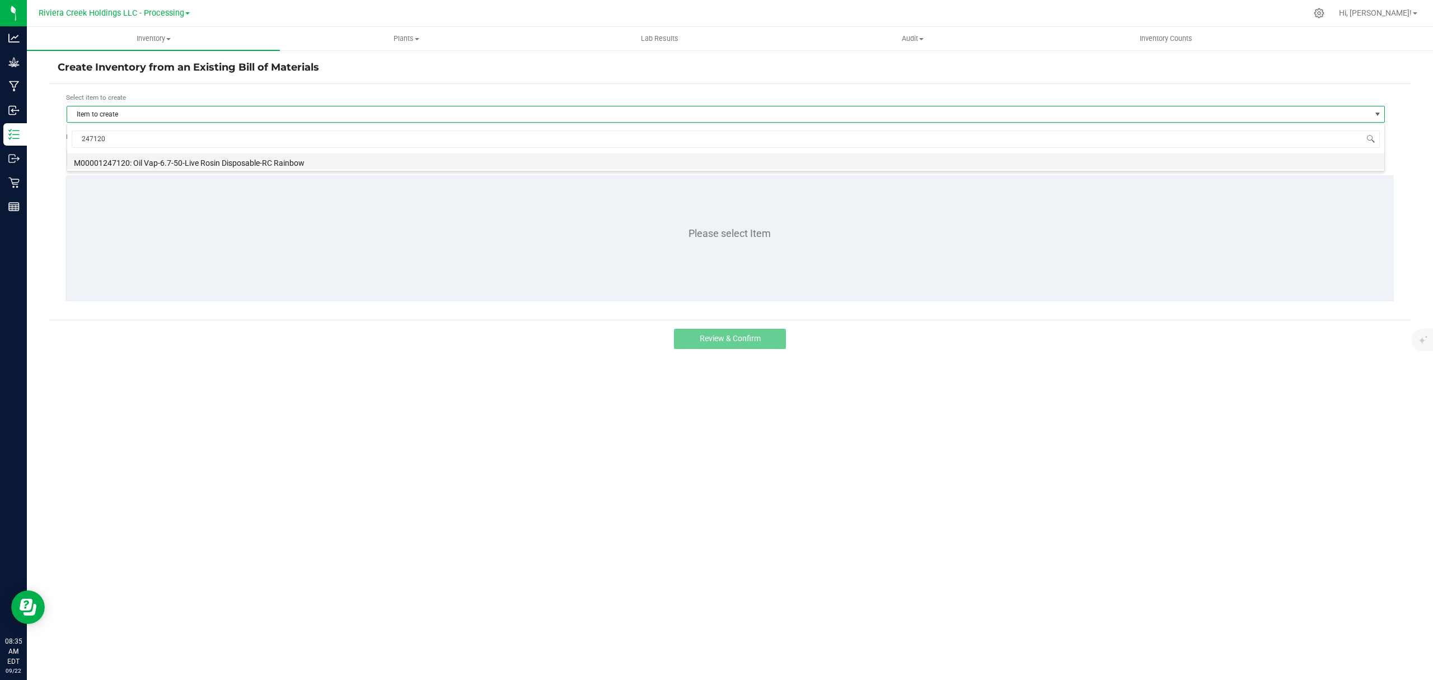
click at [147, 162] on li "M00001247120: Oil Vap-6.7-50-Live Rosin Disposable-RC Rainbow" at bounding box center [725, 161] width 1317 height 16
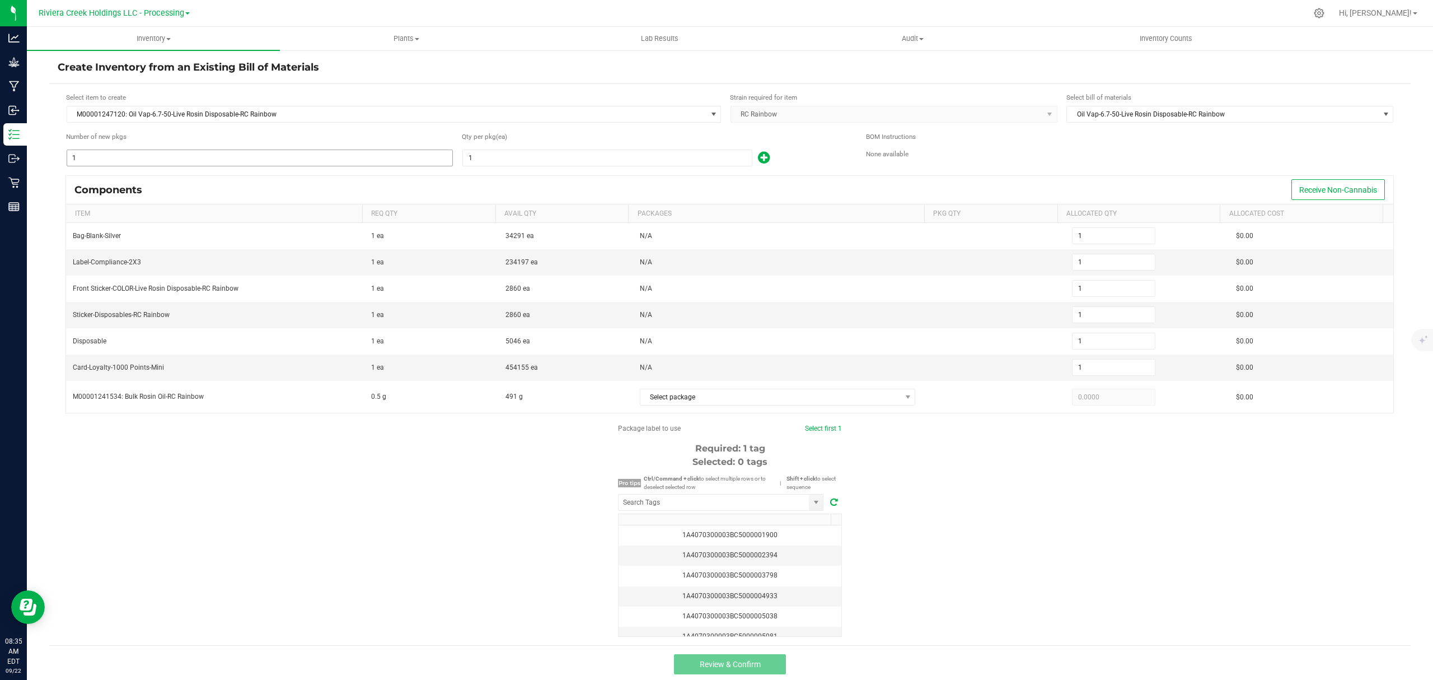
click at [169, 153] on input "1" at bounding box center [259, 158] width 385 height 16
type input "9"
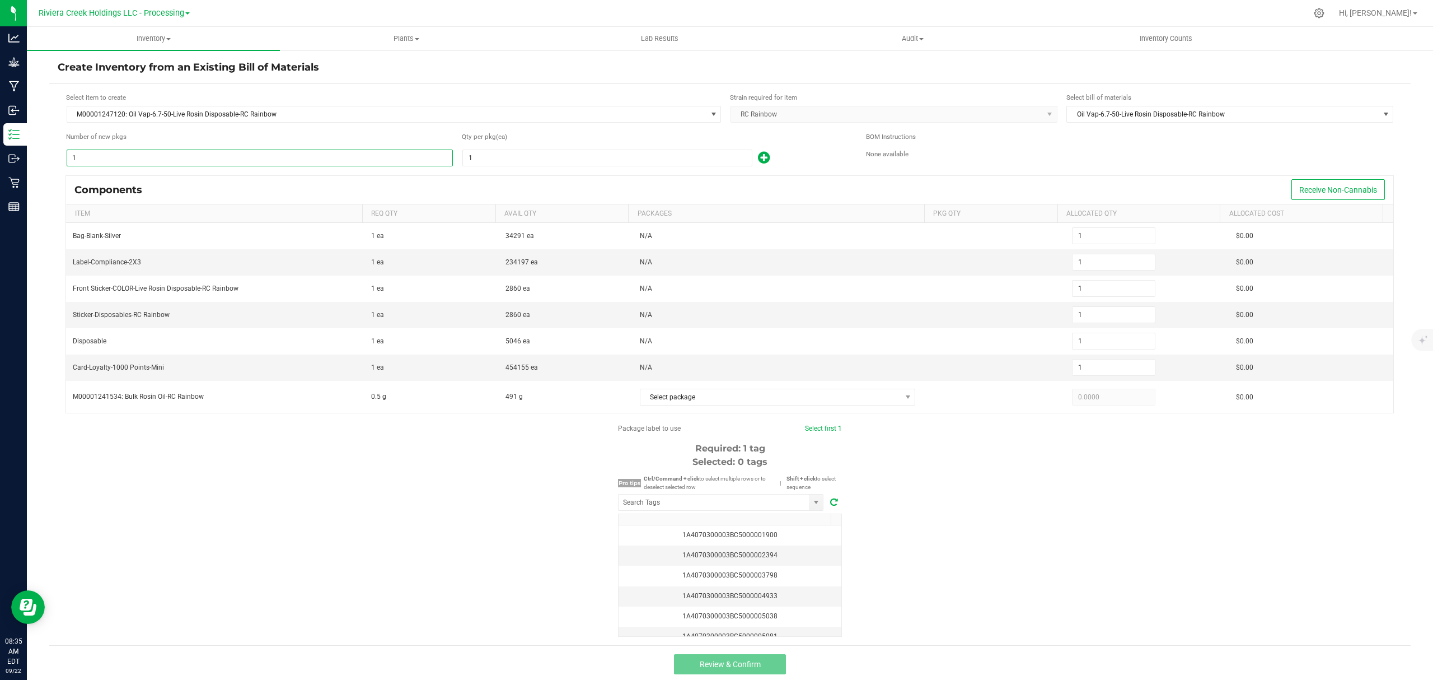
type input "9"
click at [527, 156] on input "1" at bounding box center [607, 158] width 289 height 16
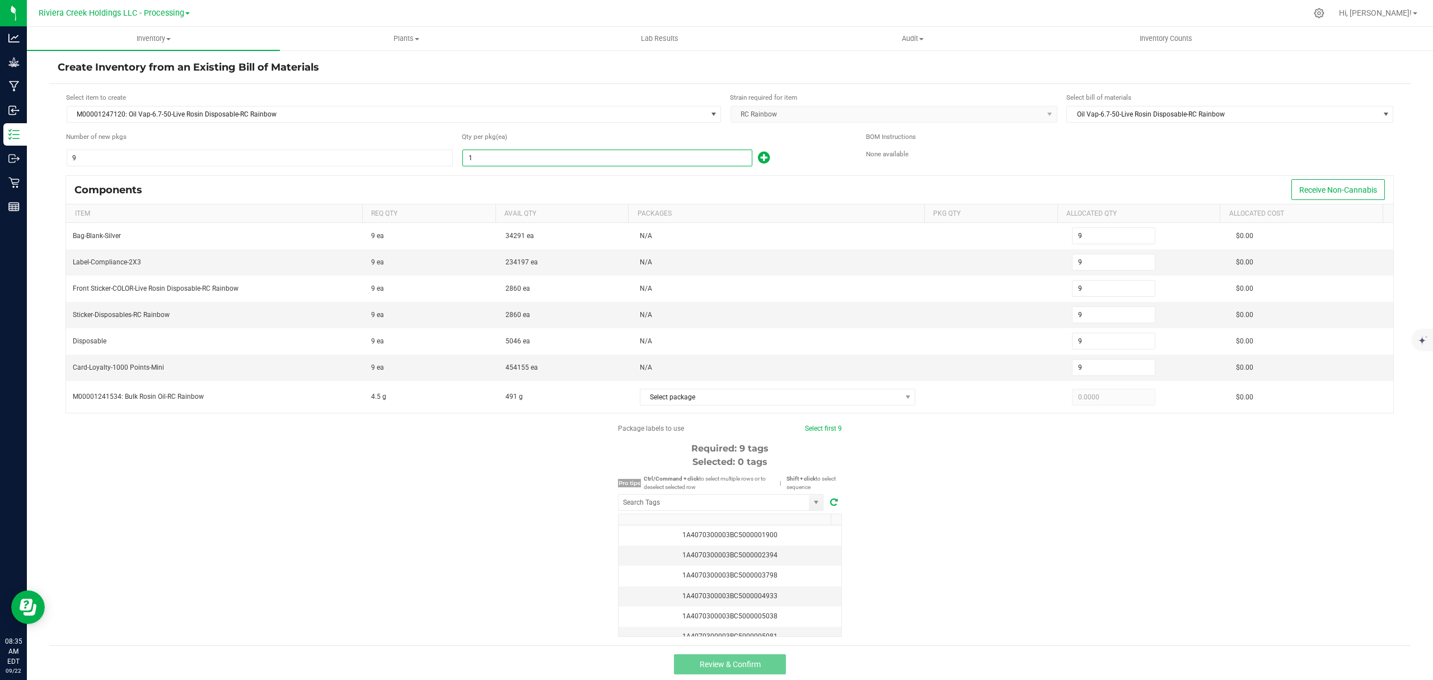
type input "10"
type input "90"
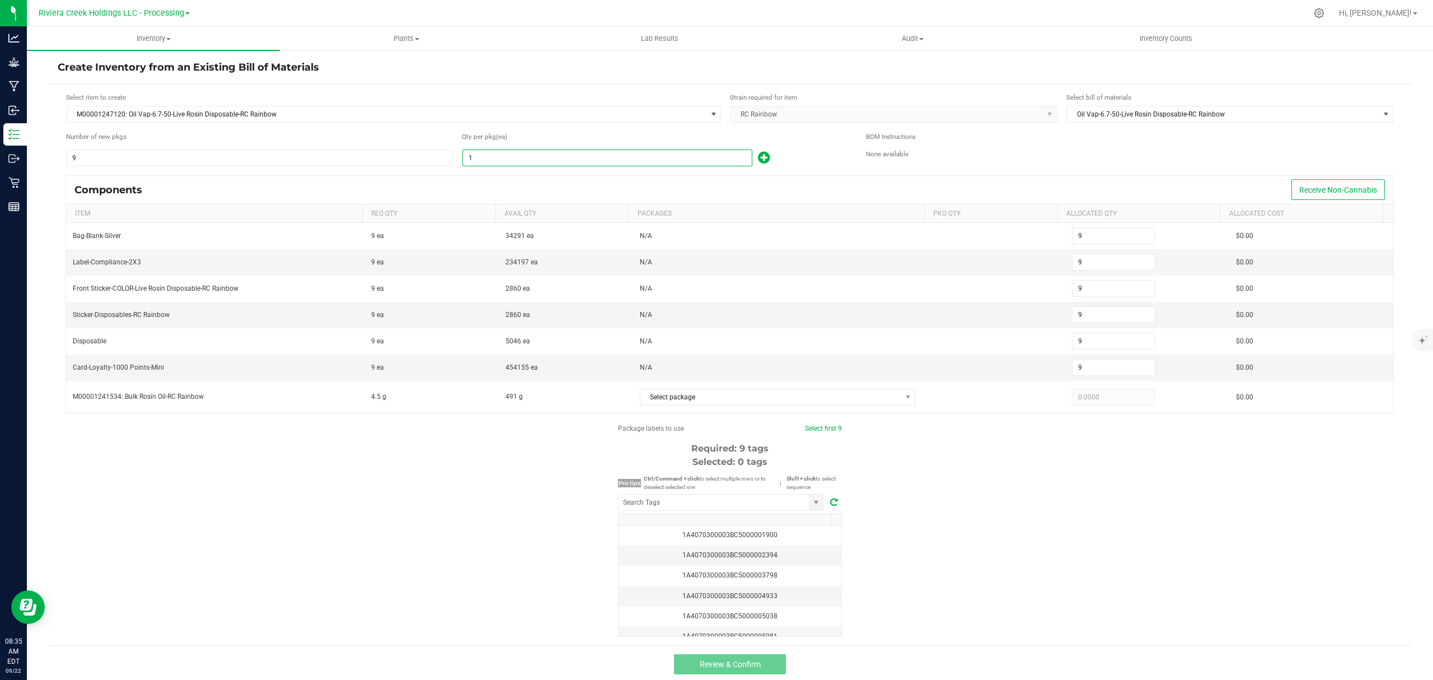
type input "90"
type input "100"
type input "900"
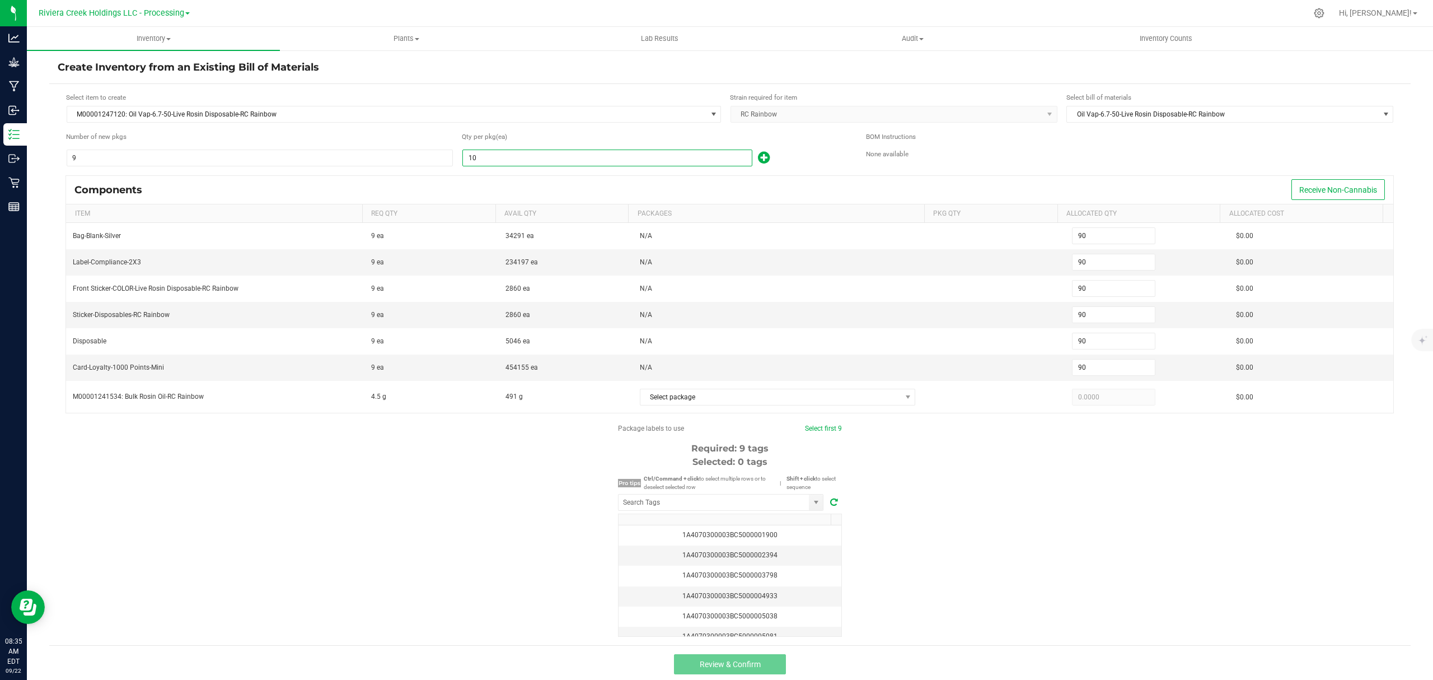
type input "900"
click at [760, 157] on icon at bounding box center [764, 158] width 12 height 14
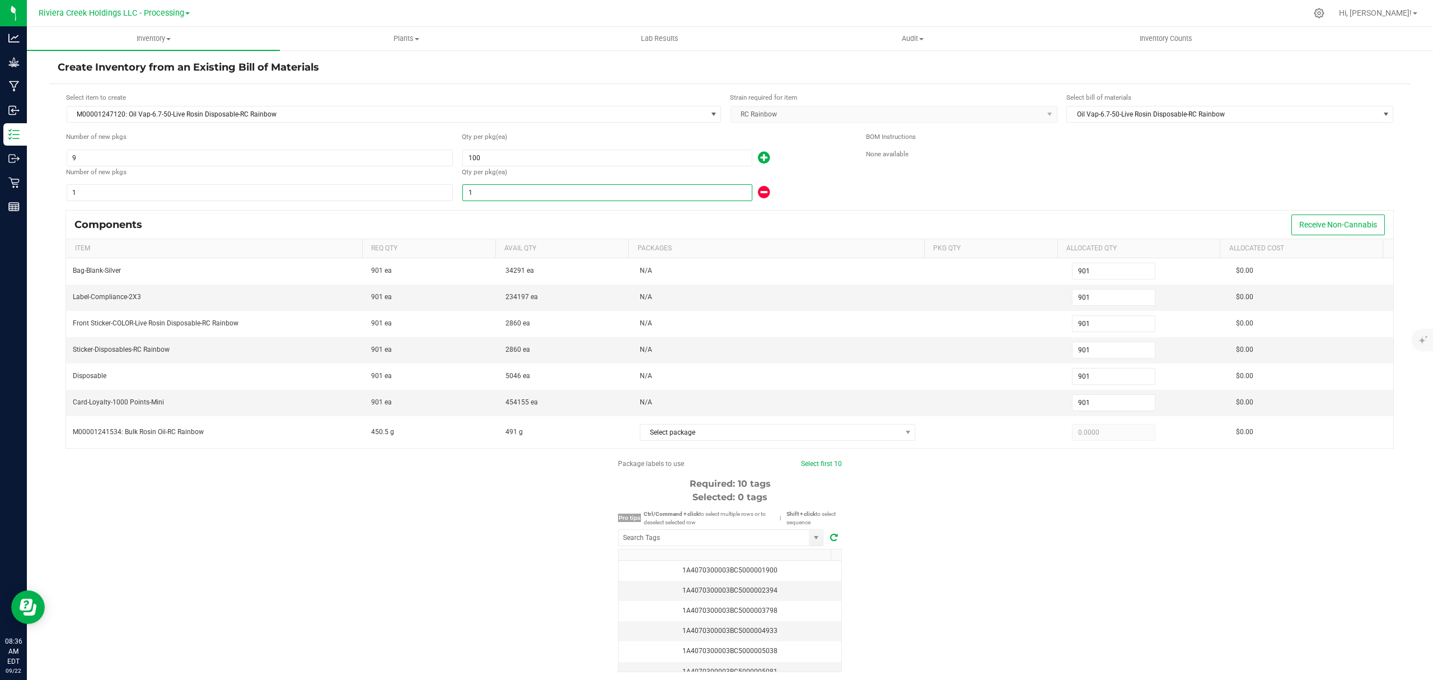
click at [587, 195] on input "1" at bounding box center [607, 193] width 289 height 16
click at [872, 202] on div "BOM Instructions None available" at bounding box center [1130, 167] width 528 height 70
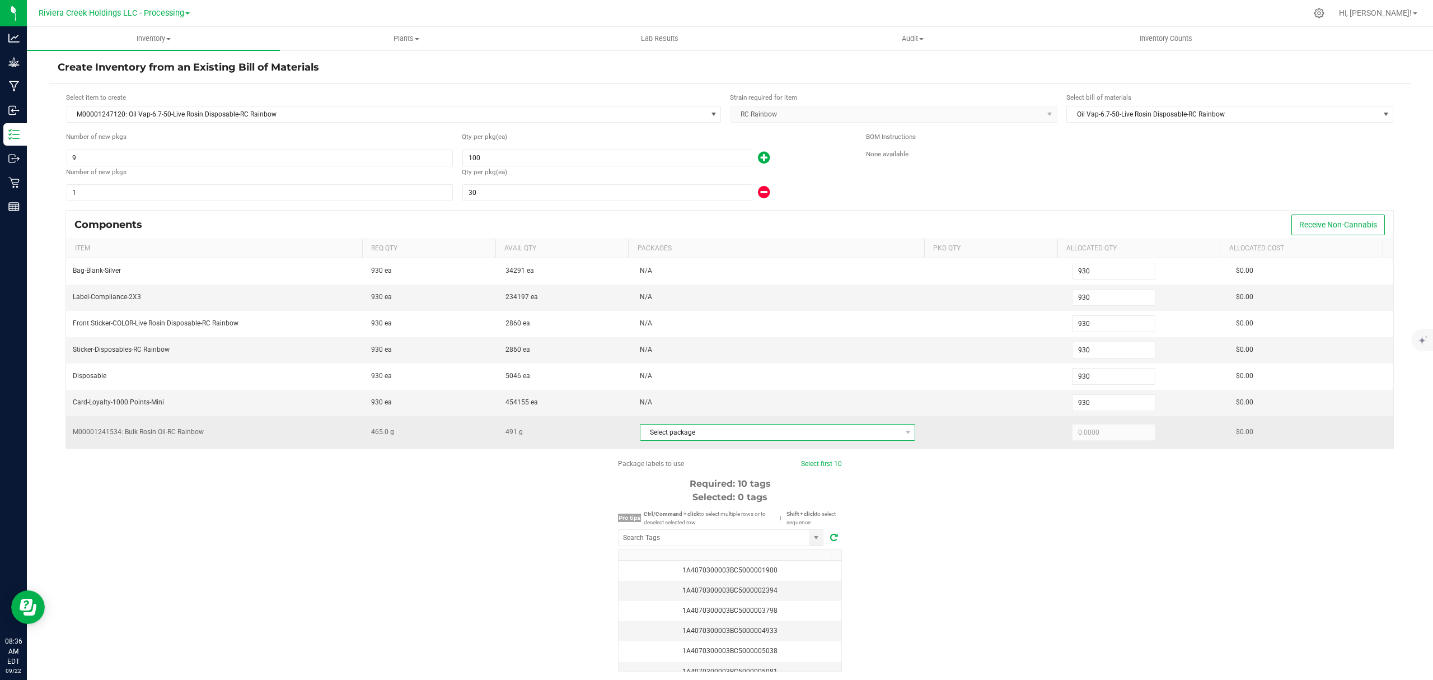
click at [796, 431] on span "Select package" at bounding box center [770, 432] width 261 height 16
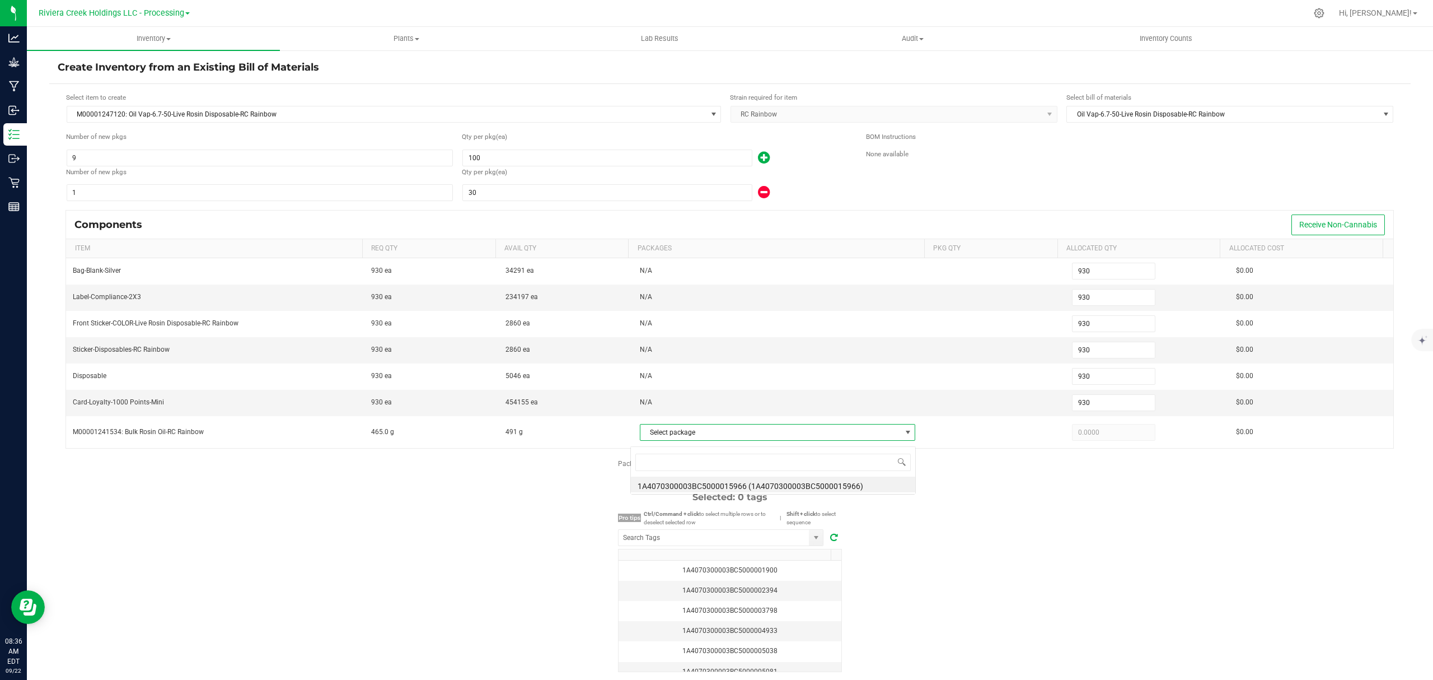
scroll to position [17, 270]
click at [795, 484] on li "1A4070300003BC5000015966 (1A4070300003BC5000015966)" at bounding box center [773, 484] width 284 height 16
click at [1075, 598] on div "Package labels to use Select first 10 Required: 10 tags Selected: 0 tags Pro ti…" at bounding box center [730, 565] width 1362 height 213
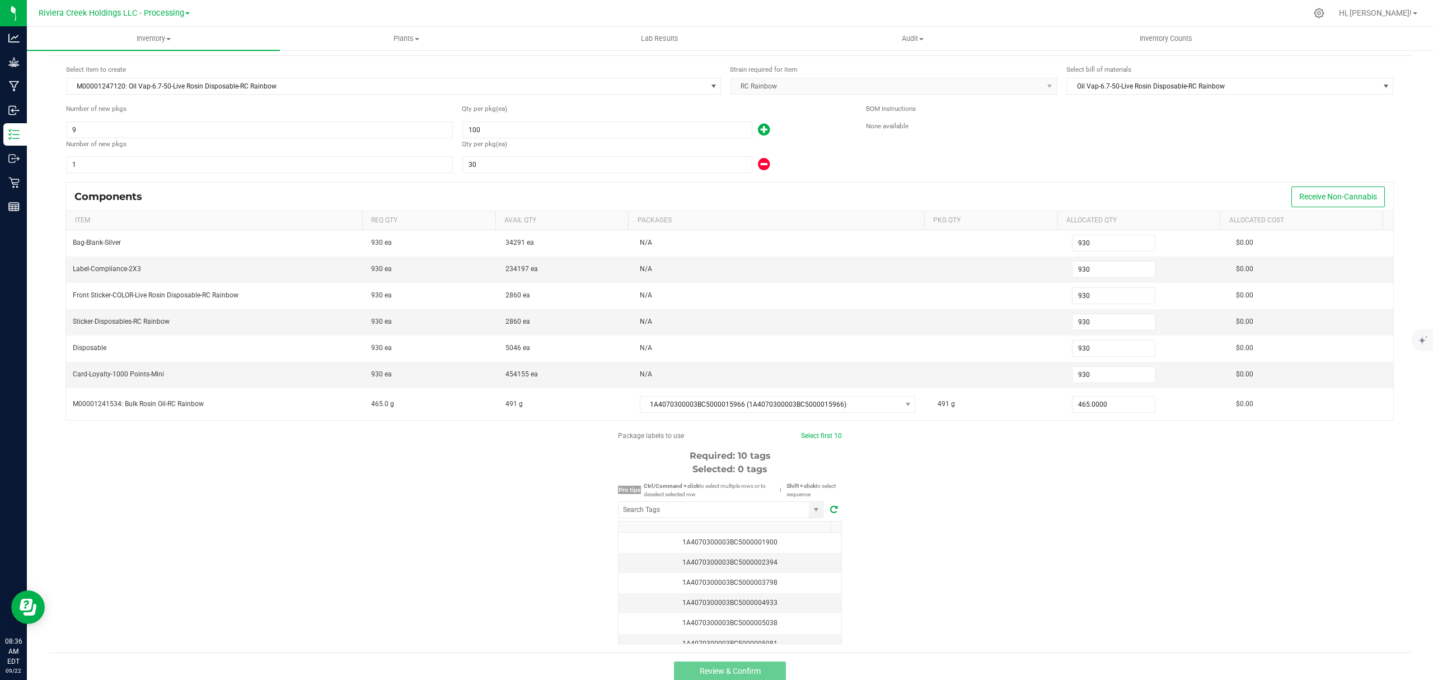
scroll to position [44, 0]
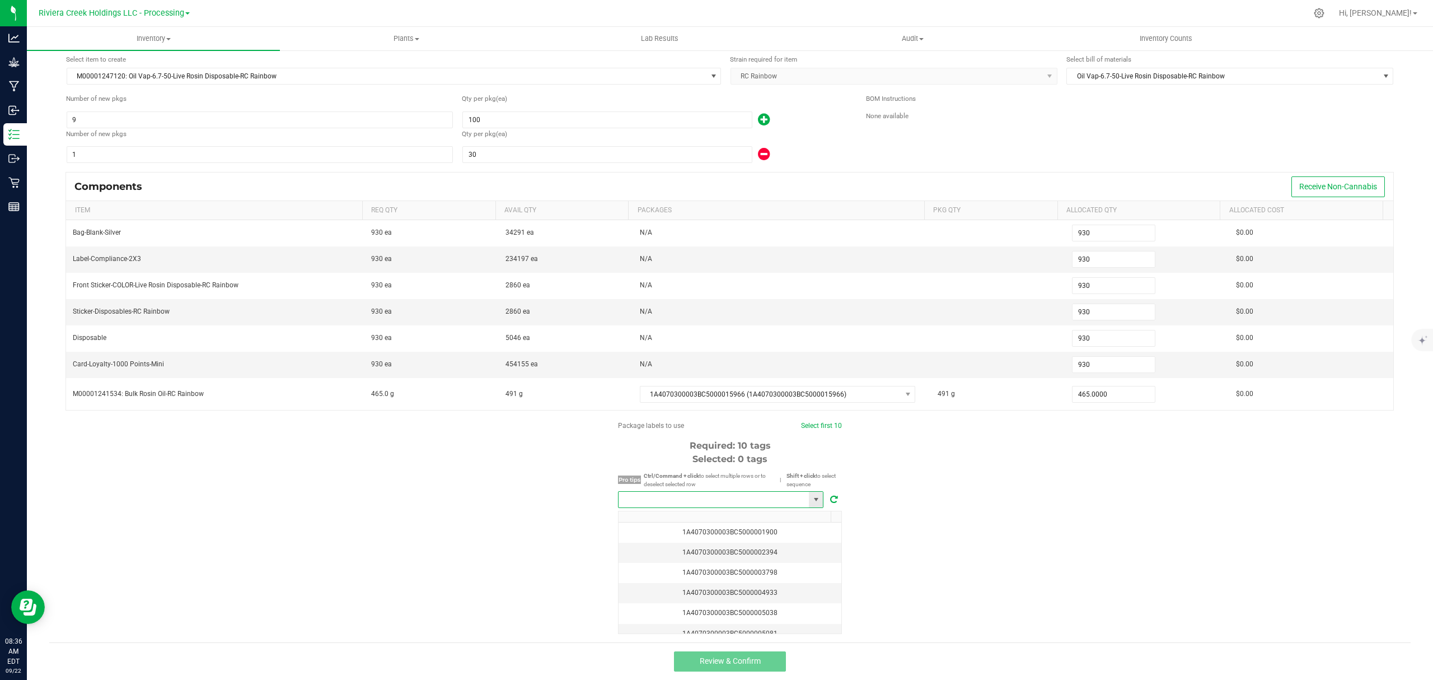
click at [677, 493] on input "NO DATA FOUND" at bounding box center [714, 500] width 190 height 16
drag, startPoint x: 686, startPoint y: 520, endPoint x: 814, endPoint y: 451, distance: 145.0
click at [687, 520] on li "1A4070300003BC5000040508" at bounding box center [715, 520] width 204 height 19
click at [829, 423] on link "Select first 10" at bounding box center [820, 426] width 41 height 8
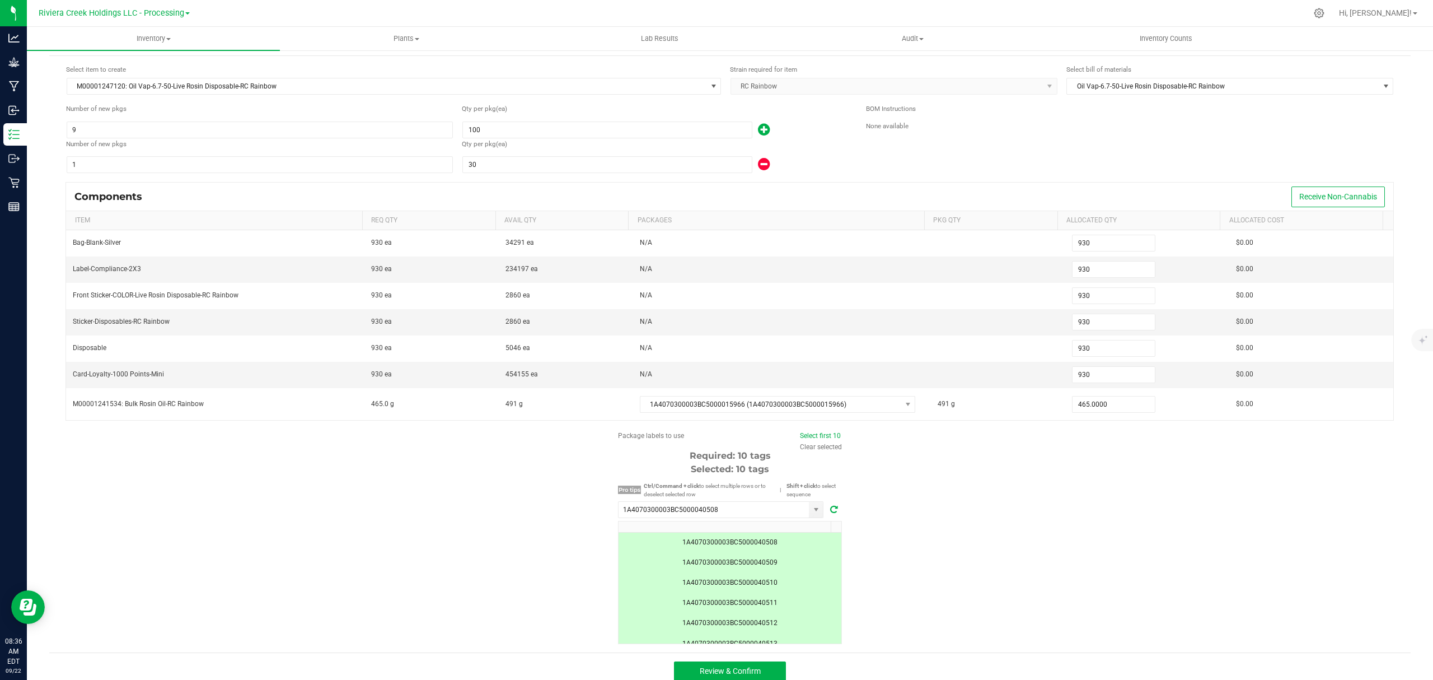
scroll to position [44, 0]
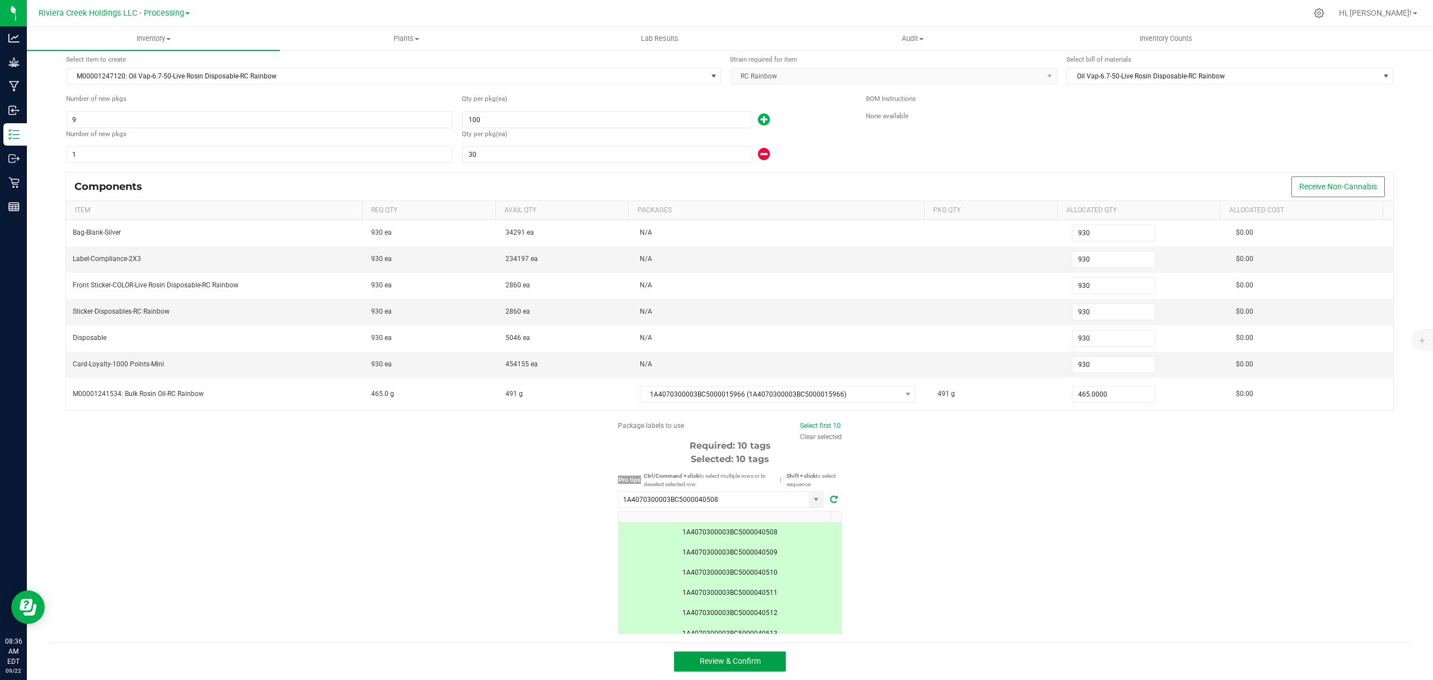
click at [775, 661] on button "Review & Confirm" at bounding box center [730, 661] width 112 height 20
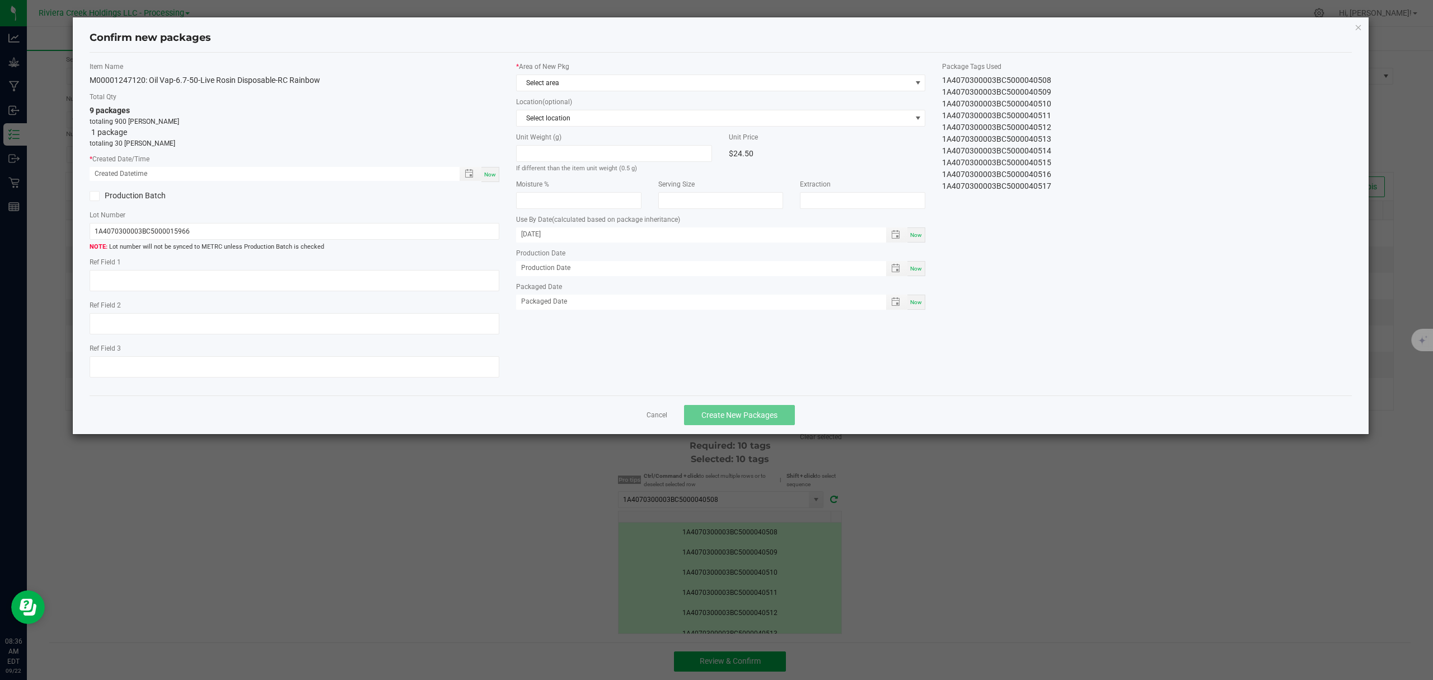
click at [495, 174] on span "Now" at bounding box center [490, 174] width 12 height 6
click at [609, 74] on span "Select area" at bounding box center [721, 82] width 410 height 17
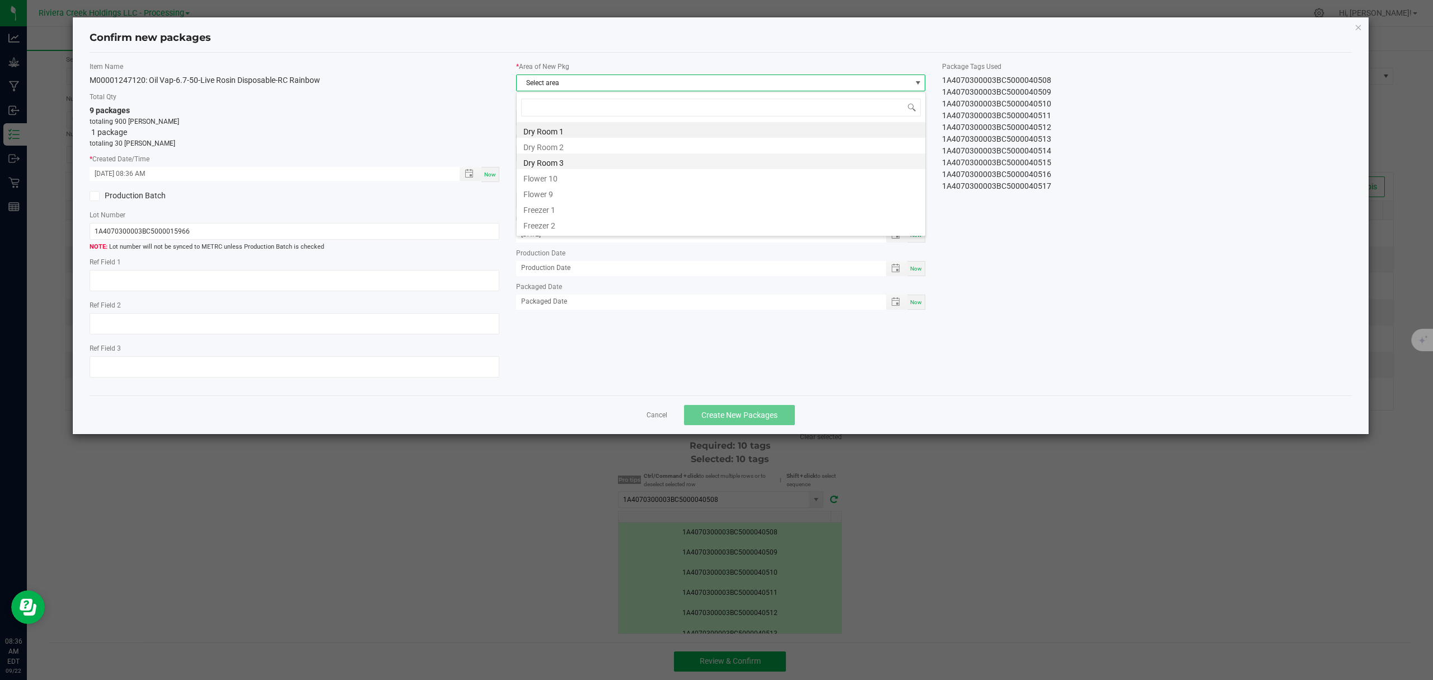
scroll to position [17, 409]
click at [1357, 24] on icon "button" at bounding box center [1359, 26] width 8 height 13
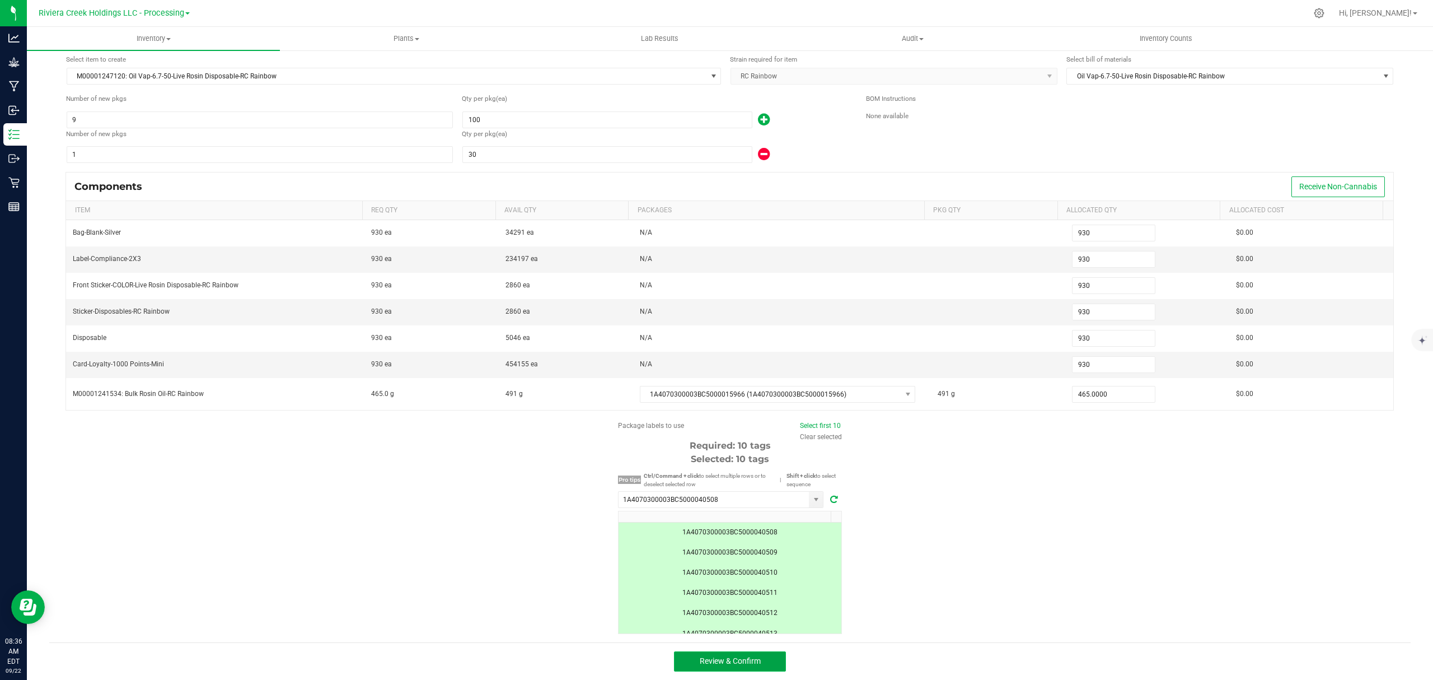
click at [748, 665] on span "Review & Confirm" at bounding box center [730, 660] width 61 height 9
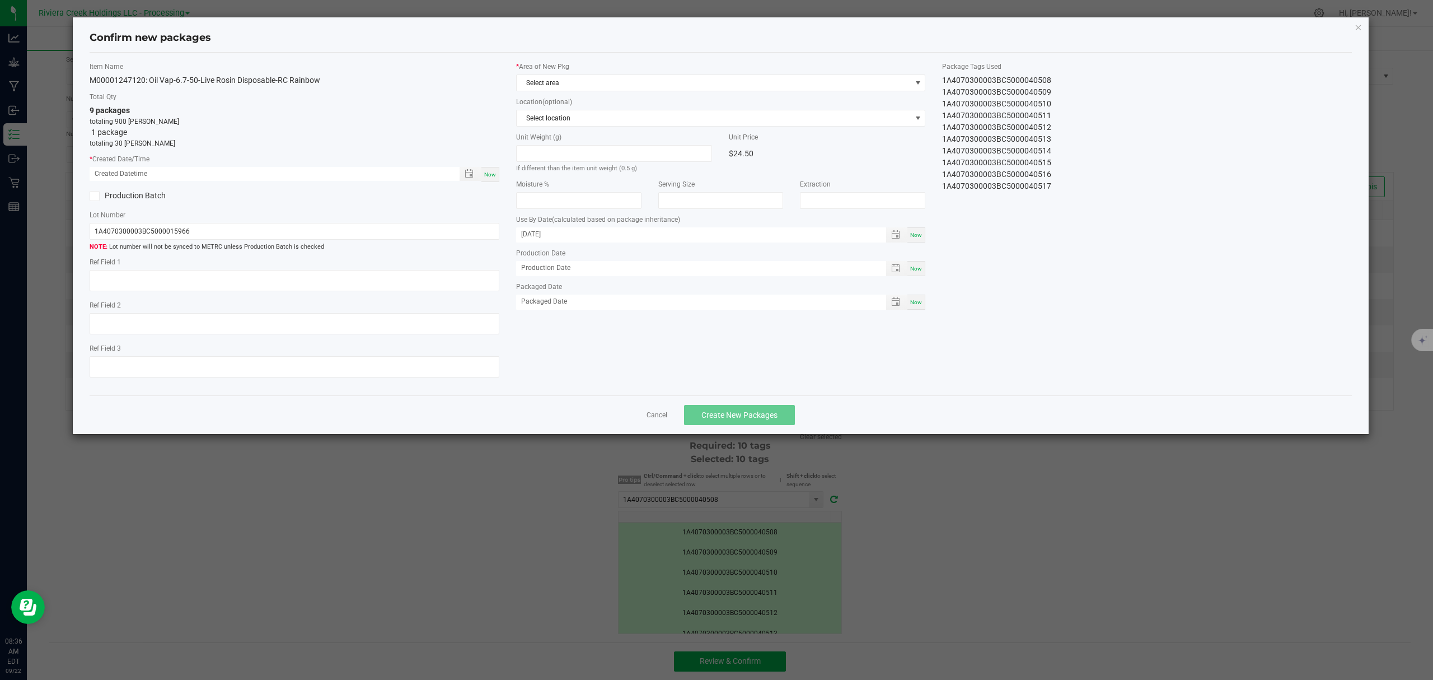
click at [494, 175] on span "Now" at bounding box center [490, 174] width 12 height 6
click at [574, 81] on span "Select area" at bounding box center [714, 83] width 395 height 16
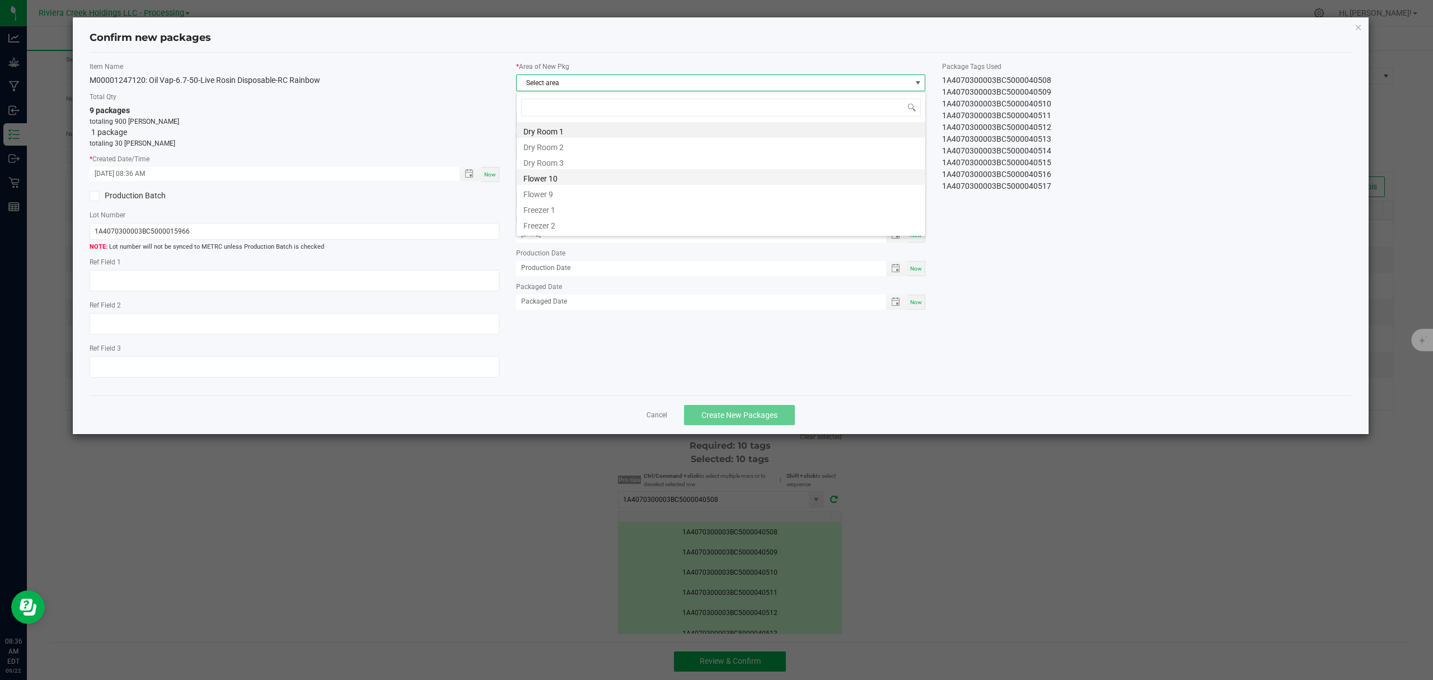
click at [582, 175] on li "Flower 10" at bounding box center [721, 177] width 409 height 16
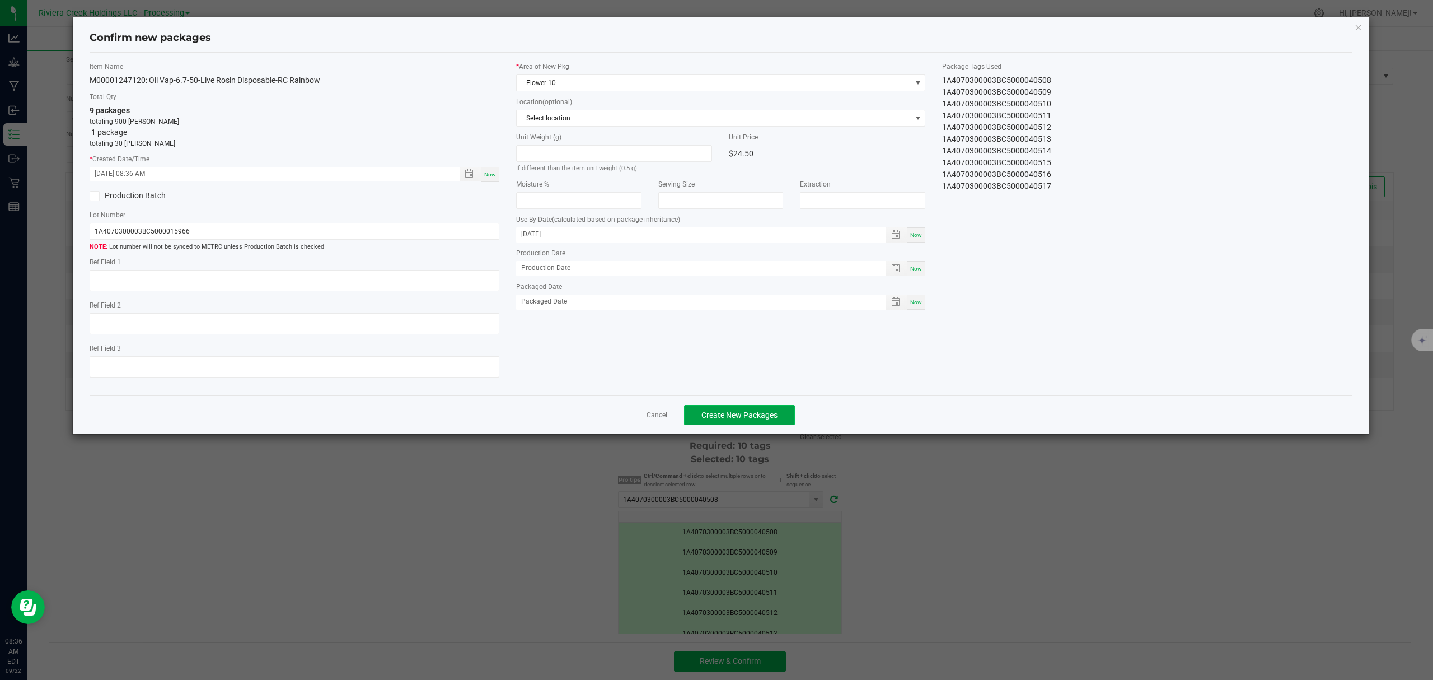
click at [737, 417] on span "Create New Packages" at bounding box center [739, 414] width 76 height 9
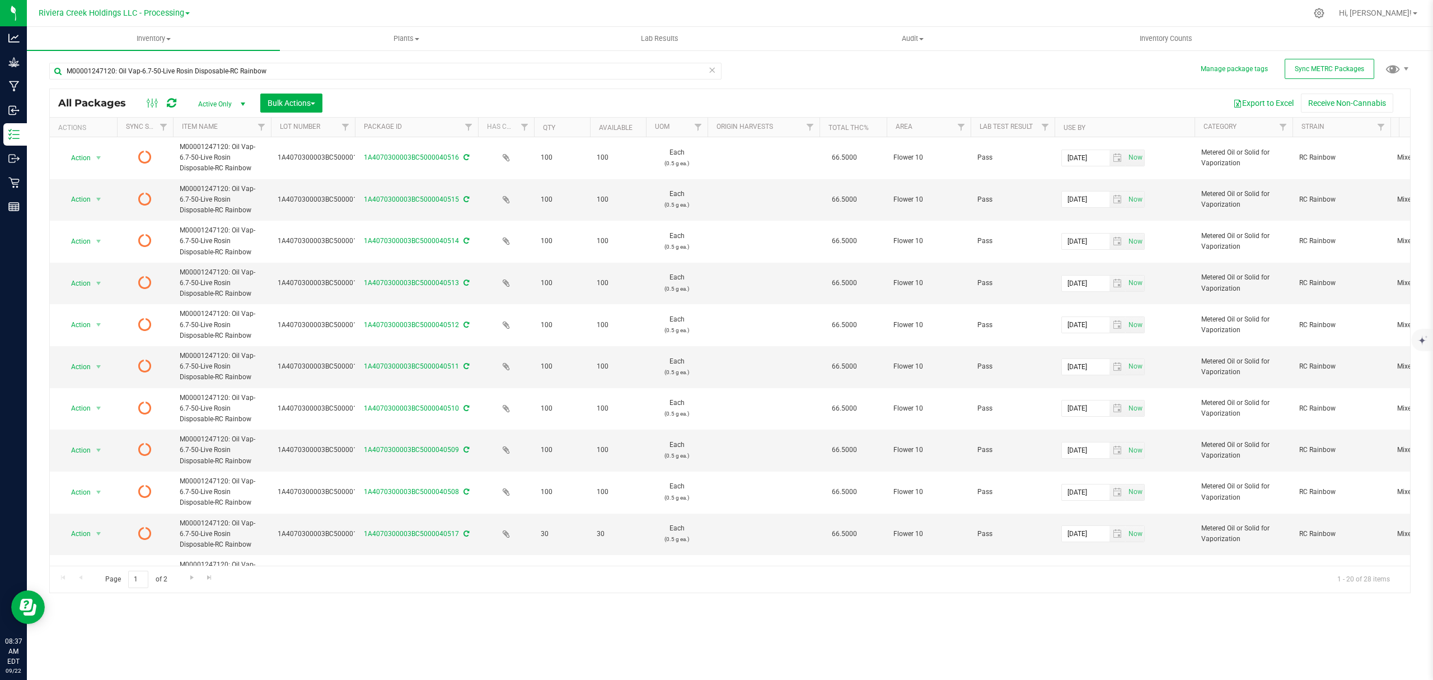
click at [171, 100] on icon at bounding box center [172, 102] width 10 height 11
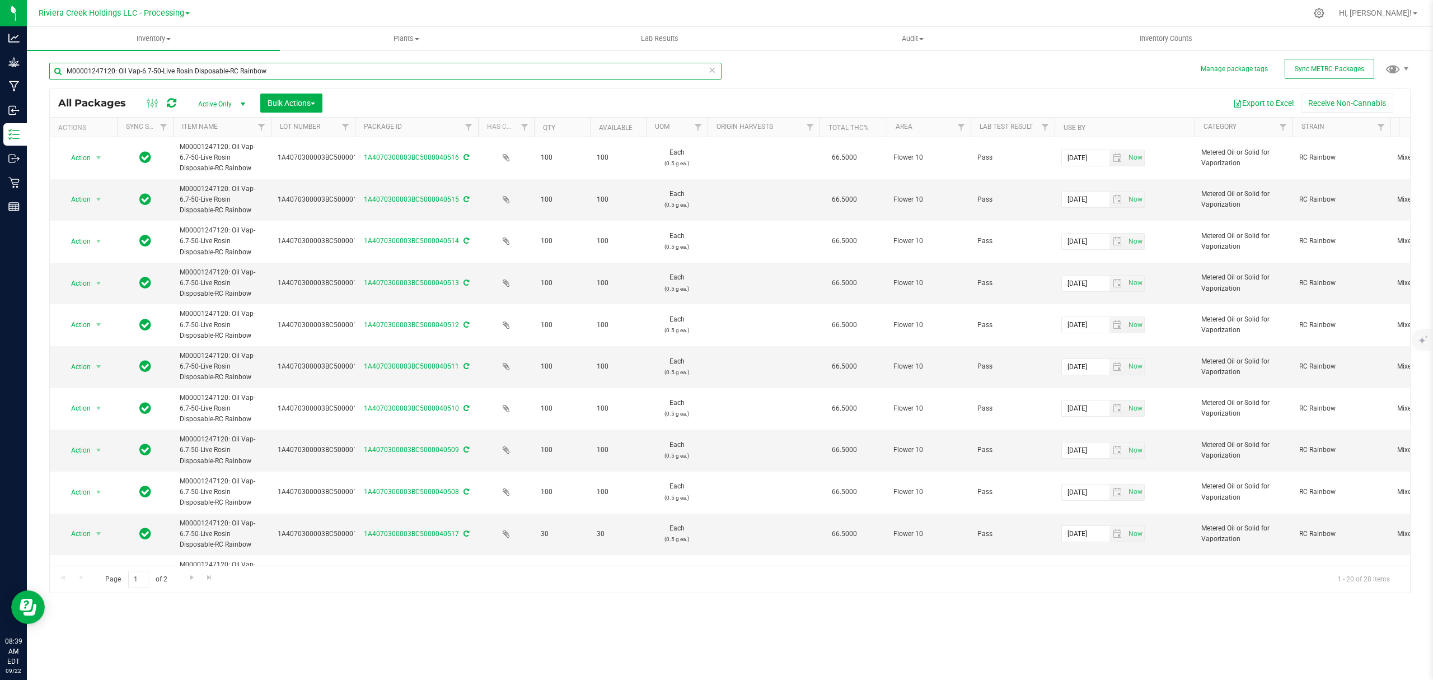
click at [285, 68] on input "M00001247120: Oil Vap-6.7-50-Live Rosin Disposable-RC Rainbow" at bounding box center [385, 71] width 672 height 17
click at [283, 67] on input "M00001247120: Oil Vap-6.7-50-Live Rosin Disposable-RC Rainbow" at bounding box center [385, 71] width 672 height 17
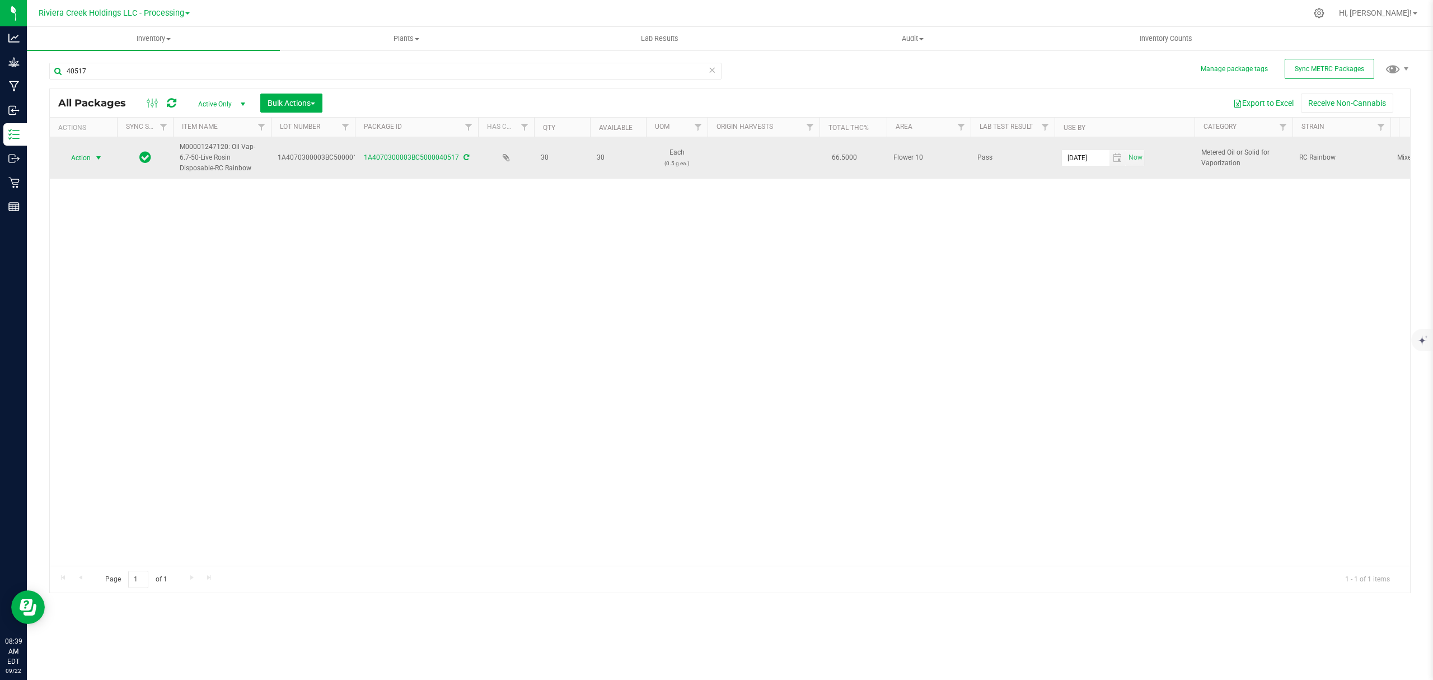
click at [86, 159] on span "Action" at bounding box center [76, 158] width 30 height 16
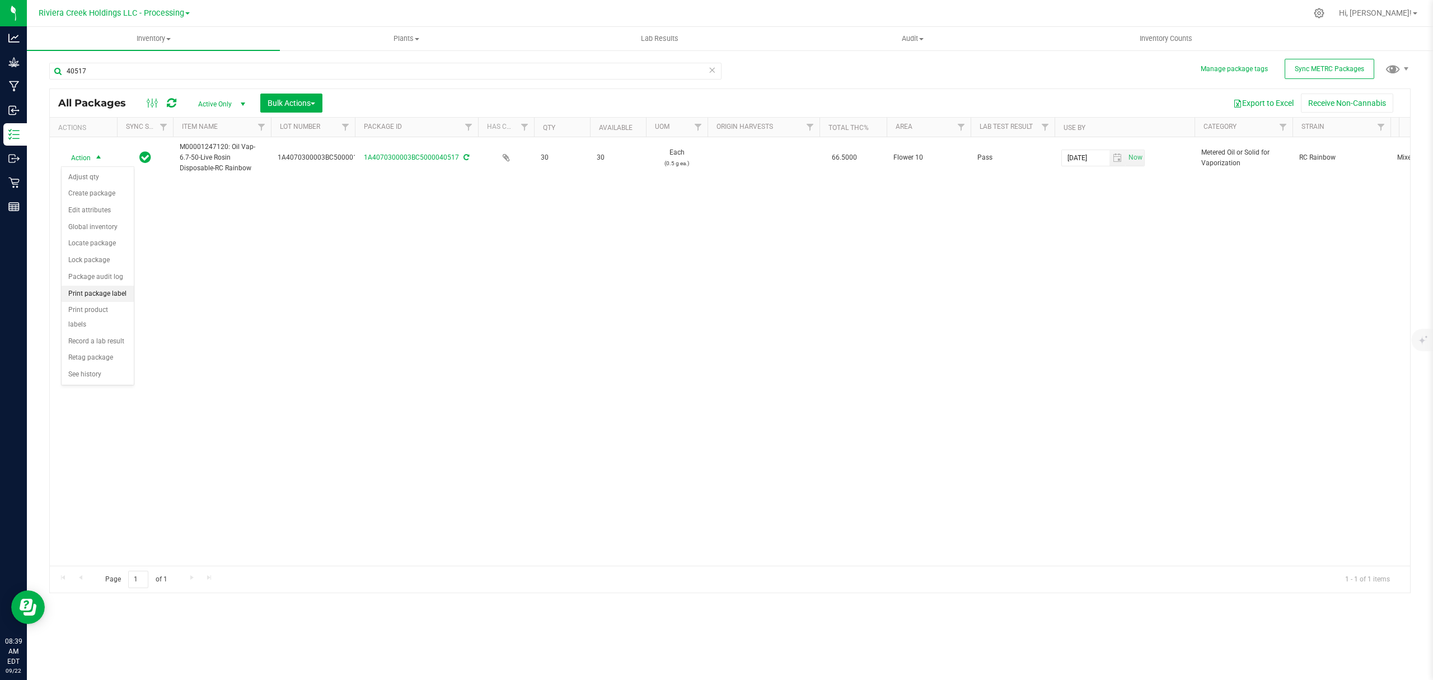
click at [113, 292] on li "Print package label" at bounding box center [98, 294] width 72 height 17
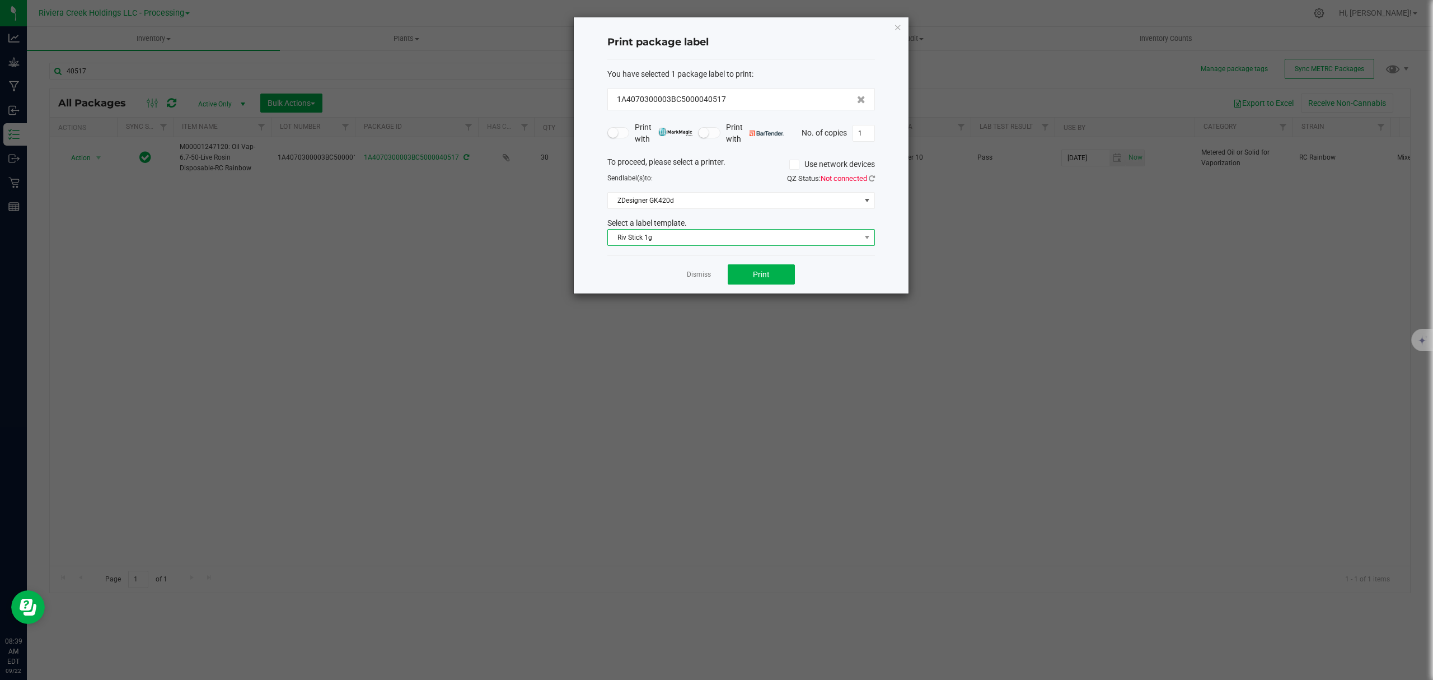
click at [703, 242] on span "Riv Stick 1g" at bounding box center [734, 238] width 252 height 16
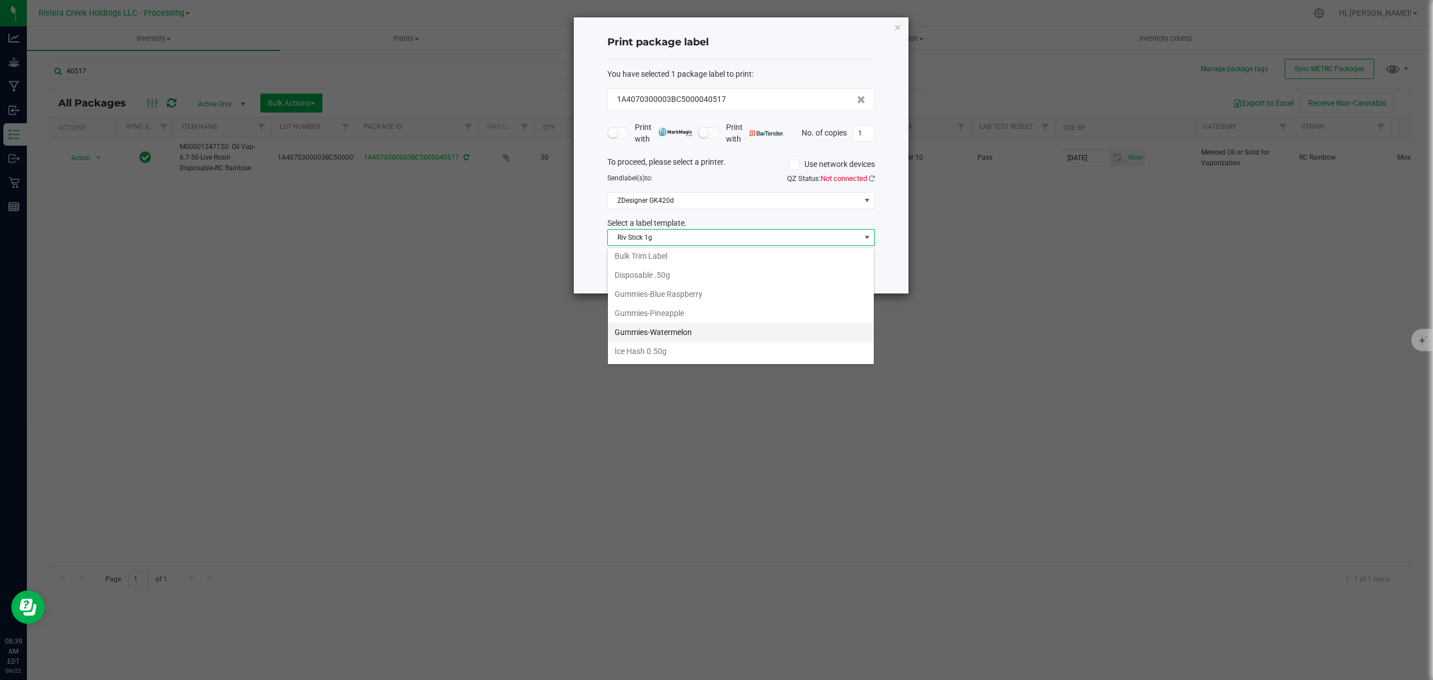
scroll to position [256, 0]
click at [670, 314] on li "Disposable .50g" at bounding box center [741, 307] width 266 height 19
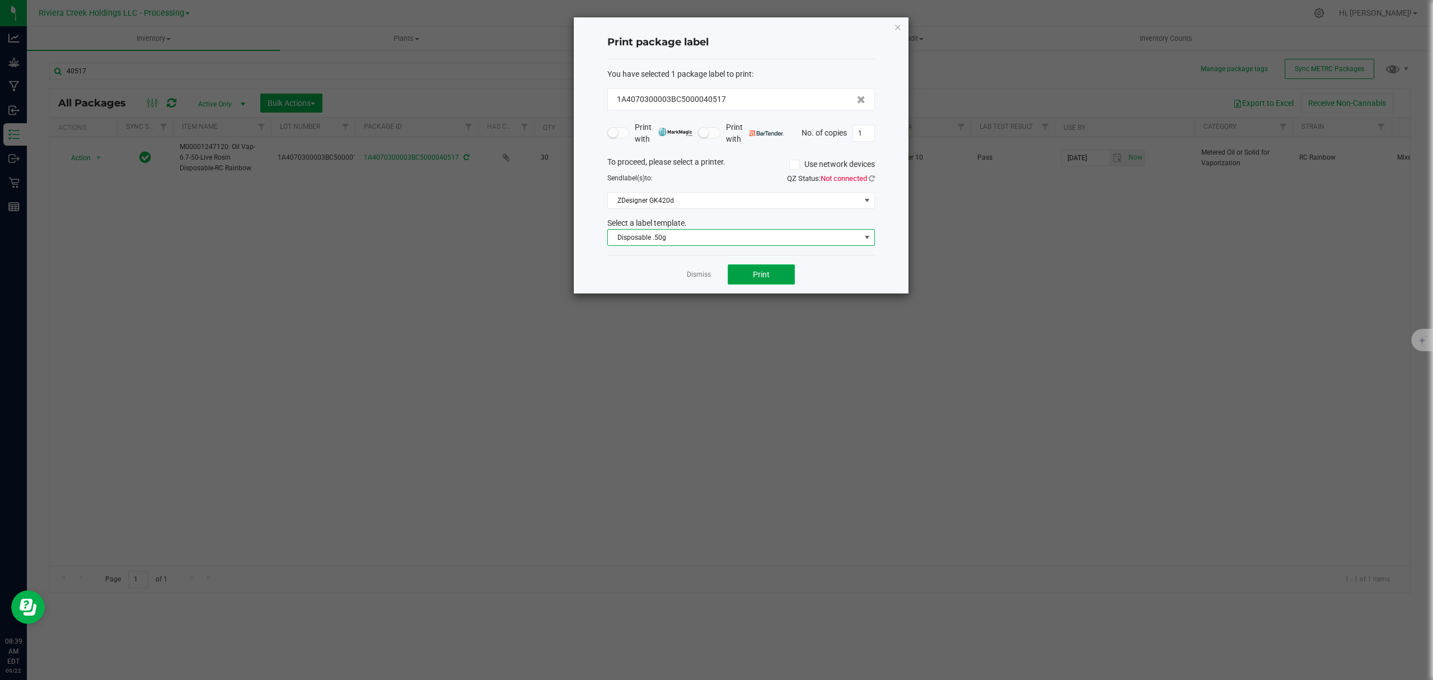
click at [749, 272] on button "Print" at bounding box center [761, 274] width 67 height 20
click at [864, 139] on input "1" at bounding box center [863, 133] width 21 height 16
click at [780, 279] on button "Print" at bounding box center [761, 274] width 67 height 20
click at [896, 29] on icon "button" at bounding box center [898, 26] width 8 height 13
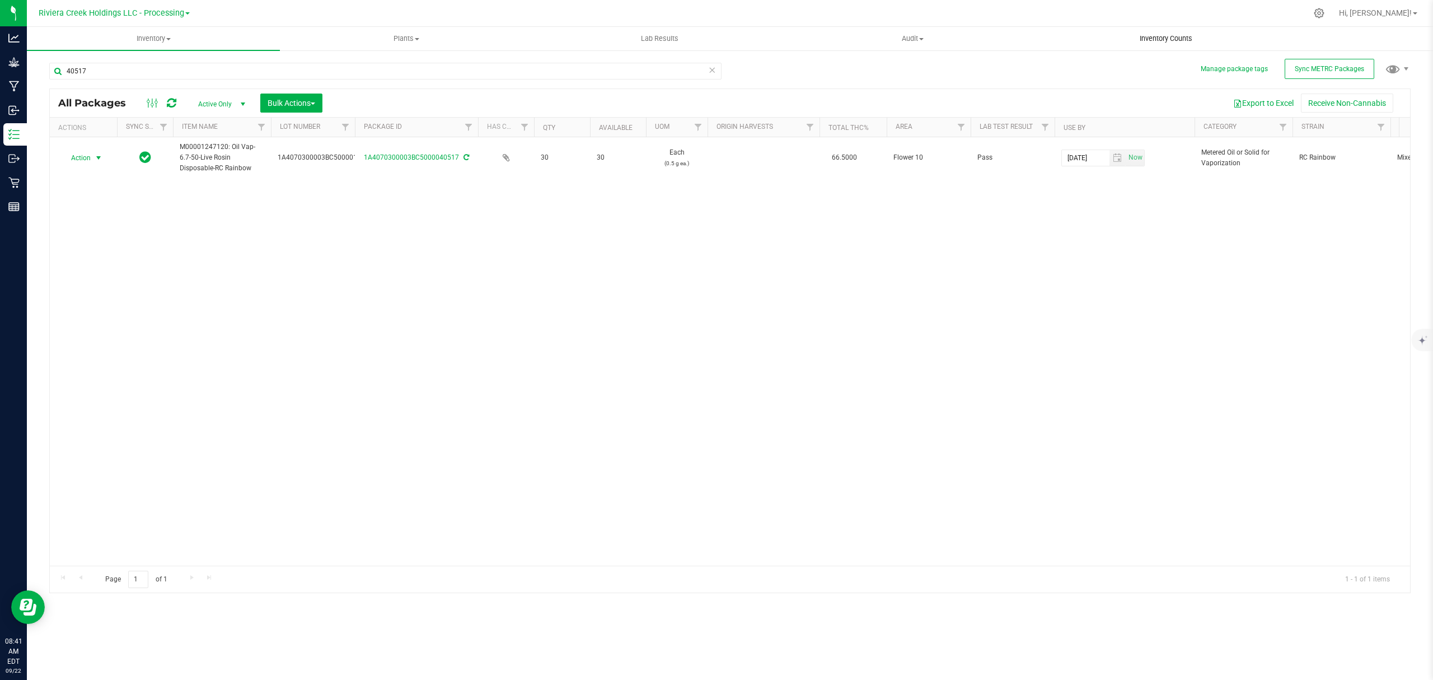
click at [1160, 39] on span "Inventory Counts" at bounding box center [1166, 39] width 83 height 10
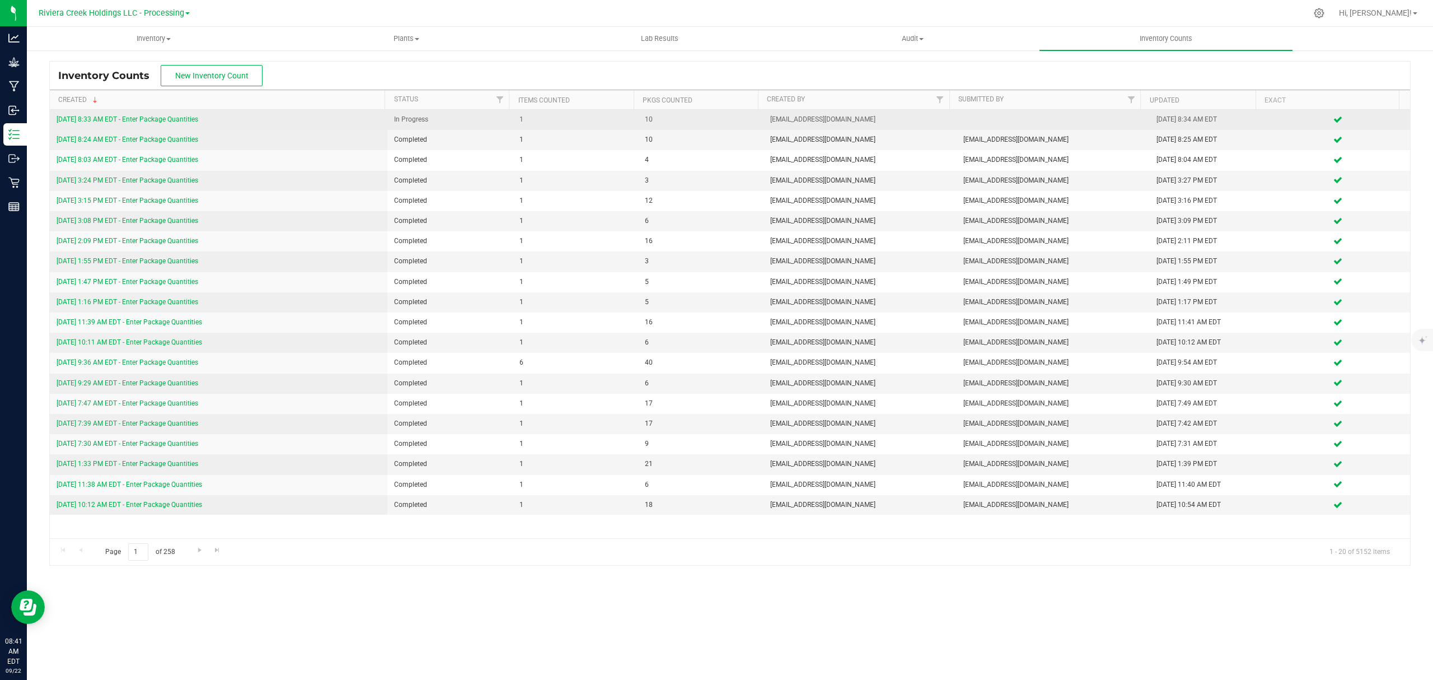
click at [191, 119] on link "[DATE] 8:33 AM EDT - Enter Package Quantities" at bounding box center [128, 119] width 142 height 8
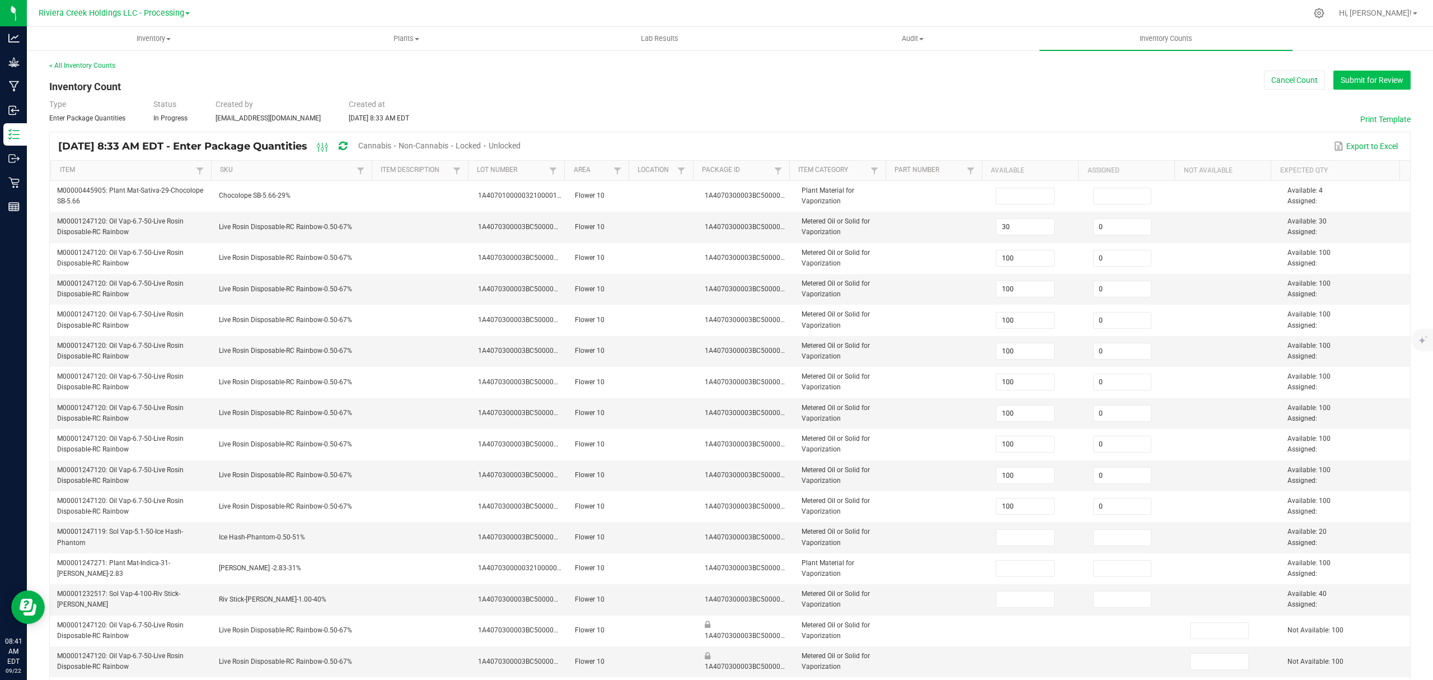
click at [1355, 79] on button "Submit for Review" at bounding box center [1372, 80] width 77 height 19
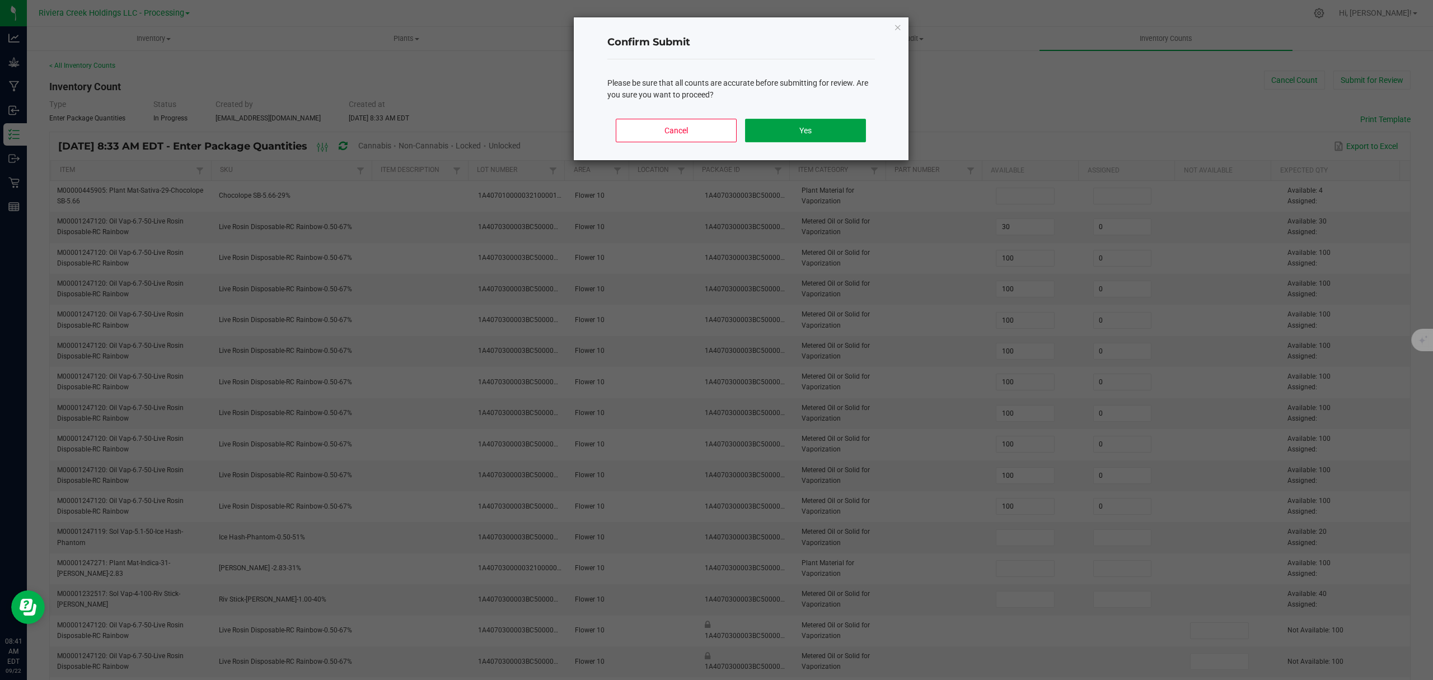
click at [773, 133] on button "Yes" at bounding box center [805, 131] width 120 height 24
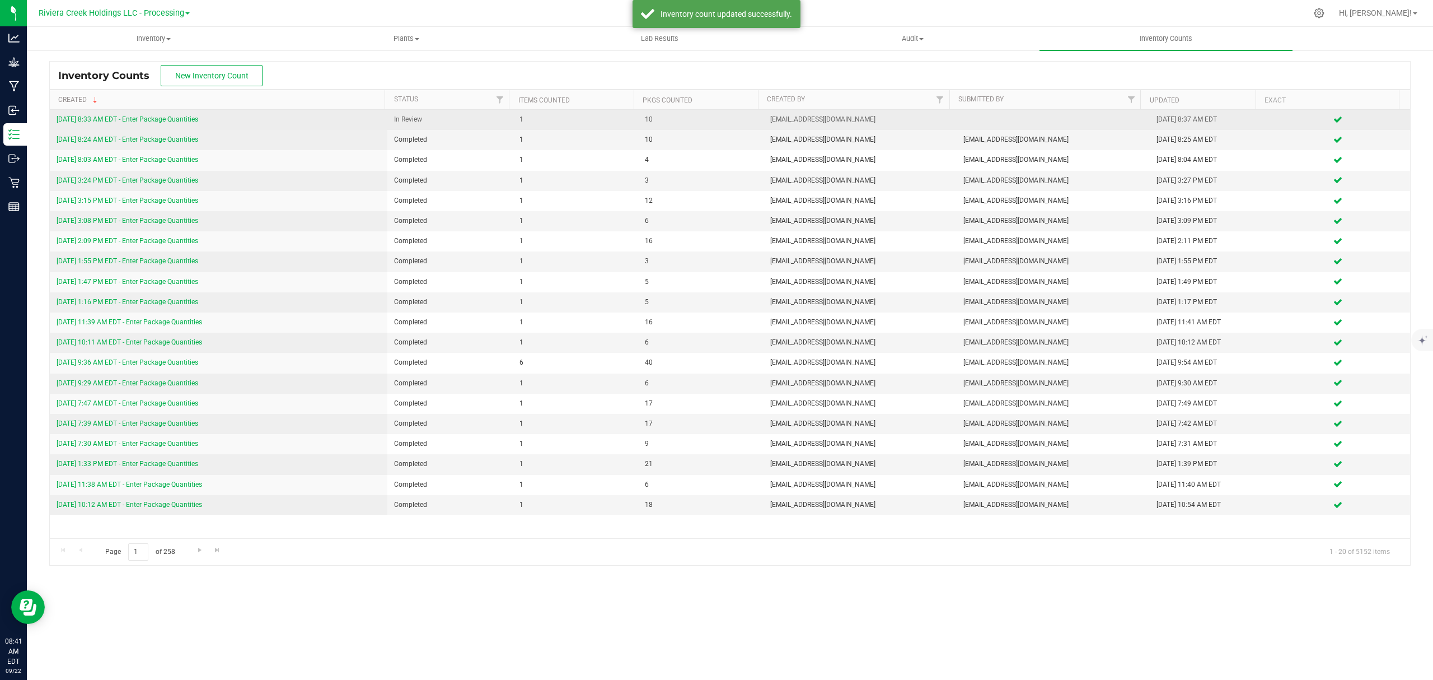
click at [191, 116] on link "[DATE] 8:33 AM EDT - Enter Package Quantities" at bounding box center [128, 119] width 142 height 8
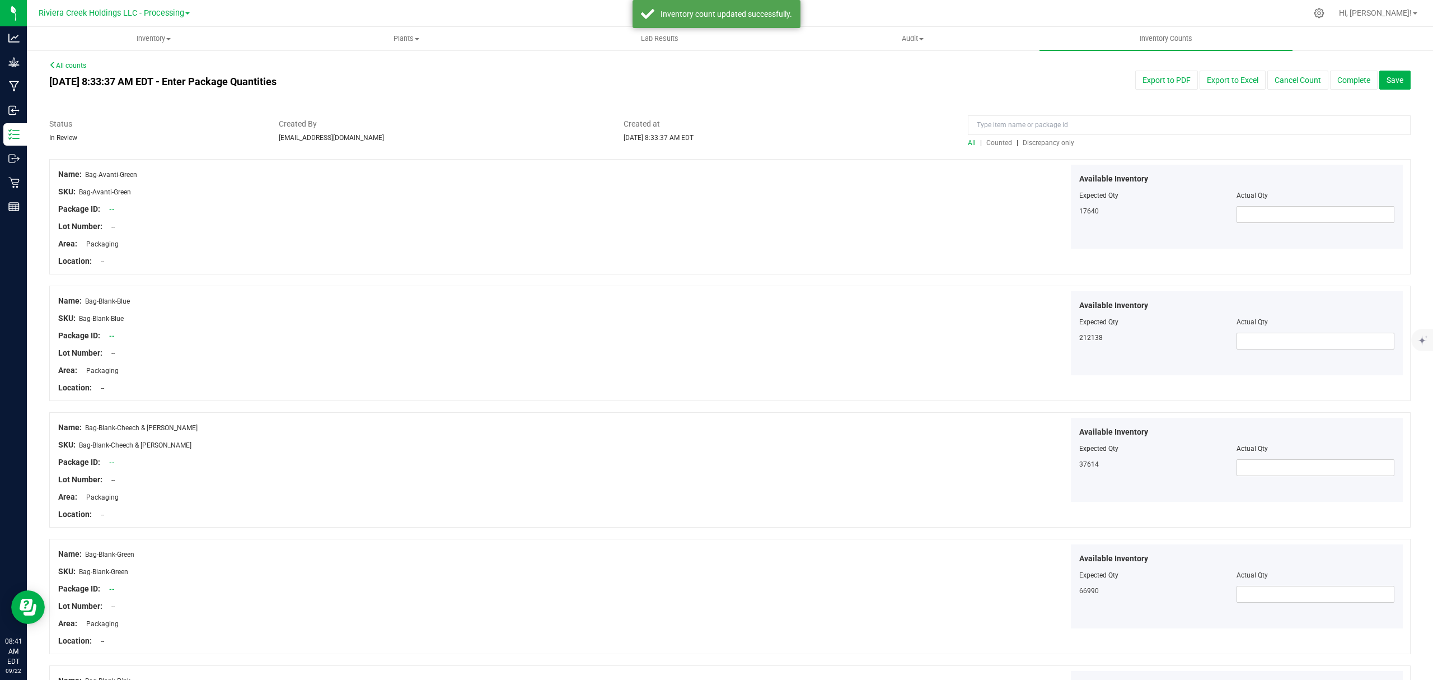
click at [999, 142] on span "Counted" at bounding box center [999, 143] width 26 height 8
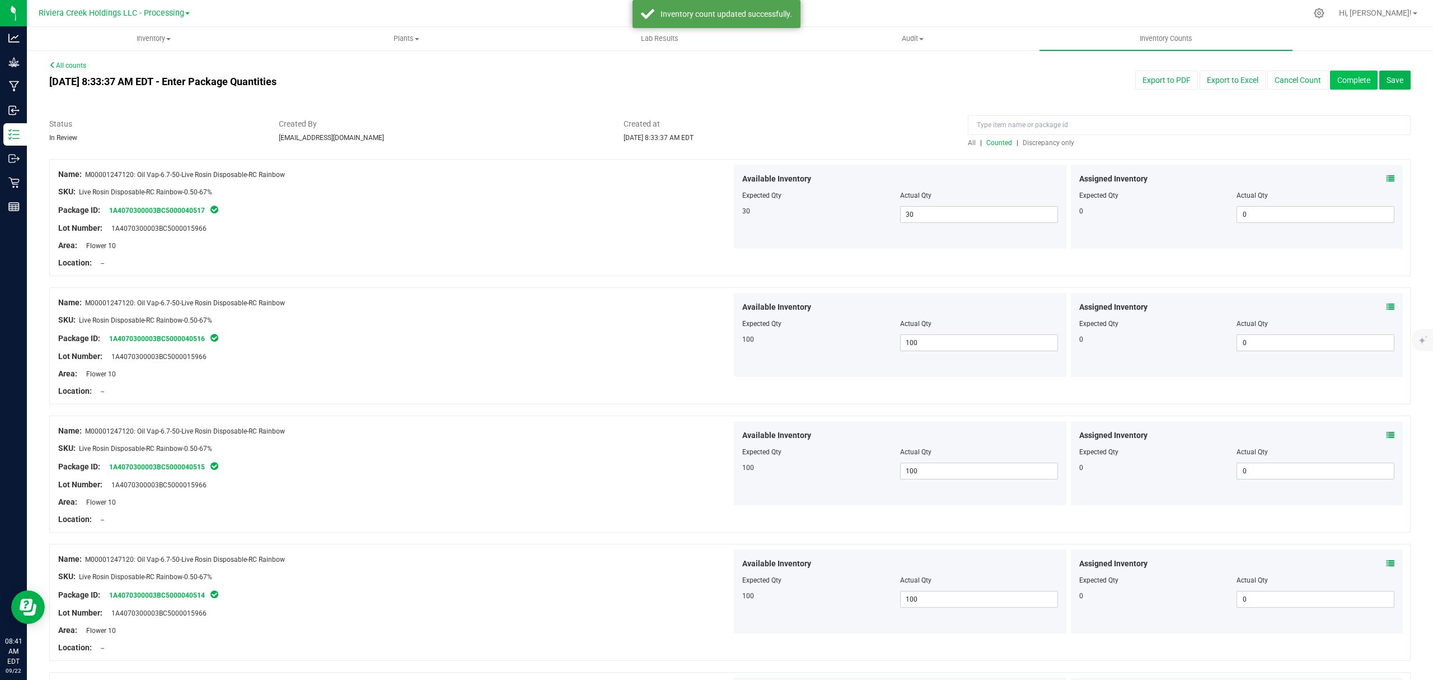
click at [1330, 72] on button "Complete" at bounding box center [1354, 80] width 48 height 19
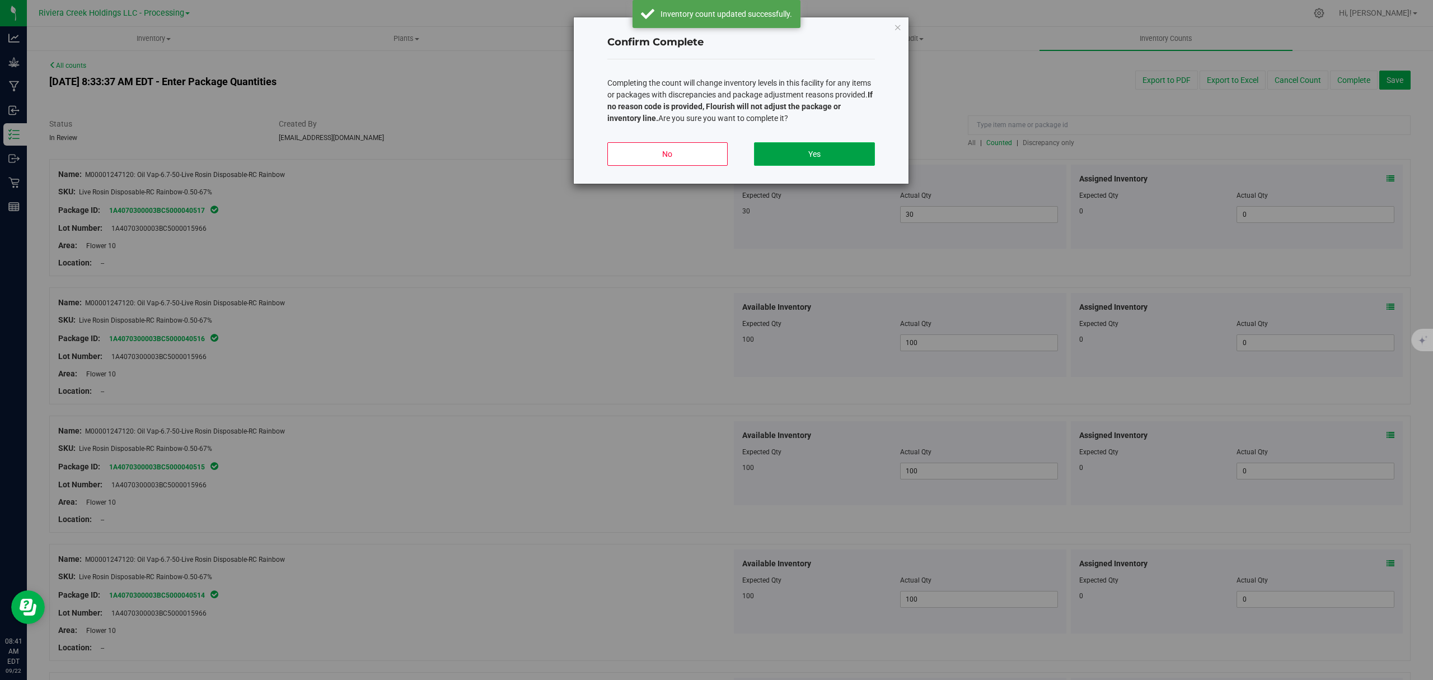
click at [805, 156] on button "Yes" at bounding box center [814, 154] width 120 height 24
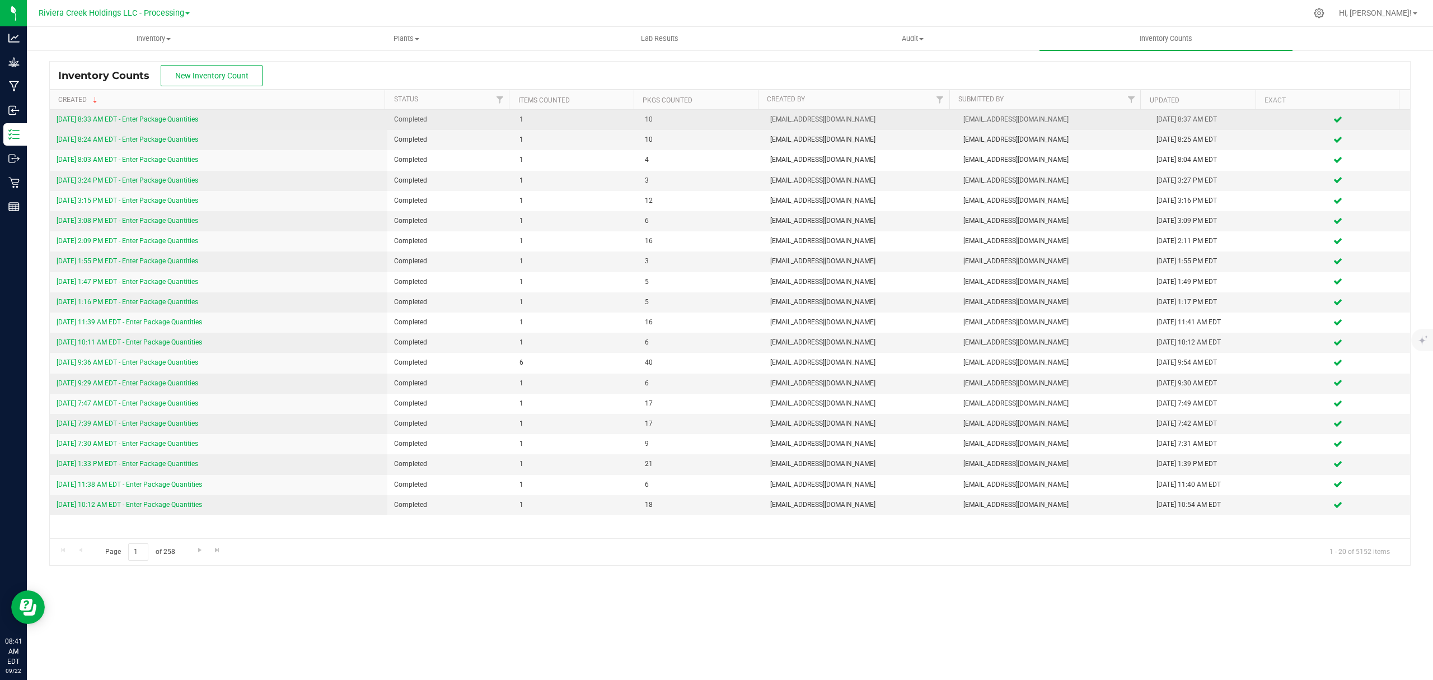
click at [180, 118] on link "[DATE] 8:33 AM EDT - Enter Package Quantities" at bounding box center [128, 119] width 142 height 8
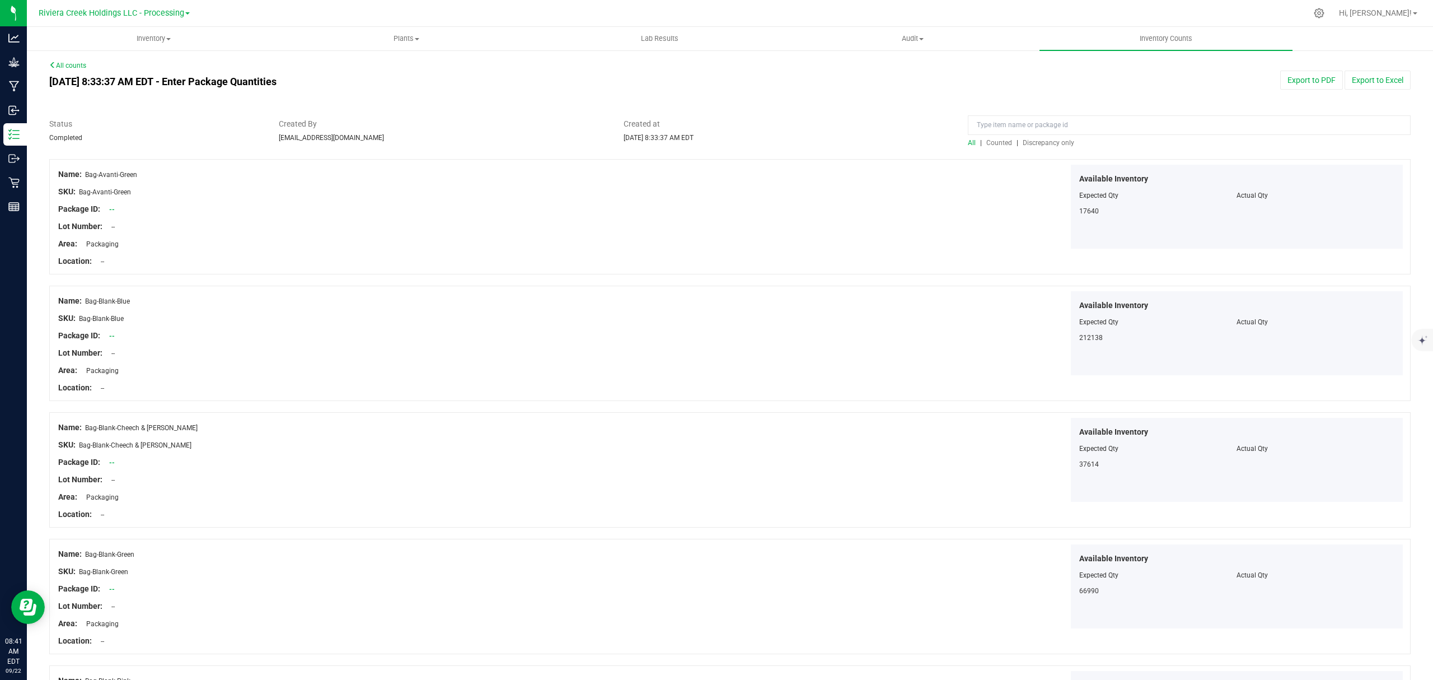
click at [988, 139] on span "Counted" at bounding box center [999, 143] width 26 height 8
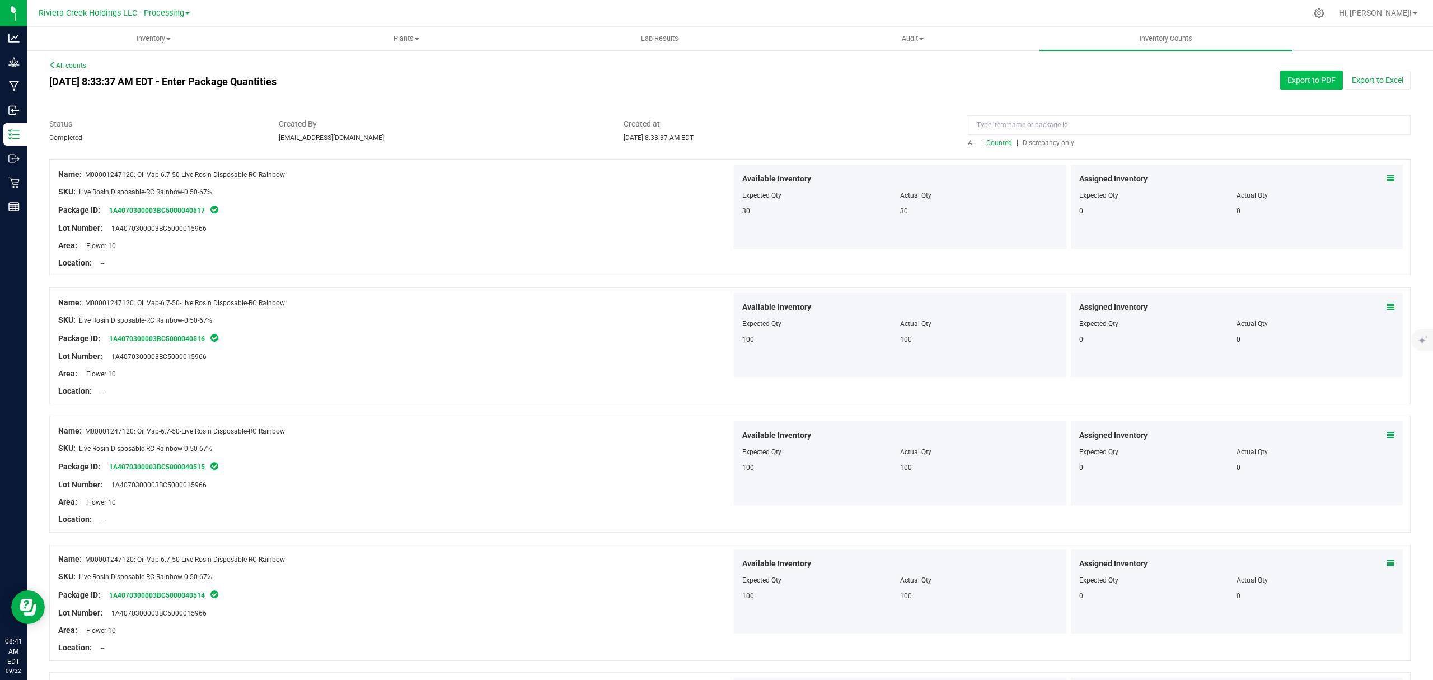
click at [1286, 85] on button "Export to PDF" at bounding box center [1311, 80] width 63 height 19
drag, startPoint x: 144, startPoint y: 40, endPoint x: 139, endPoint y: 48, distance: 9.0
click at [144, 40] on span "Inventory" at bounding box center [153, 39] width 252 height 10
click at [119, 66] on li "All packages" at bounding box center [153, 67] width 253 height 13
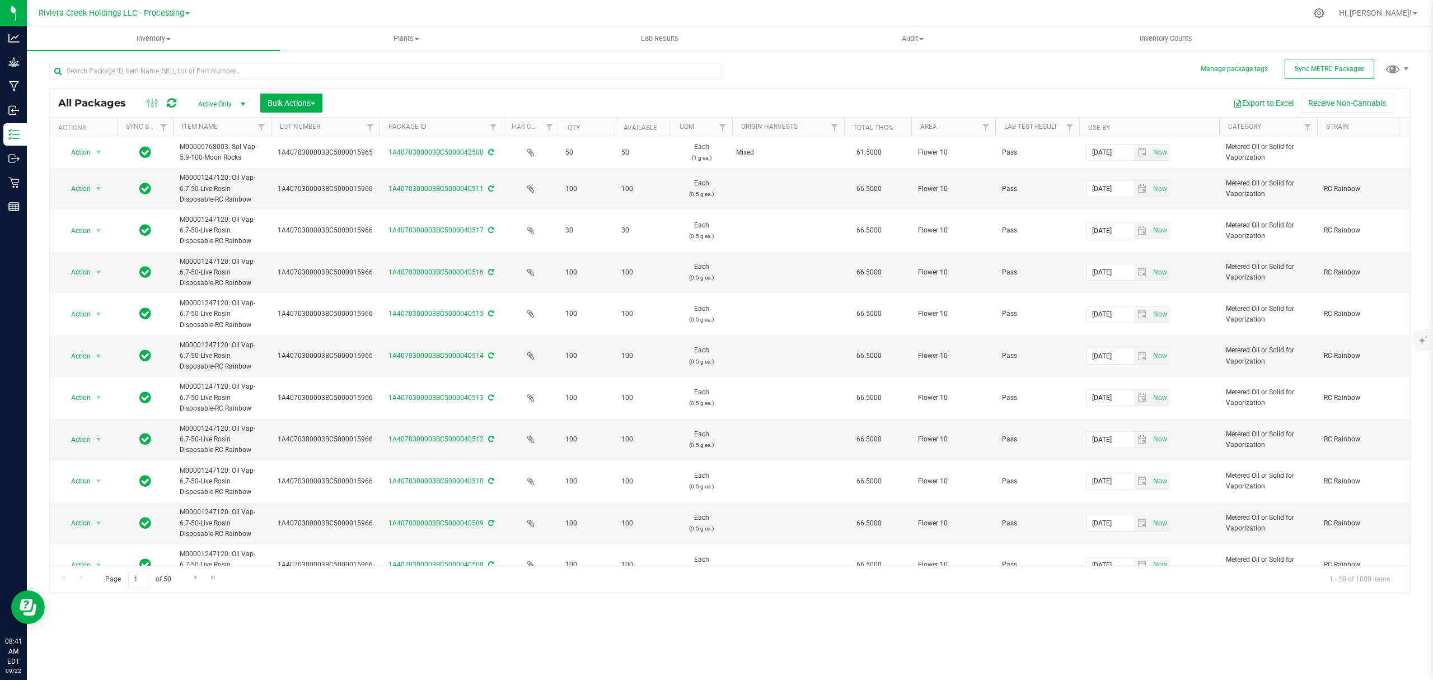
drag, startPoint x: 356, startPoint y: 125, endPoint x: 383, endPoint y: 125, distance: 27.4
click at [383, 125] on div "Actions Sync Status Item Name Lot Number Package ID Has COA Qty Available UOM O…" at bounding box center [725, 127] width 1350 height 19
click at [272, 97] on button "Bulk Actions" at bounding box center [291, 102] width 62 height 19
click at [299, 209] on span "Lock/Unlock packages" at bounding box center [305, 210] width 77 height 9
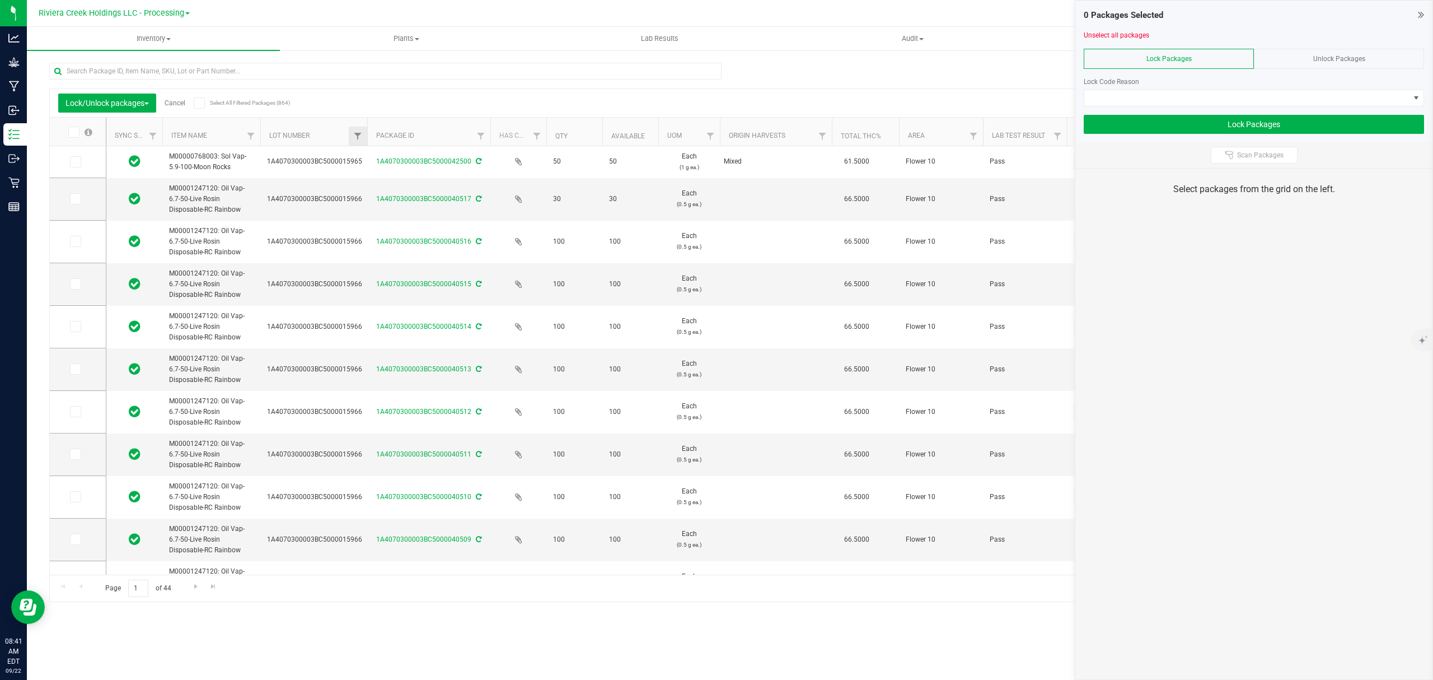
drag, startPoint x: 344, startPoint y: 133, endPoint x: 367, endPoint y: 138, distance: 23.9
click at [75, 199] on icon at bounding box center [74, 199] width 7 height 0
click at [0, 0] on input "checkbox" at bounding box center [0, 0] width 0 height 0
click at [77, 241] on icon at bounding box center [74, 241] width 7 height 0
click at [0, 0] on input "checkbox" at bounding box center [0, 0] width 0 height 0
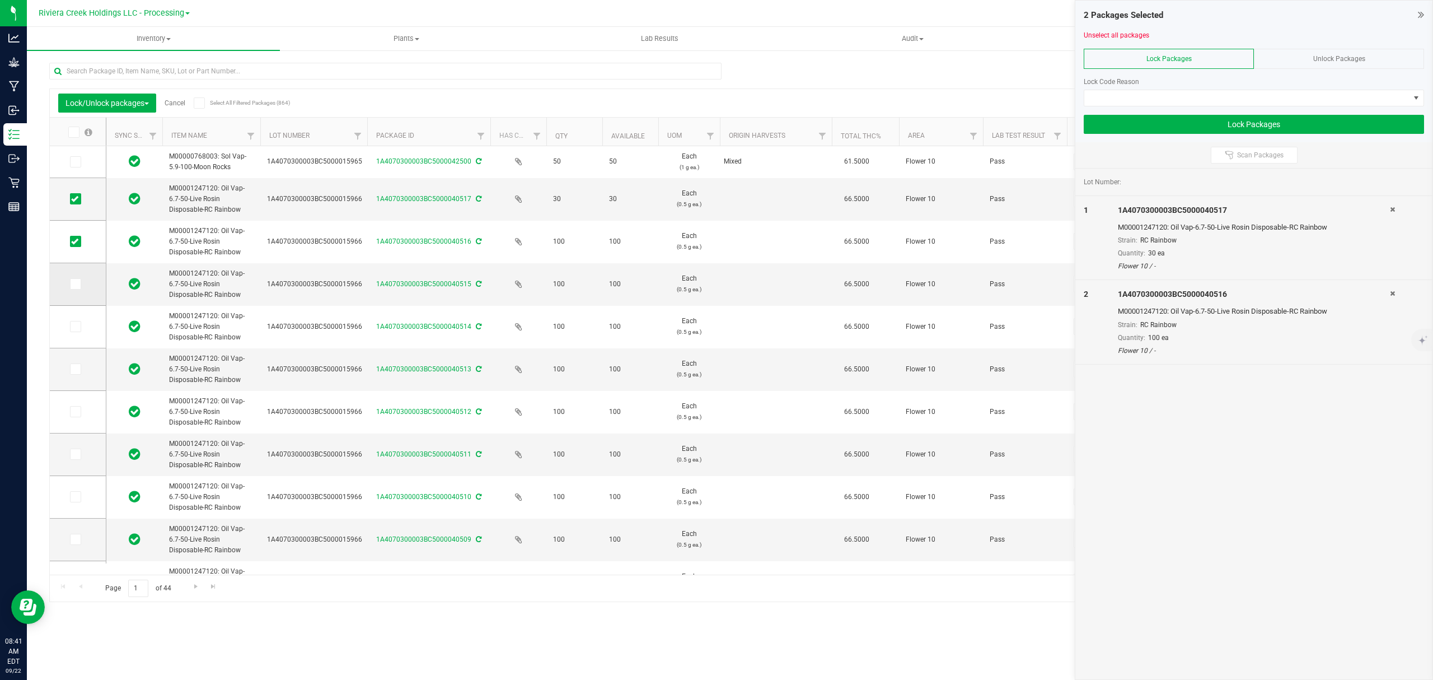
click at [78, 294] on td at bounding box center [78, 284] width 56 height 43
click at [77, 288] on span at bounding box center [75, 283] width 11 height 11
click at [0, 0] on input "checkbox" at bounding box center [0, 0] width 0 height 0
click at [74, 332] on span at bounding box center [75, 326] width 11 height 11
click at [0, 0] on input "checkbox" at bounding box center [0, 0] width 0 height 0
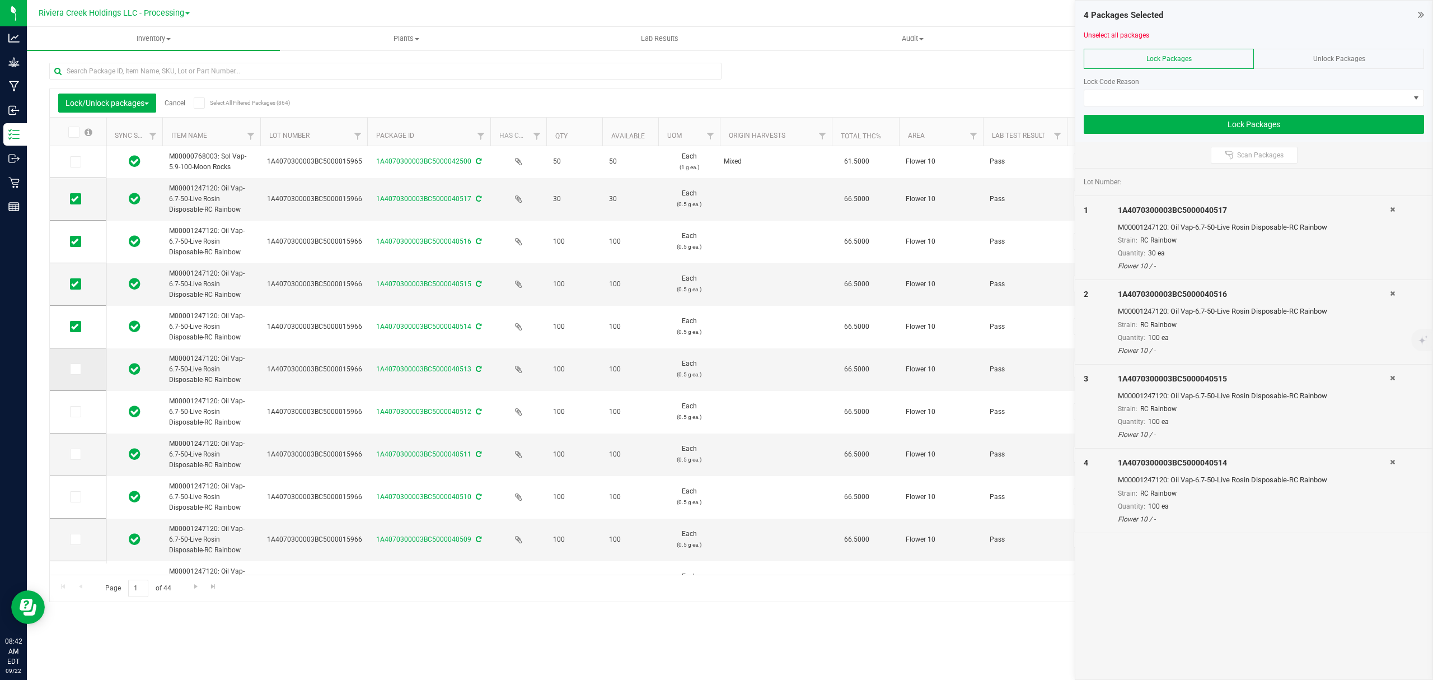
click at [75, 369] on icon at bounding box center [74, 369] width 7 height 0
click at [0, 0] on input "checkbox" at bounding box center [0, 0] width 0 height 0
click at [73, 411] on icon at bounding box center [74, 411] width 7 height 0
click at [0, 0] on input "checkbox" at bounding box center [0, 0] width 0 height 0
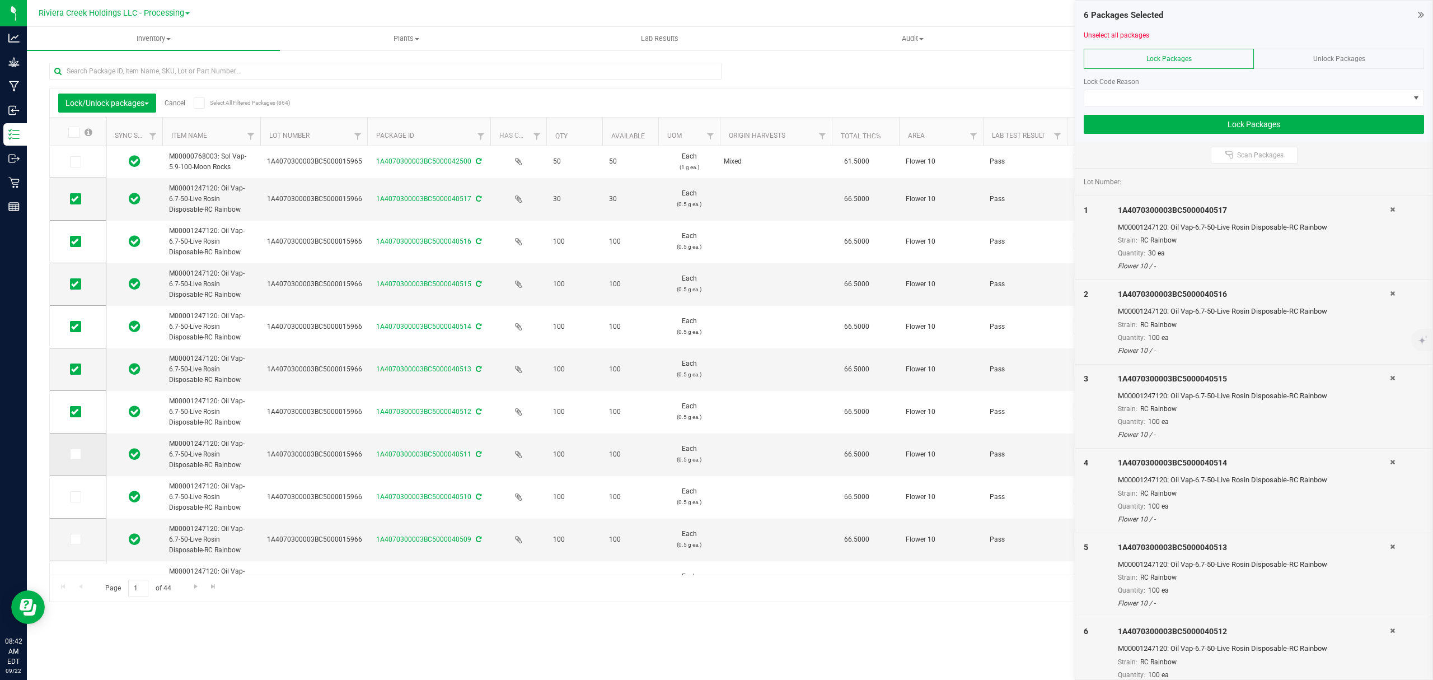
click at [79, 455] on span at bounding box center [75, 453] width 11 height 11
click at [0, 0] on input "checkbox" at bounding box center [0, 0] width 0 height 0
click at [77, 497] on icon at bounding box center [74, 497] width 7 height 0
click at [0, 0] on input "checkbox" at bounding box center [0, 0] width 0 height 0
click at [74, 539] on icon at bounding box center [74, 539] width 7 height 0
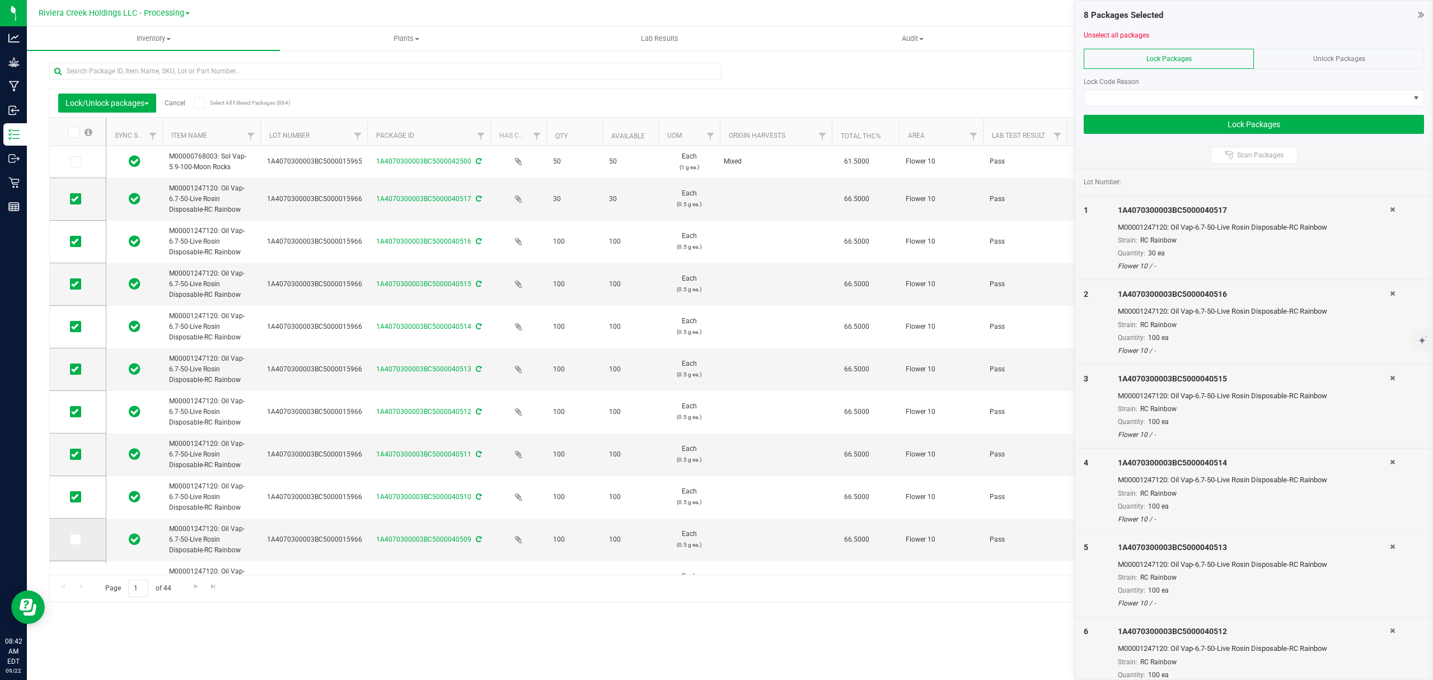
click at [0, 0] on input "checkbox" at bounding box center [0, 0] width 0 height 0
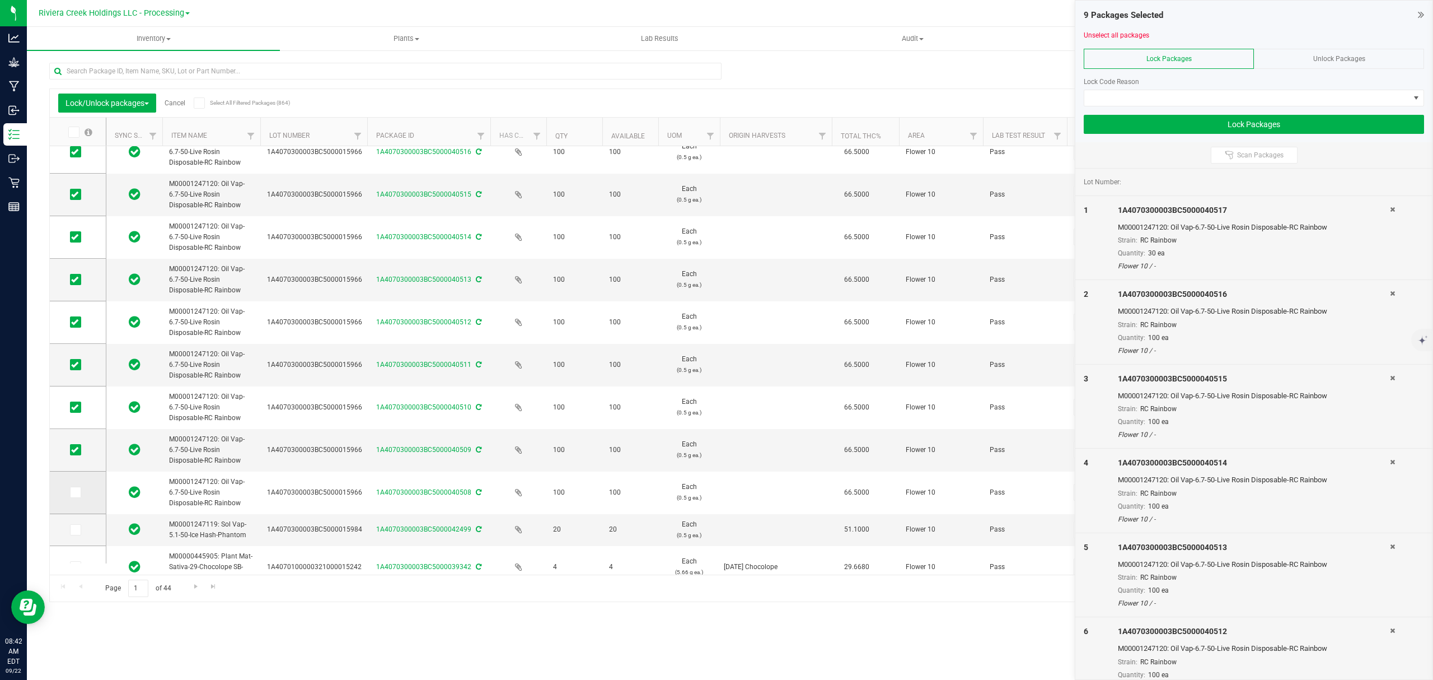
click at [75, 492] on icon at bounding box center [74, 492] width 7 height 0
click at [0, 0] on input "checkbox" at bounding box center [0, 0] width 0 height 0
click at [1185, 100] on span at bounding box center [1246, 98] width 325 height 16
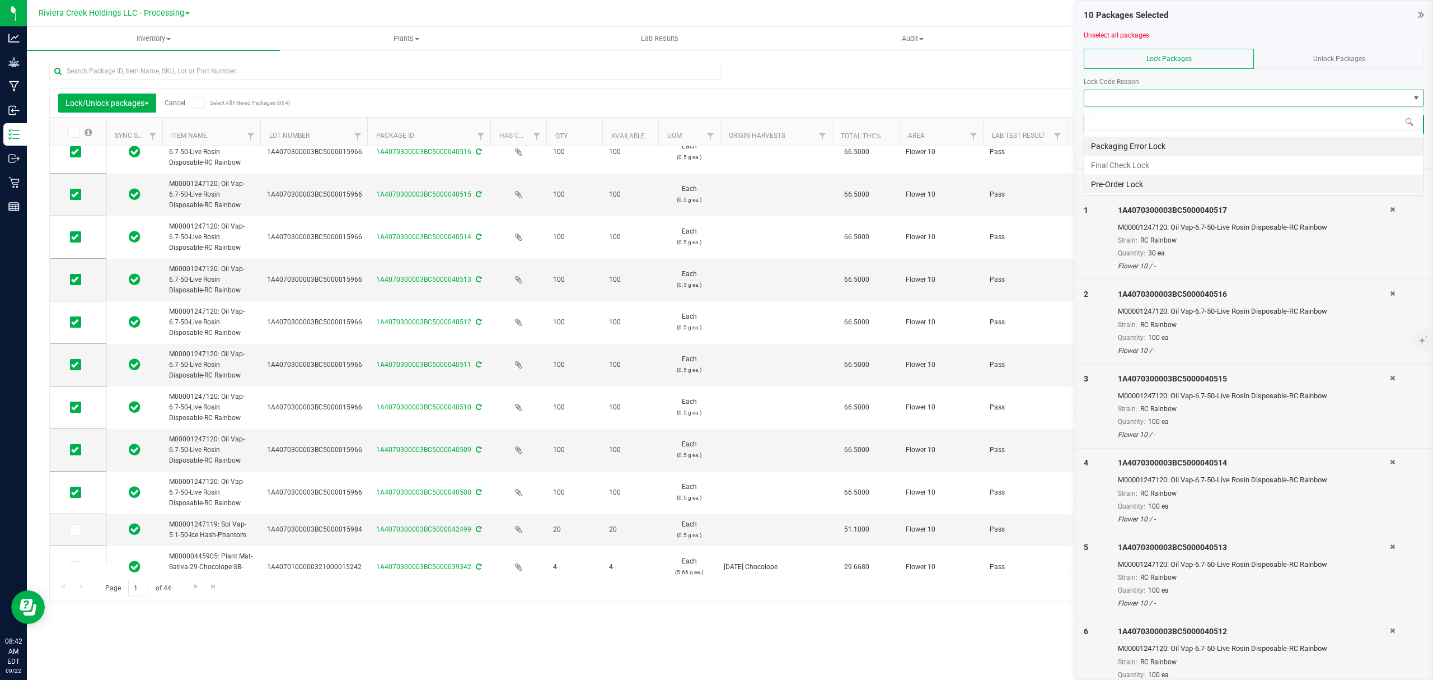
scroll to position [17, 339]
click at [1176, 171] on li "Final Check Lock" at bounding box center [1253, 165] width 339 height 19
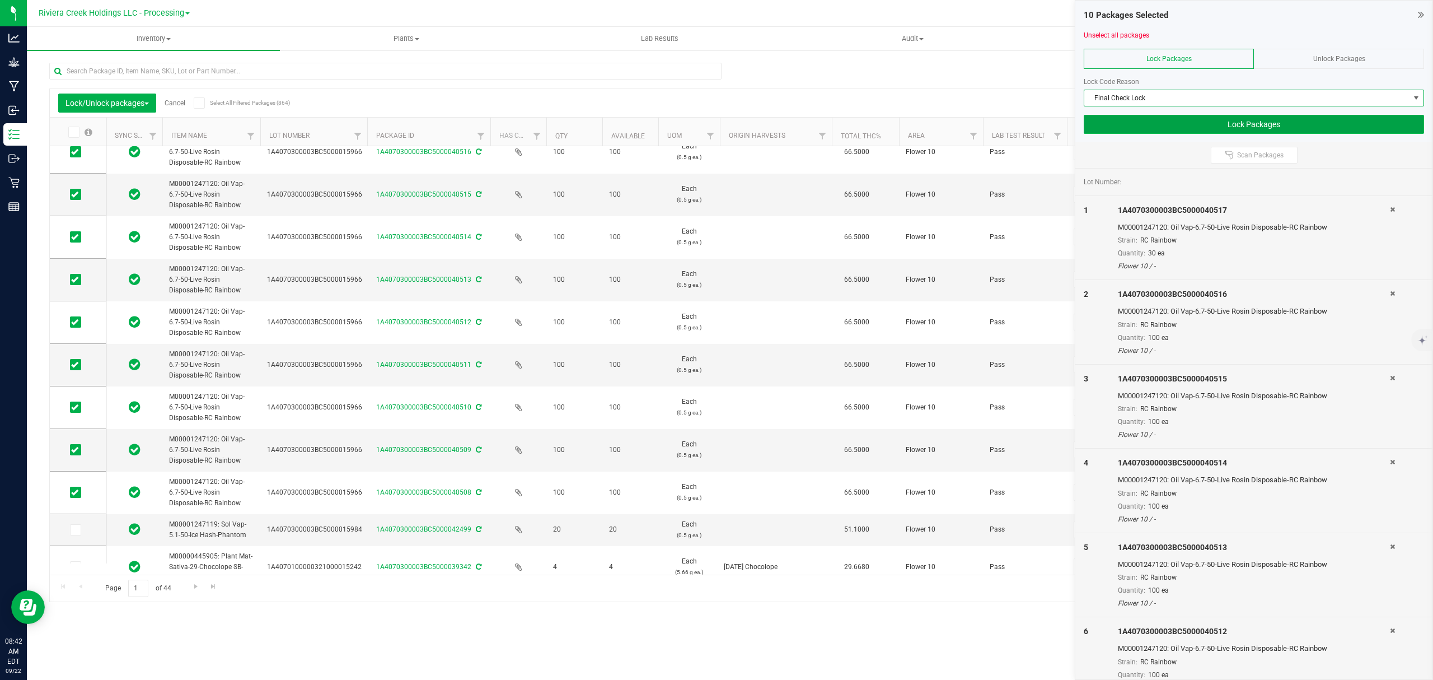
click at [1190, 128] on button "Lock Packages" at bounding box center [1254, 124] width 340 height 19
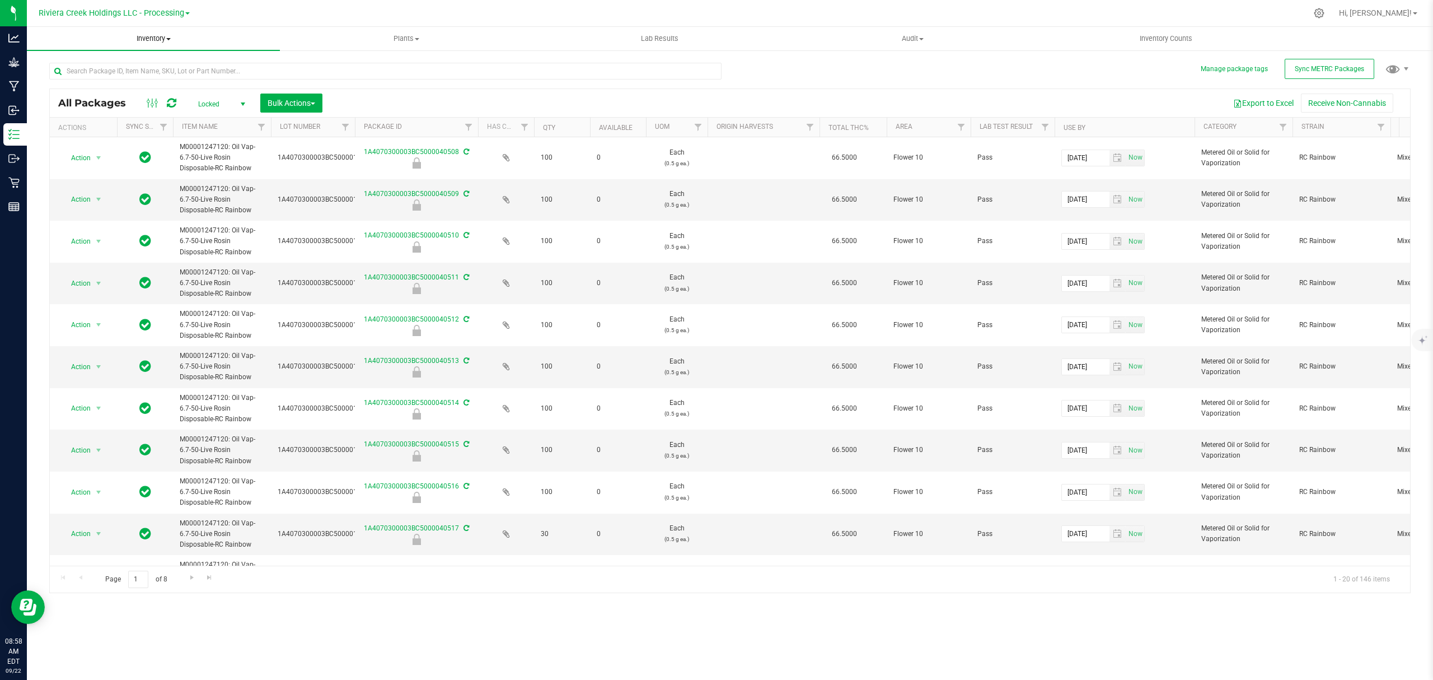
click at [135, 38] on span "Inventory" at bounding box center [153, 39] width 253 height 10
click at [112, 135] on span "From bill of materials" at bounding box center [77, 135] width 101 height 10
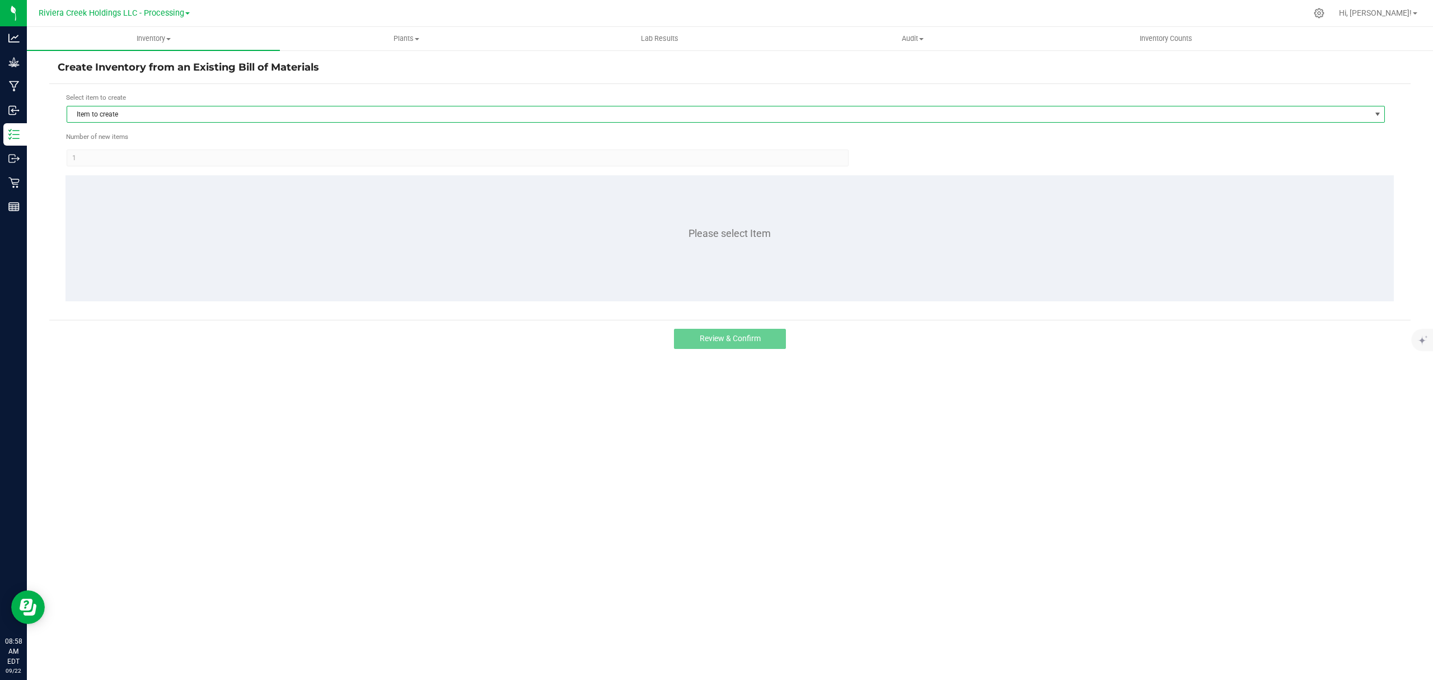
click at [152, 114] on span "Item to create" at bounding box center [718, 114] width 1303 height 16
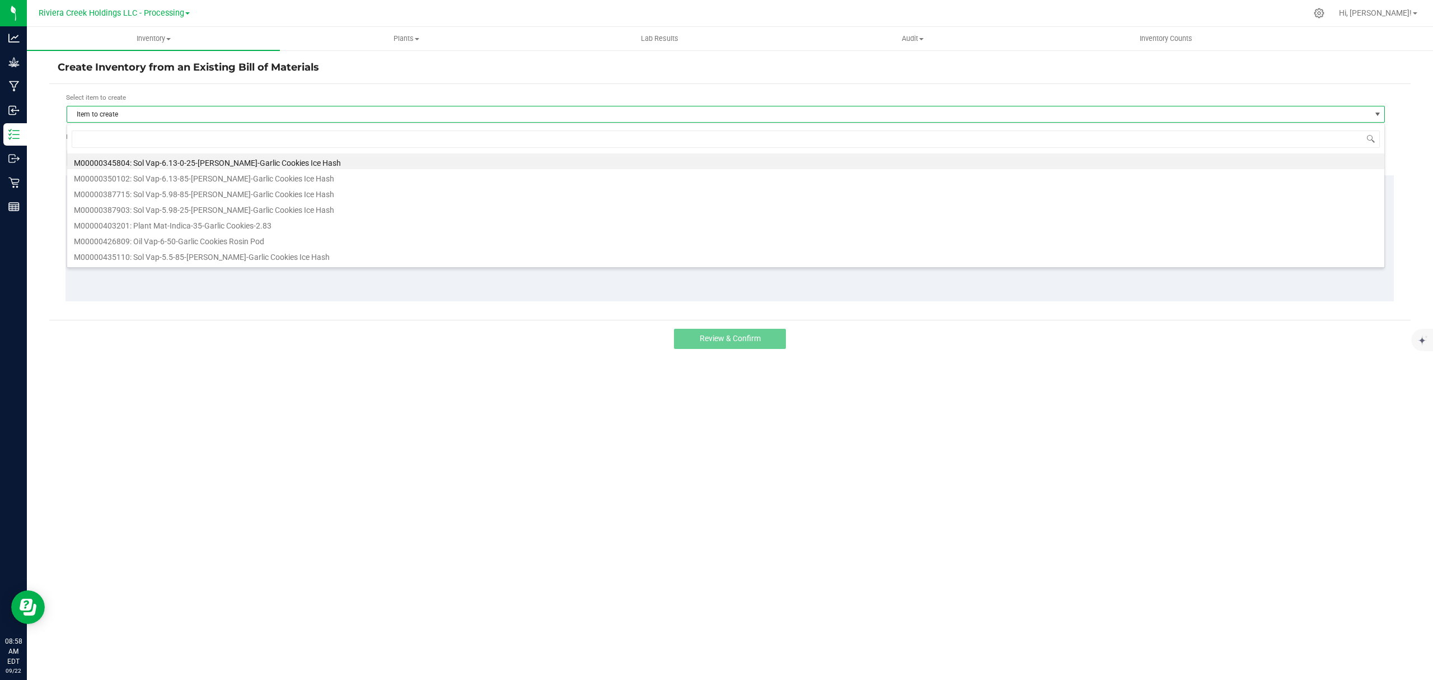
scroll to position [17, 1319]
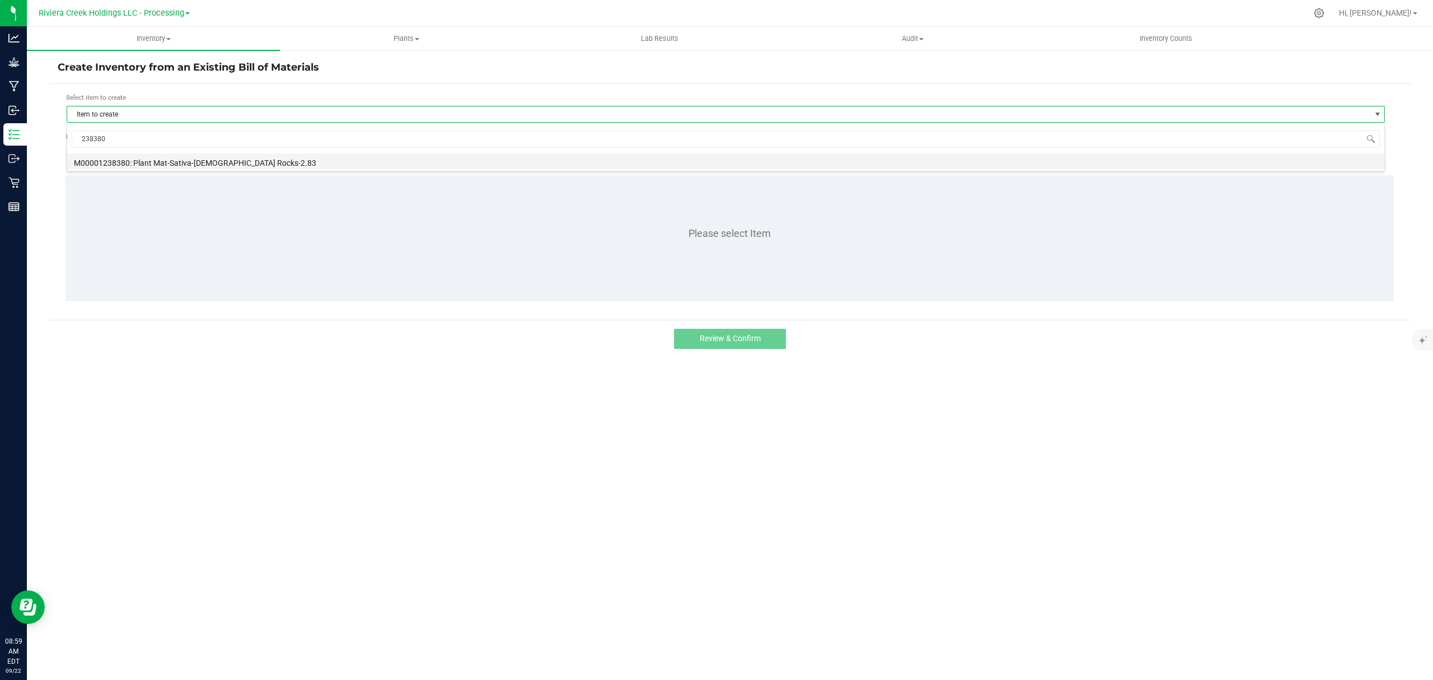
click at [217, 164] on li "M00001238380: Plant Mat-Sativa-[DEMOGRAPHIC_DATA] Rocks-2.83" at bounding box center [725, 161] width 1317 height 16
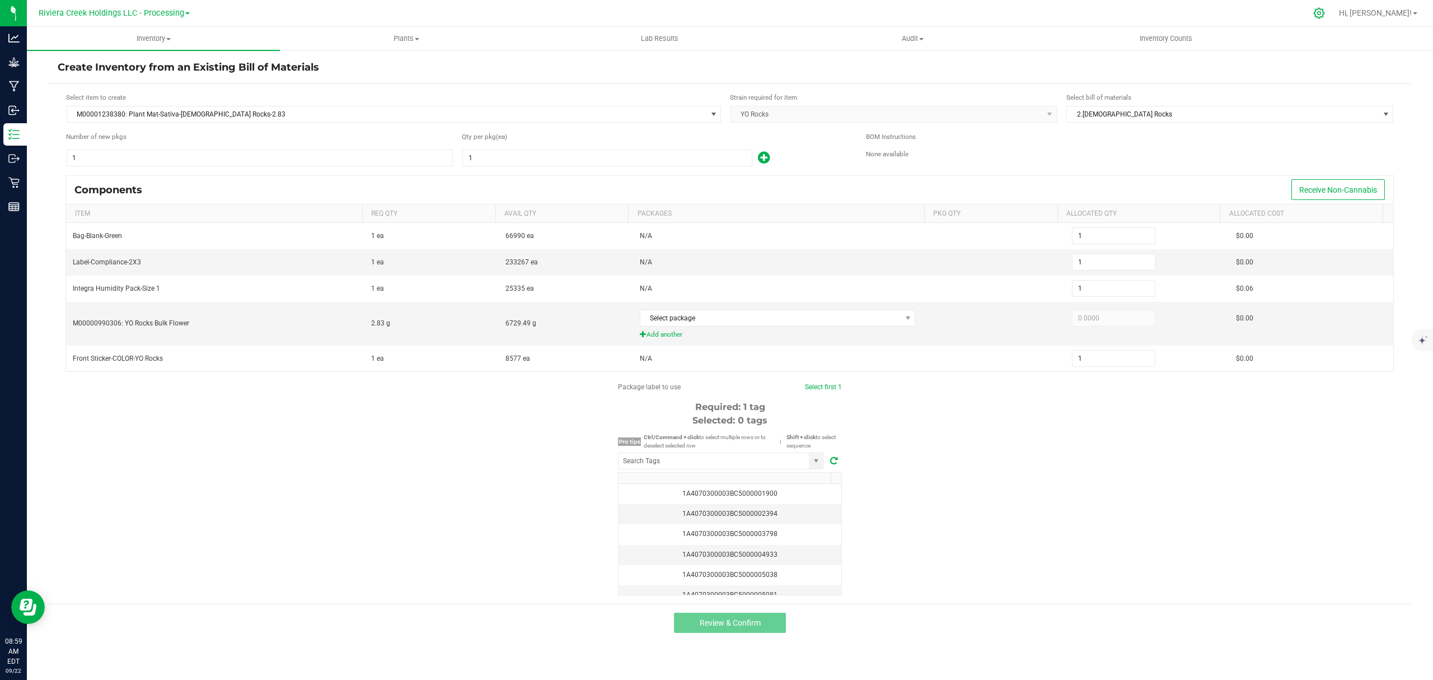
click at [1325, 12] on icon at bounding box center [1319, 13] width 12 height 12
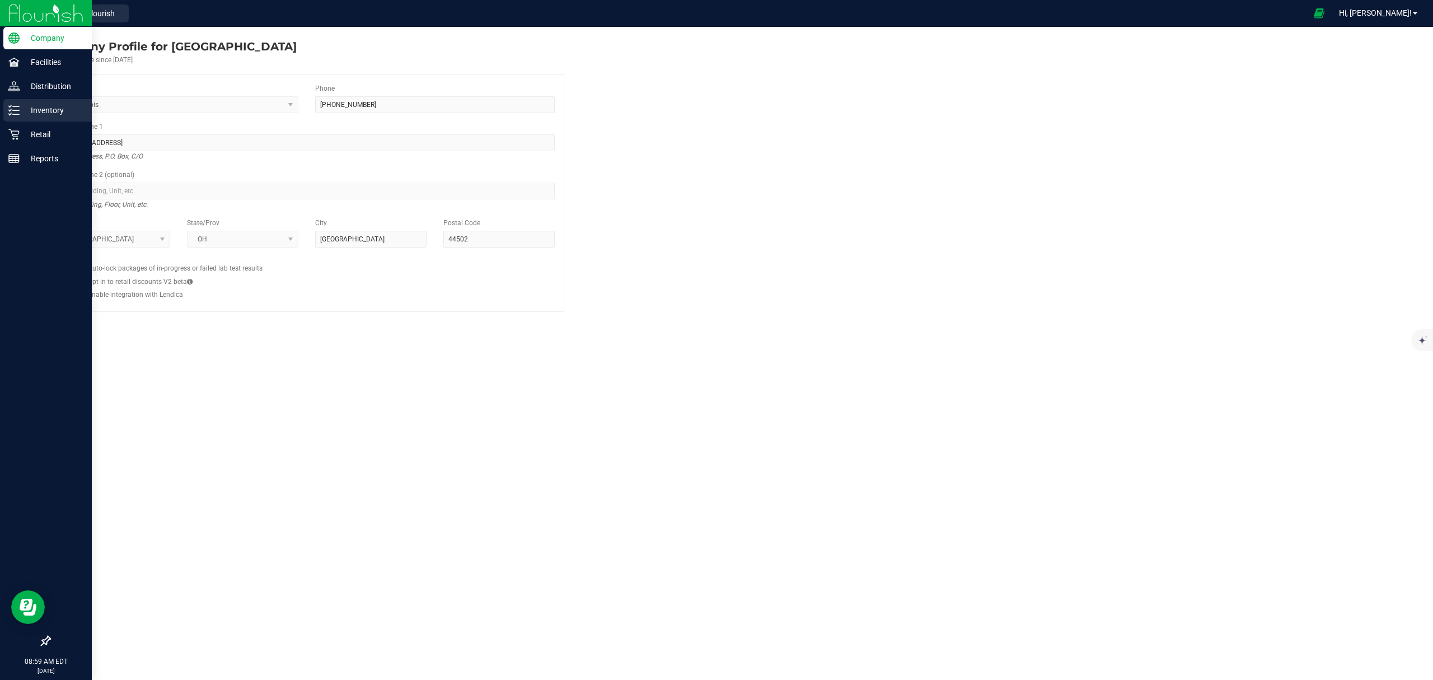
click at [20, 106] on p "Inventory" at bounding box center [53, 110] width 67 height 13
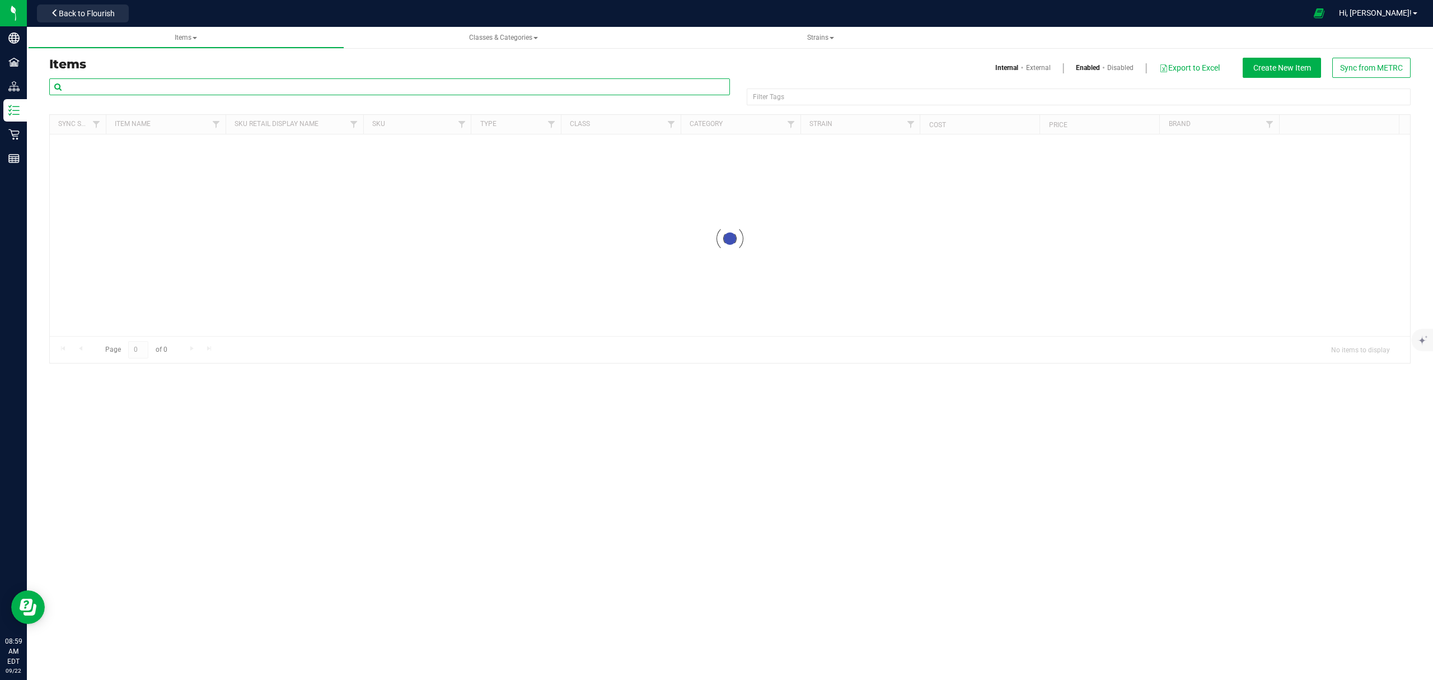
click at [160, 85] on input "text" at bounding box center [389, 86] width 681 height 17
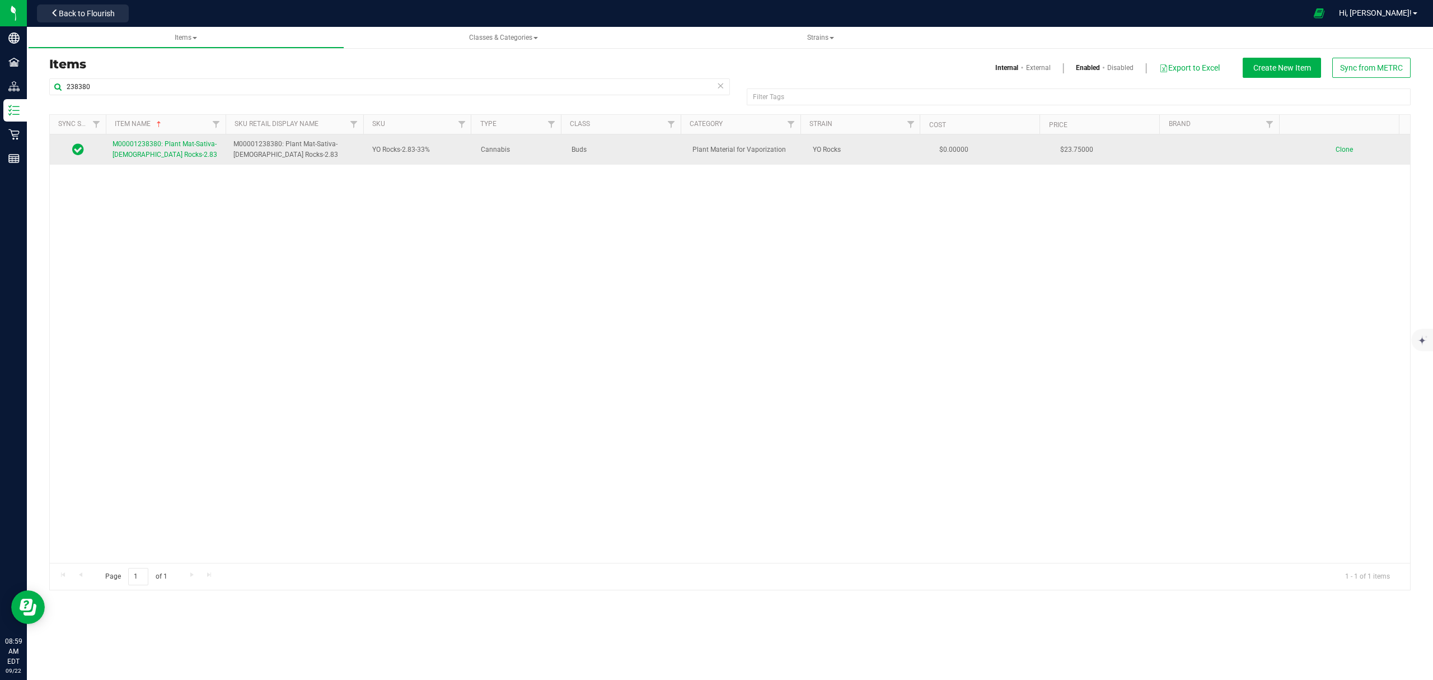
click at [127, 149] on link "M00001238380: Plant Mat-Sativa-[DEMOGRAPHIC_DATA] Rocks-2.83" at bounding box center [166, 149] width 107 height 21
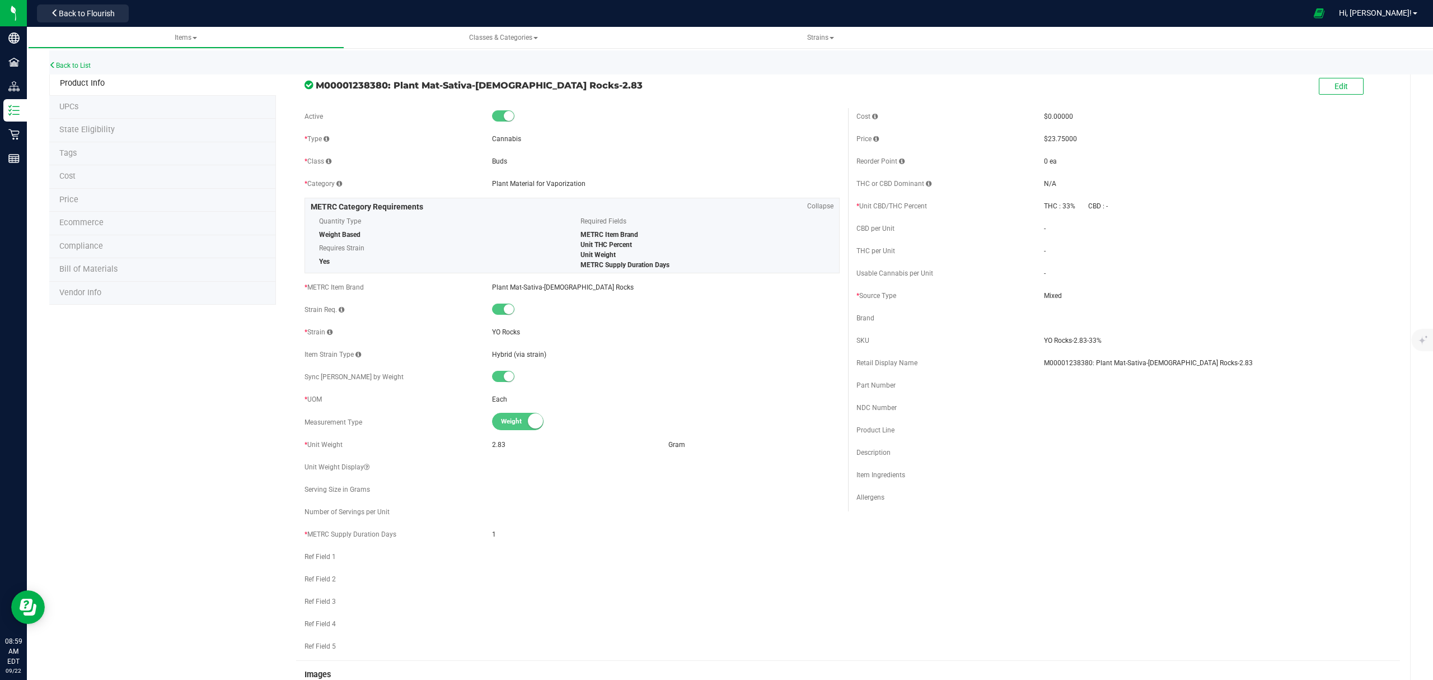
click at [170, 272] on li "Bill of Materials" at bounding box center [162, 270] width 227 height 24
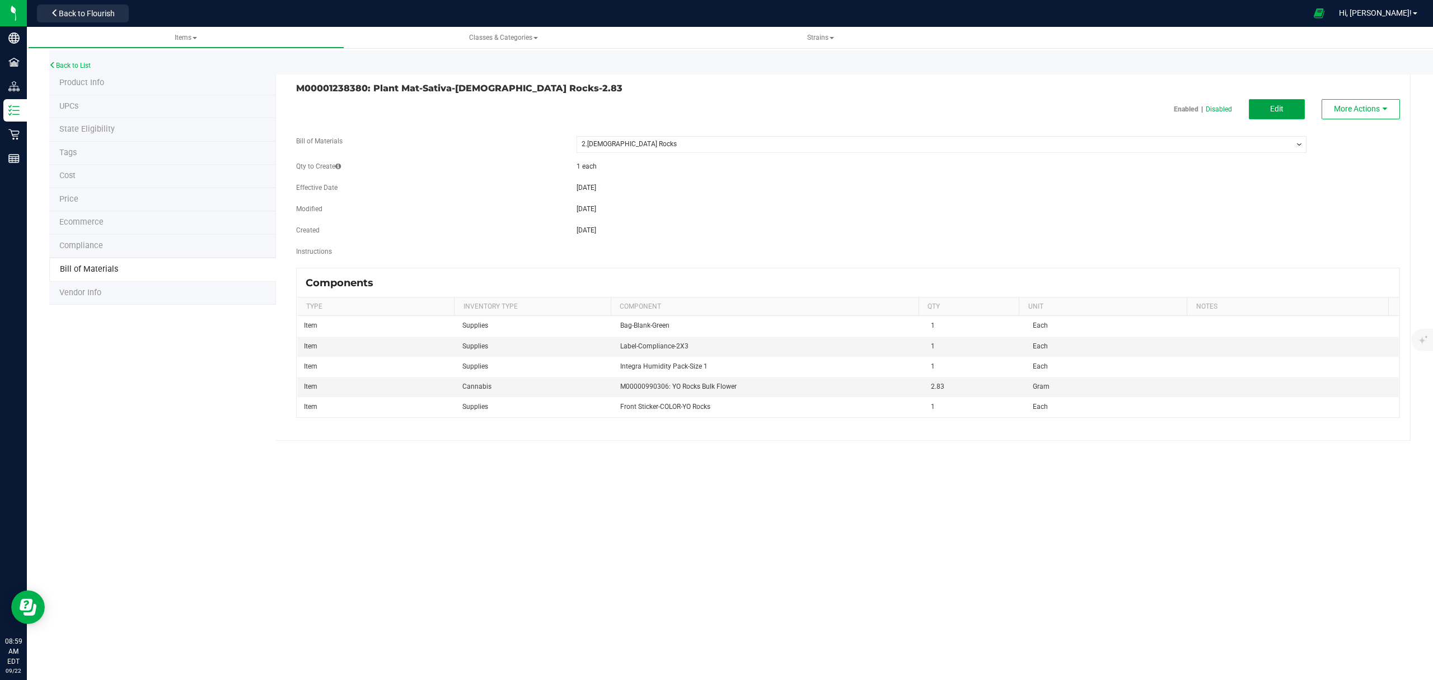
click at [1262, 114] on button "Edit" at bounding box center [1277, 109] width 56 height 20
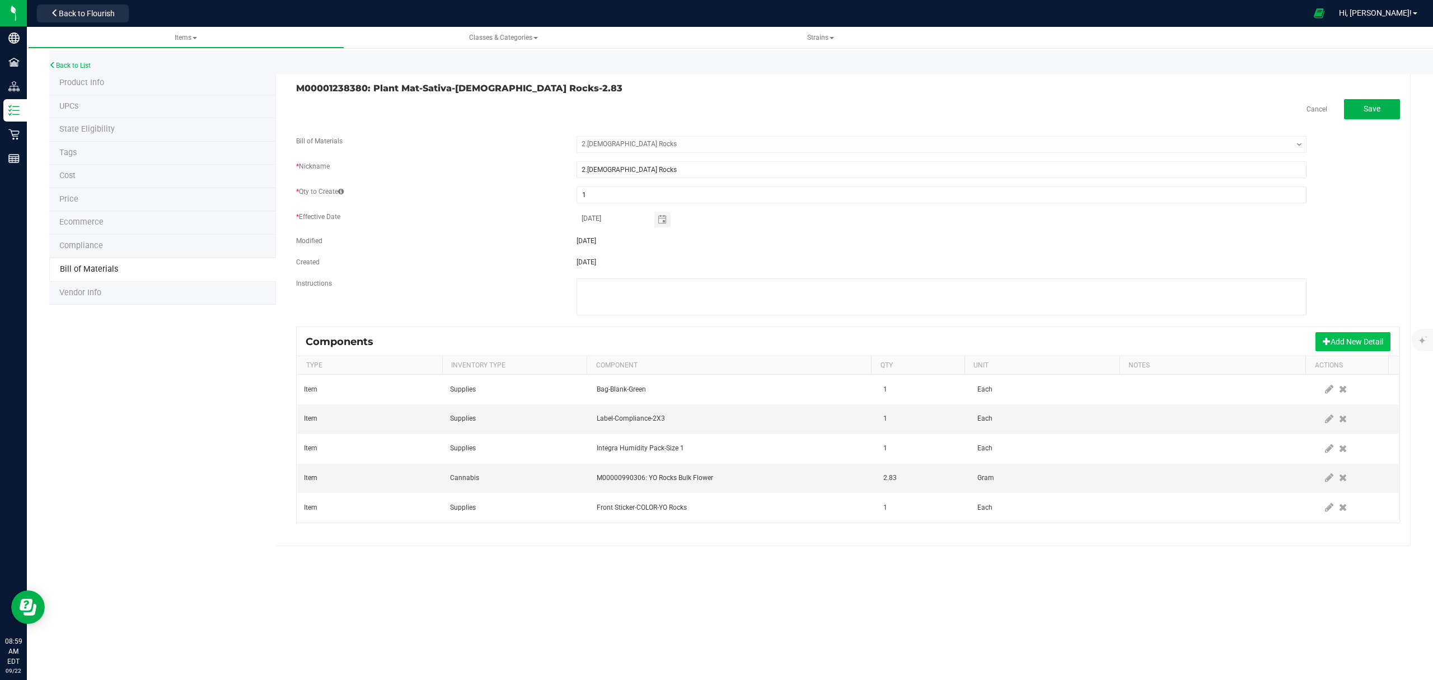
click at [1328, 341] on button "Add New Detail" at bounding box center [1353, 341] width 75 height 19
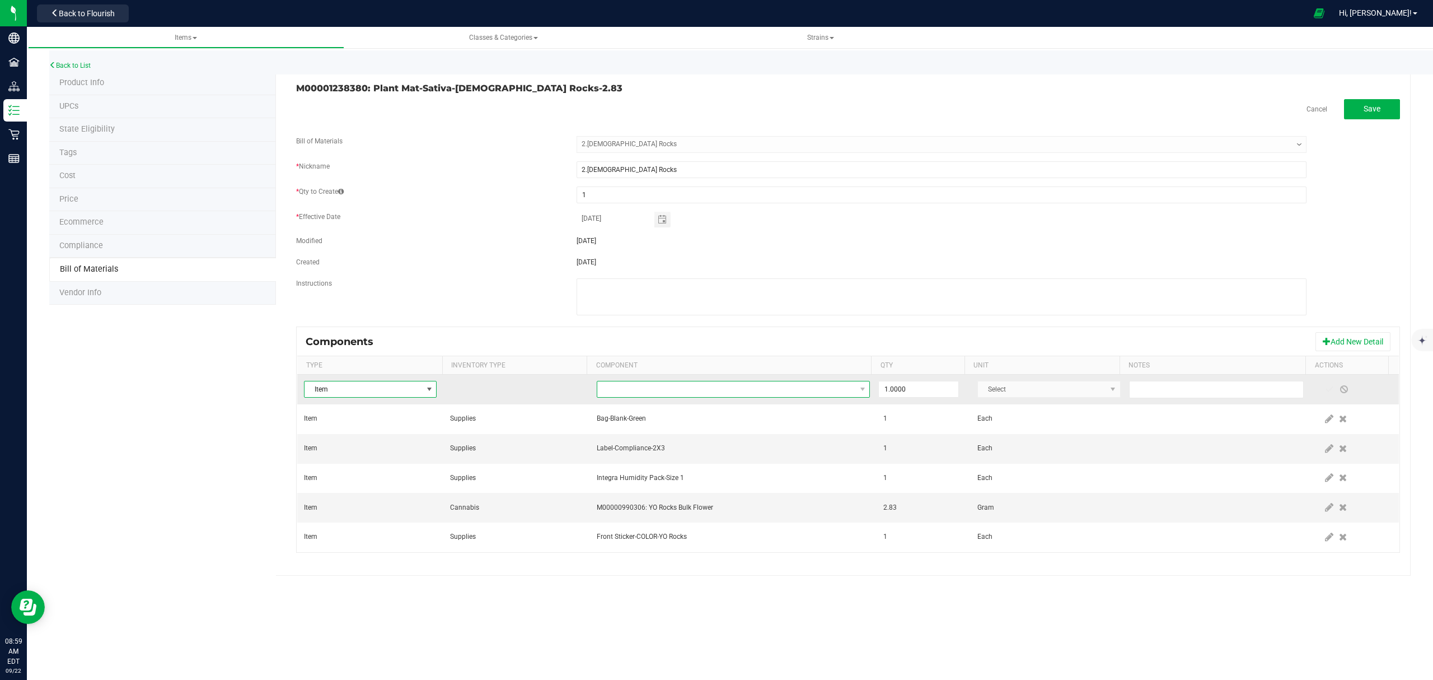
click at [784, 392] on span "NO DATA FOUND" at bounding box center [726, 389] width 259 height 16
click at [684, 437] on li "Card-Loyalty-1000 Points-Mini" at bounding box center [772, 439] width 357 height 16
click at [1325, 392] on span at bounding box center [1329, 389] width 9 height 9
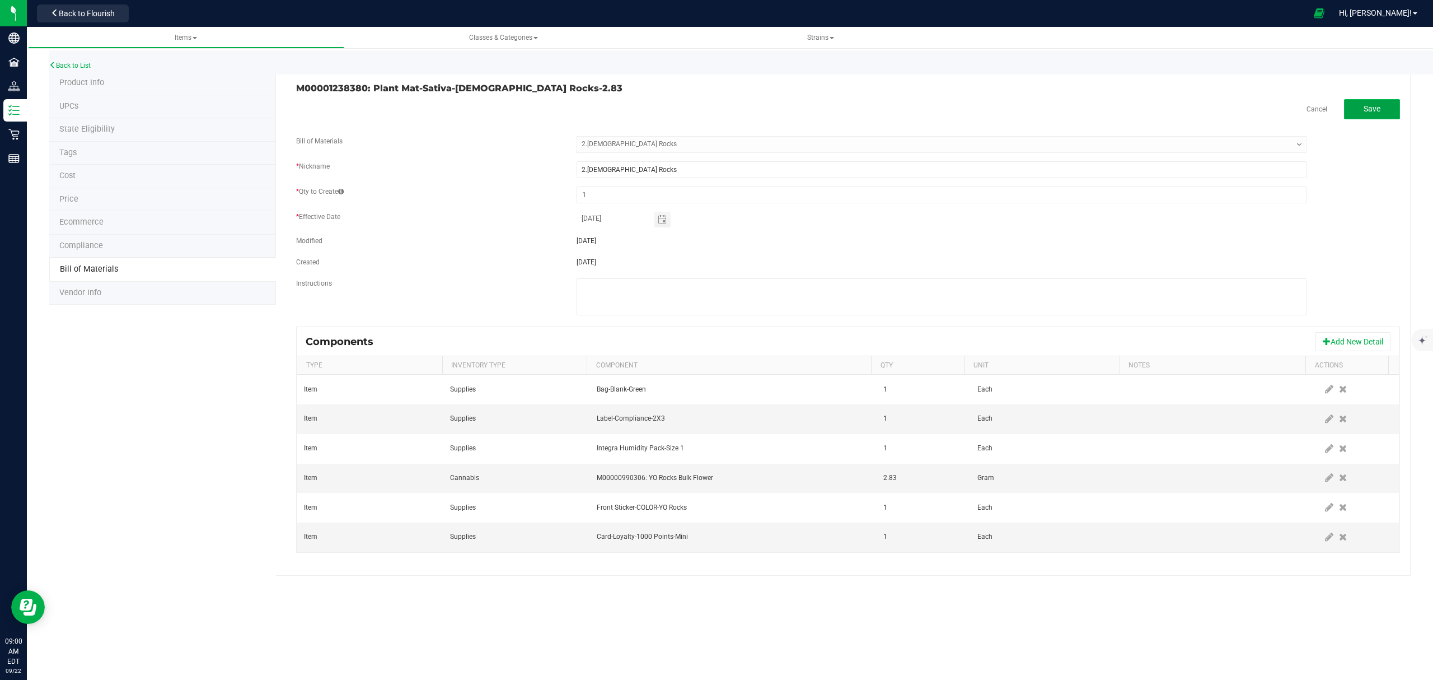
click at [1359, 107] on button "Save" at bounding box center [1372, 109] width 56 height 20
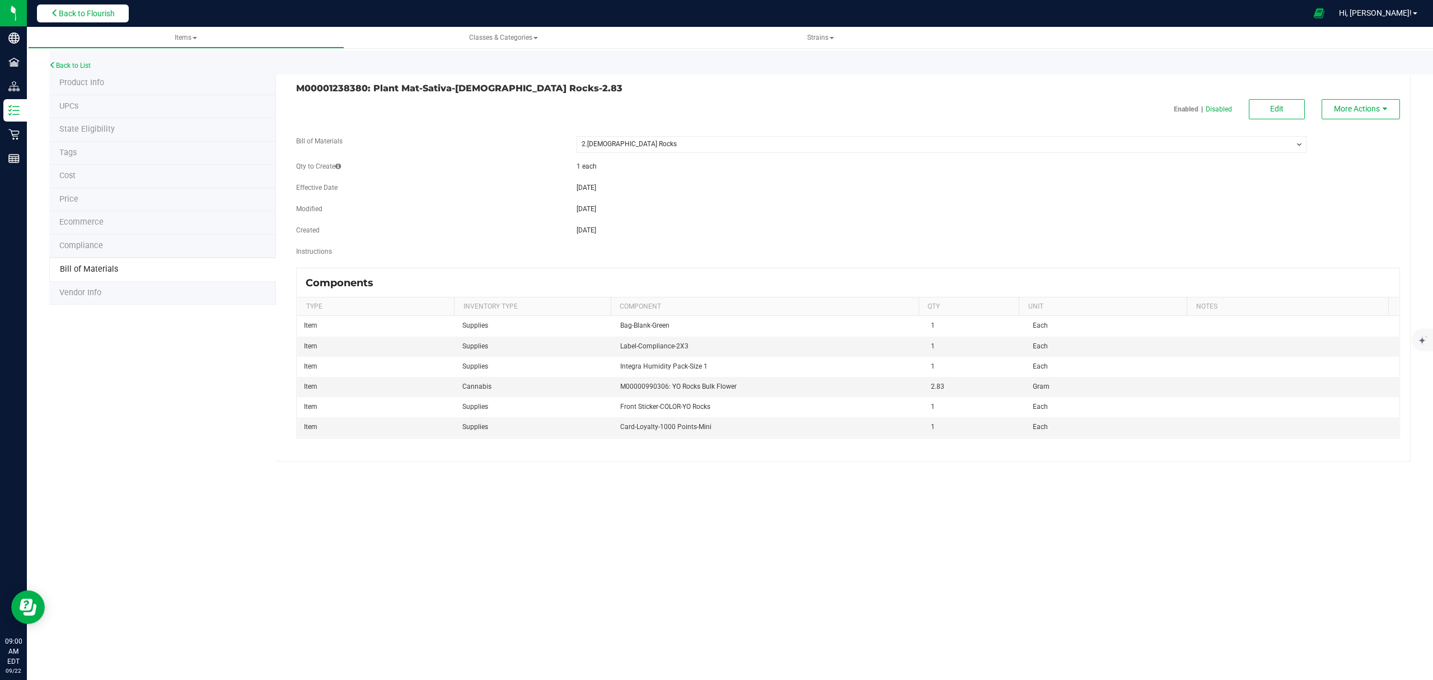
click at [101, 4] on button "Back to Flourish" at bounding box center [83, 13] width 92 height 18
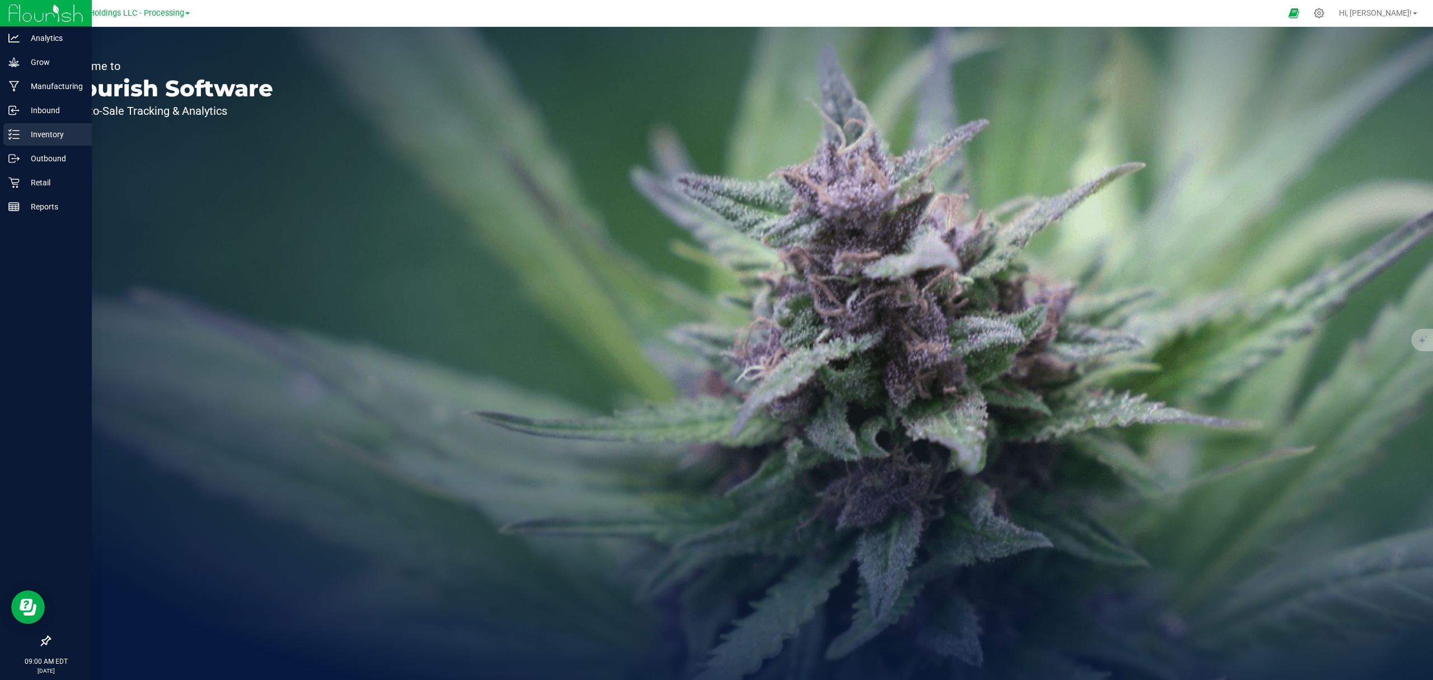
click at [20, 137] on p "Inventory" at bounding box center [53, 134] width 67 height 13
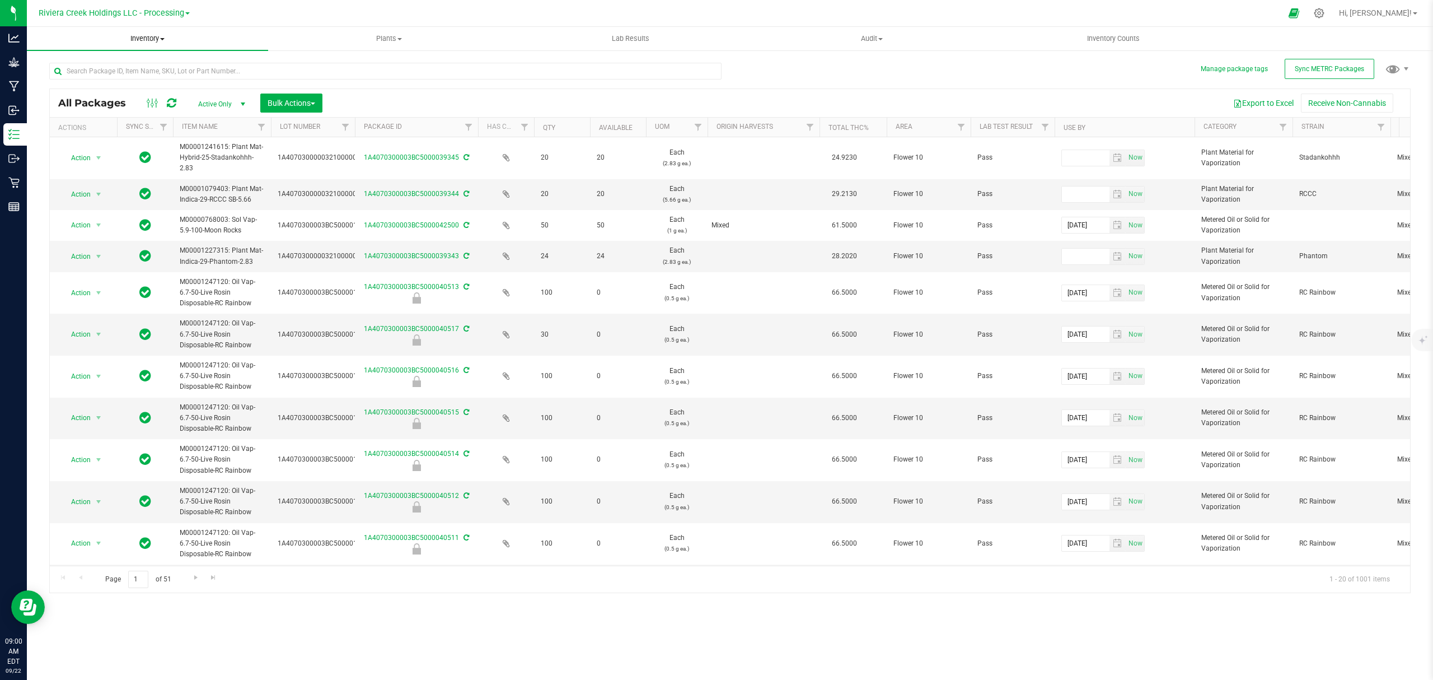
drag, startPoint x: 138, startPoint y: 36, endPoint x: 133, endPoint y: 52, distance: 16.8
click at [139, 36] on span "Inventory" at bounding box center [147, 39] width 241 height 10
click at [119, 135] on span "From bill of materials" at bounding box center [77, 135] width 101 height 10
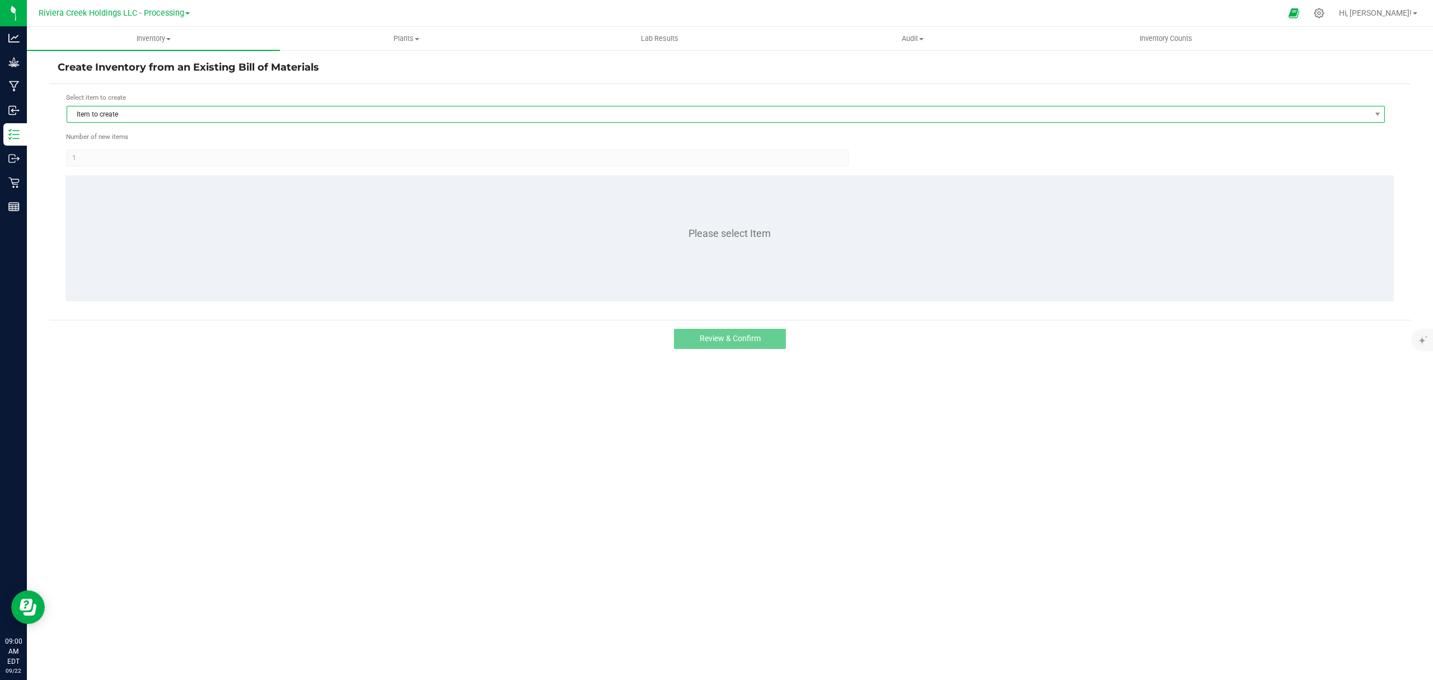
click at [139, 106] on span "Item to create" at bounding box center [718, 114] width 1303 height 16
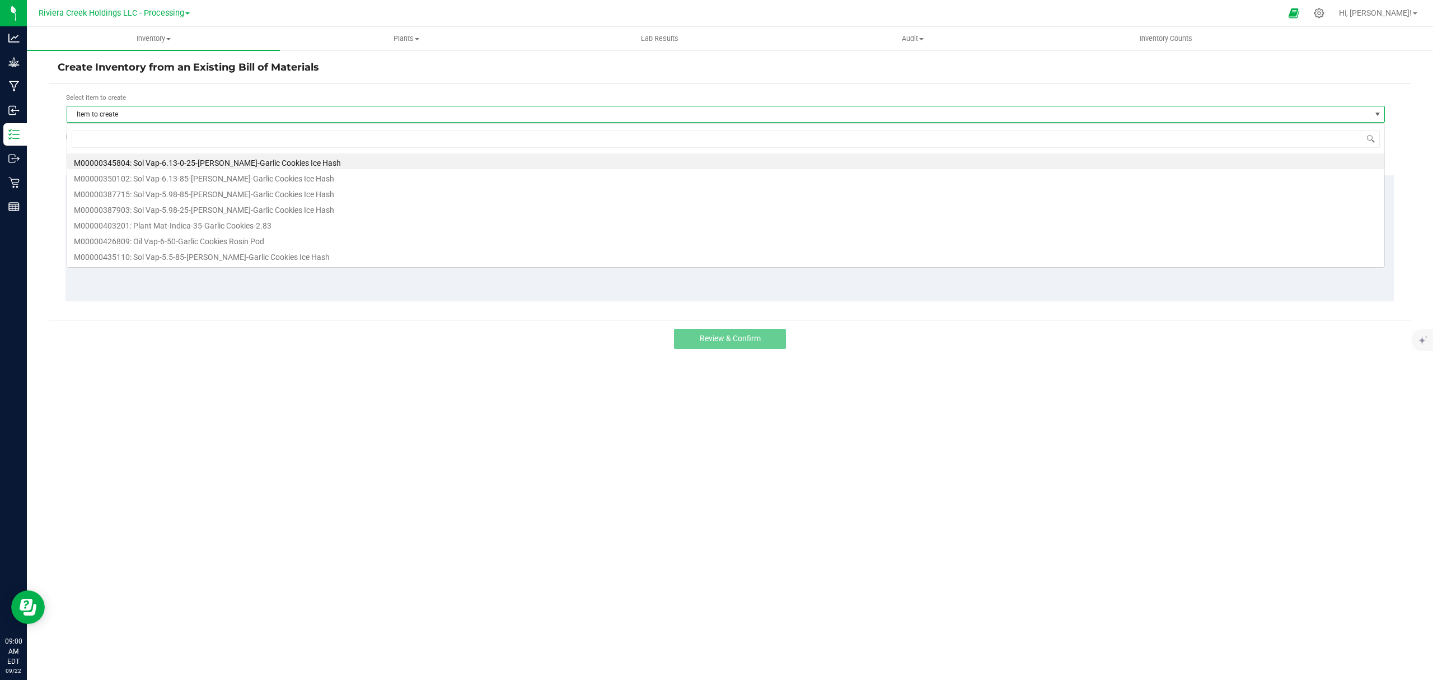
scroll to position [17, 1319]
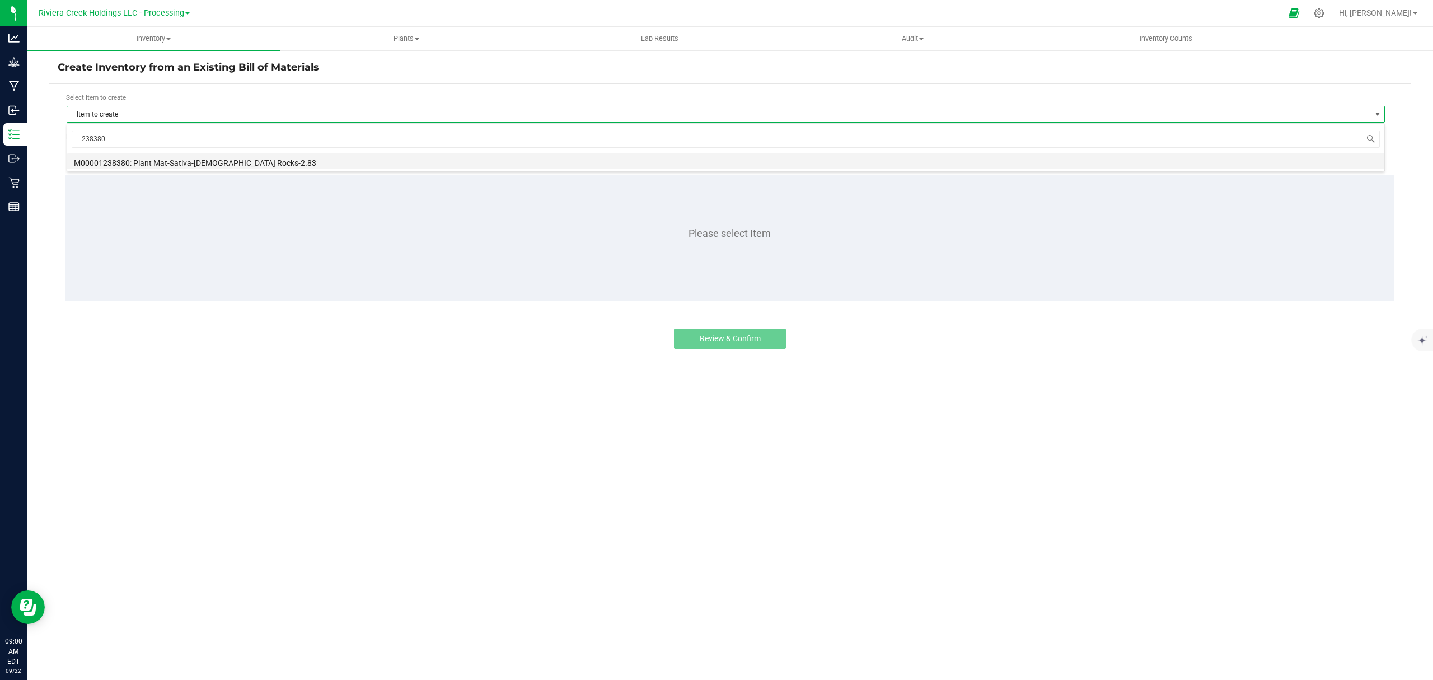
click at [237, 162] on li "M00001238380: Plant Mat-Sativa-[DEMOGRAPHIC_DATA] Rocks-2.83" at bounding box center [725, 161] width 1317 height 16
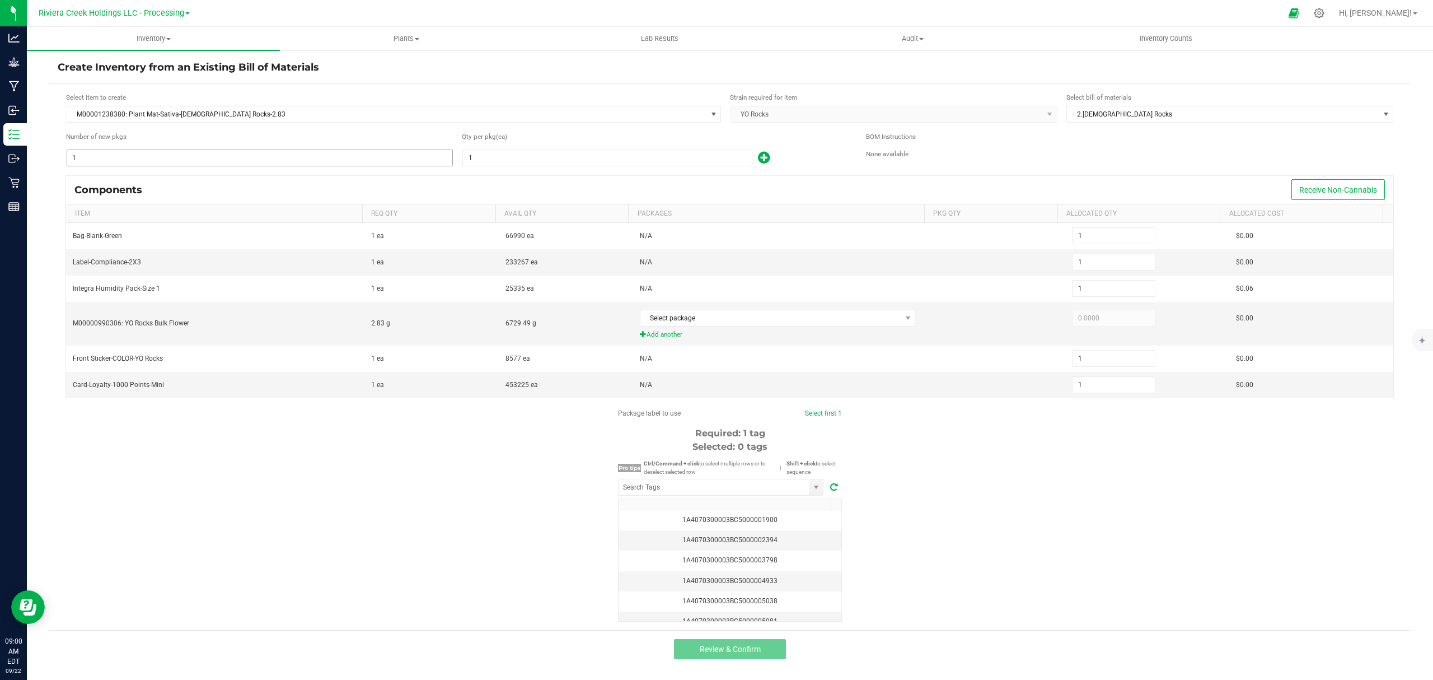
click at [219, 160] on input "1" at bounding box center [259, 158] width 385 height 16
click at [590, 162] on input "1" at bounding box center [607, 158] width 289 height 16
click at [758, 153] on icon at bounding box center [764, 158] width 12 height 14
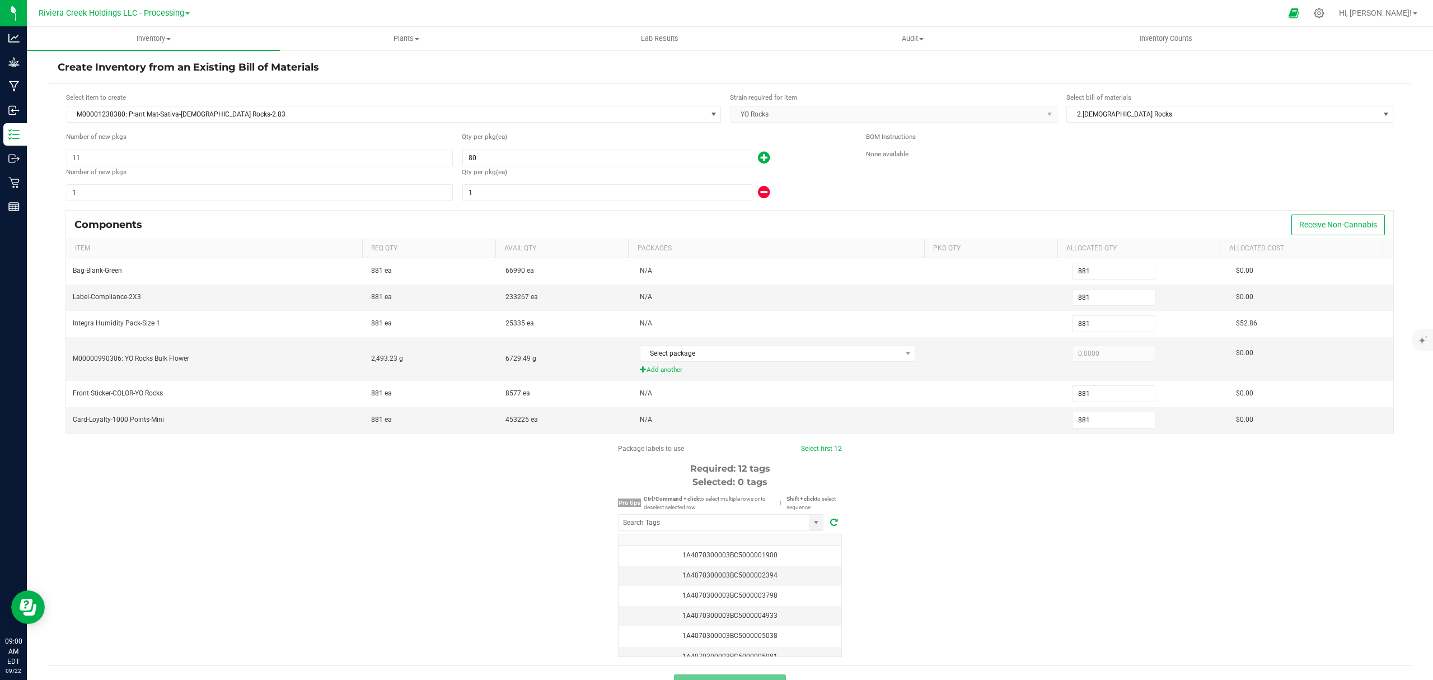
click at [621, 184] on div "Qty per pkg (ea) 1" at bounding box center [655, 184] width 387 height 35
click at [612, 194] on input "1" at bounding box center [607, 193] width 289 height 16
click at [796, 193] on div "30" at bounding box center [655, 193] width 387 height 18
click at [742, 349] on span "Select package" at bounding box center [770, 353] width 261 height 16
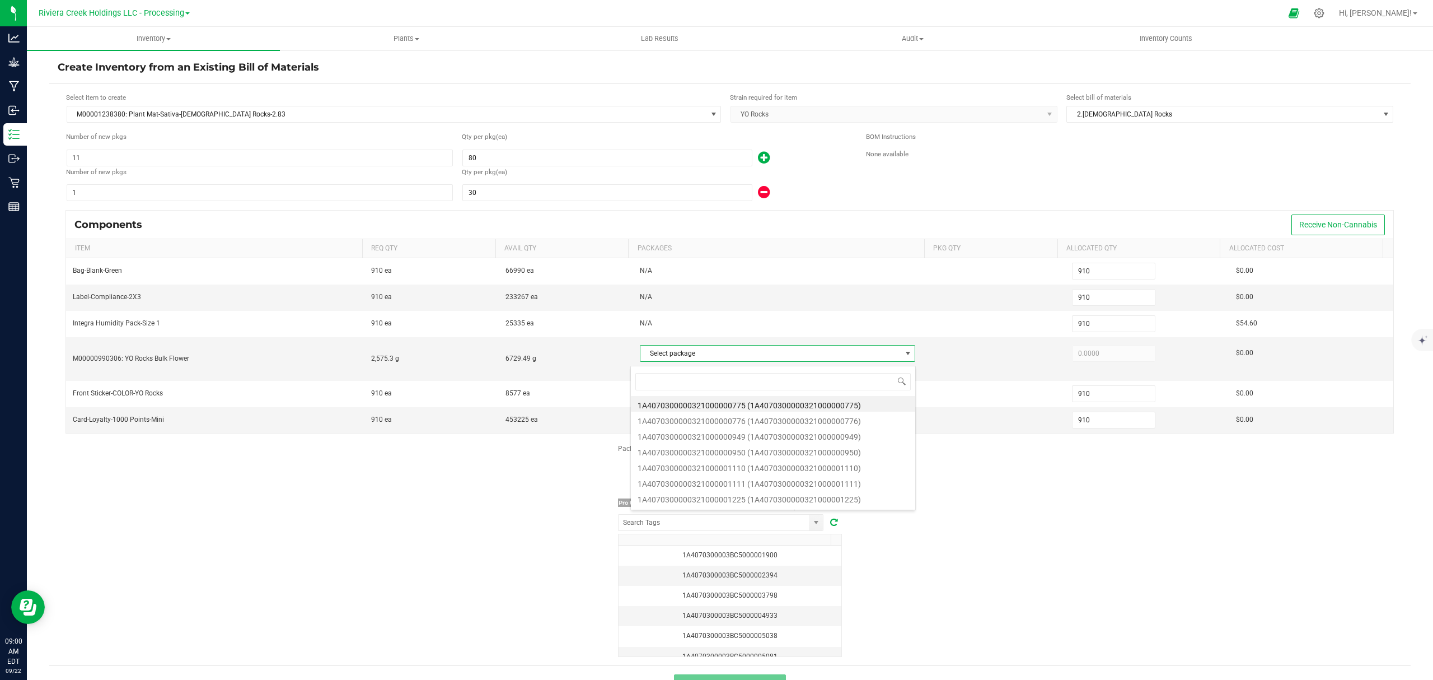
scroll to position [17, 270]
click at [813, 404] on li "1A4070300000321000001226 (1A4070300000321000001226)" at bounding box center [773, 404] width 284 height 16
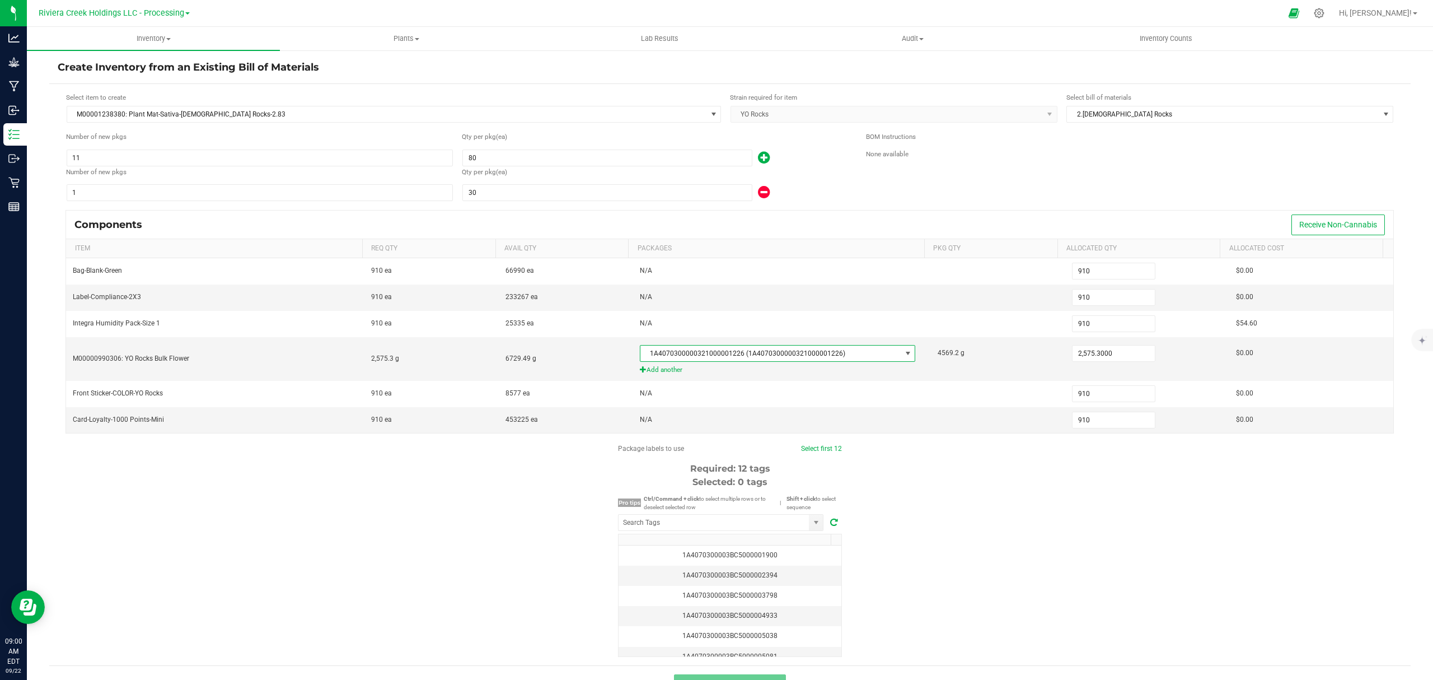
click at [941, 486] on div "Package labels to use Select first 12 Required: 12 tags Selected: 0 tags Pro ti…" at bounding box center [730, 549] width 1362 height 213
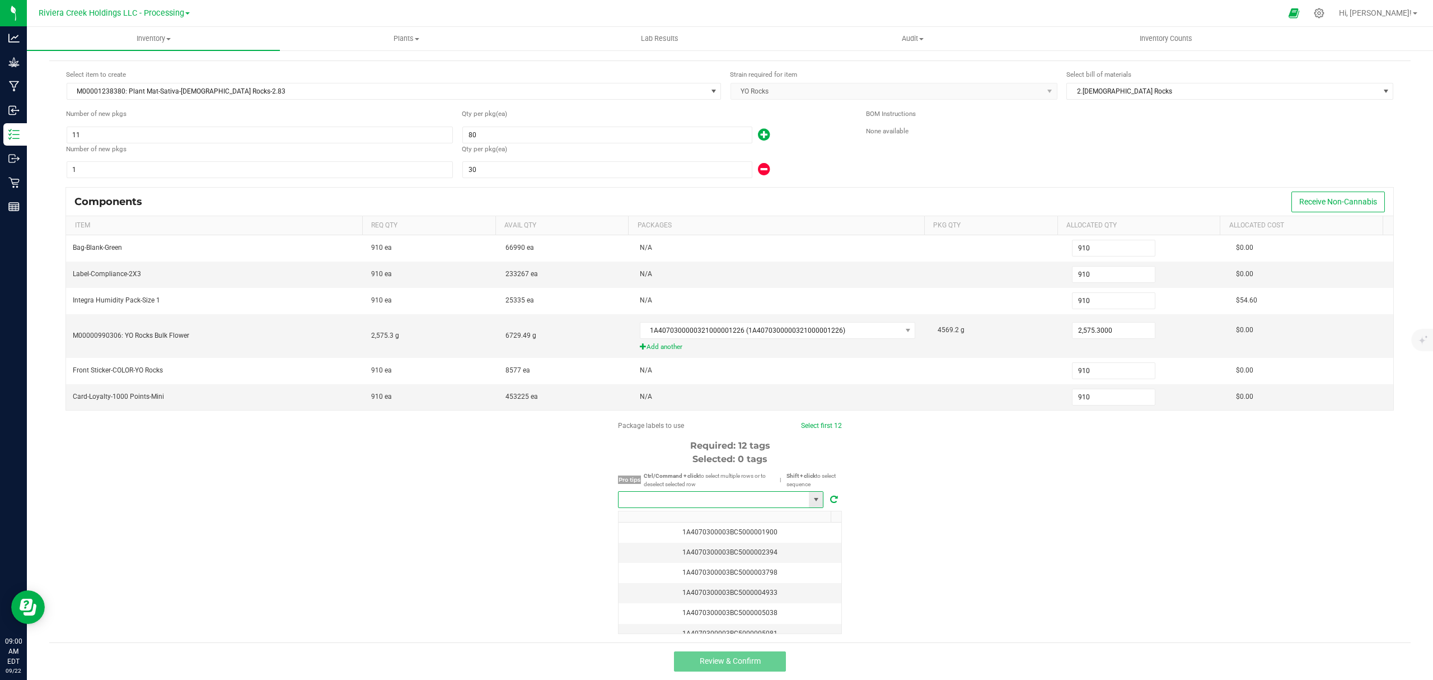
click at [718, 497] on input "NO DATA FOUND" at bounding box center [714, 500] width 190 height 16
click at [739, 518] on li "1A4070300003BC5000040518" at bounding box center [715, 520] width 204 height 19
click at [803, 427] on link "Select first 12" at bounding box center [820, 426] width 41 height 8
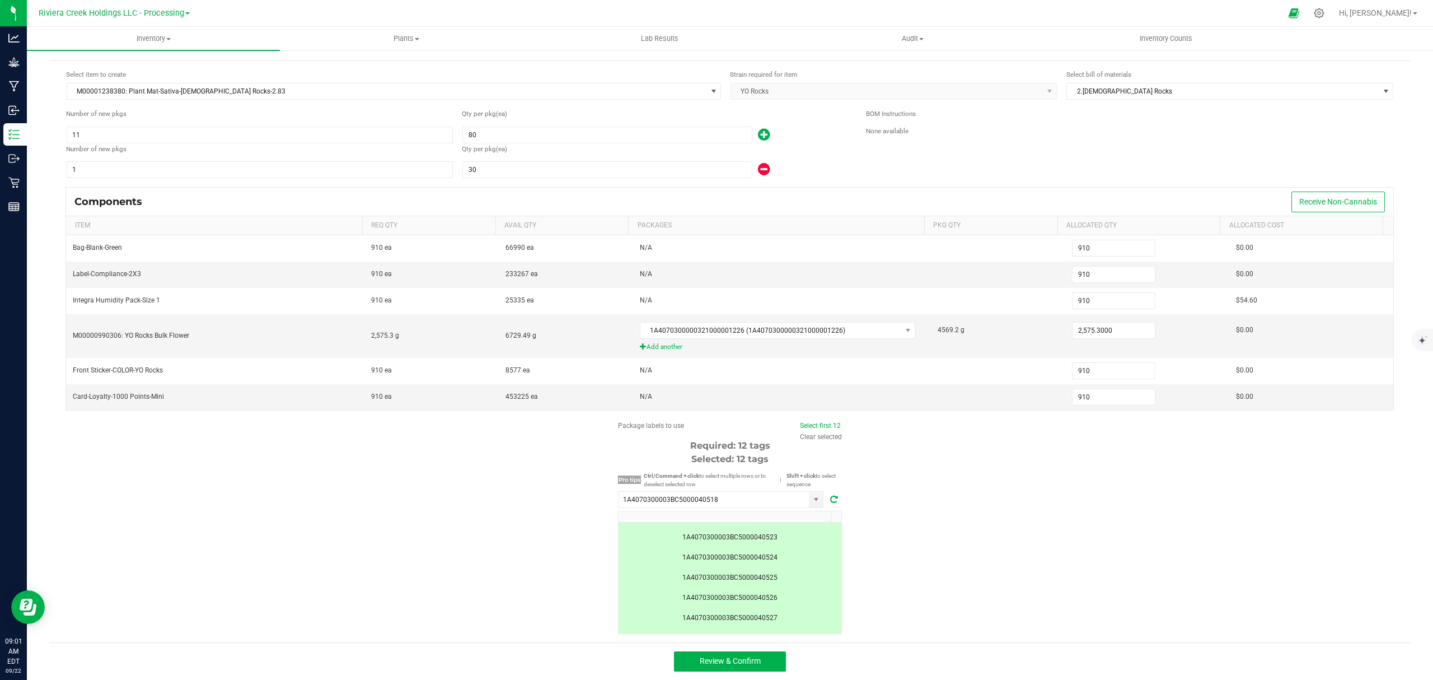
scroll to position [191, 0]
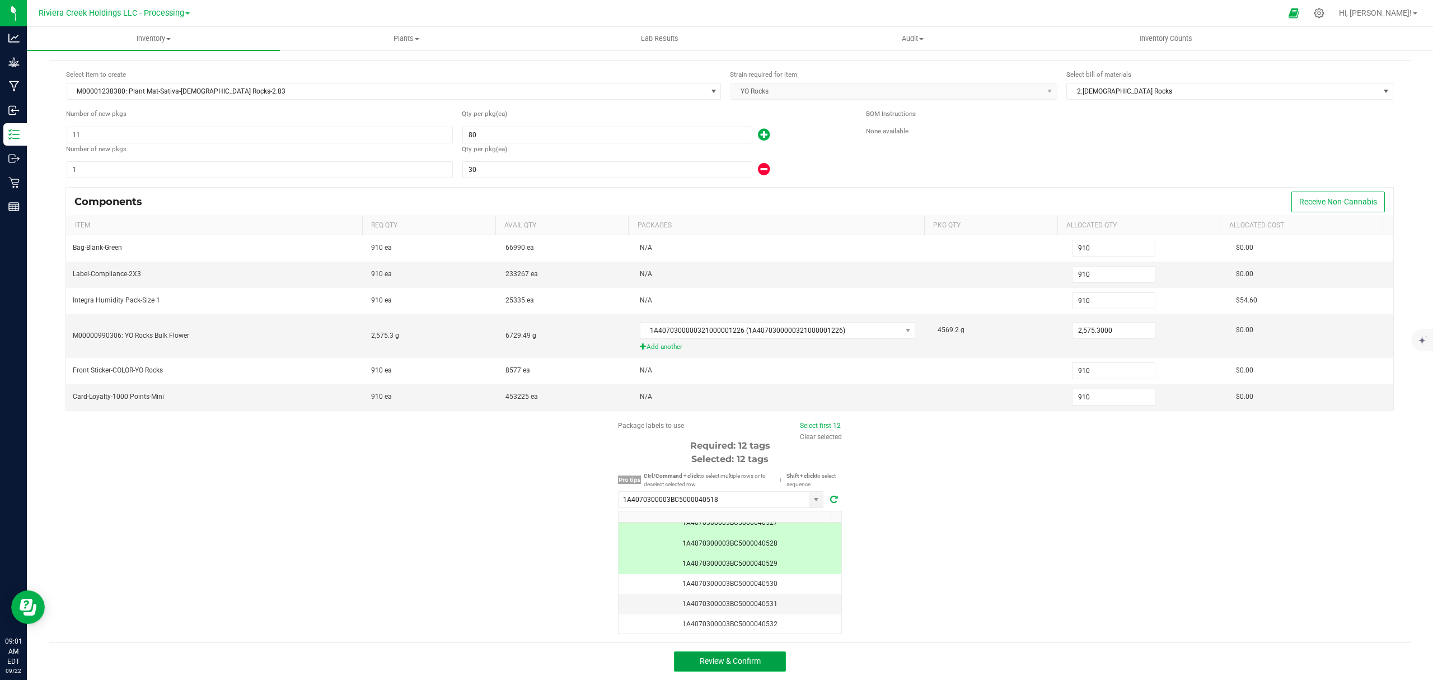
click at [760, 664] on button "Review & Confirm" at bounding box center [730, 661] width 112 height 20
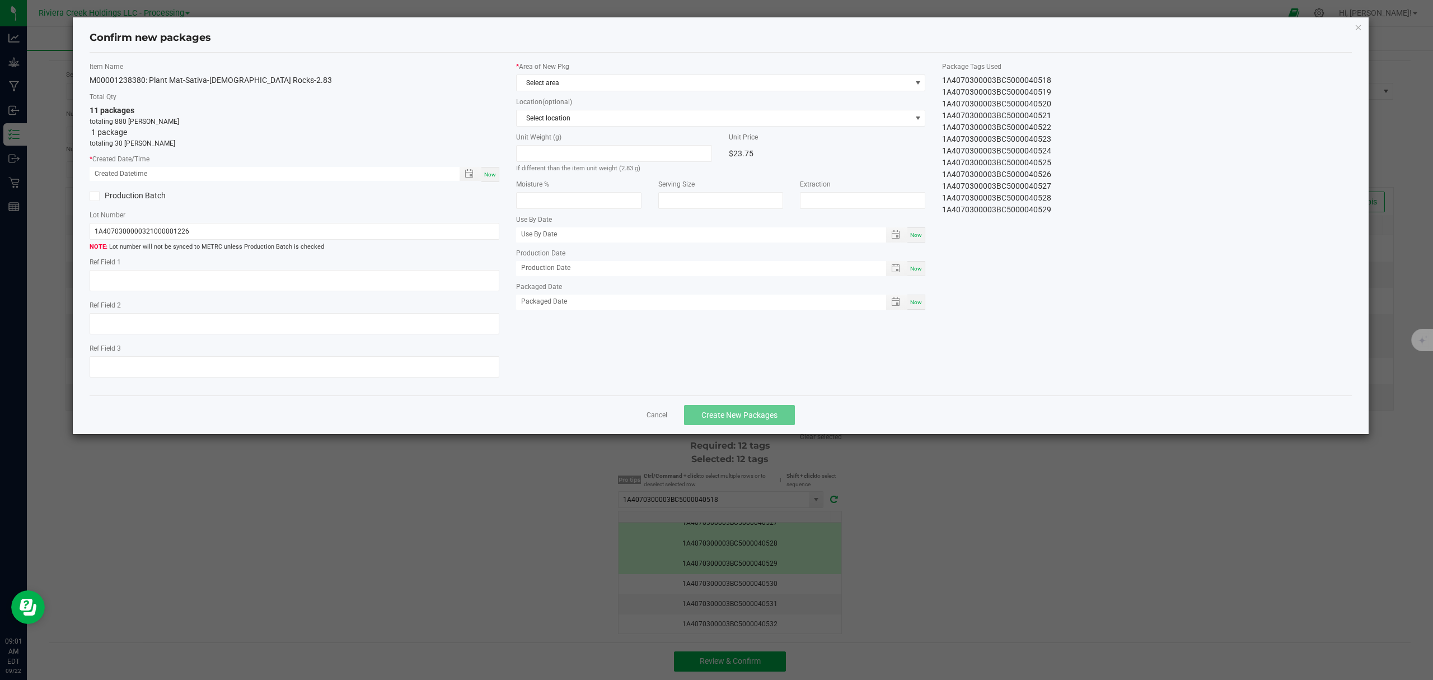
click at [488, 176] on span "Now" at bounding box center [490, 174] width 12 height 6
click at [562, 90] on span "Select area" at bounding box center [714, 83] width 395 height 16
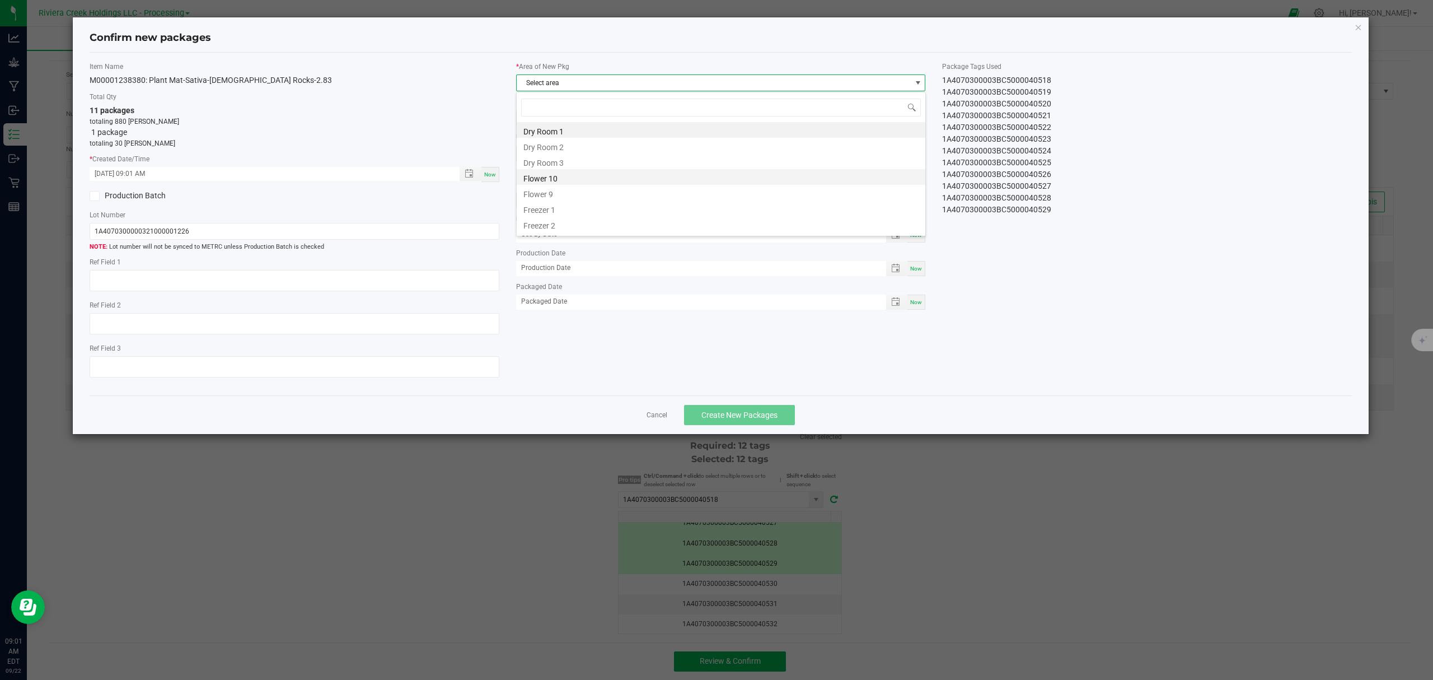
click at [551, 173] on li "Flower 10" at bounding box center [721, 177] width 409 height 16
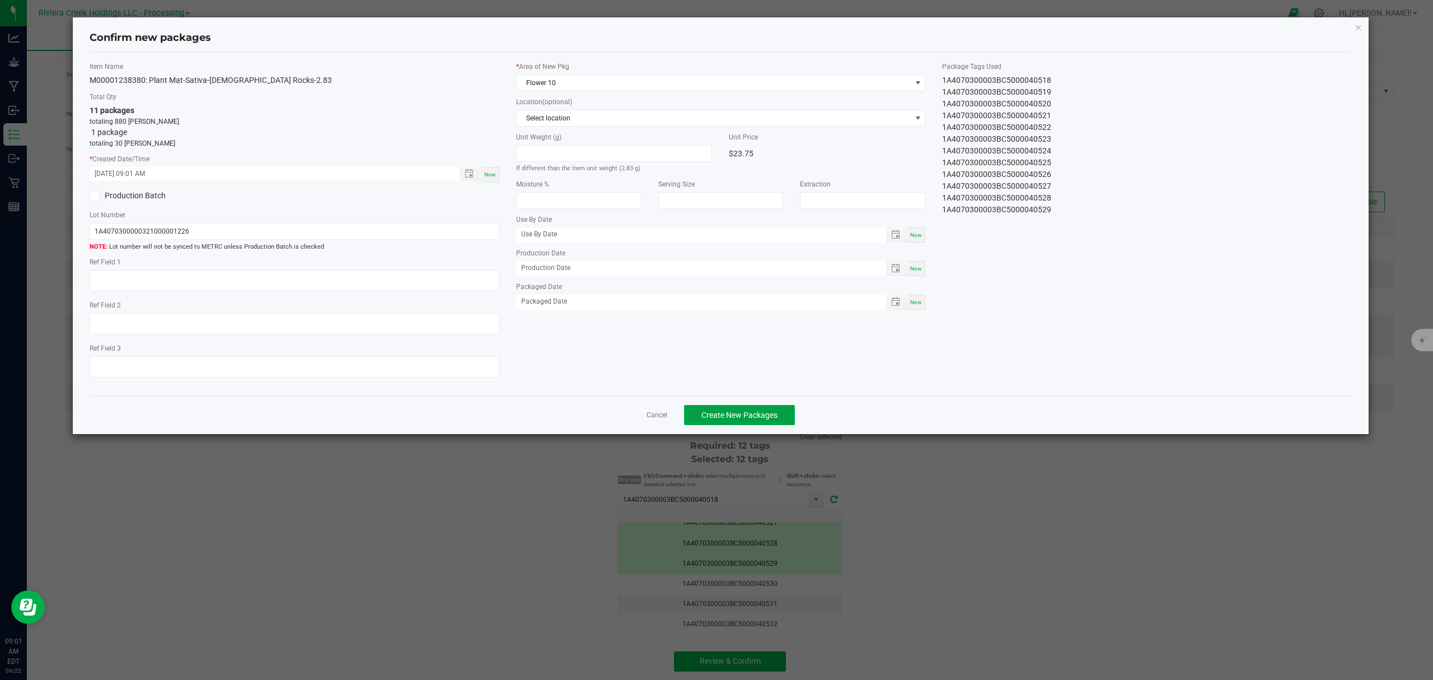
click at [739, 415] on button "Create New Packages" at bounding box center [739, 415] width 111 height 20
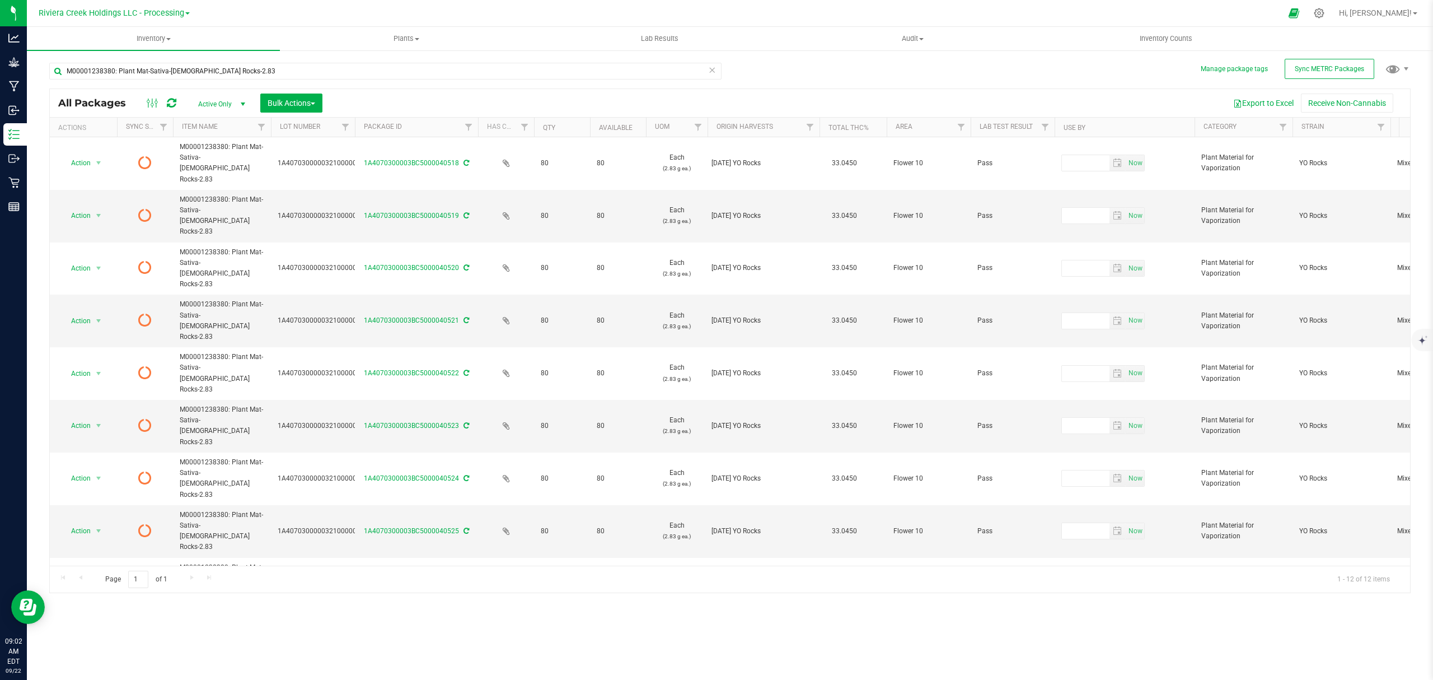
click at [170, 103] on icon at bounding box center [172, 102] width 10 height 11
click at [1165, 37] on span "Inventory Counts" at bounding box center [1166, 39] width 83 height 10
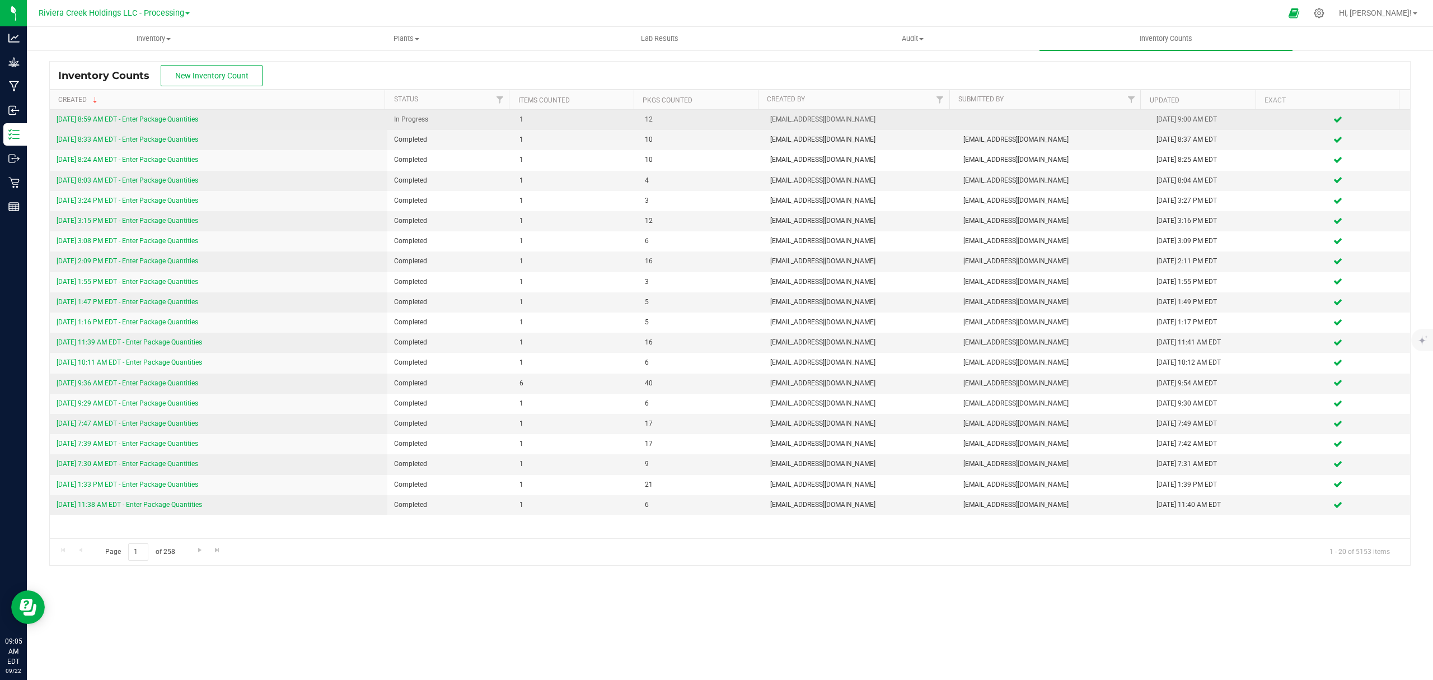
click at [180, 118] on link "[DATE] 8:59 AM EDT - Enter Package Quantities" at bounding box center [128, 119] width 142 height 8
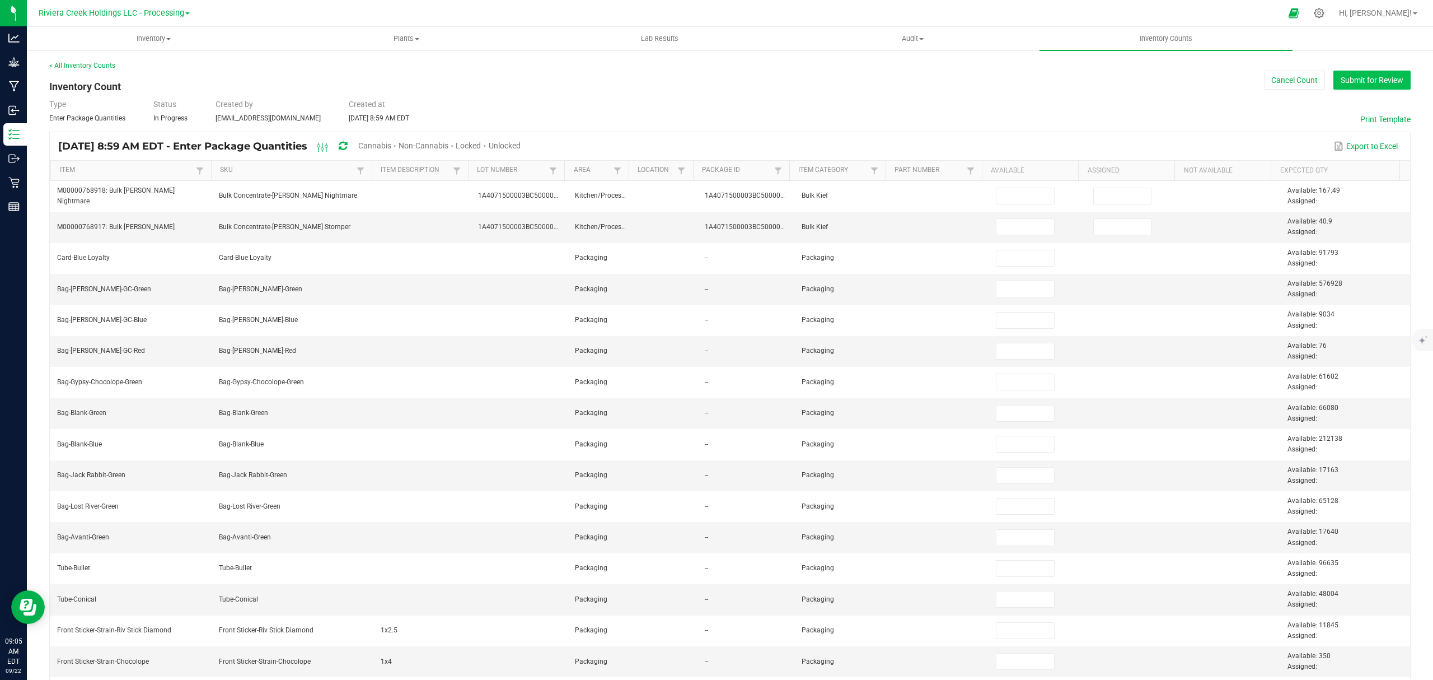
click at [1357, 74] on button "Submit for Review" at bounding box center [1372, 80] width 77 height 19
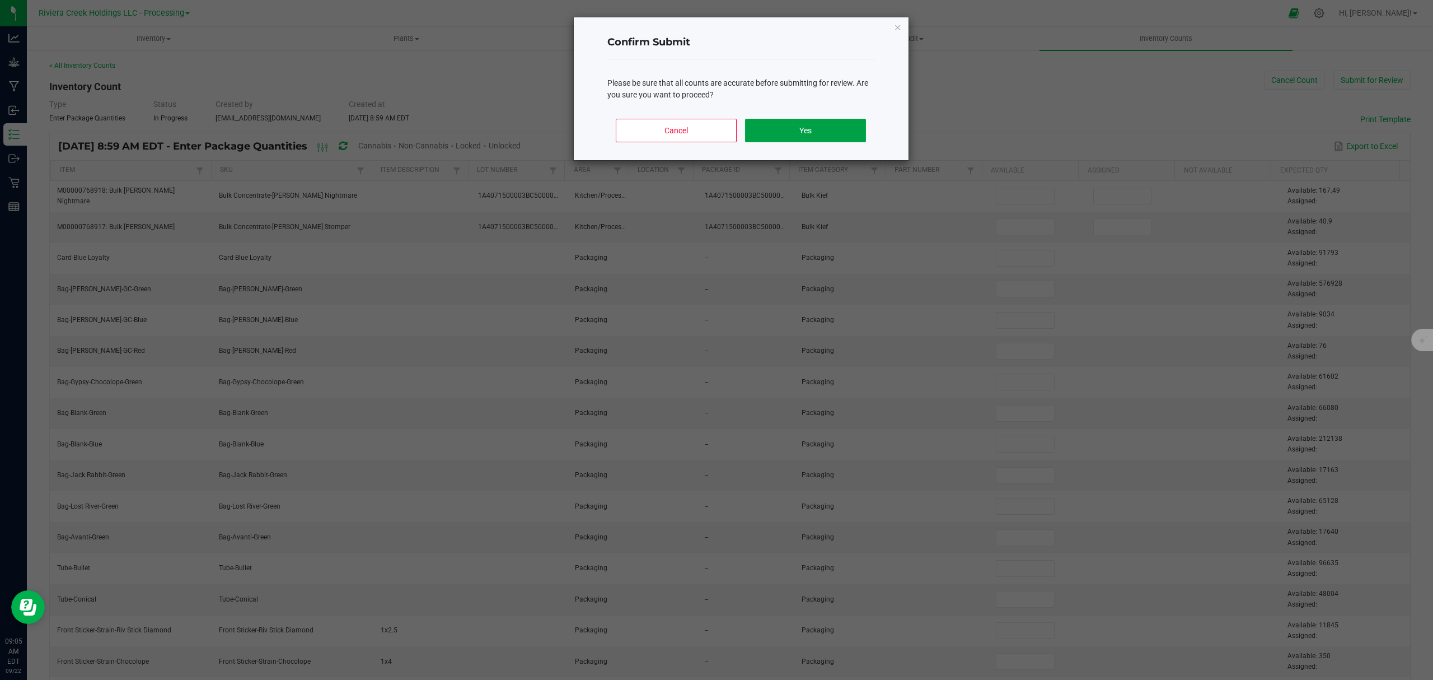
click at [831, 134] on button "Yes" at bounding box center [805, 131] width 120 height 24
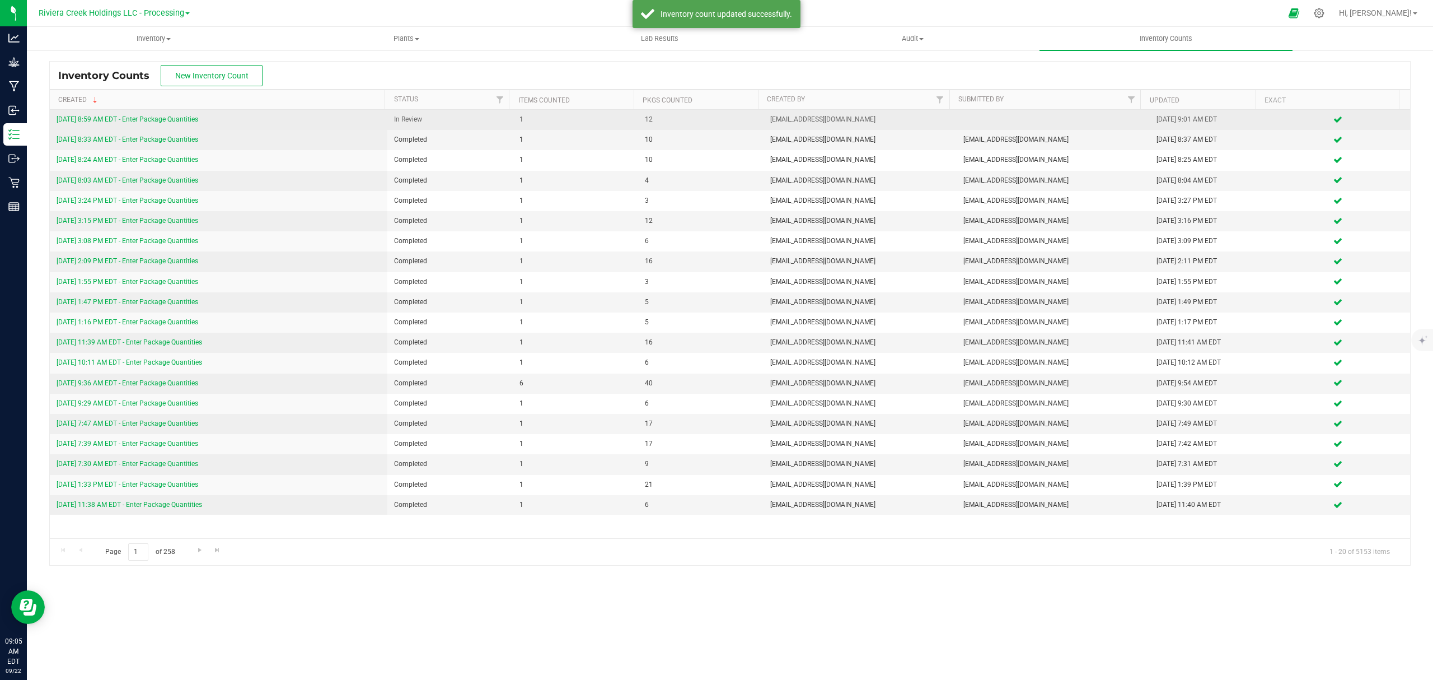
click at [156, 121] on link "[DATE] 8:59 AM EDT - Enter Package Quantities" at bounding box center [128, 119] width 142 height 8
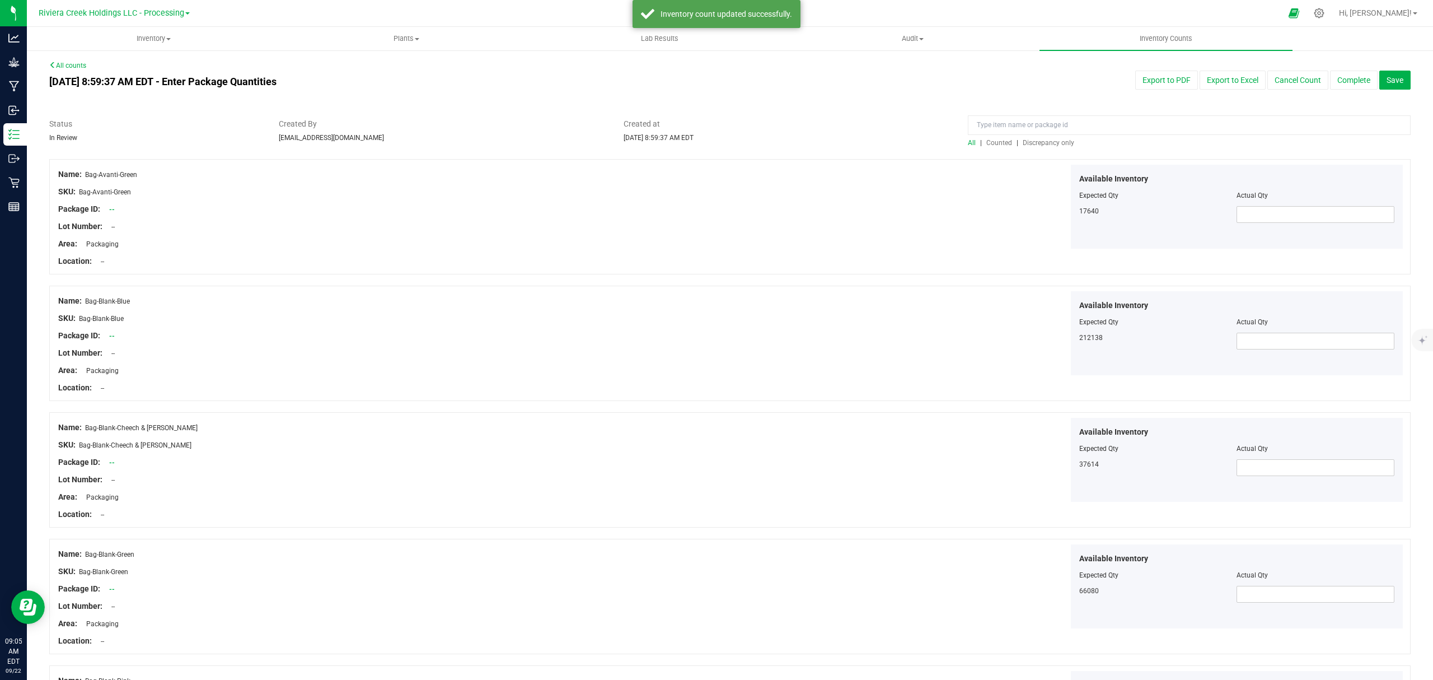
click at [990, 141] on span "Counted" at bounding box center [999, 143] width 26 height 8
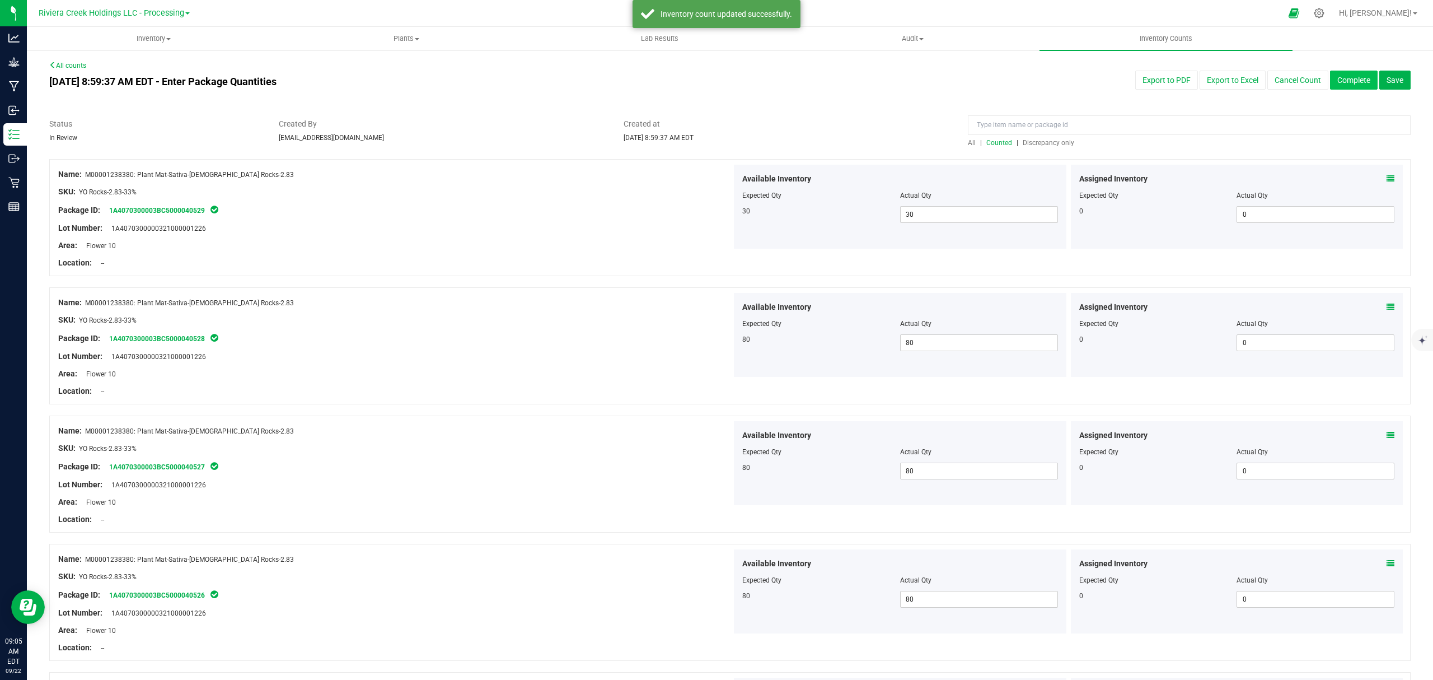
click at [1330, 81] on button "Complete" at bounding box center [1354, 80] width 48 height 19
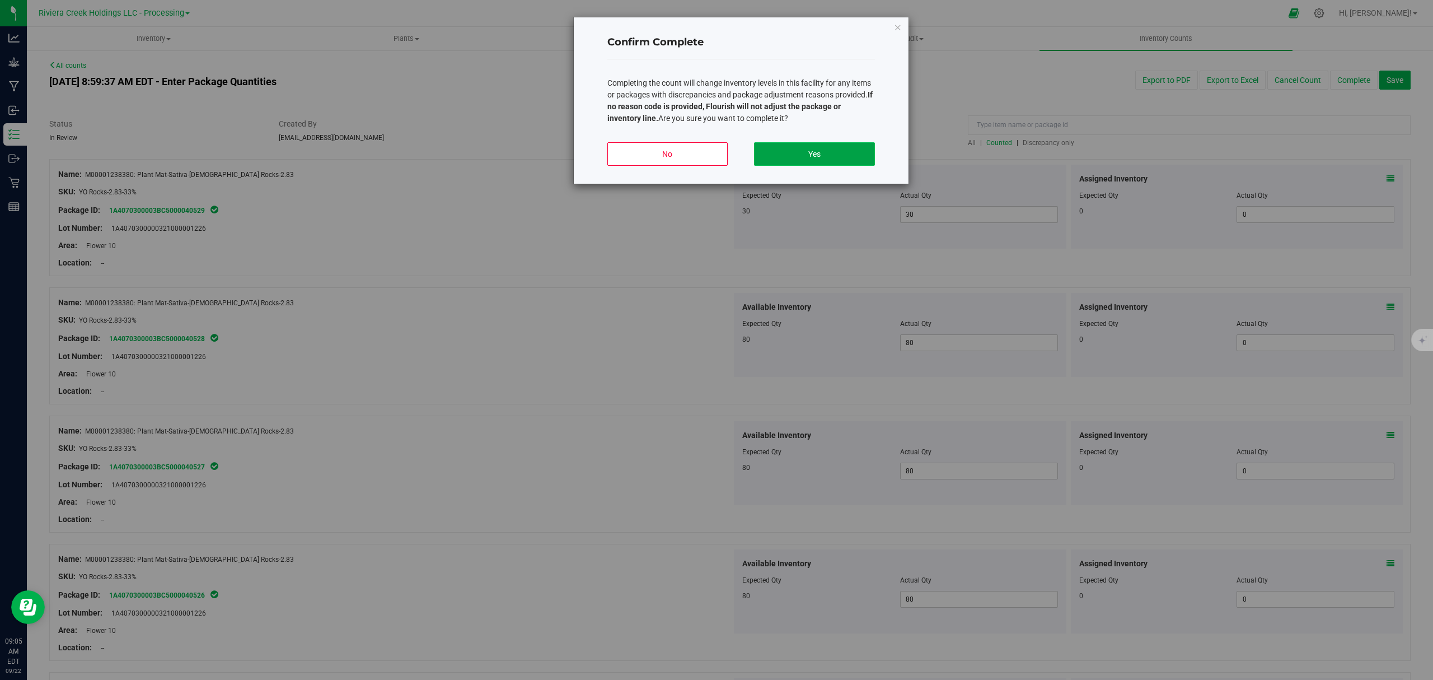
click at [836, 157] on button "Yes" at bounding box center [814, 154] width 120 height 24
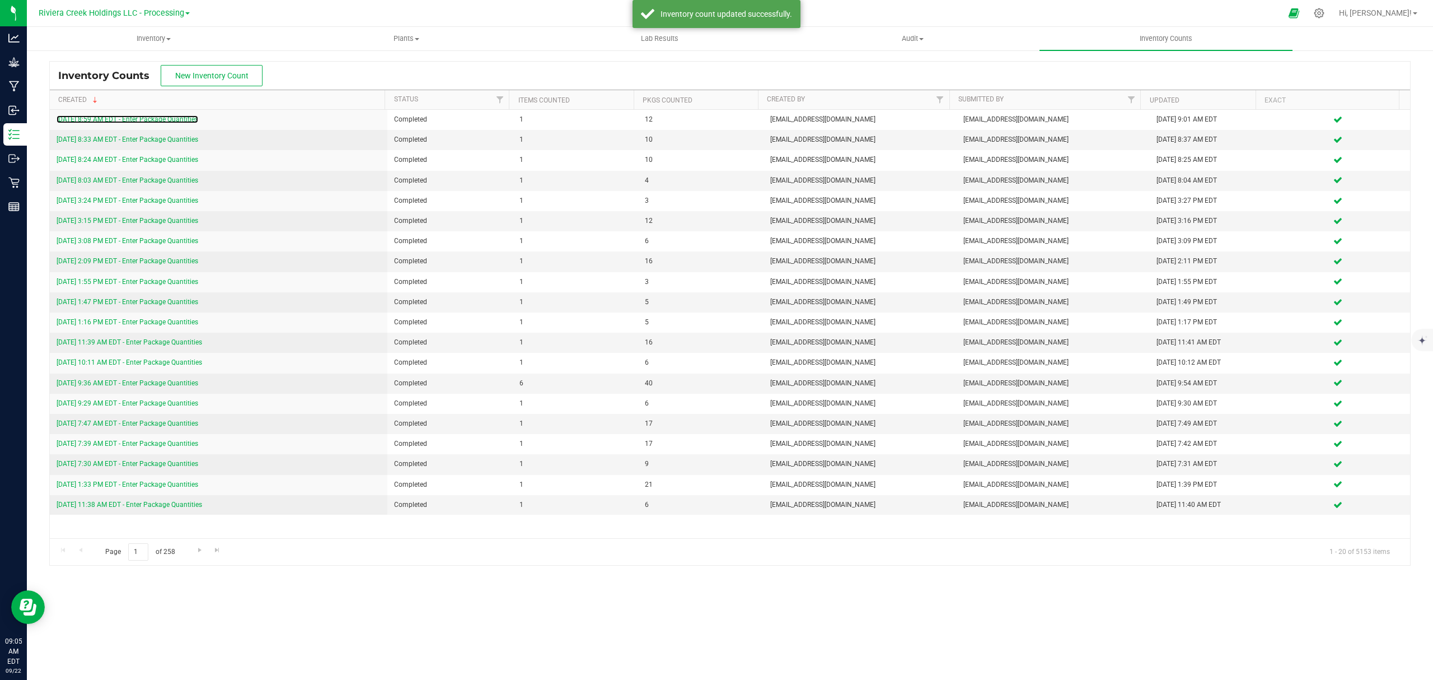
click at [148, 119] on link "[DATE] 8:59 AM EDT - Enter Package Quantities" at bounding box center [128, 119] width 142 height 8
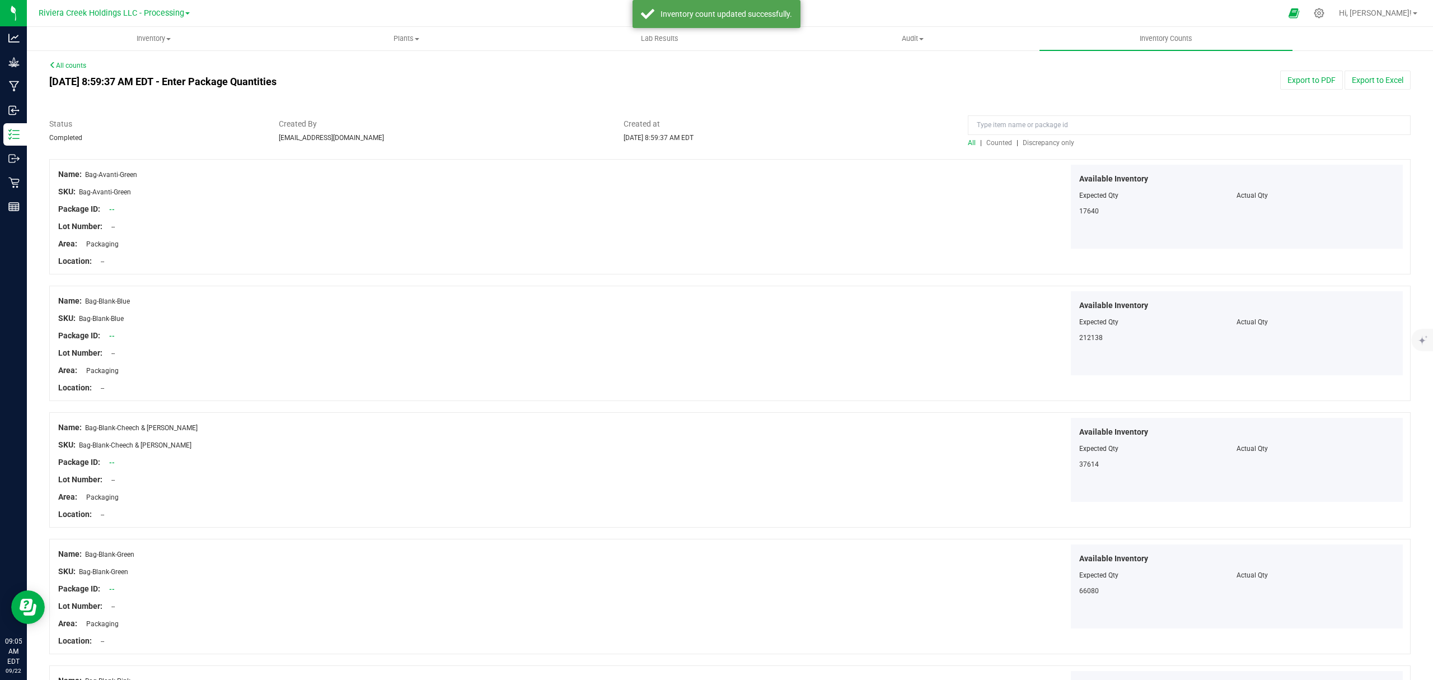
click at [986, 144] on span "Counted" at bounding box center [999, 143] width 26 height 8
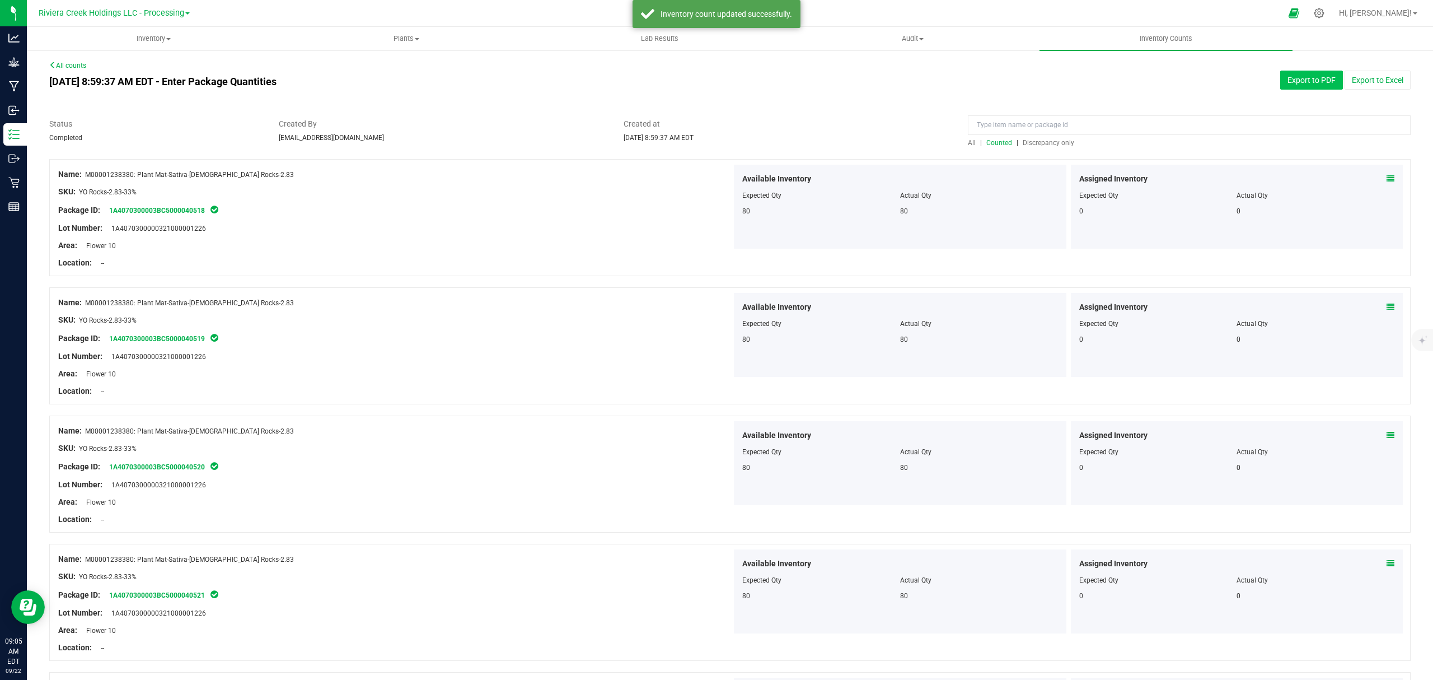
click at [1283, 81] on button "Export to PDF" at bounding box center [1311, 80] width 63 height 19
click at [158, 44] on uib-tab-heading "Inventory All packages All inventory Waste log Create inventory" at bounding box center [153, 38] width 252 height 22
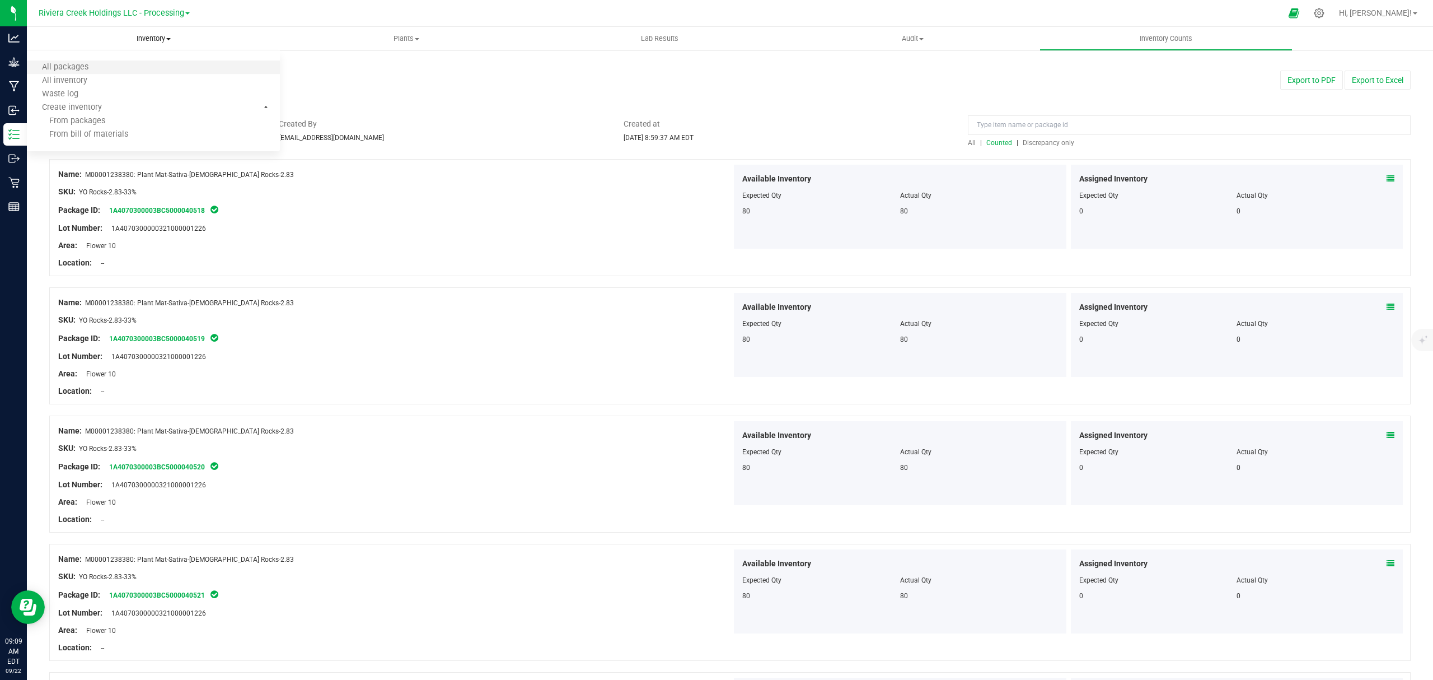
click at [128, 72] on li "All packages" at bounding box center [153, 67] width 253 height 13
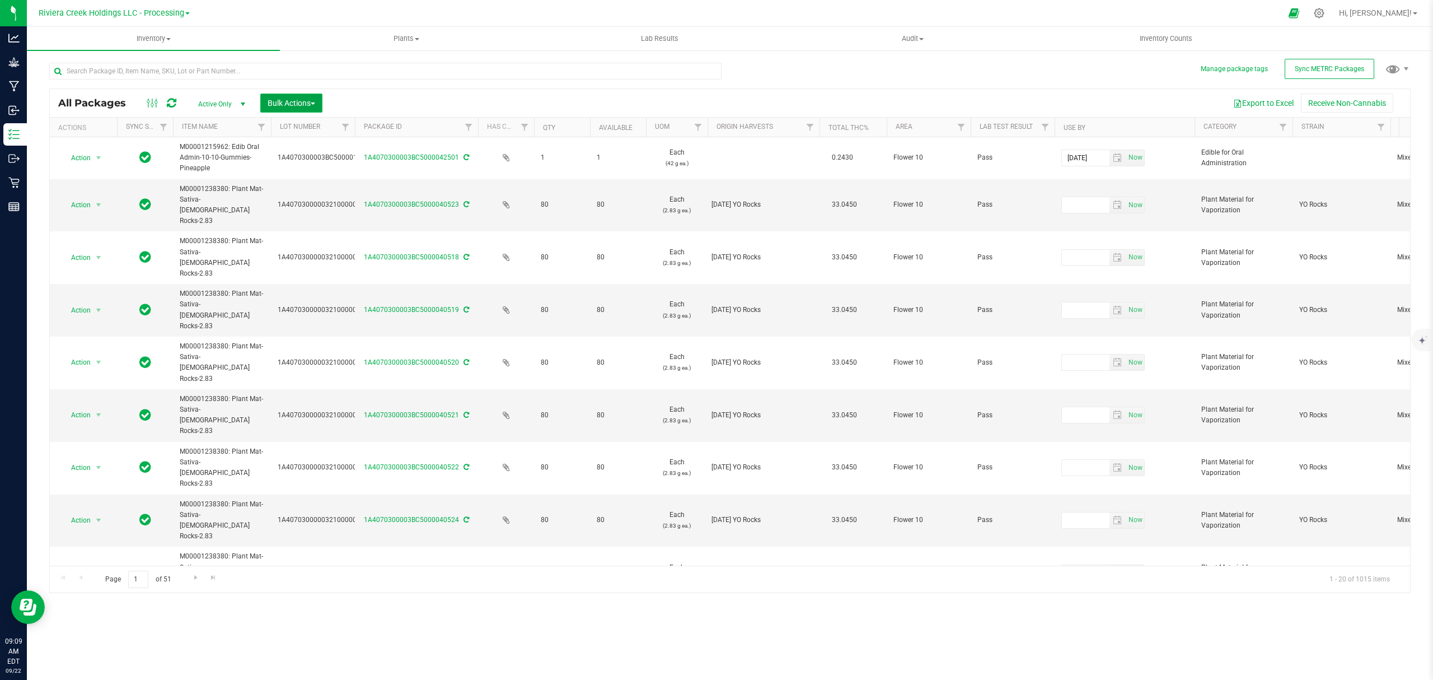
click at [297, 103] on span "Bulk Actions" at bounding box center [292, 103] width 48 height 9
click at [307, 213] on span "Lock/Unlock packages" at bounding box center [305, 210] width 77 height 9
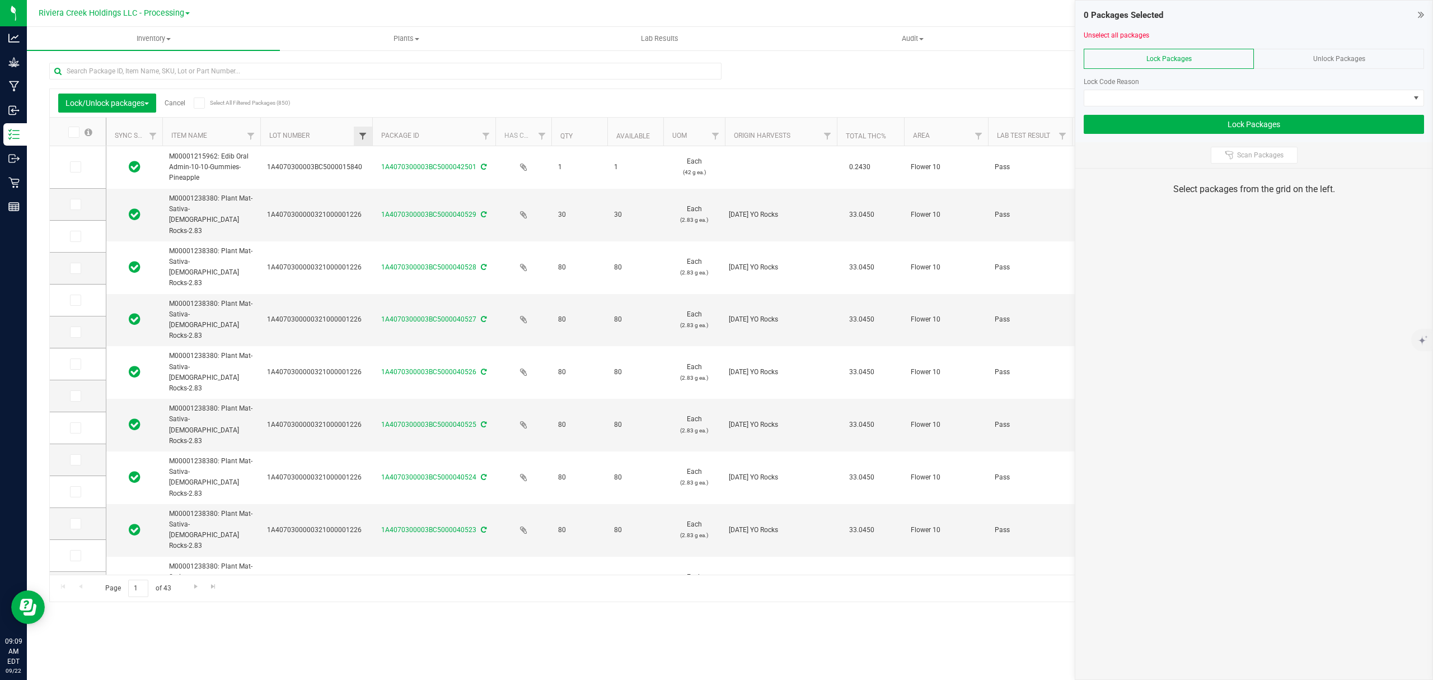
drag, startPoint x: 344, startPoint y: 128, endPoint x: 359, endPoint y: 138, distance: 18.2
click at [72, 204] on icon at bounding box center [74, 204] width 7 height 0
click at [0, 0] on input "checkbox" at bounding box center [0, 0] width 0 height 0
click at [71, 240] on span at bounding box center [75, 236] width 11 height 11
click at [0, 0] on input "checkbox" at bounding box center [0, 0] width 0 height 0
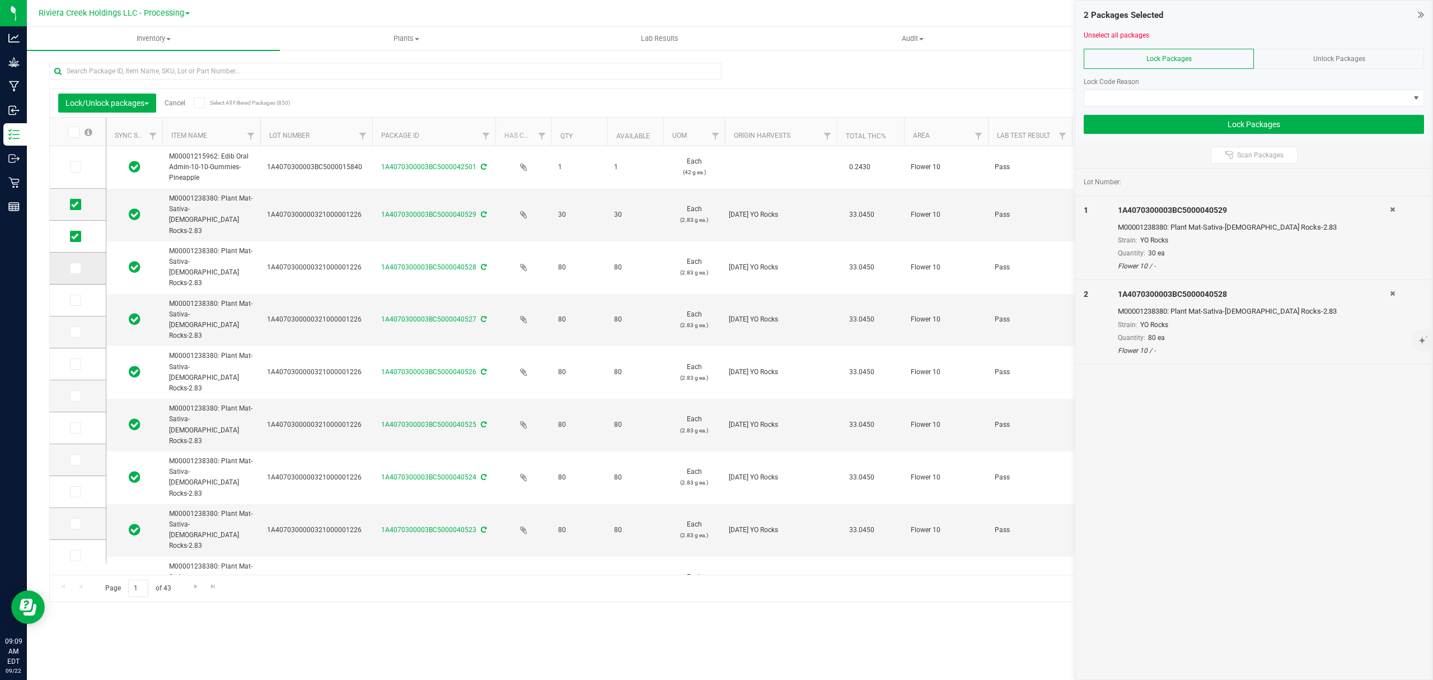
click at [70, 267] on span at bounding box center [75, 268] width 11 height 11
click at [0, 0] on input "checkbox" at bounding box center [0, 0] width 0 height 0
click at [73, 305] on span at bounding box center [75, 299] width 11 height 11
click at [0, 0] on input "checkbox" at bounding box center [0, 0] width 0 height 0
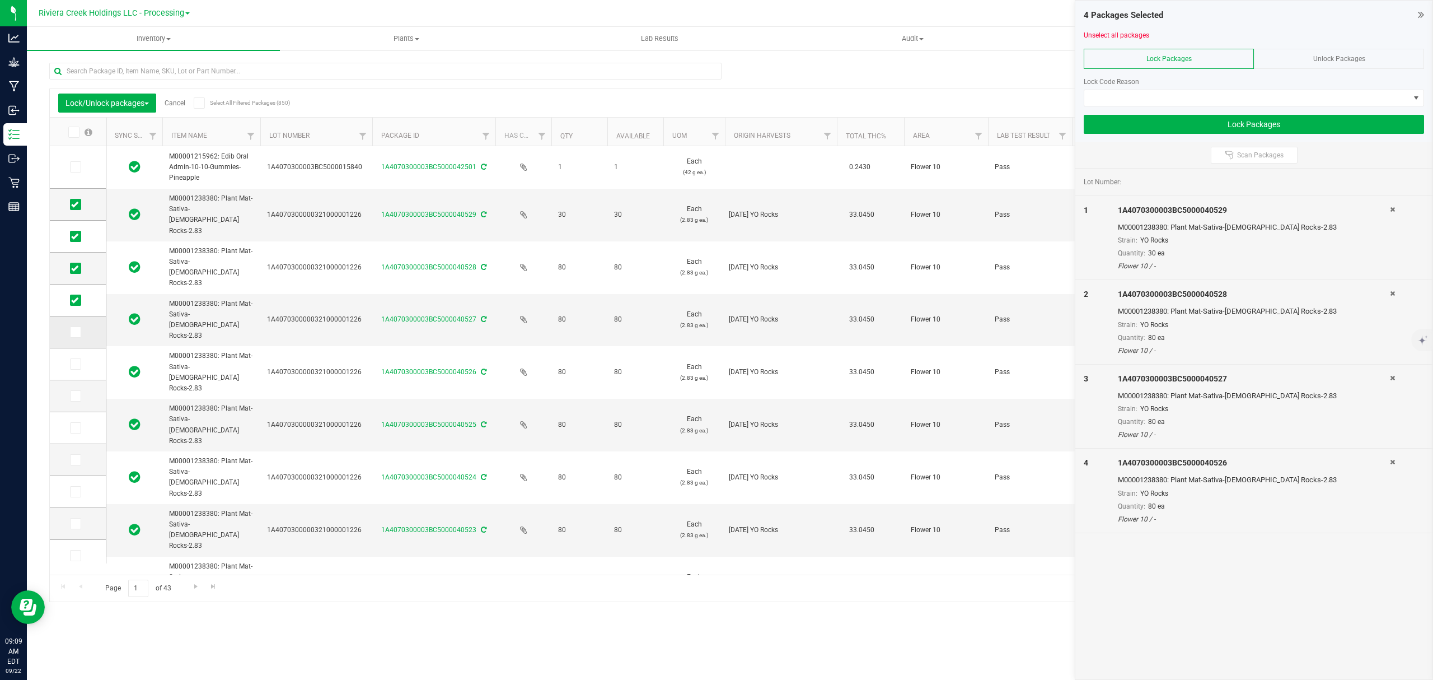
click at [72, 332] on icon at bounding box center [74, 332] width 7 height 0
click at [0, 0] on input "checkbox" at bounding box center [0, 0] width 0 height 0
click at [72, 369] on span at bounding box center [75, 363] width 11 height 11
click at [0, 0] on input "checkbox" at bounding box center [0, 0] width 0 height 0
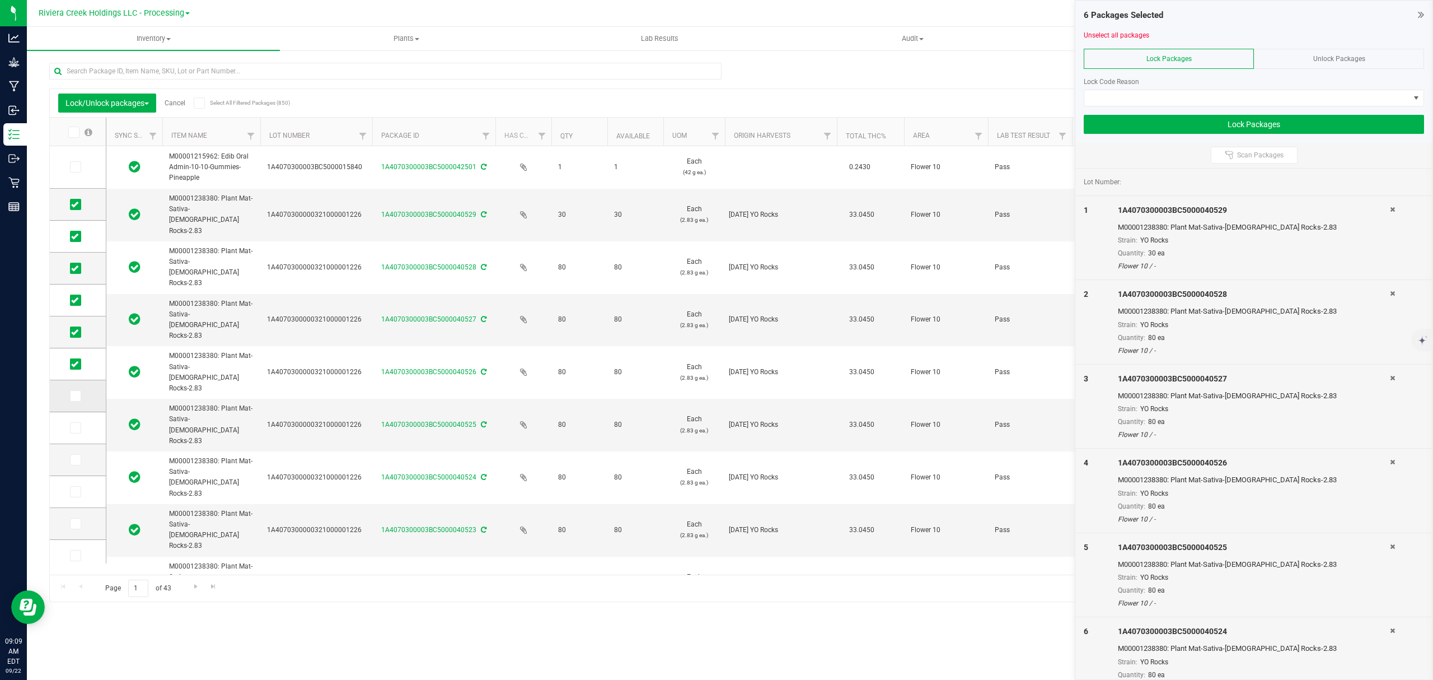
click at [77, 401] on span at bounding box center [75, 395] width 11 height 11
click at [0, 0] on input "checkbox" at bounding box center [0, 0] width 0 height 0
drag, startPoint x: 74, startPoint y: 424, endPoint x: 81, endPoint y: 453, distance: 30.0
click at [74, 428] on icon at bounding box center [74, 428] width 7 height 0
click at [0, 0] on input "checkbox" at bounding box center [0, 0] width 0 height 0
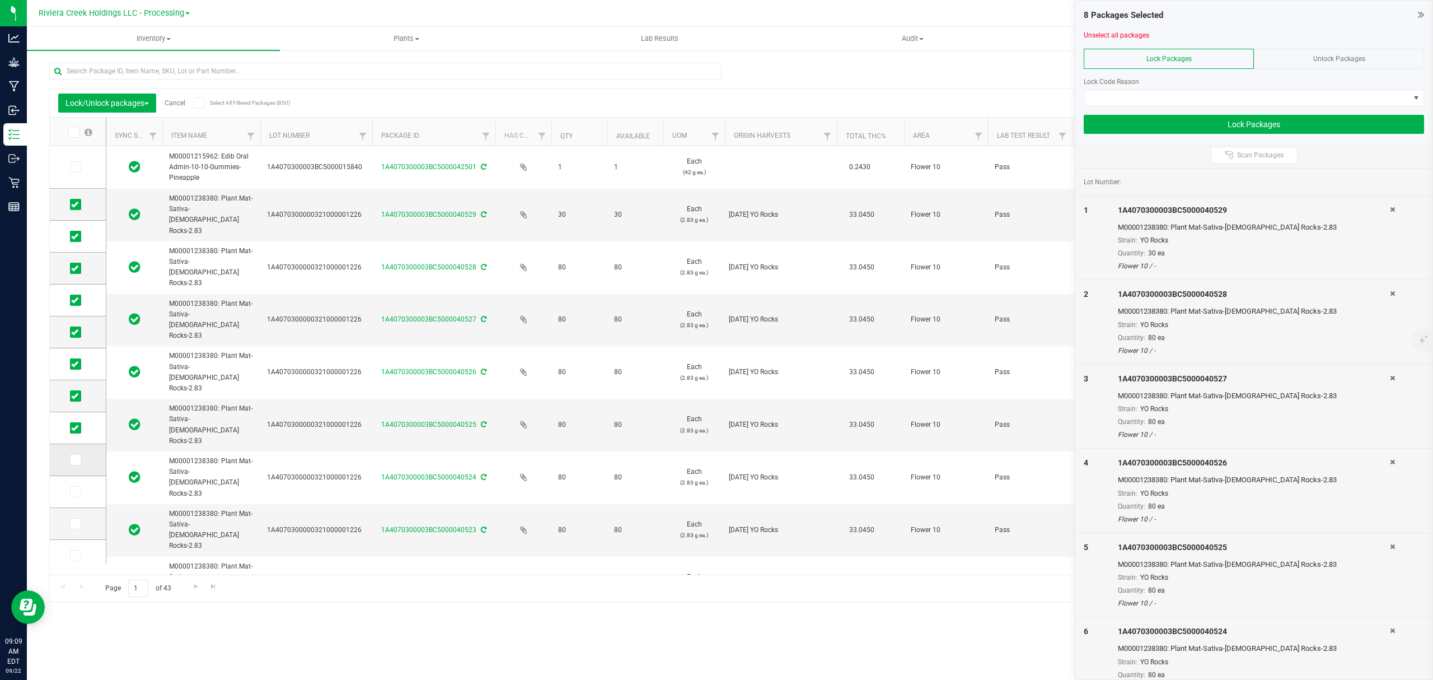
click at [81, 461] on label at bounding box center [78, 459] width 16 height 11
click at [0, 0] on input "checkbox" at bounding box center [0, 0] width 0 height 0
click at [74, 487] on span at bounding box center [75, 491] width 11 height 11
click at [79, 495] on span at bounding box center [75, 491] width 11 height 11
click at [0, 0] on input "checkbox" at bounding box center [0, 0] width 0 height 0
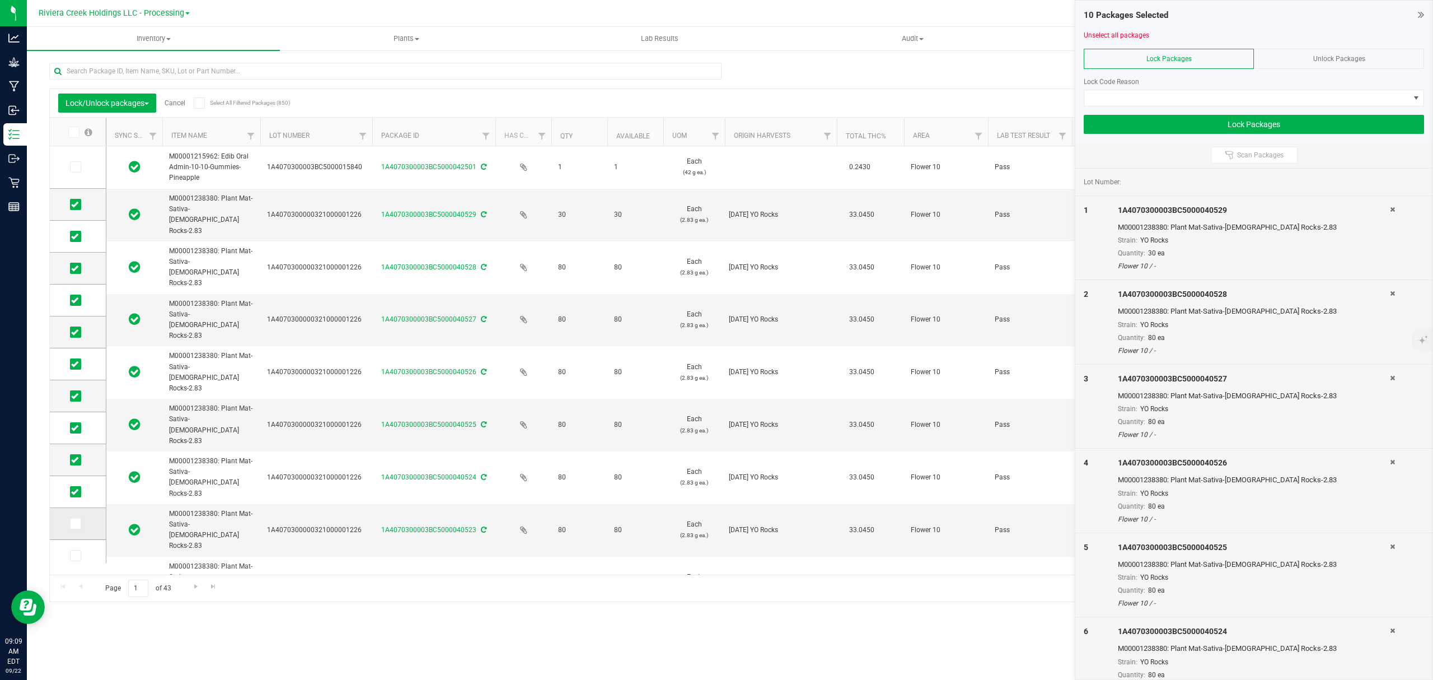
click at [73, 523] on icon at bounding box center [74, 523] width 7 height 0
click at [0, 0] on input "checkbox" at bounding box center [0, 0] width 0 height 0
click at [72, 555] on icon at bounding box center [74, 555] width 7 height 0
click at [0, 0] on input "checkbox" at bounding box center [0, 0] width 0 height 0
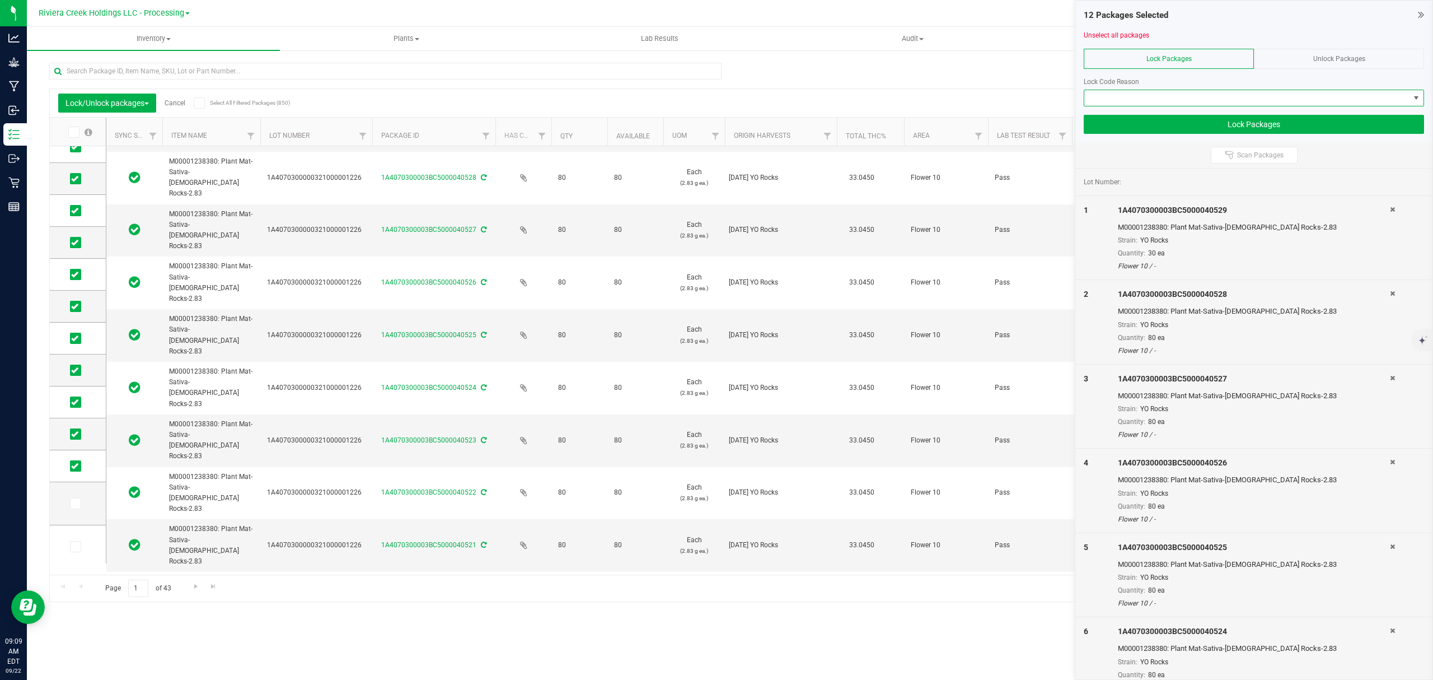
click at [1144, 101] on span at bounding box center [1246, 98] width 325 height 16
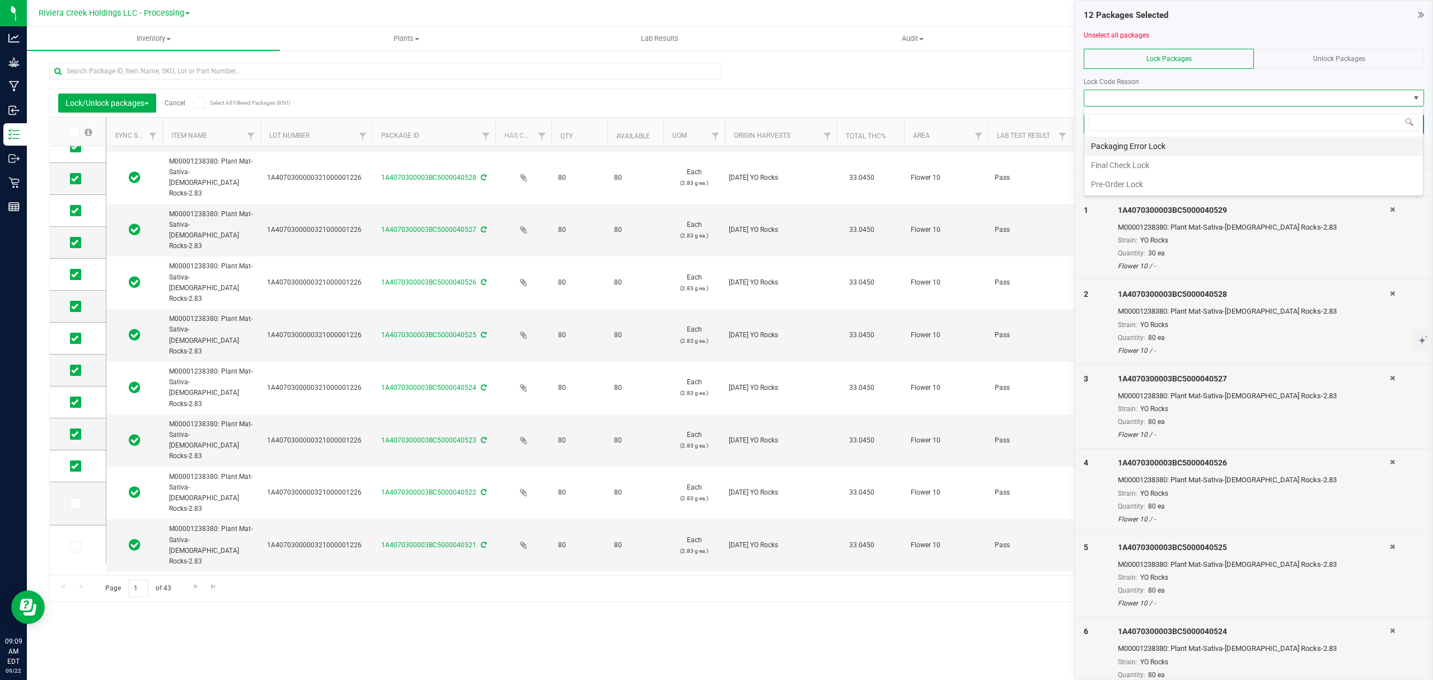
scroll to position [17, 339]
click at [1127, 163] on li "Final Check Lock" at bounding box center [1253, 165] width 339 height 19
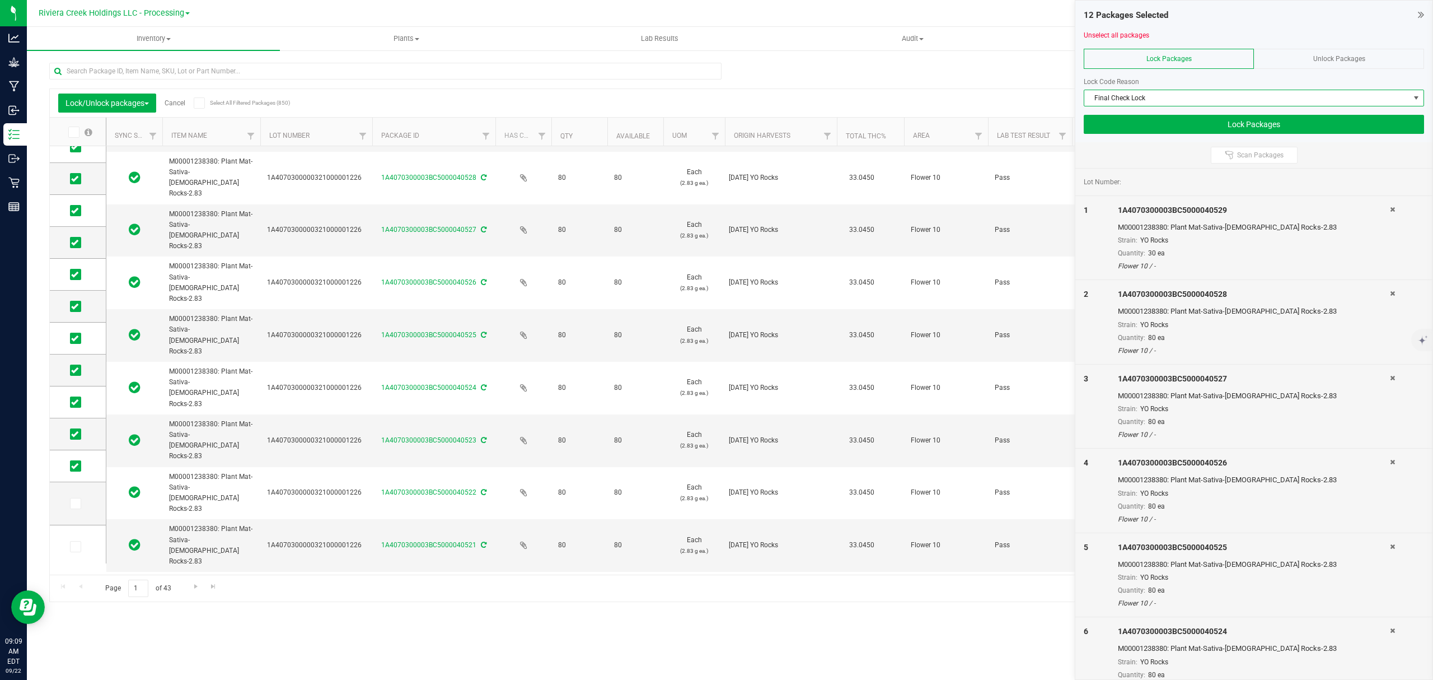
click at [1135, 135] on div "12 Packages Selected Unselect all packages Lock Packages Unlock Packages Lock C…" at bounding box center [1253, 72] width 357 height 142
click at [1136, 127] on button "Lock Packages" at bounding box center [1254, 124] width 340 height 19
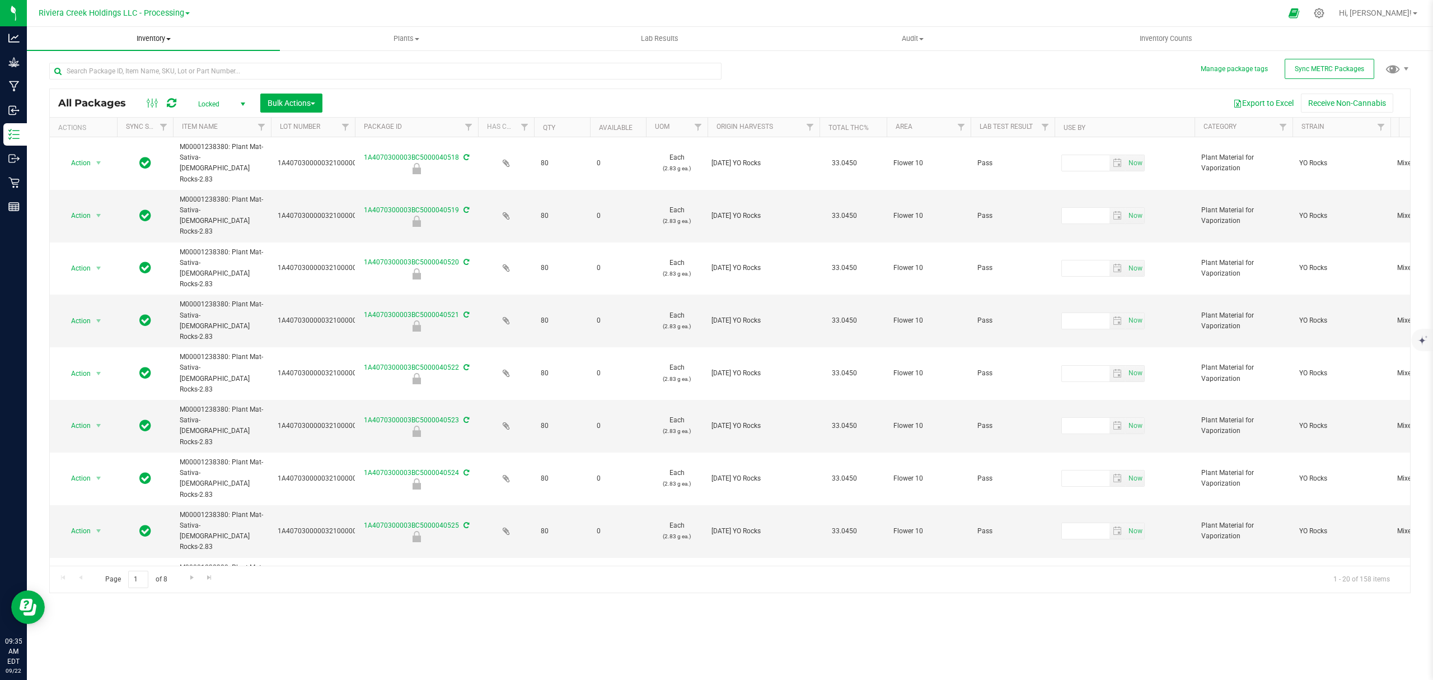
click at [166, 39] on span "Inventory" at bounding box center [153, 39] width 253 height 10
click at [133, 135] on li "From bill of materials" at bounding box center [153, 134] width 253 height 13
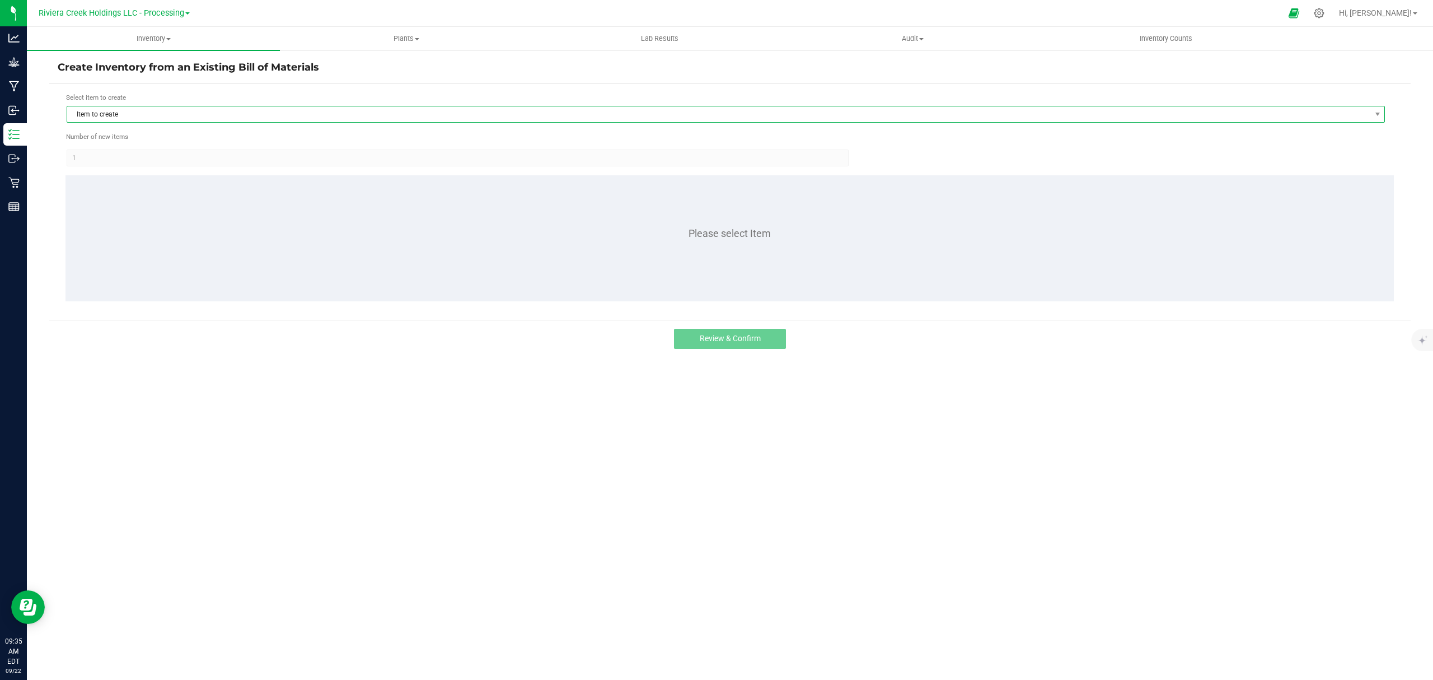
click at [223, 110] on span "Item to create" at bounding box center [718, 114] width 1303 height 16
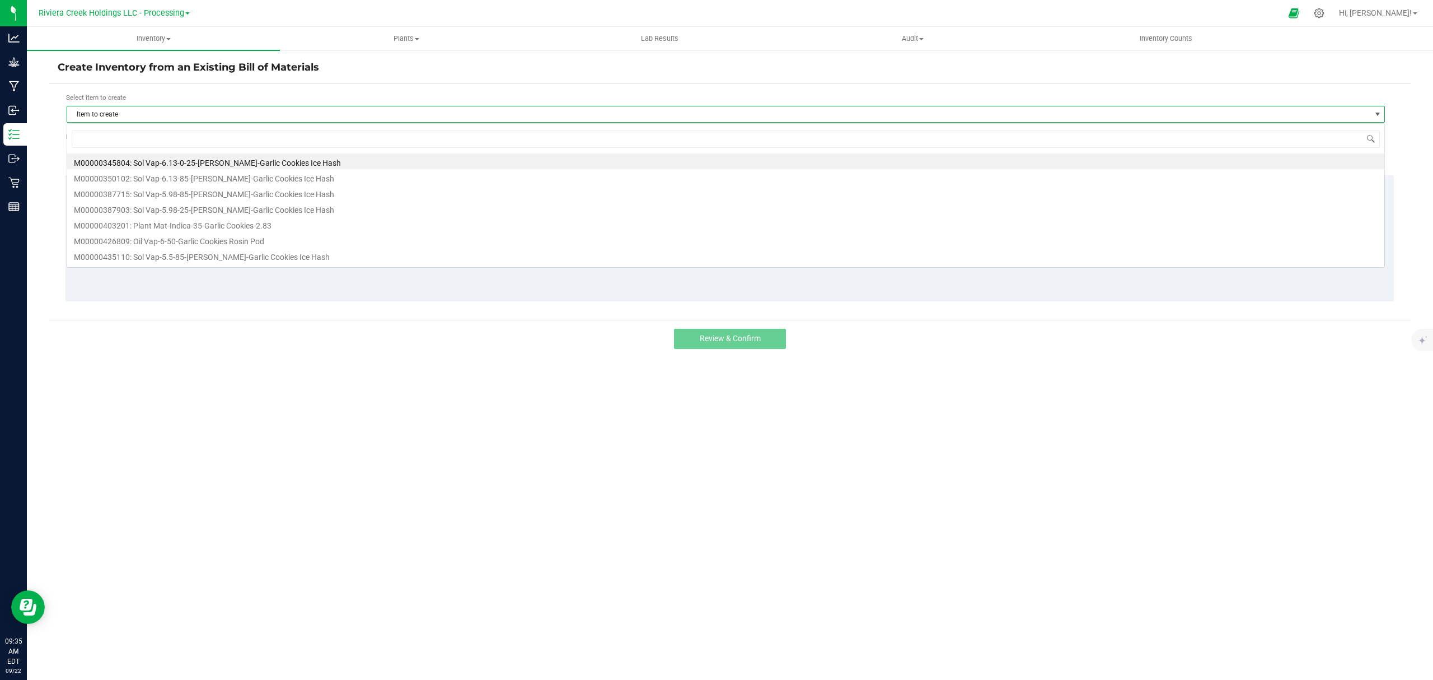
scroll to position [17, 1319]
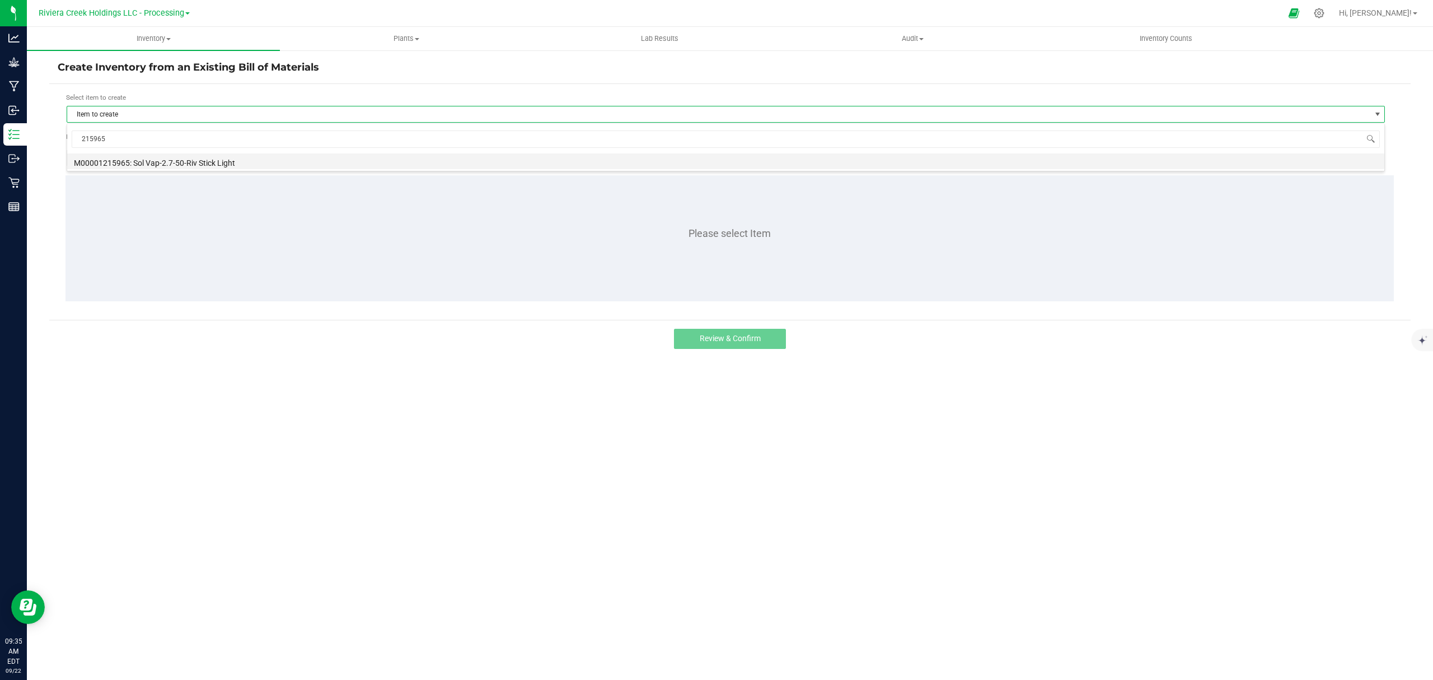
click at [189, 161] on li "M00001215965: Sol Vap-2.7-50-Riv Stick Light" at bounding box center [725, 161] width 1317 height 16
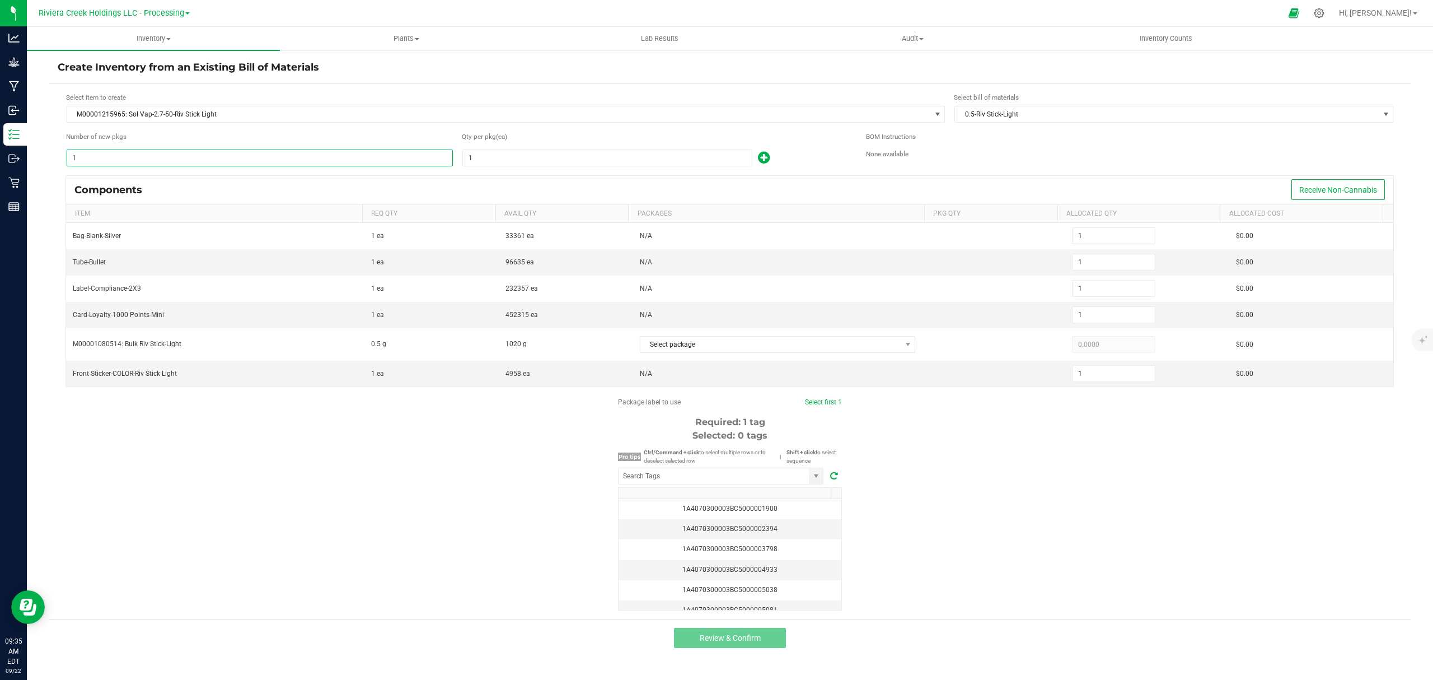
click at [169, 161] on input "1" at bounding box center [259, 158] width 385 height 16
click at [541, 159] on input "1" at bounding box center [607, 158] width 289 height 16
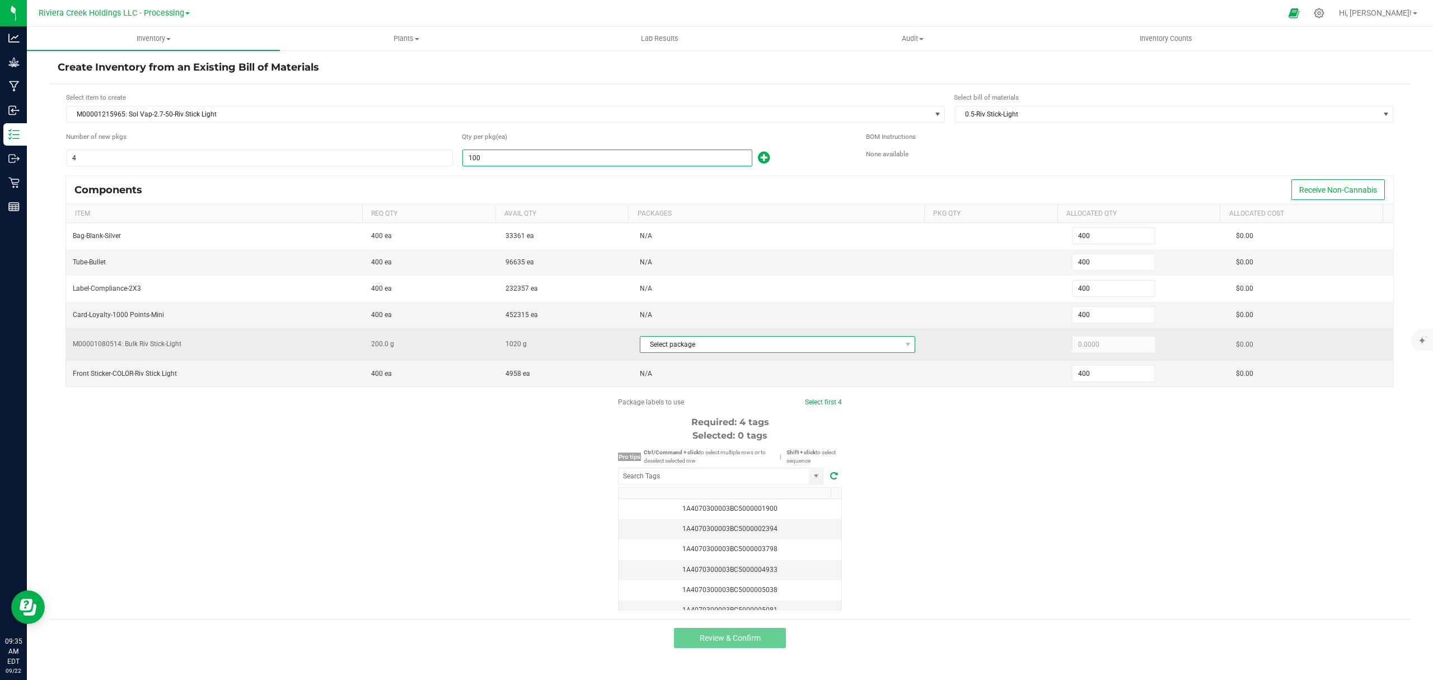
click at [742, 347] on span "Select package" at bounding box center [770, 344] width 261 height 16
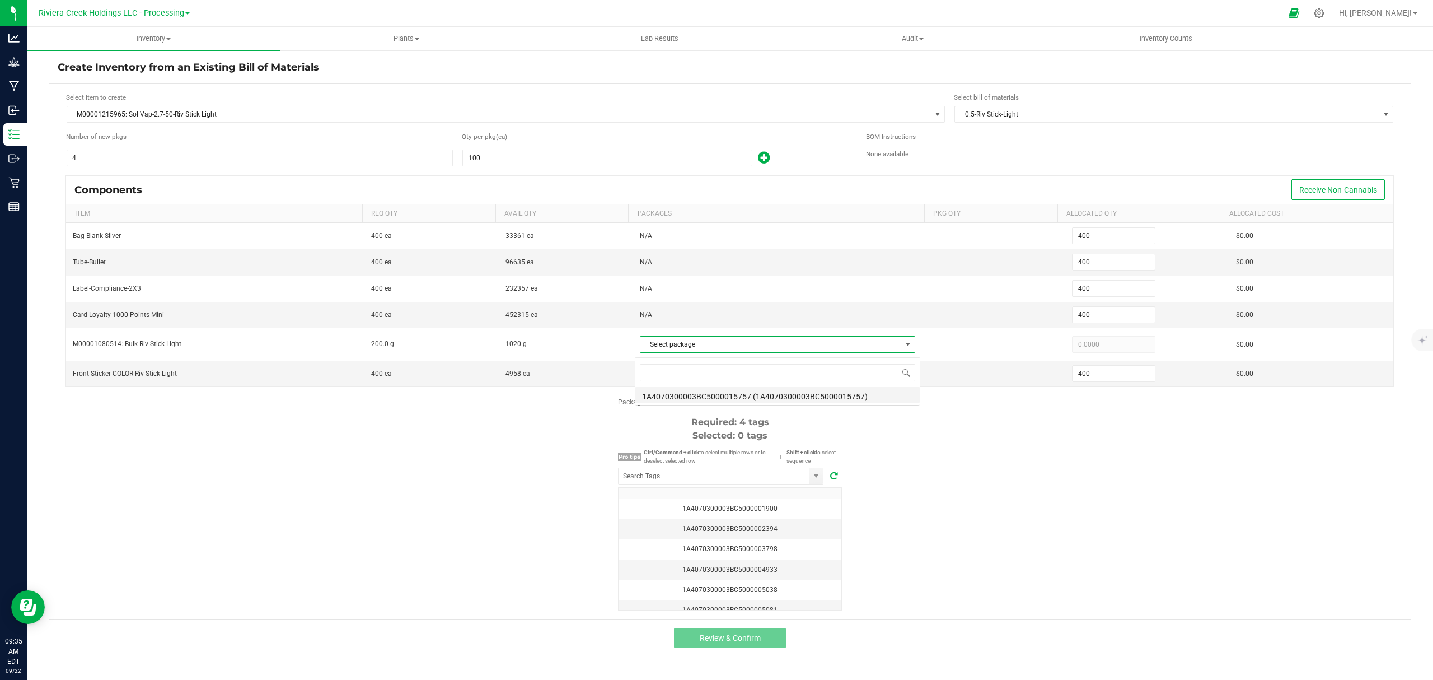
scroll to position [17, 273]
click at [747, 391] on li "1A4070300003BC5000015757 (1A4070300003BC5000015757)" at bounding box center [777, 395] width 284 height 16
drag, startPoint x: 896, startPoint y: 452, endPoint x: 883, endPoint y: 460, distance: 15.3
click at [896, 453] on div "Package labels to use Select first 4 Required: 4 tags Selected: 0 tags Pro tips…" at bounding box center [730, 503] width 1362 height 213
click at [752, 484] on input "NO DATA FOUND" at bounding box center [714, 476] width 190 height 16
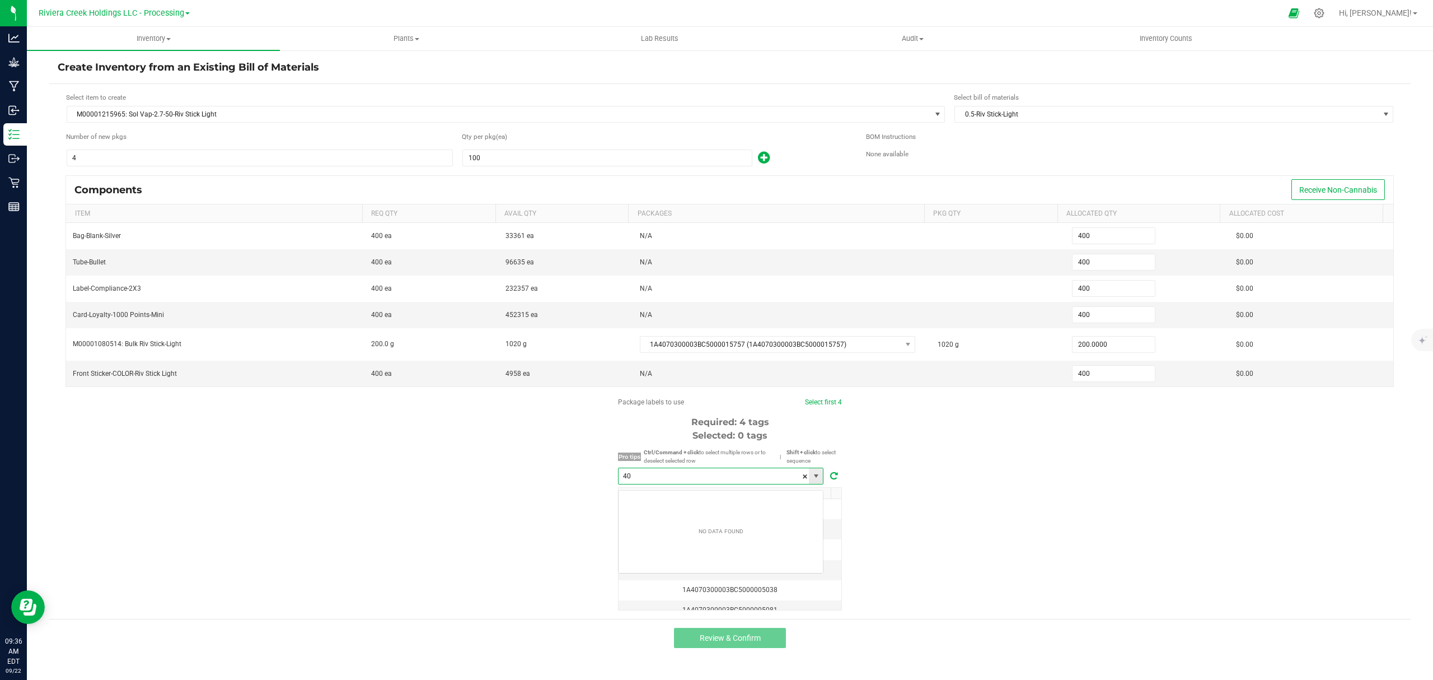
scroll to position [17, 205]
click at [755, 504] on li "1A4070300003BC5000040530" at bounding box center [721, 501] width 204 height 19
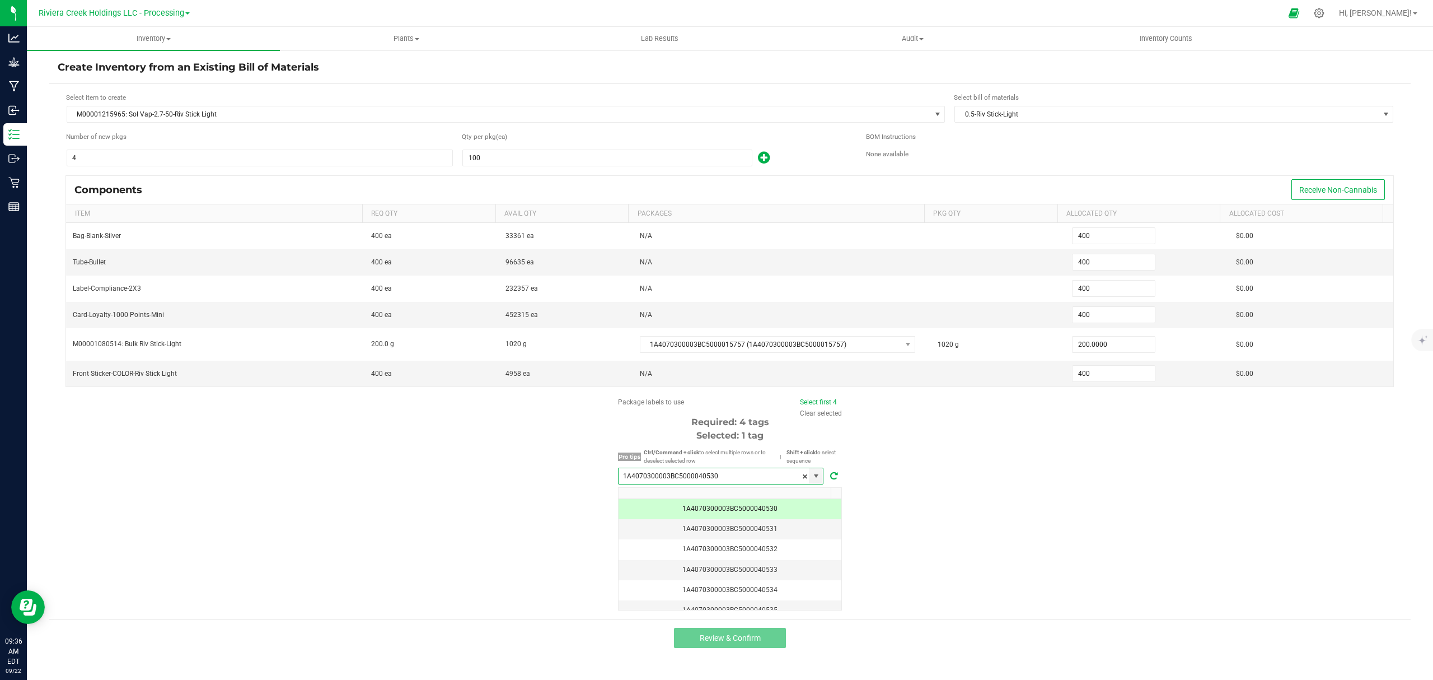
click at [820, 401] on span "Select first 4" at bounding box center [818, 402] width 37 height 10
click at [815, 406] on link "Select first 4" at bounding box center [818, 402] width 37 height 8
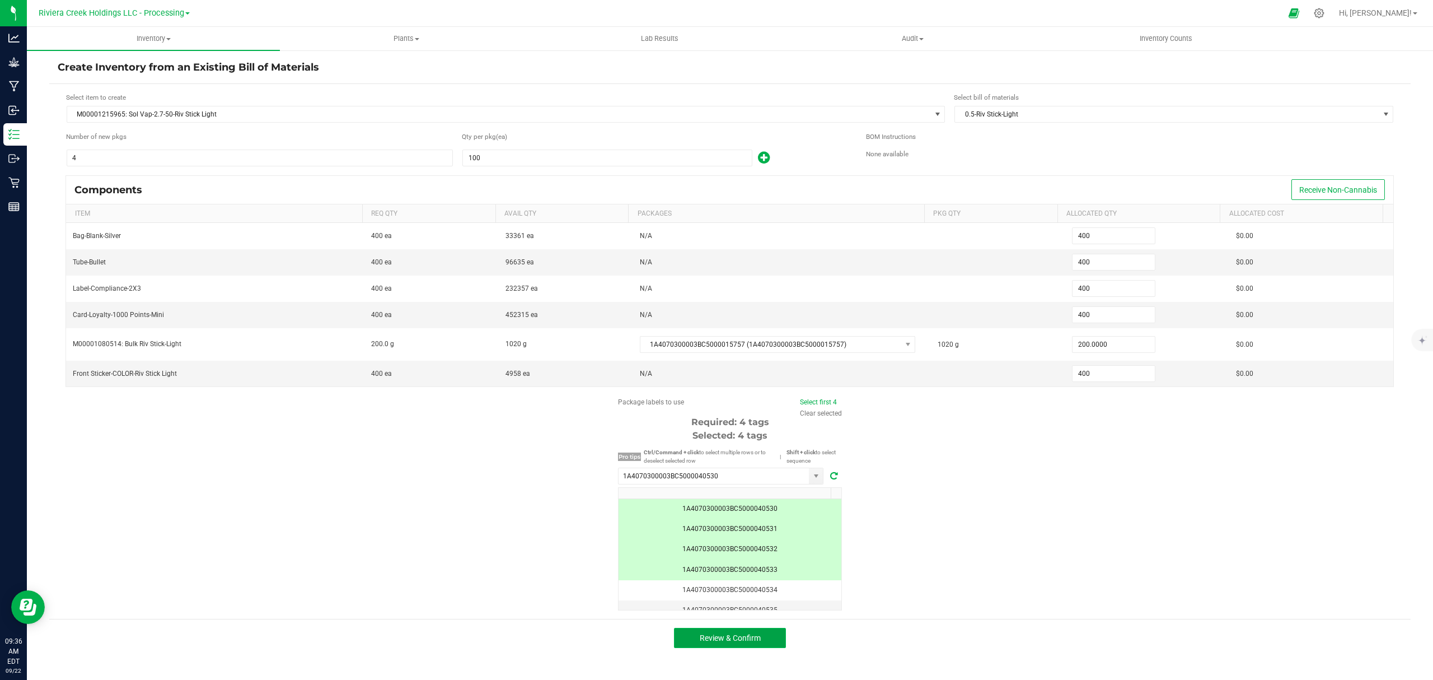
click at [757, 636] on button "Review & Confirm" at bounding box center [730, 638] width 112 height 20
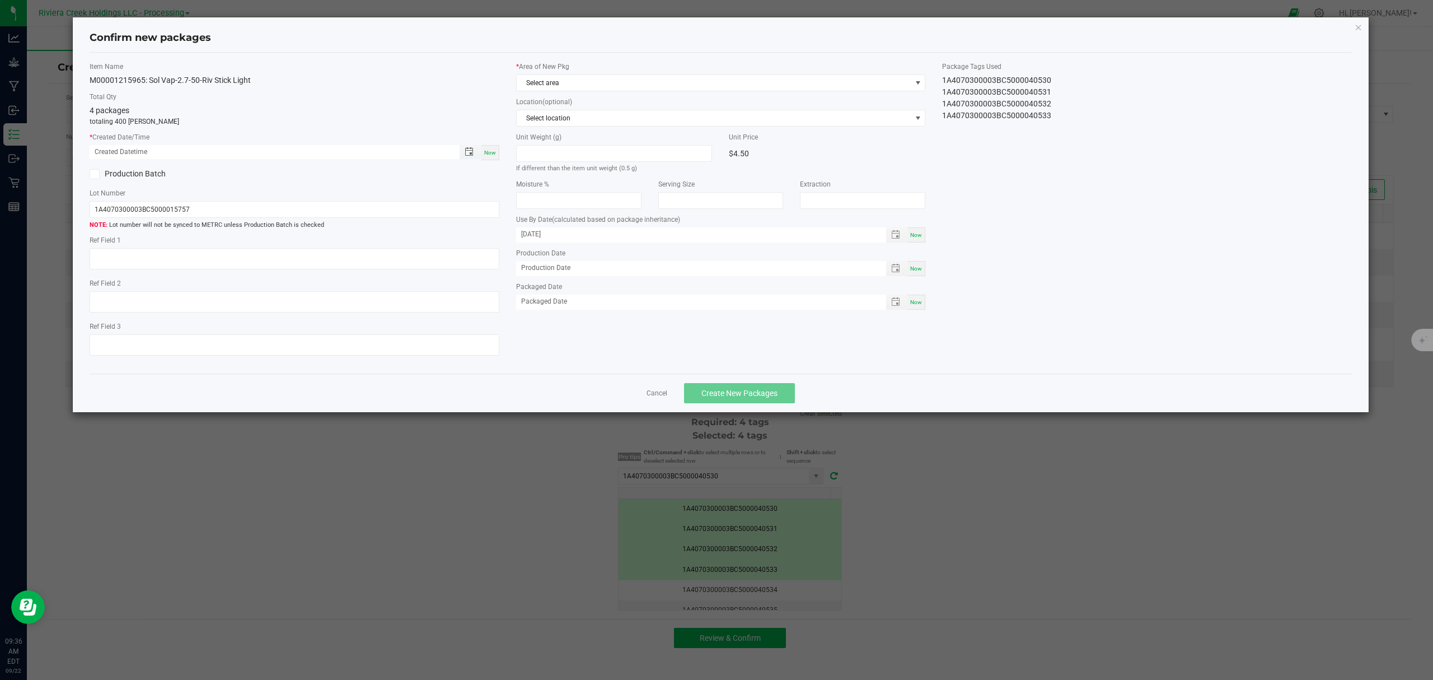
click at [478, 155] on span "Toggle popup" at bounding box center [469, 151] width 19 height 9
click at [492, 155] on span "Now" at bounding box center [490, 152] width 12 height 6
click at [596, 76] on span "Select area" at bounding box center [714, 83] width 395 height 16
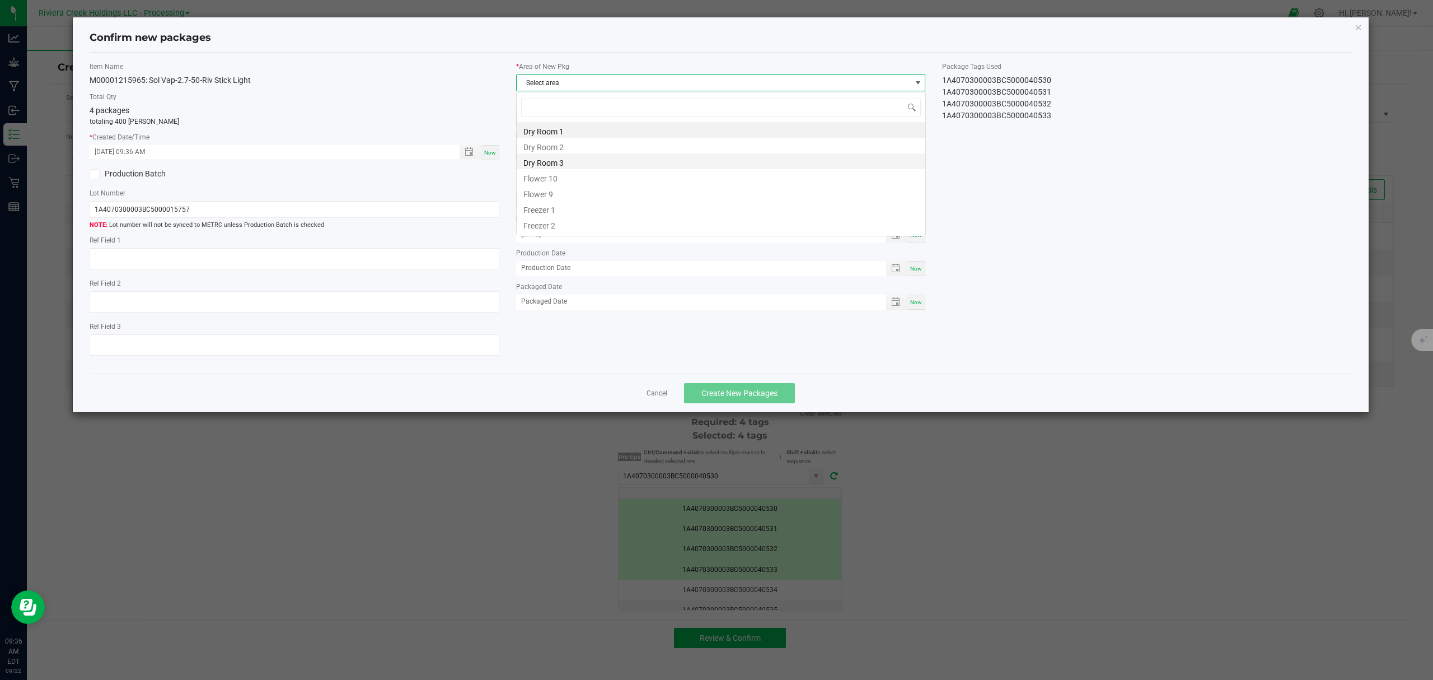
scroll to position [17, 409]
click at [559, 180] on li "Flower 10" at bounding box center [721, 177] width 409 height 16
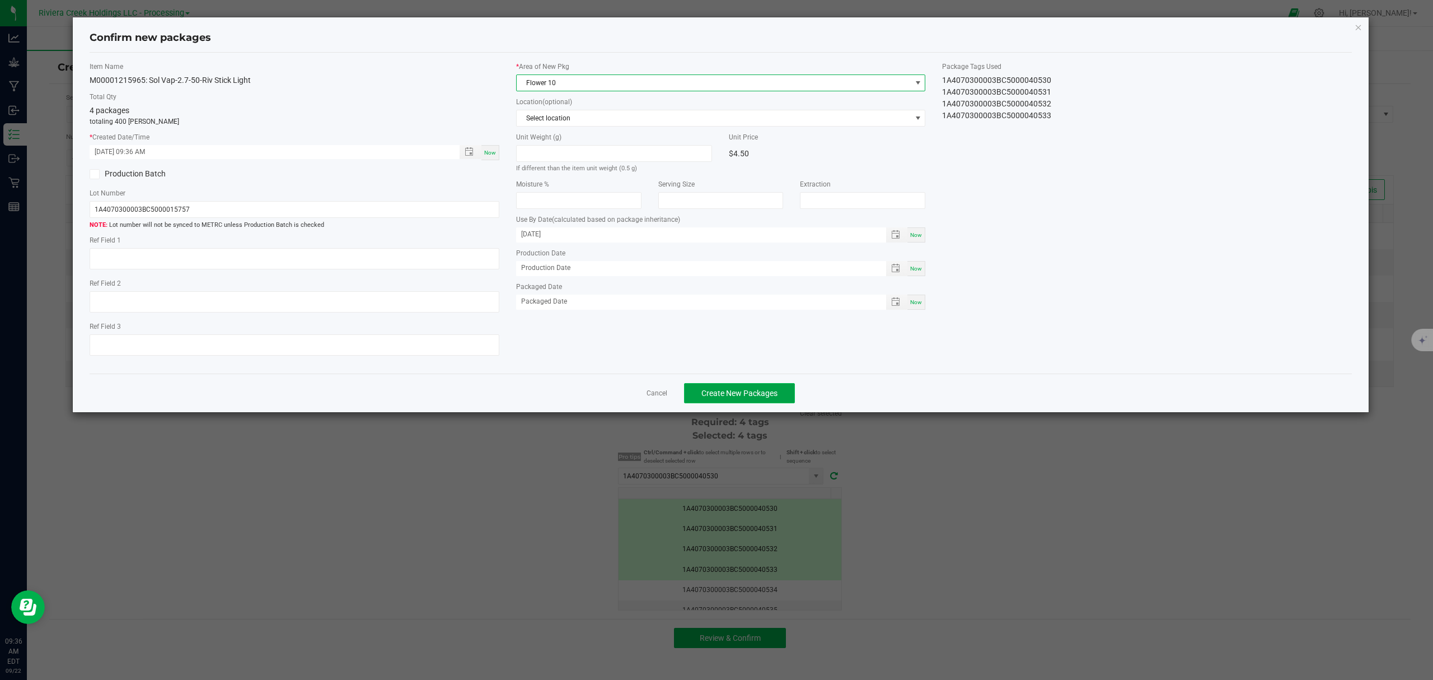
click at [742, 394] on span "Create New Packages" at bounding box center [739, 393] width 76 height 9
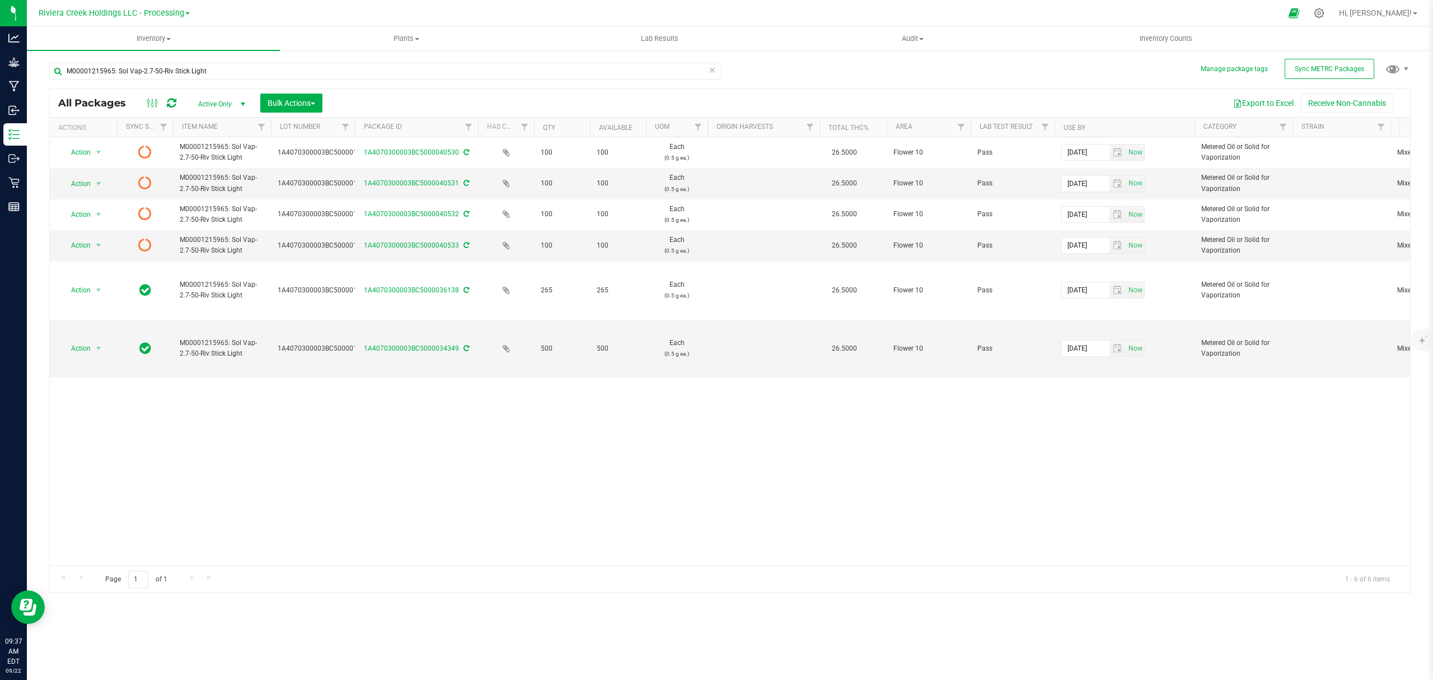
click at [175, 99] on icon at bounding box center [172, 102] width 10 height 11
click at [1194, 41] on span "Inventory Counts" at bounding box center [1166, 39] width 83 height 10
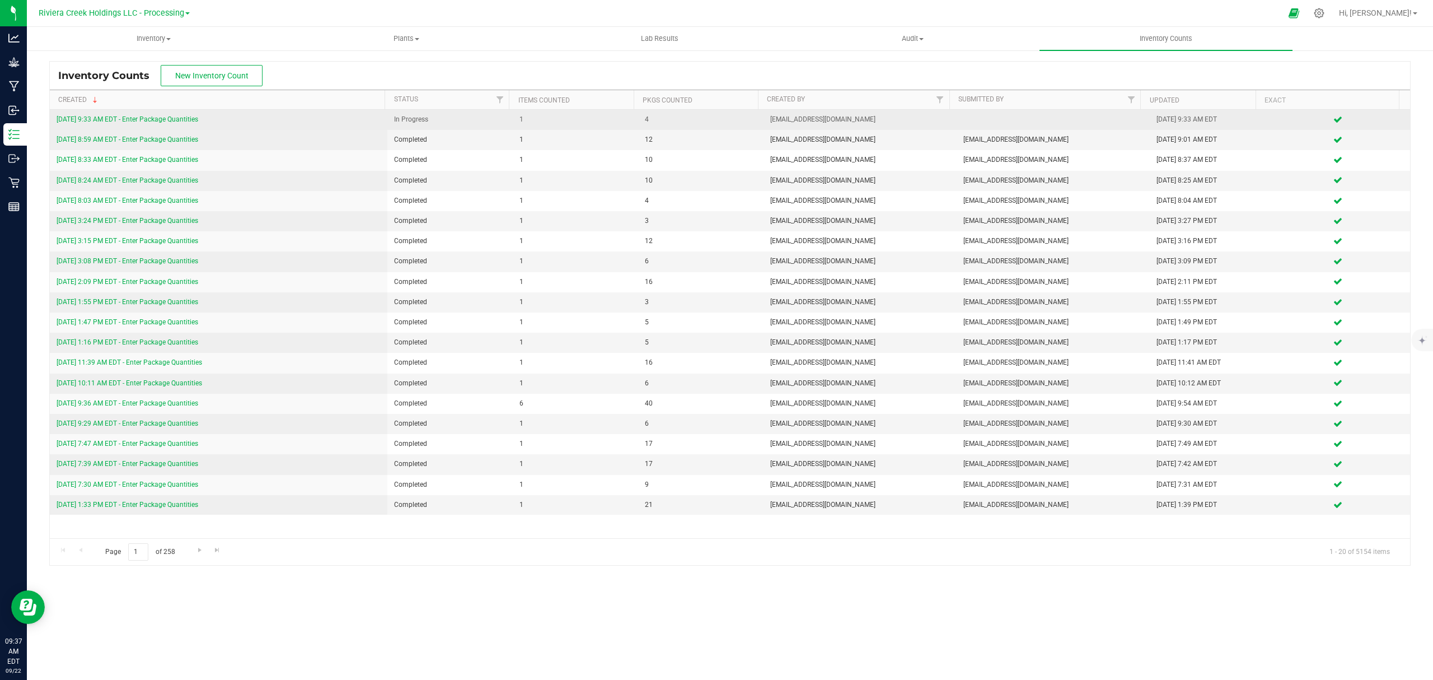
click at [169, 115] on div "[DATE] 9:33 AM EDT - Enter Package Quantities" at bounding box center [219, 119] width 324 height 11
click at [189, 121] on link "[DATE] 9:33 AM EDT - Enter Package Quantities" at bounding box center [128, 119] width 142 height 8
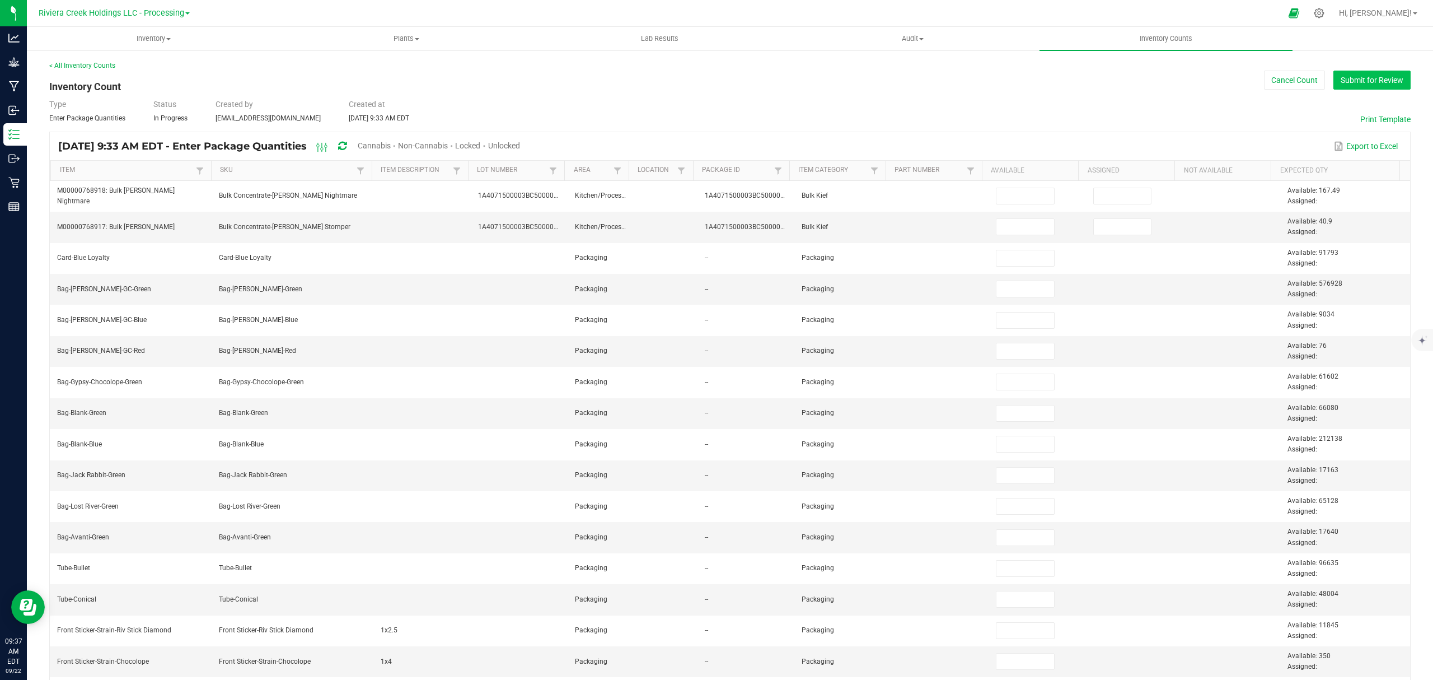
type input "100"
type input "0"
type input "100"
type input "0"
type input "100"
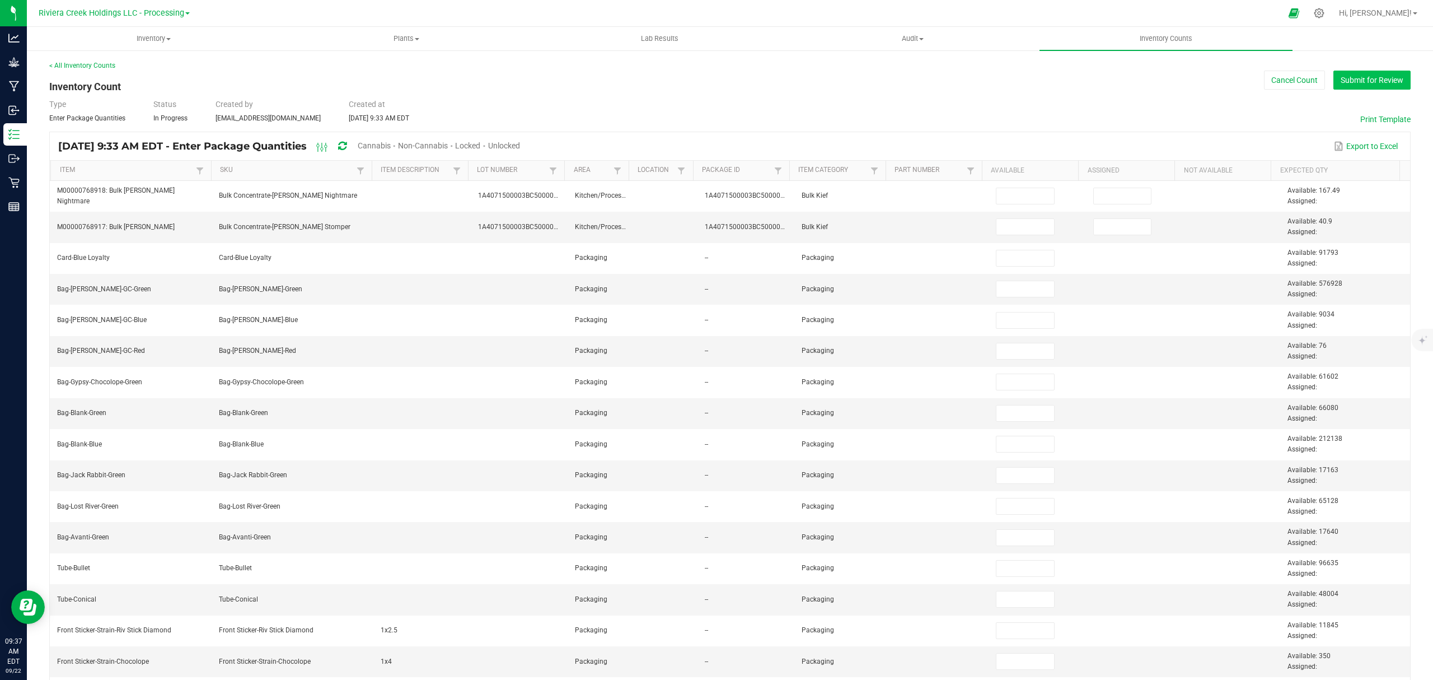
type input "100"
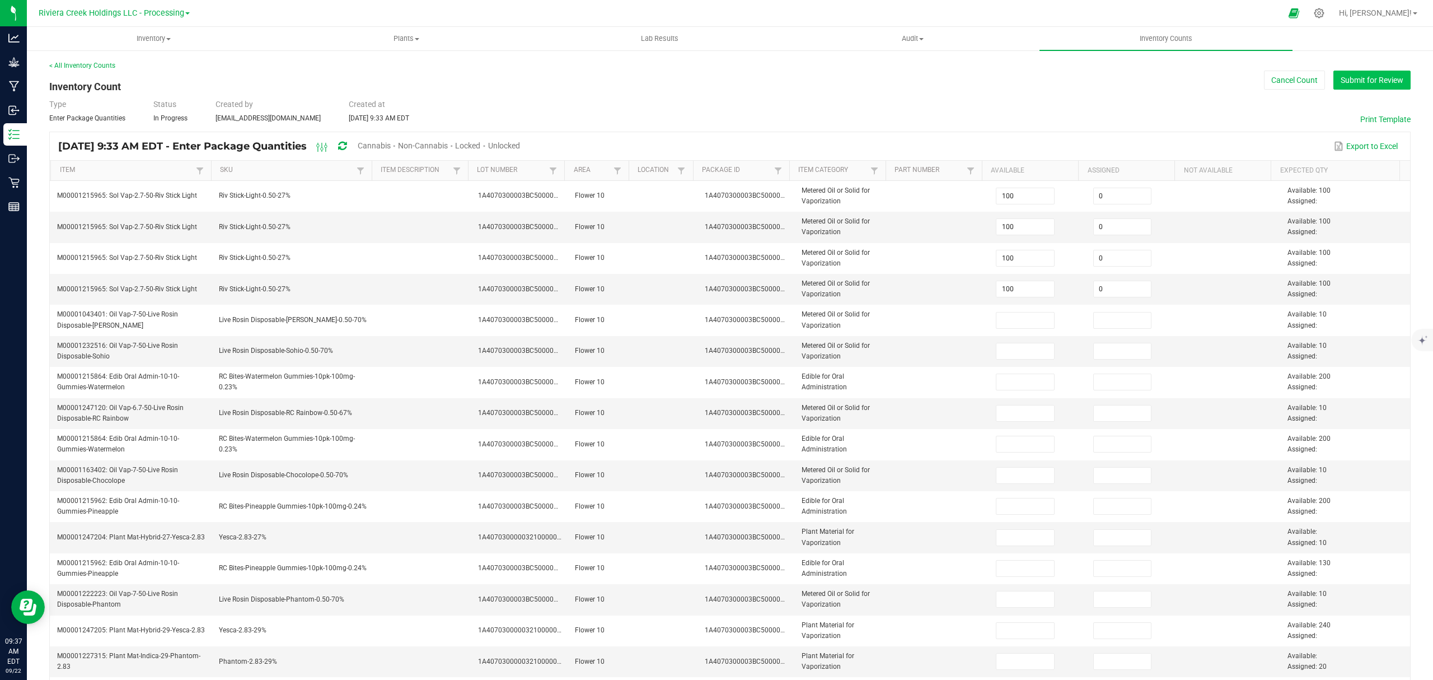
click at [1355, 78] on button "Submit for Review" at bounding box center [1372, 80] width 77 height 19
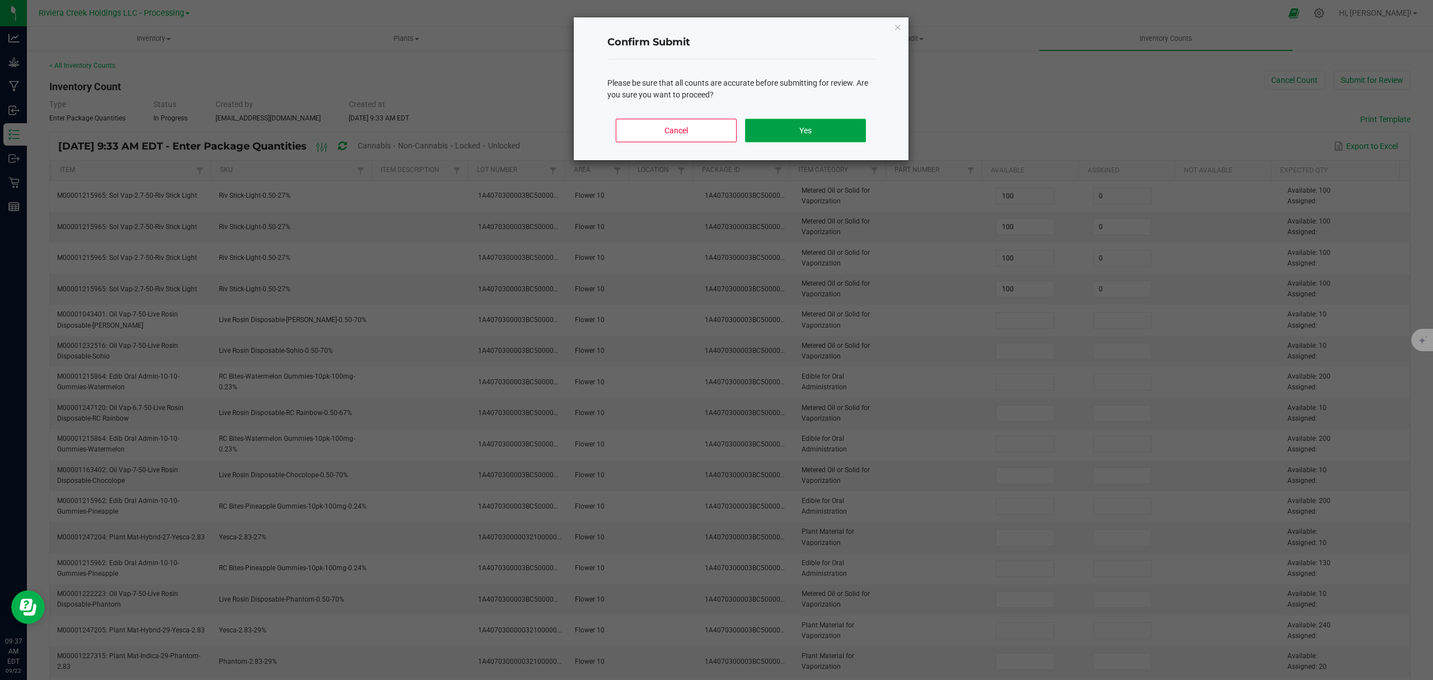
click at [784, 137] on button "Yes" at bounding box center [805, 131] width 120 height 24
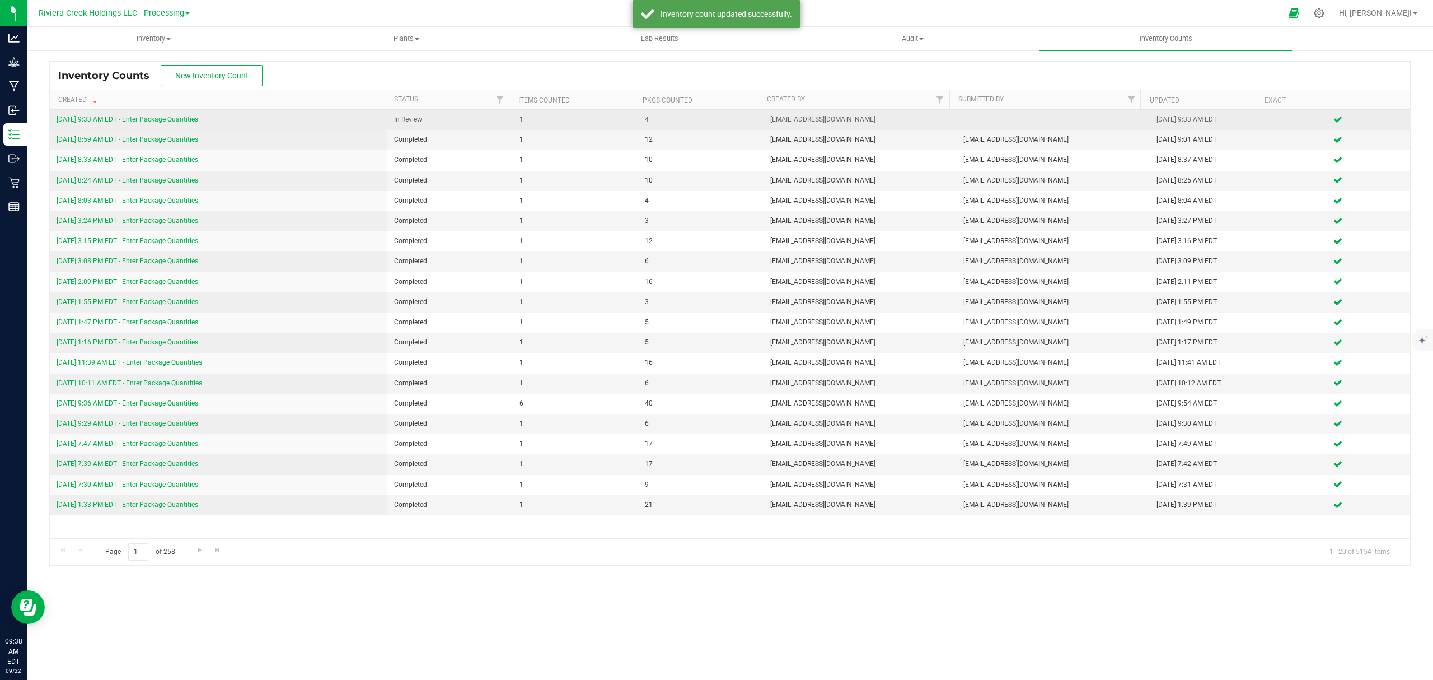
click at [197, 123] on link "9/22/25 9:33 AM EDT - Enter Package Quantities" at bounding box center [128, 119] width 142 height 8
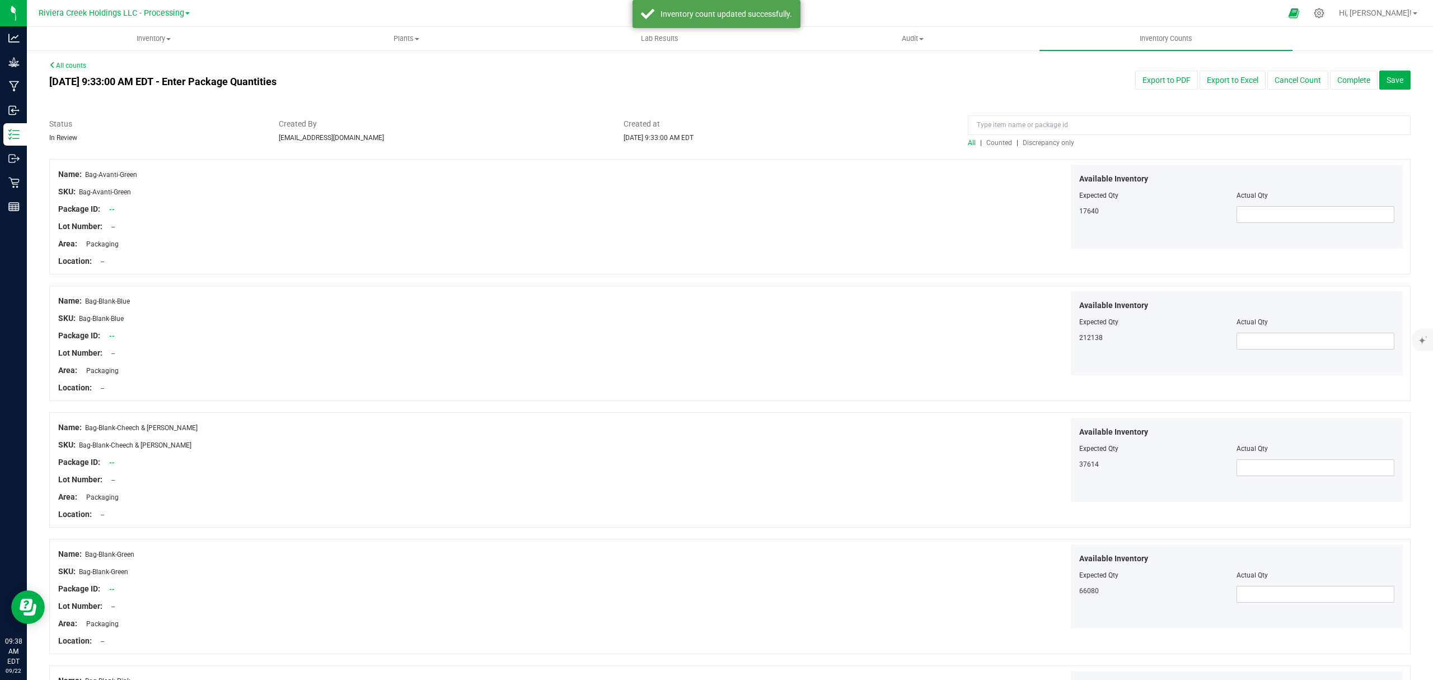
click at [992, 141] on span "Counted" at bounding box center [999, 143] width 26 height 8
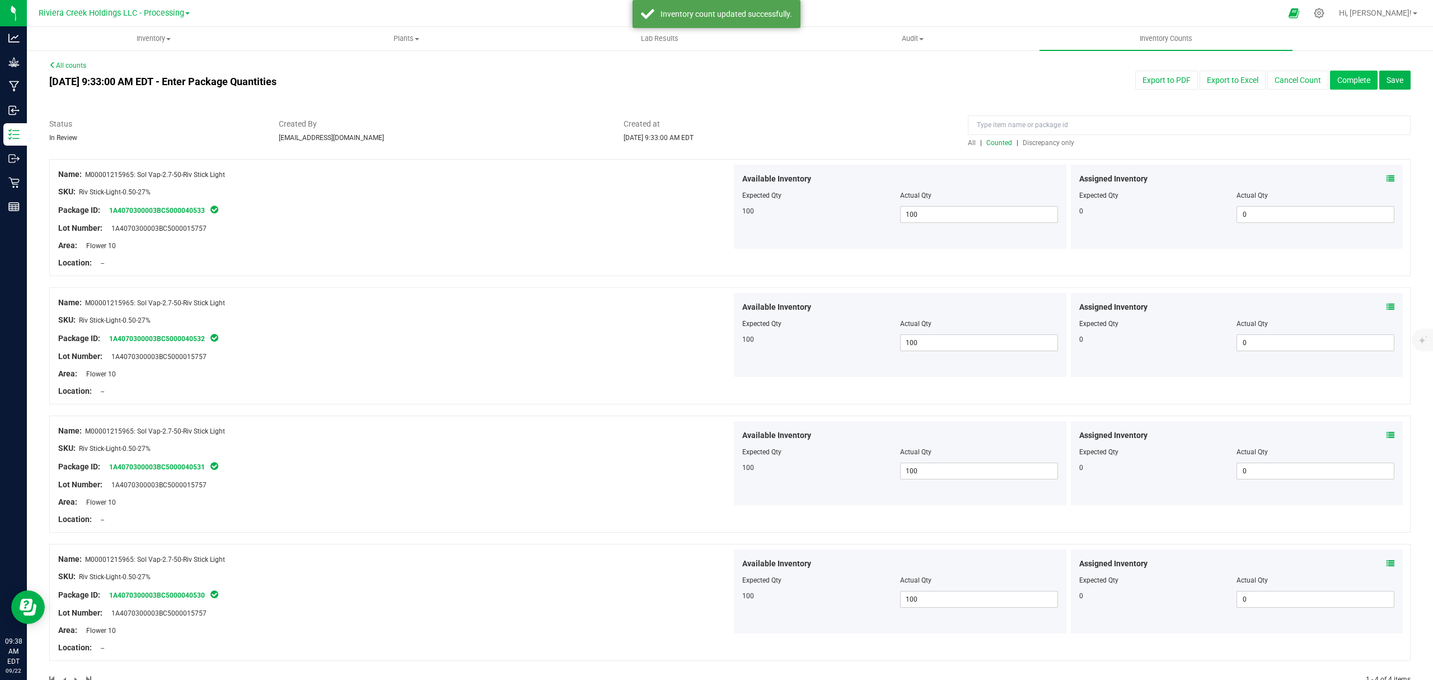
click at [1346, 78] on button "Complete" at bounding box center [1354, 80] width 48 height 19
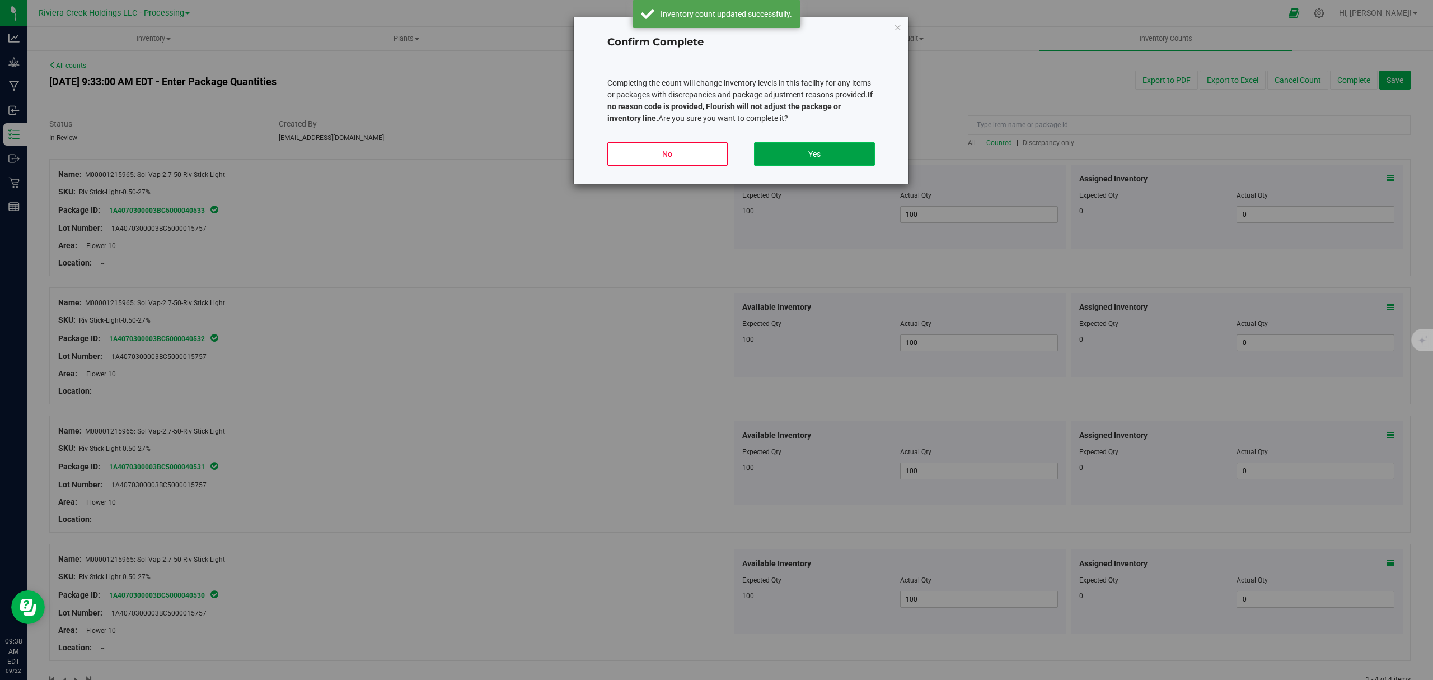
click at [782, 156] on button "Yes" at bounding box center [814, 154] width 120 height 24
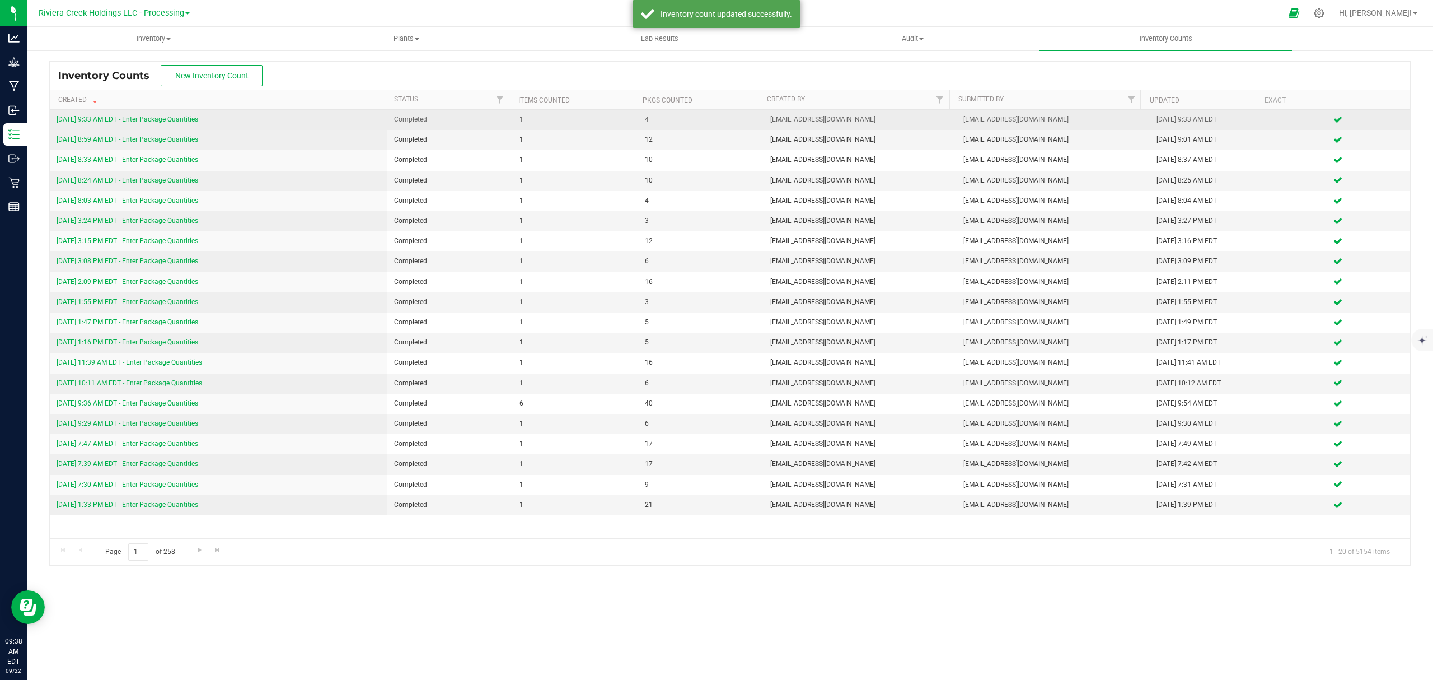
click at [159, 123] on link "9/22/25 9:33 AM EDT - Enter Package Quantities" at bounding box center [128, 119] width 142 height 8
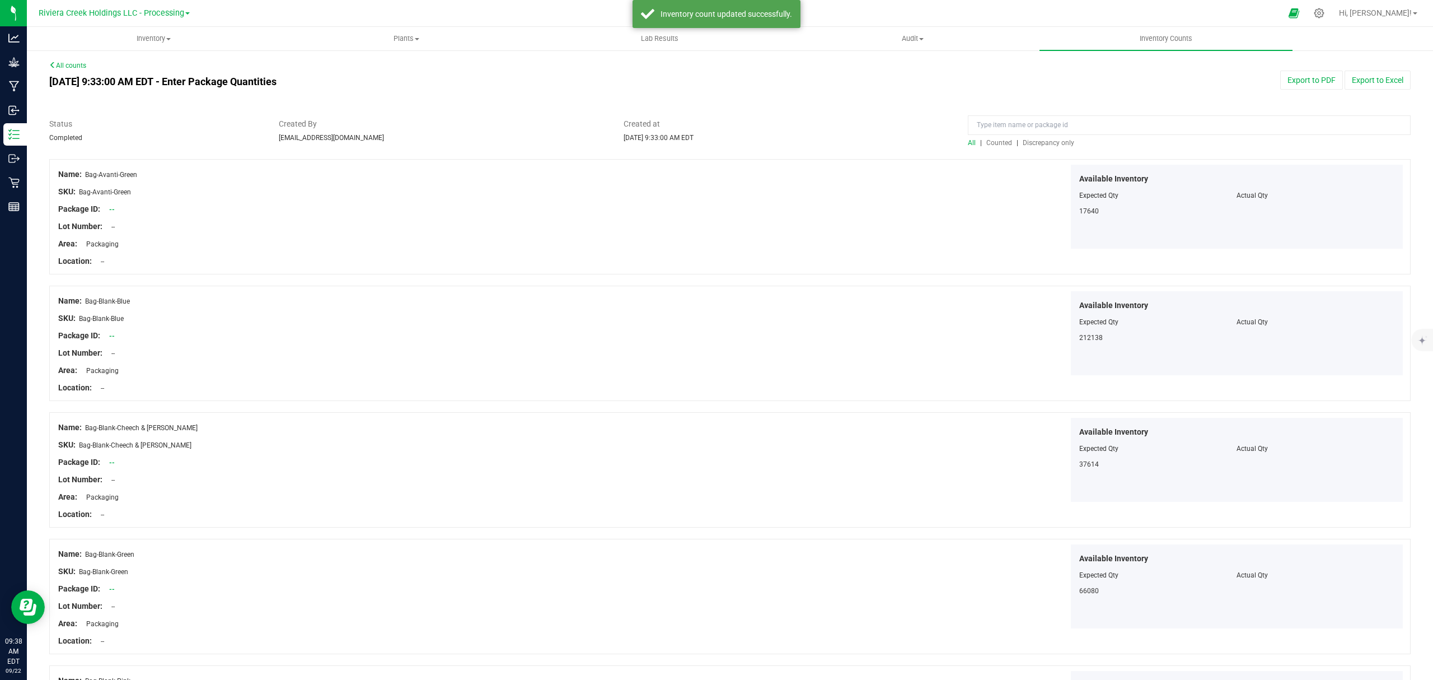
click at [1002, 142] on span "Counted" at bounding box center [999, 143] width 26 height 8
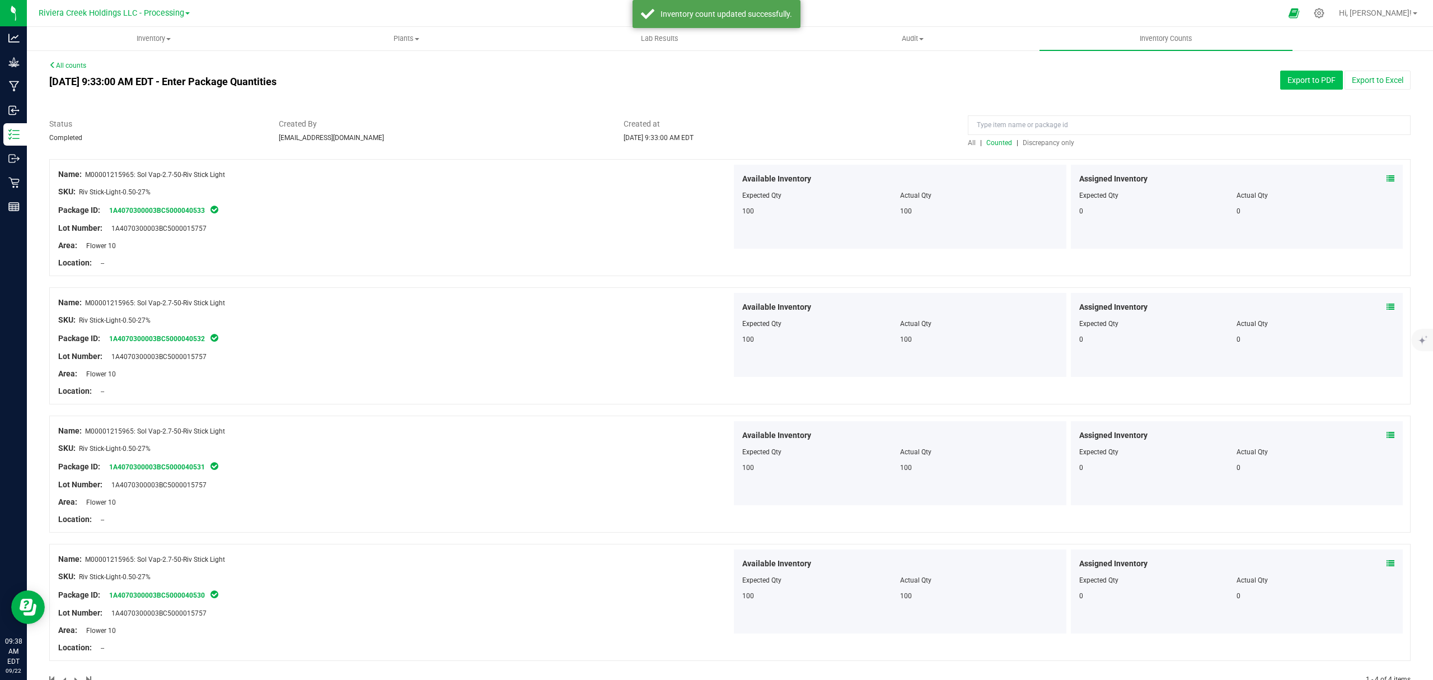
click at [1291, 81] on button "Export to PDF" at bounding box center [1311, 80] width 63 height 19
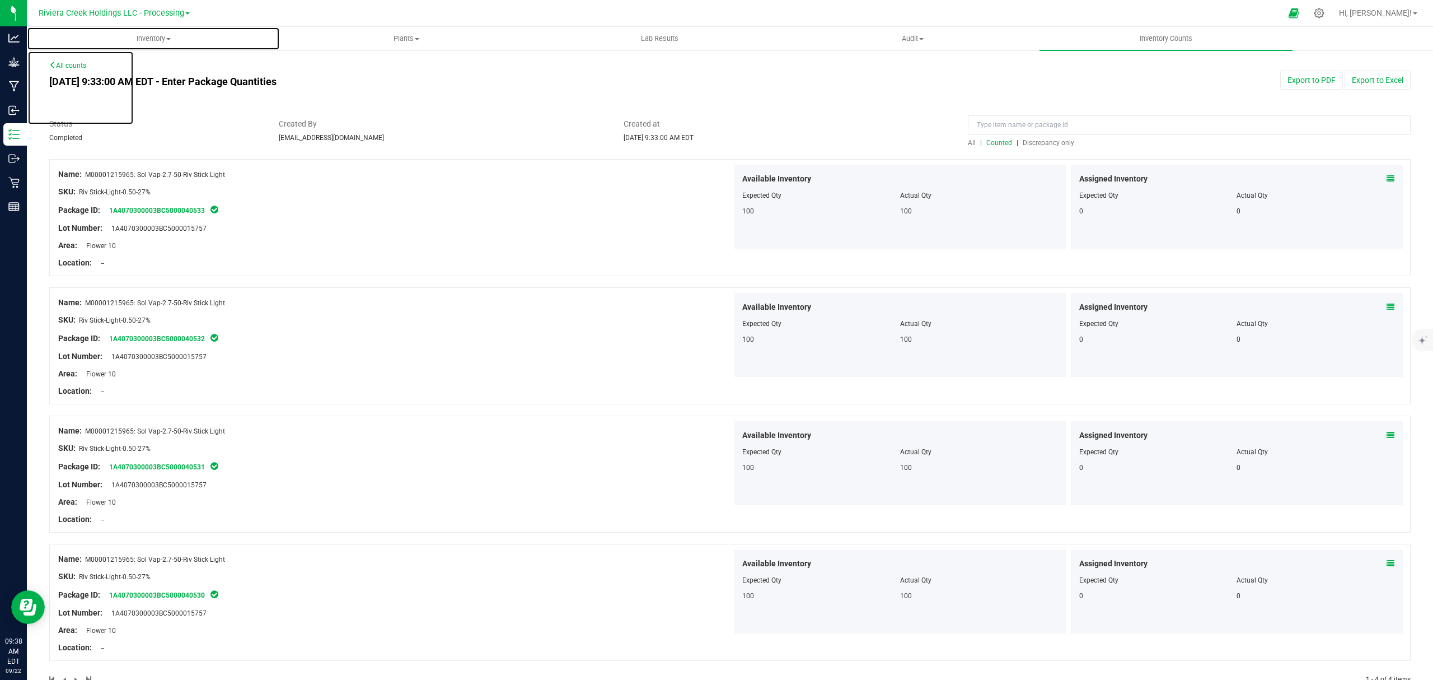
click at [137, 41] on span "Inventory" at bounding box center [153, 39] width 252 height 10
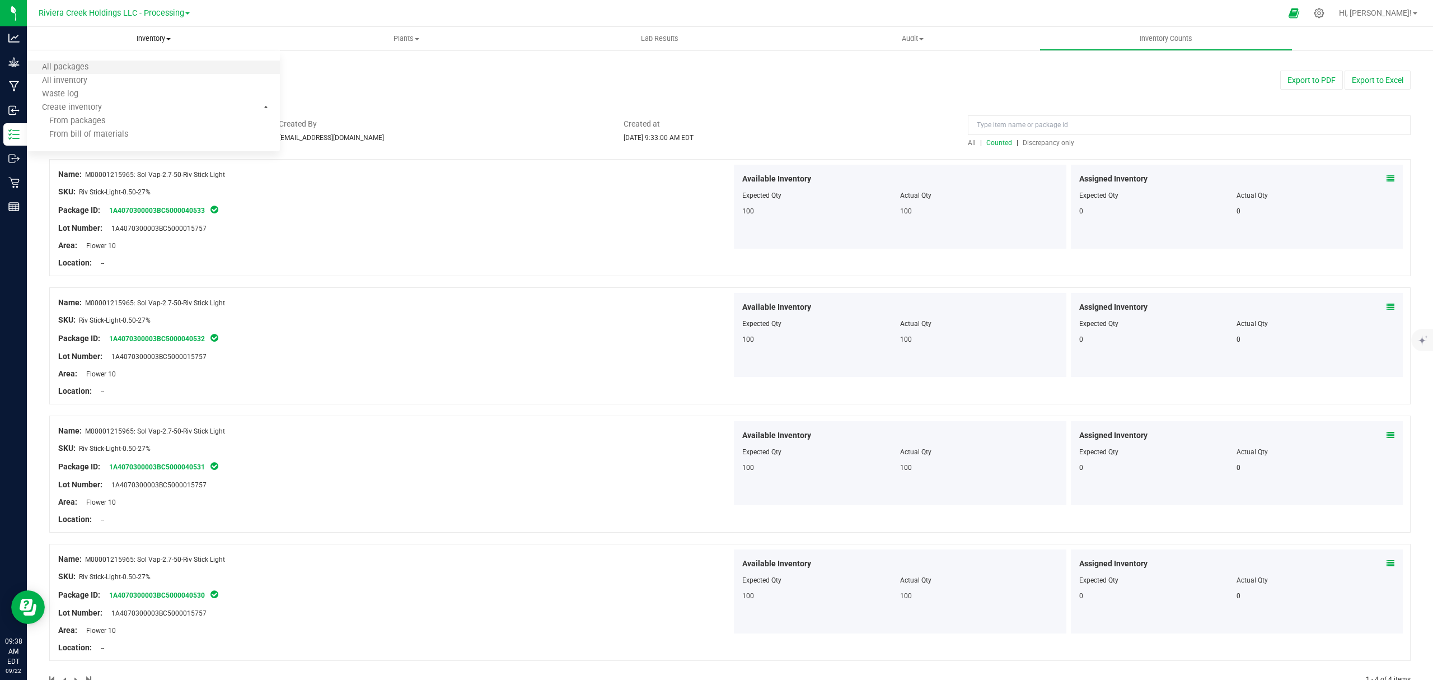
click at [128, 68] on li "All packages" at bounding box center [153, 67] width 253 height 13
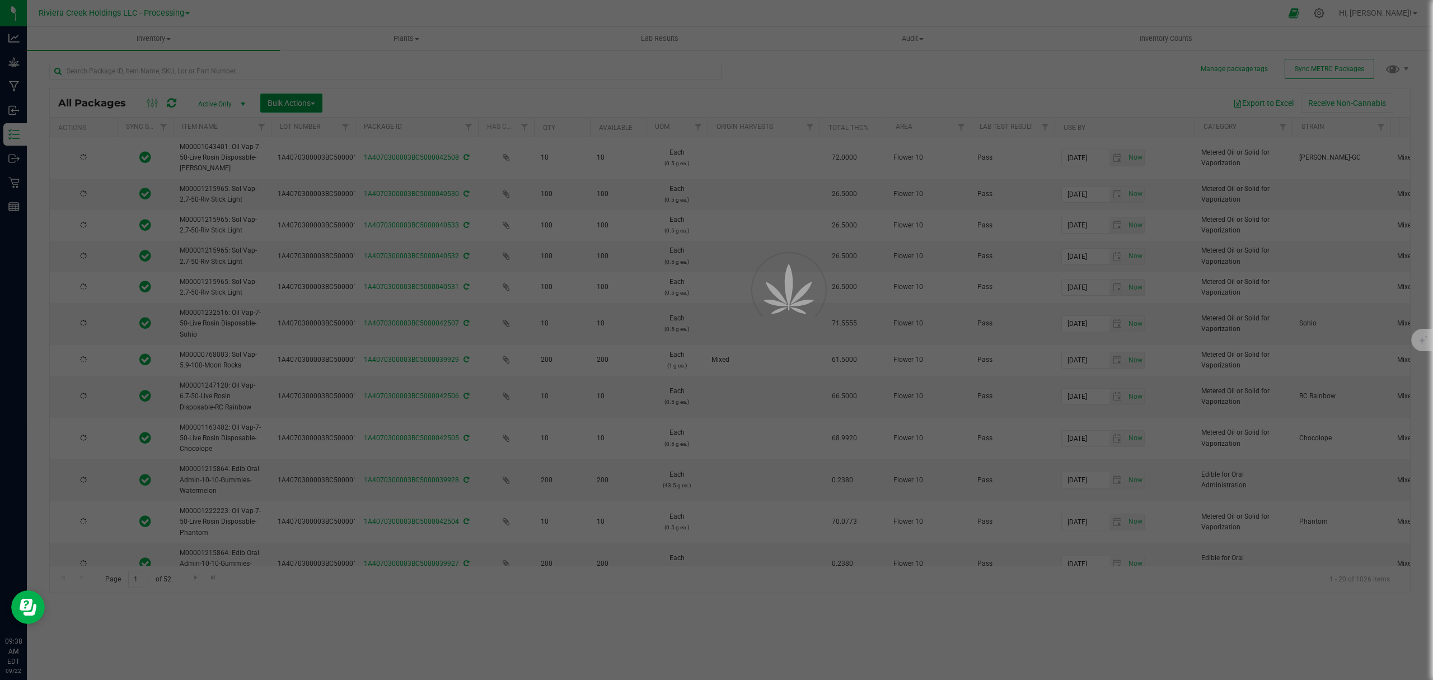
click at [298, 100] on span "Bulk Actions" at bounding box center [292, 103] width 48 height 9
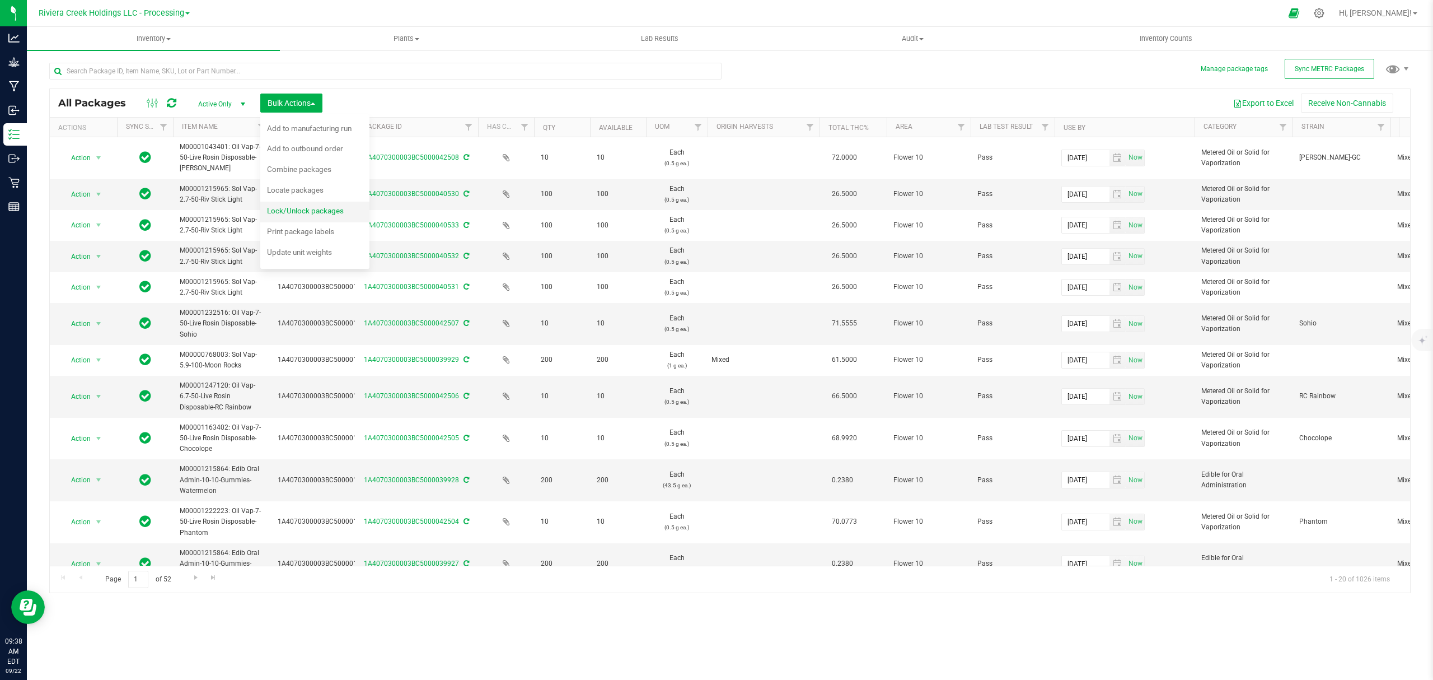
click at [314, 206] on span "Lock/Unlock packages" at bounding box center [305, 210] width 77 height 9
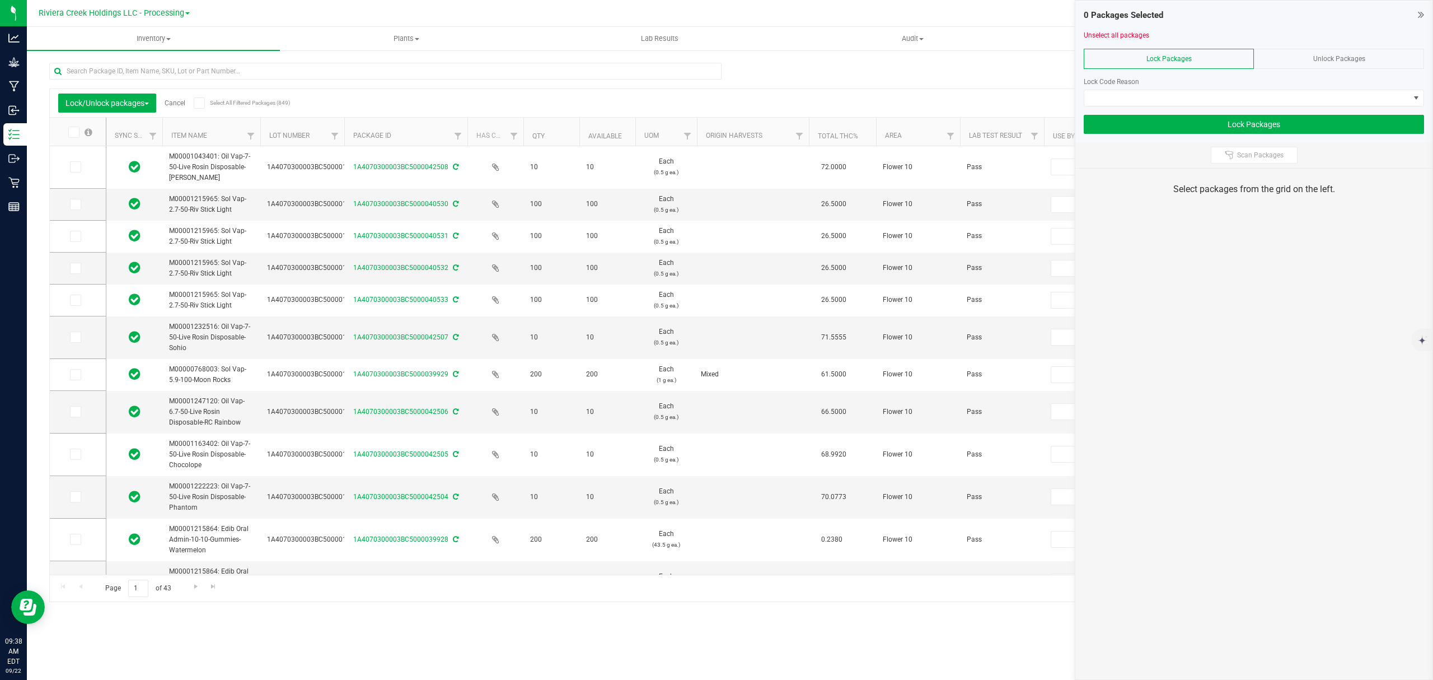
type input "2026-08-10"
type input "[DATE]"
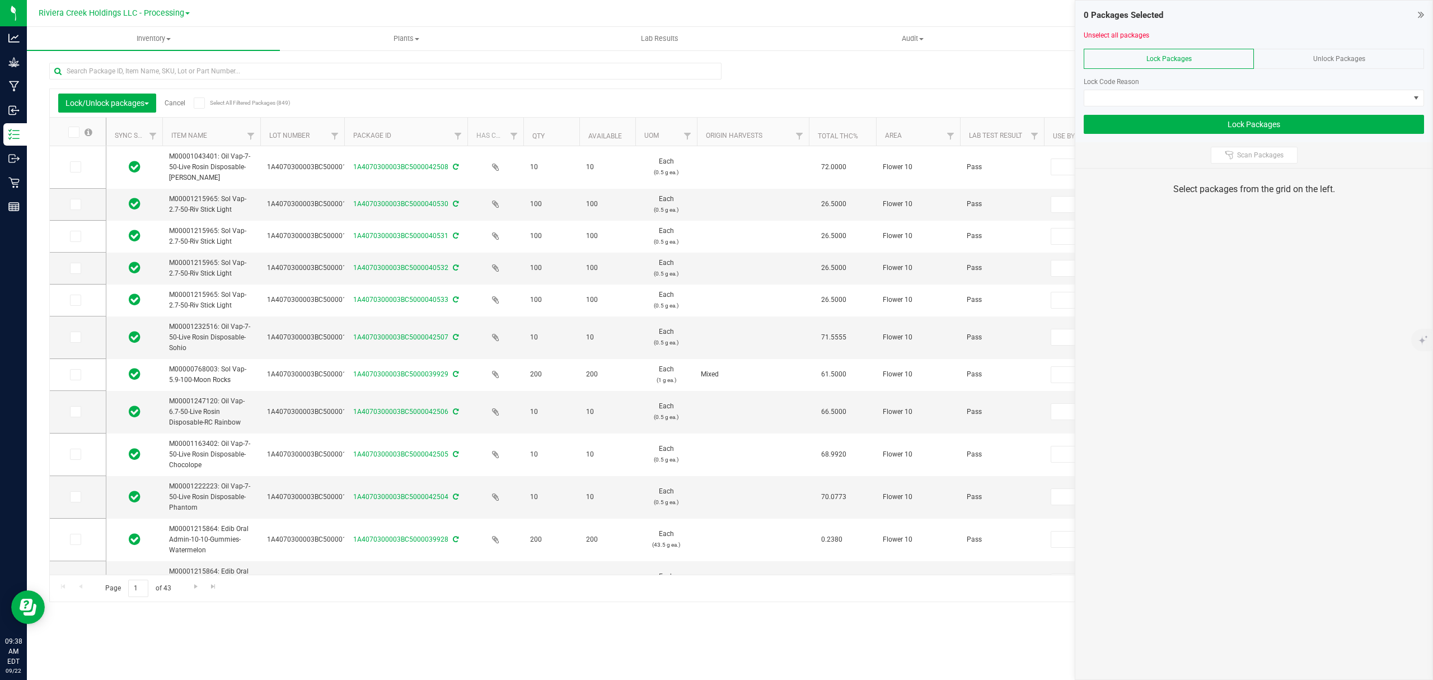
type input "[DATE]"
type input "2026-07-06"
type input "2026-06-17"
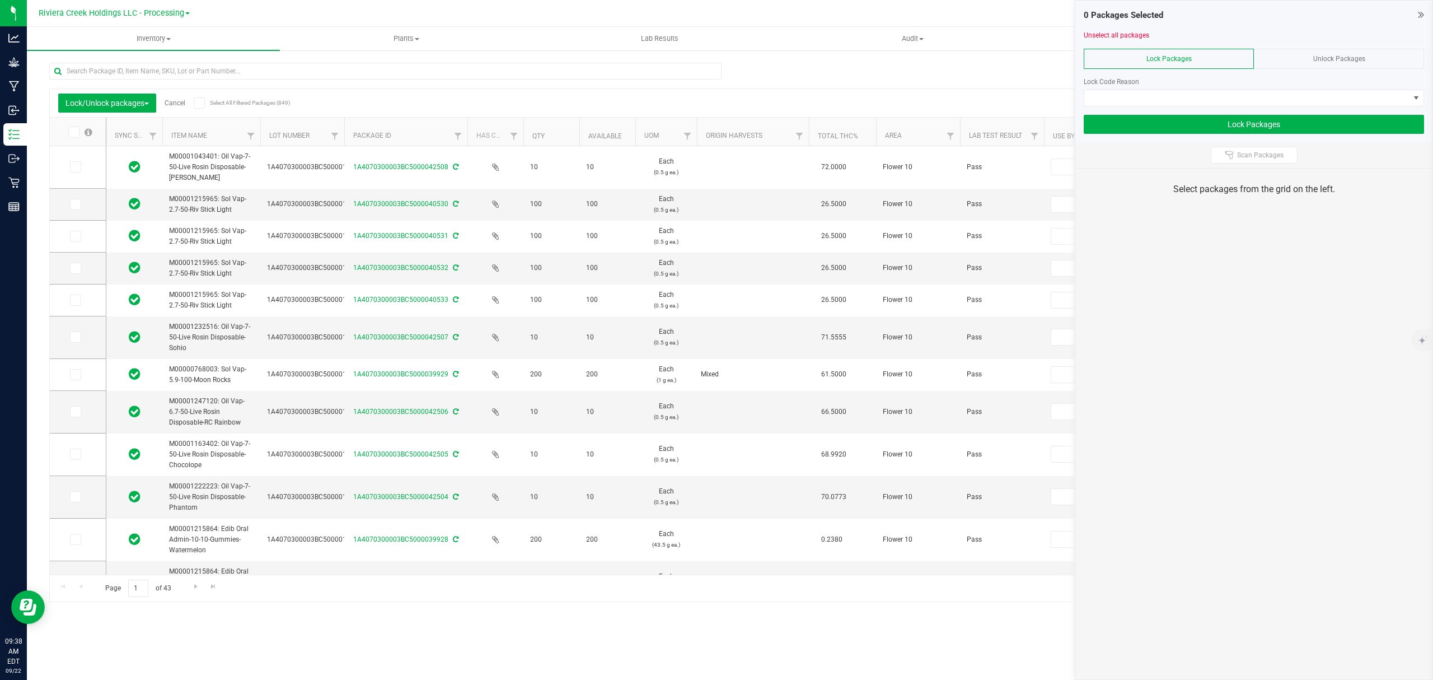
type input "2026-07-29"
type input "2026-07-24"
type input "[DATE]"
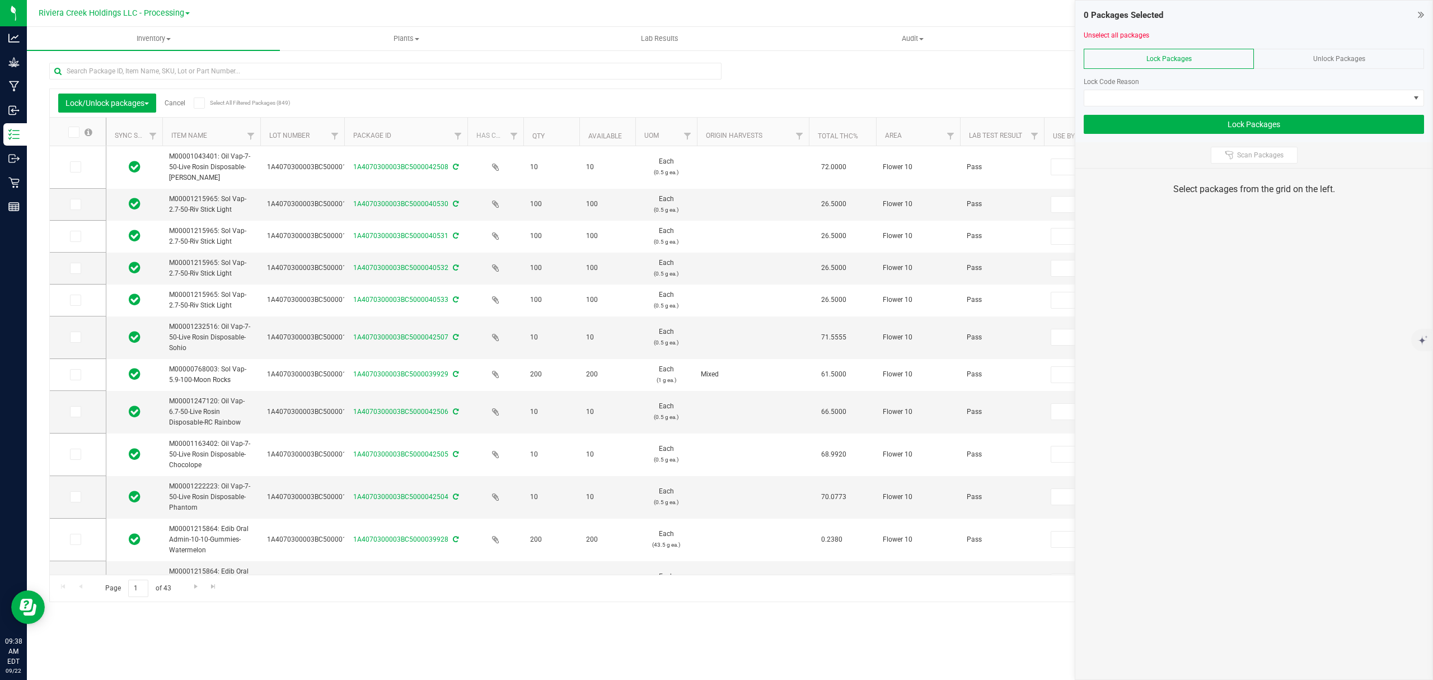
type input "2026-02-23"
type input "[DATE]"
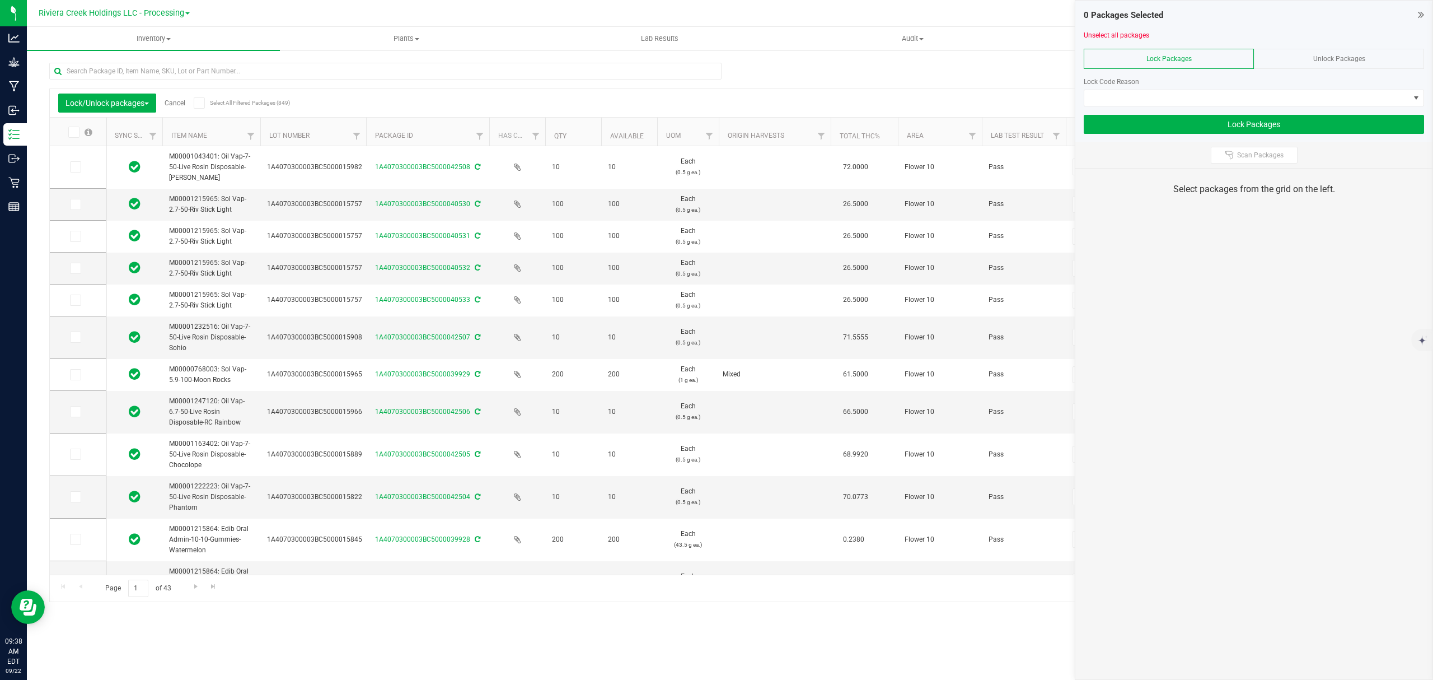
drag, startPoint x: 345, startPoint y: 135, endPoint x: 370, endPoint y: 133, distance: 25.3
drag, startPoint x: 81, startPoint y: 204, endPoint x: 83, endPoint y: 237, distance: 33.7
click at [81, 206] on label at bounding box center [78, 204] width 16 height 11
click at [0, 0] on input "checkbox" at bounding box center [0, 0] width 0 height 0
click at [83, 237] on label at bounding box center [78, 236] width 16 height 11
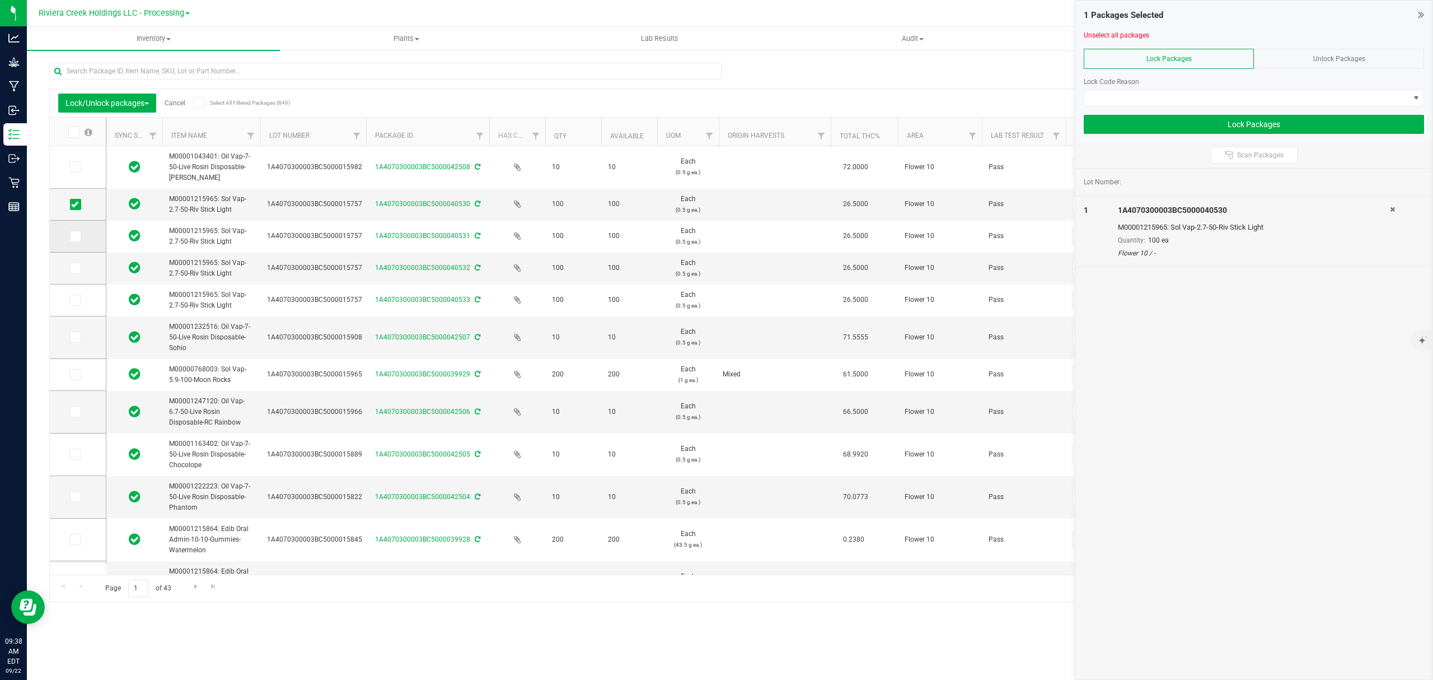
click at [0, 0] on input "checkbox" at bounding box center [0, 0] width 0 height 0
drag, startPoint x: 85, startPoint y: 265, endPoint x: 79, endPoint y: 296, distance: 31.4
click at [85, 270] on label at bounding box center [78, 268] width 16 height 11
click at [0, 0] on input "checkbox" at bounding box center [0, 0] width 0 height 0
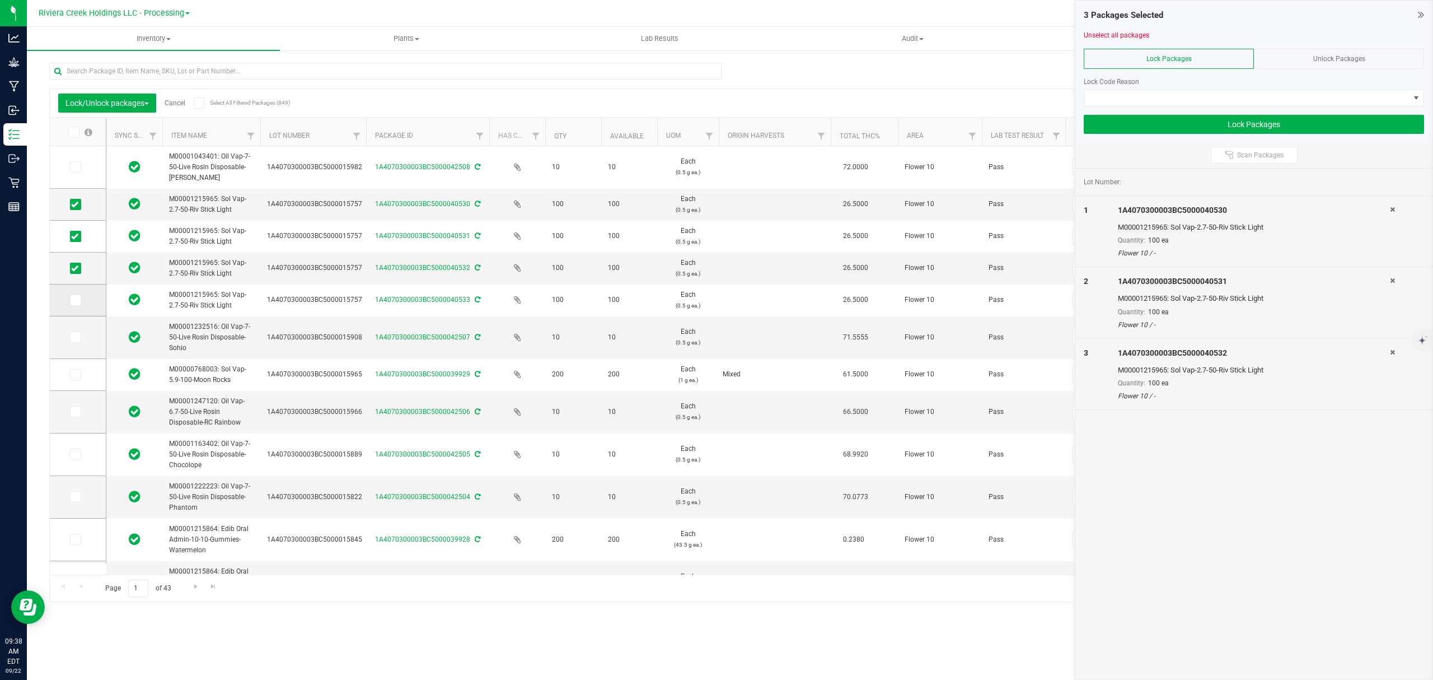
click at [77, 300] on icon at bounding box center [74, 300] width 7 height 0
click at [0, 0] on input "checkbox" at bounding box center [0, 0] width 0 height 0
click at [1181, 96] on span at bounding box center [1246, 98] width 325 height 16
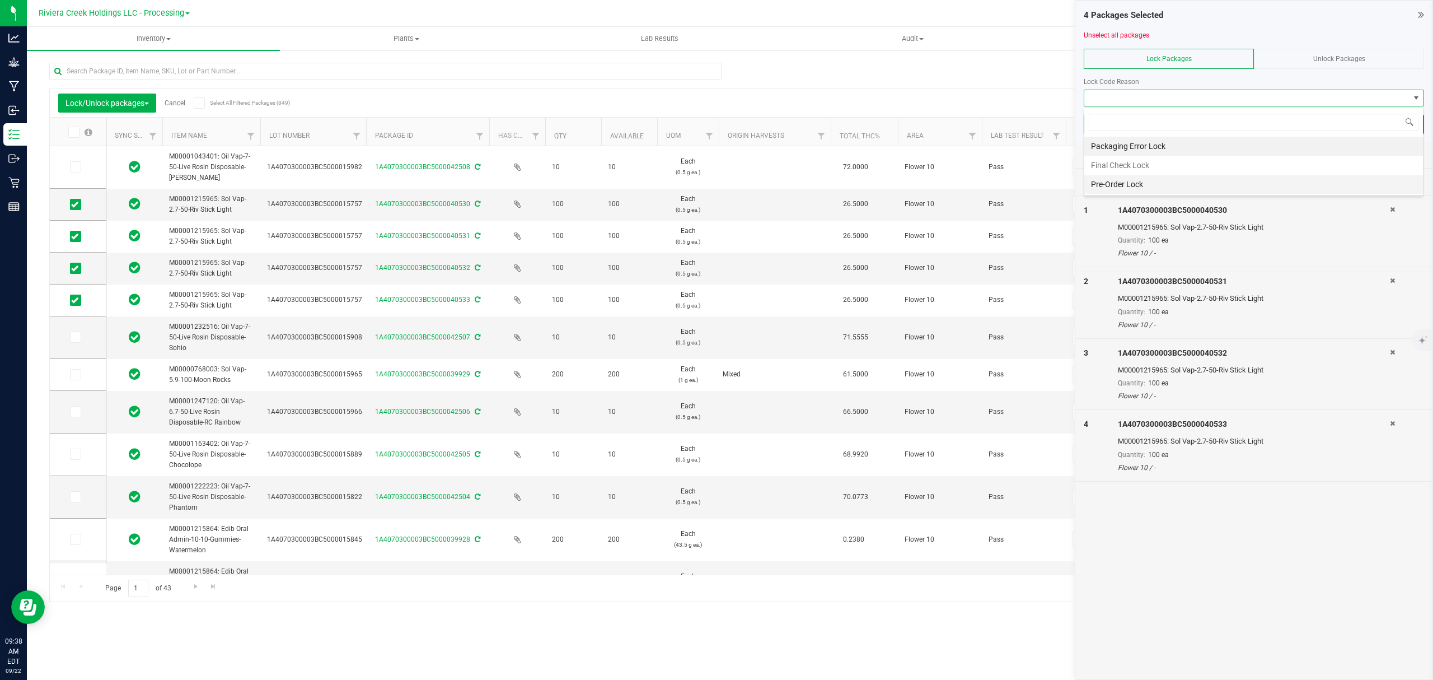
scroll to position [17, 339]
click at [1153, 177] on li "Pre-Order Lock" at bounding box center [1253, 184] width 339 height 19
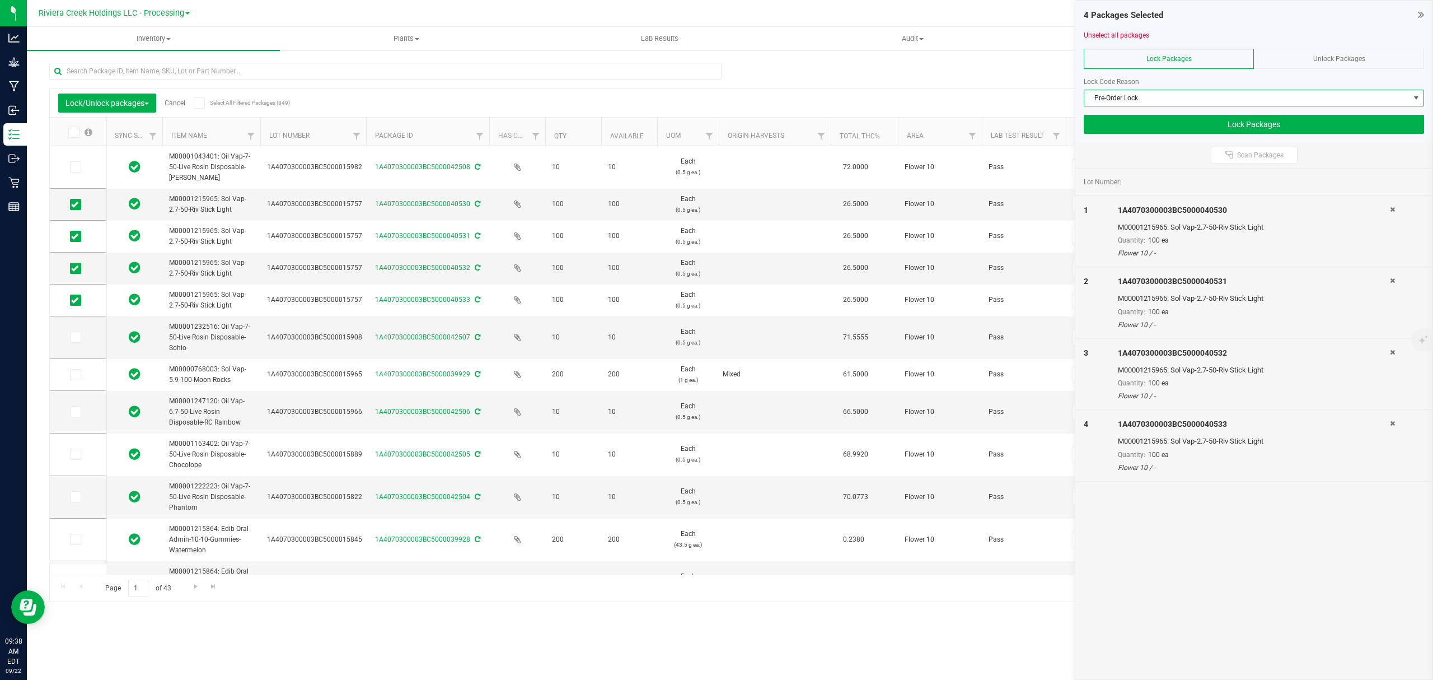
click at [1140, 91] on span "Pre-Order Lock" at bounding box center [1246, 98] width 325 height 16
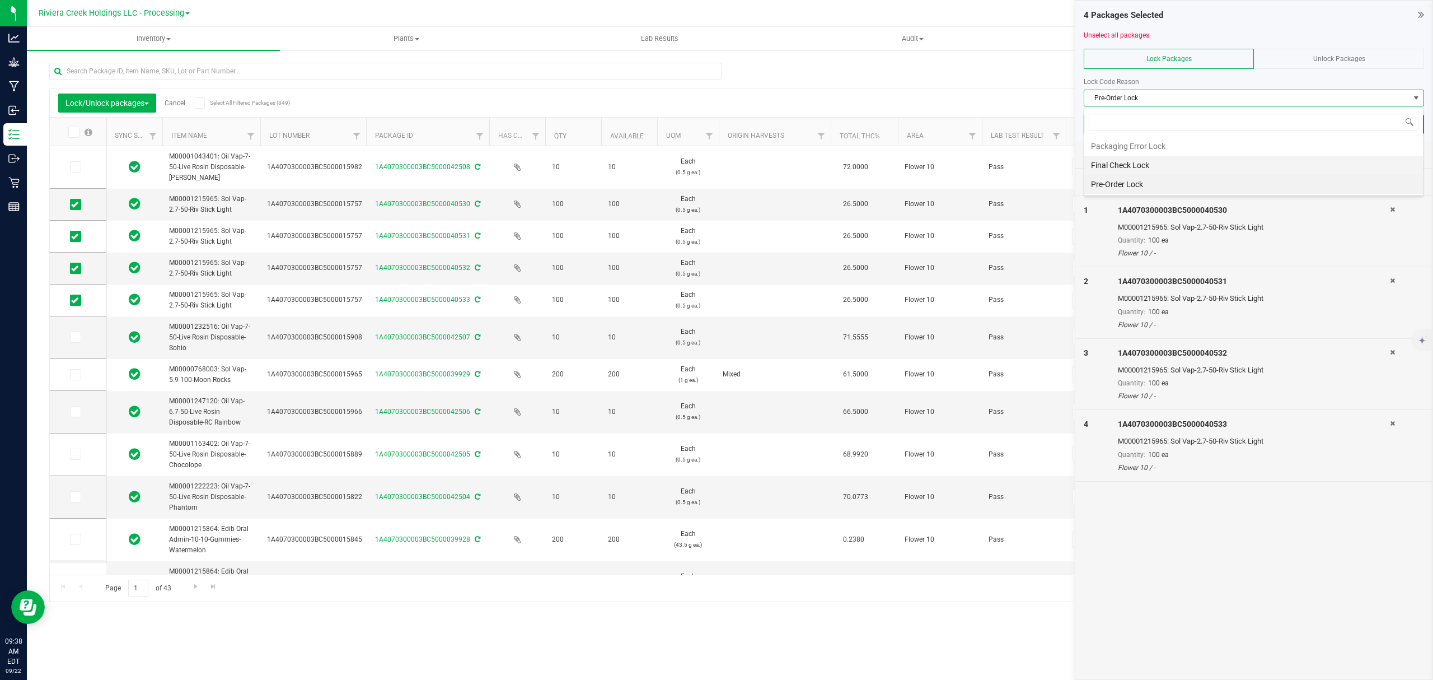
click at [1127, 162] on li "Final Check Lock" at bounding box center [1253, 165] width 339 height 19
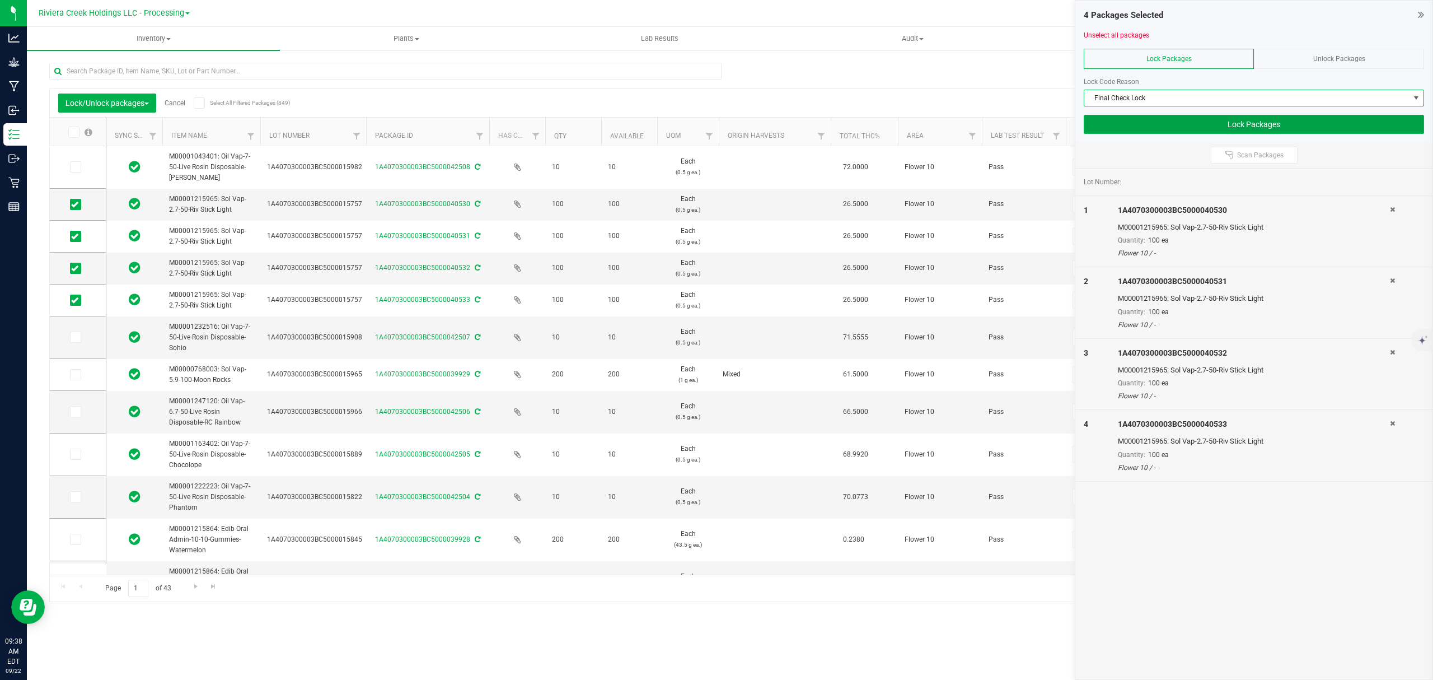
click at [1136, 130] on button "Lock Packages" at bounding box center [1254, 124] width 340 height 19
